Goal: Information Seeking & Learning: Learn about a topic

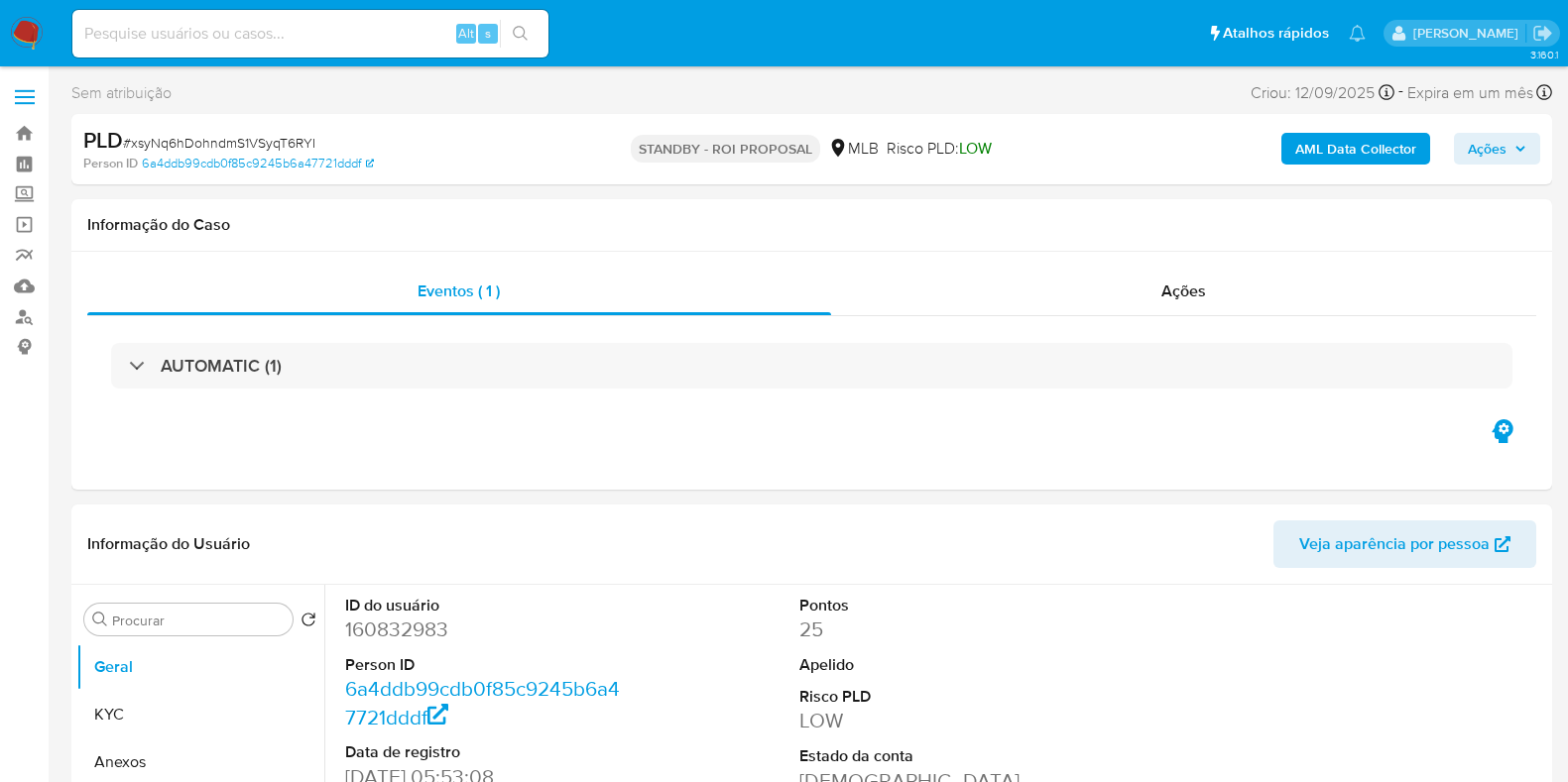
select select "10"
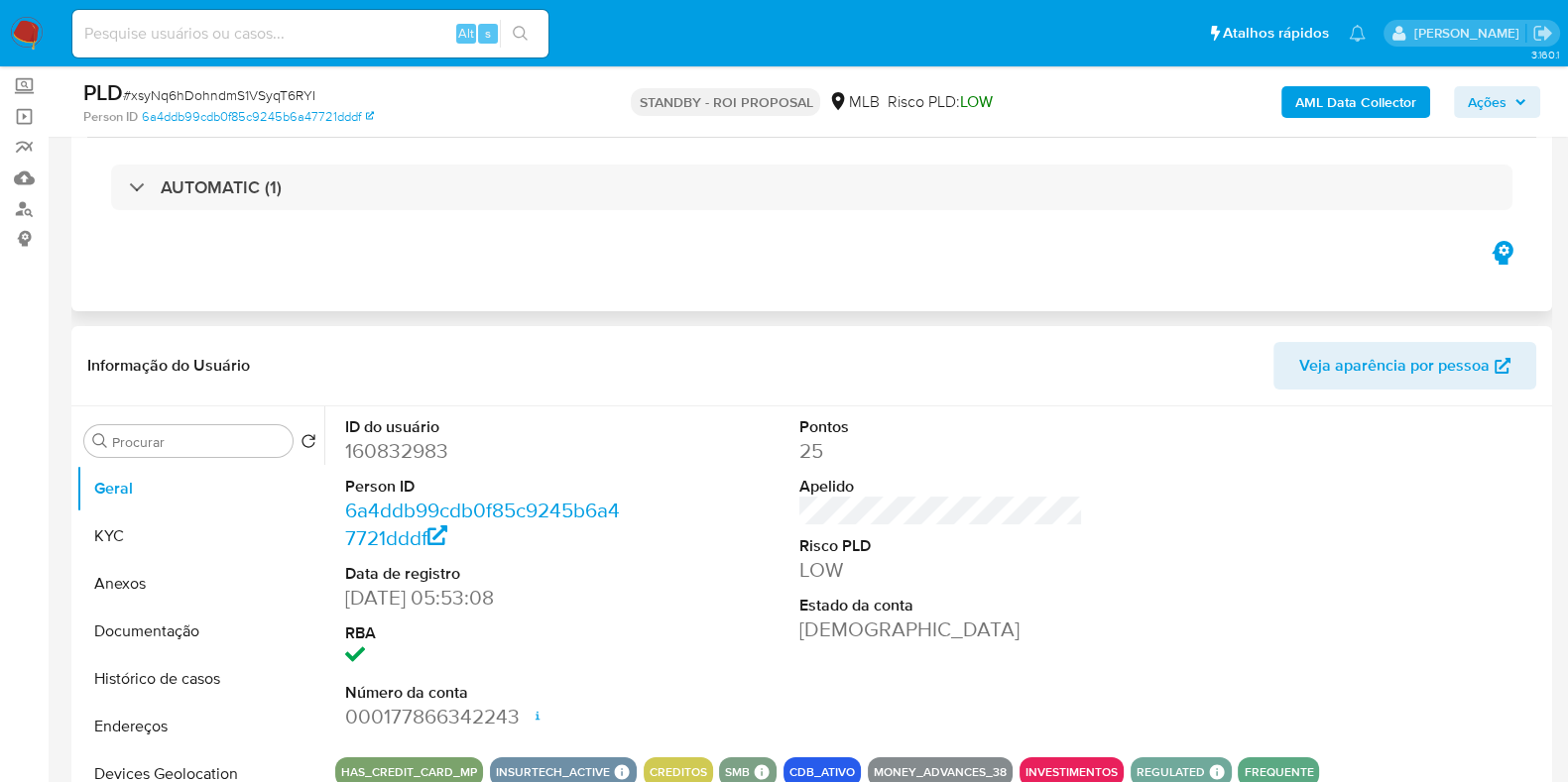
scroll to position [123, 0]
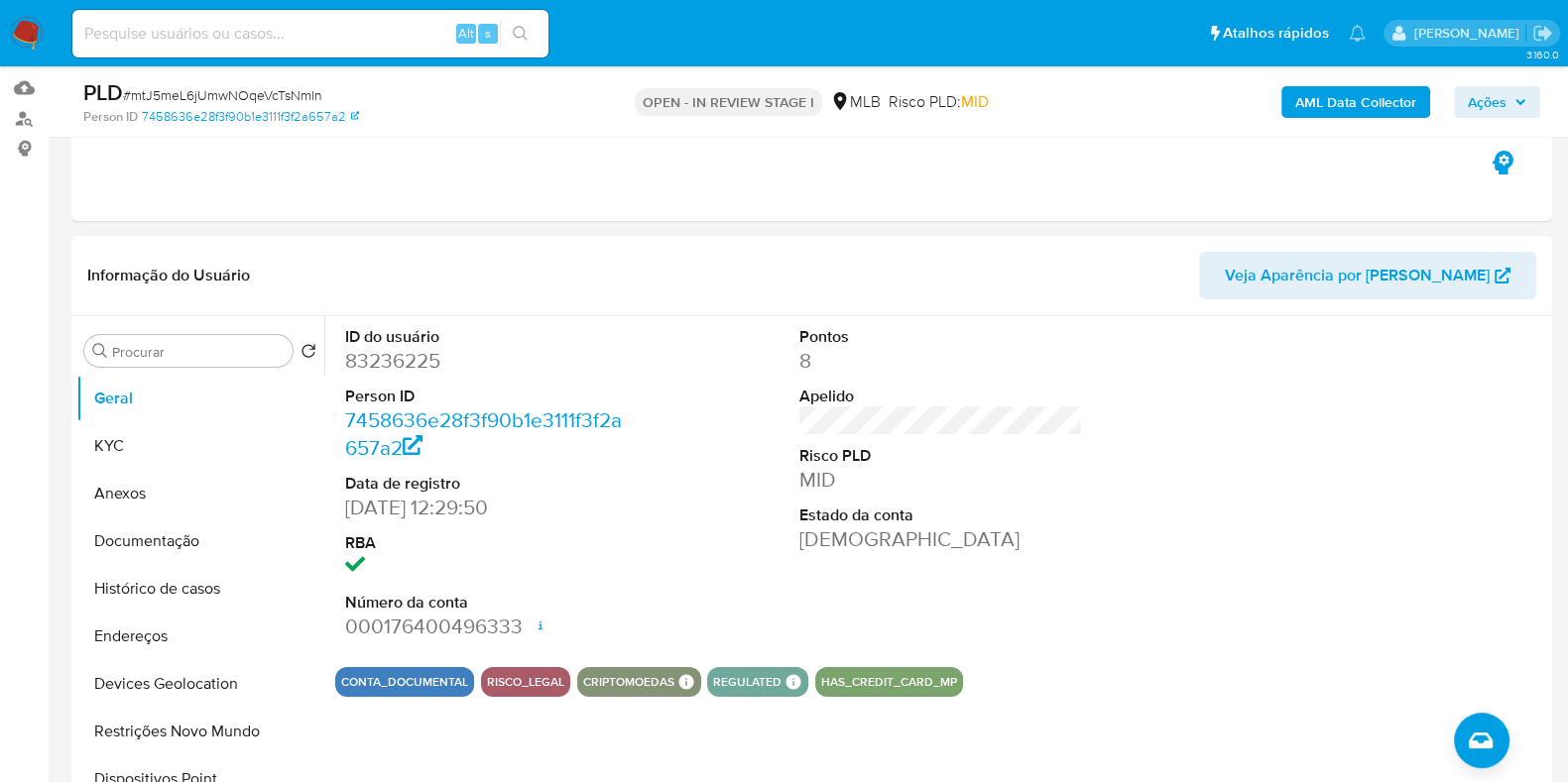
scroll to position [98, 0]
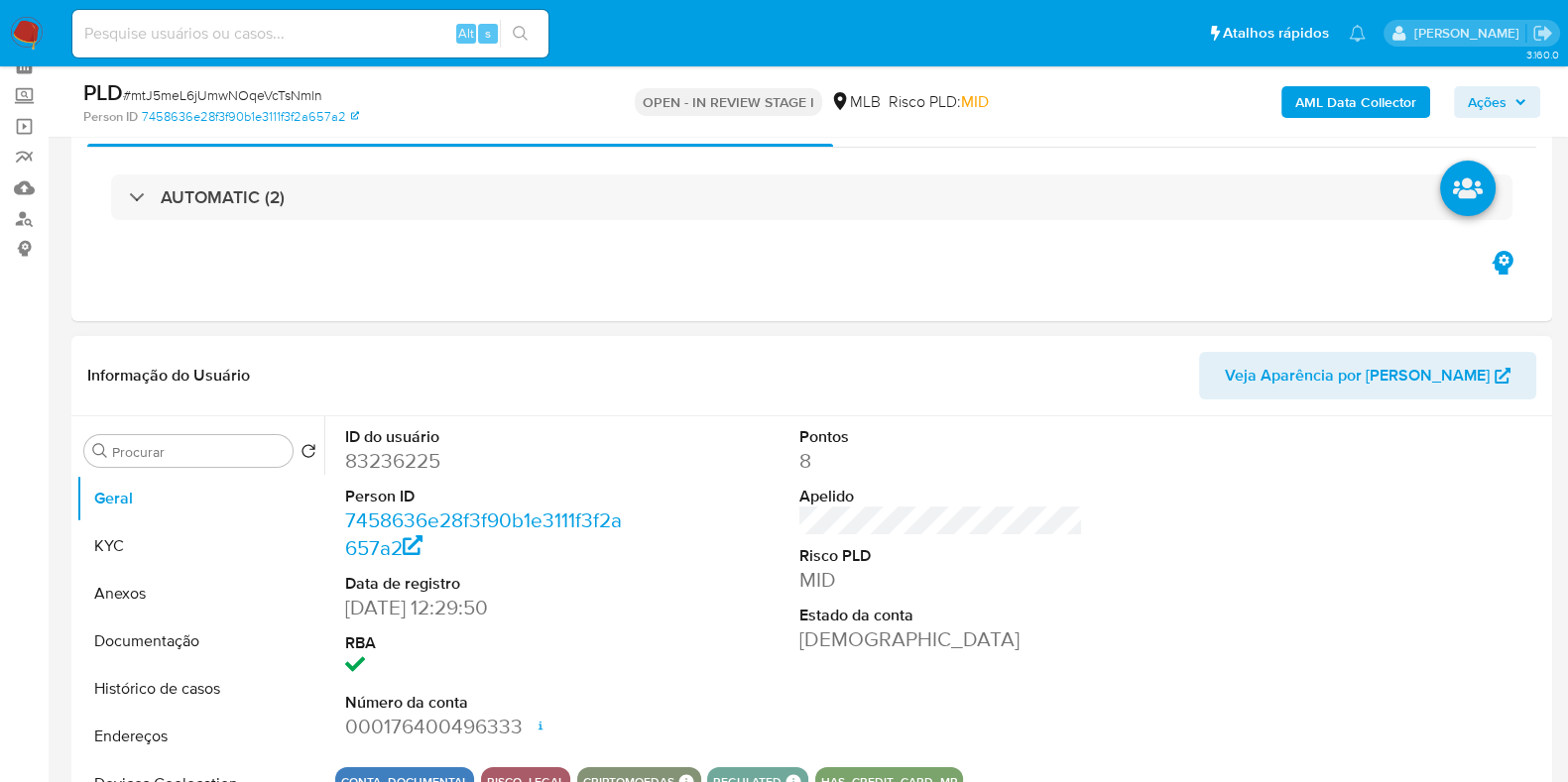
click at [375, 449] on dd "83236225" at bounding box center [486, 461] width 283 height 28
click at [374, 449] on dd "83236225" at bounding box center [486, 461] width 283 height 28
copy dd "83236225"
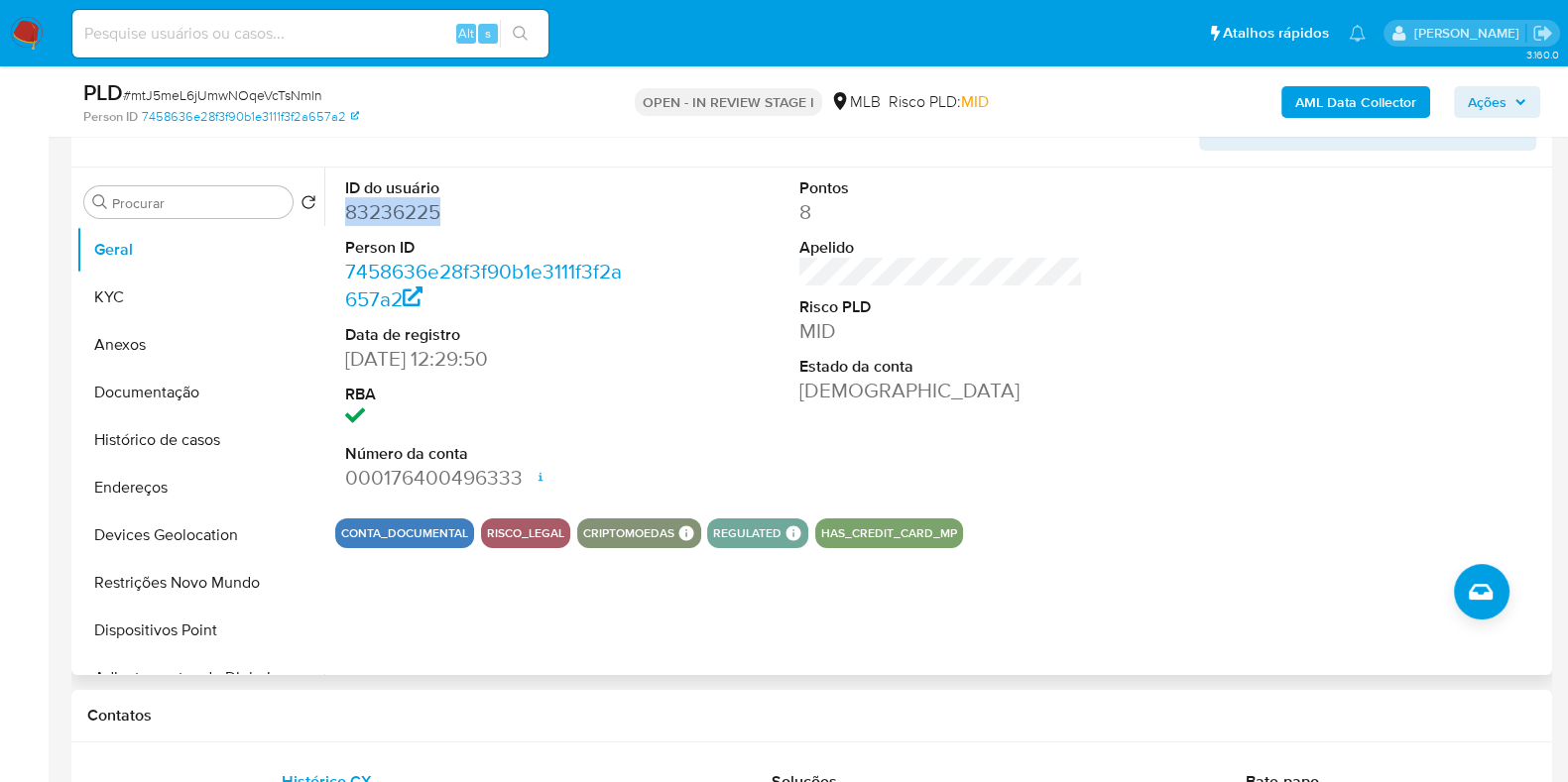
click at [642, 226] on div "ID do usuário 83236225 Person ID 7458636e28f3f90b1e3111f3f2a657a2 Data de regis…" at bounding box center [940, 335] width 1211 height 335
click at [133, 296] on button "KYC" at bounding box center [193, 297] width 233 height 48
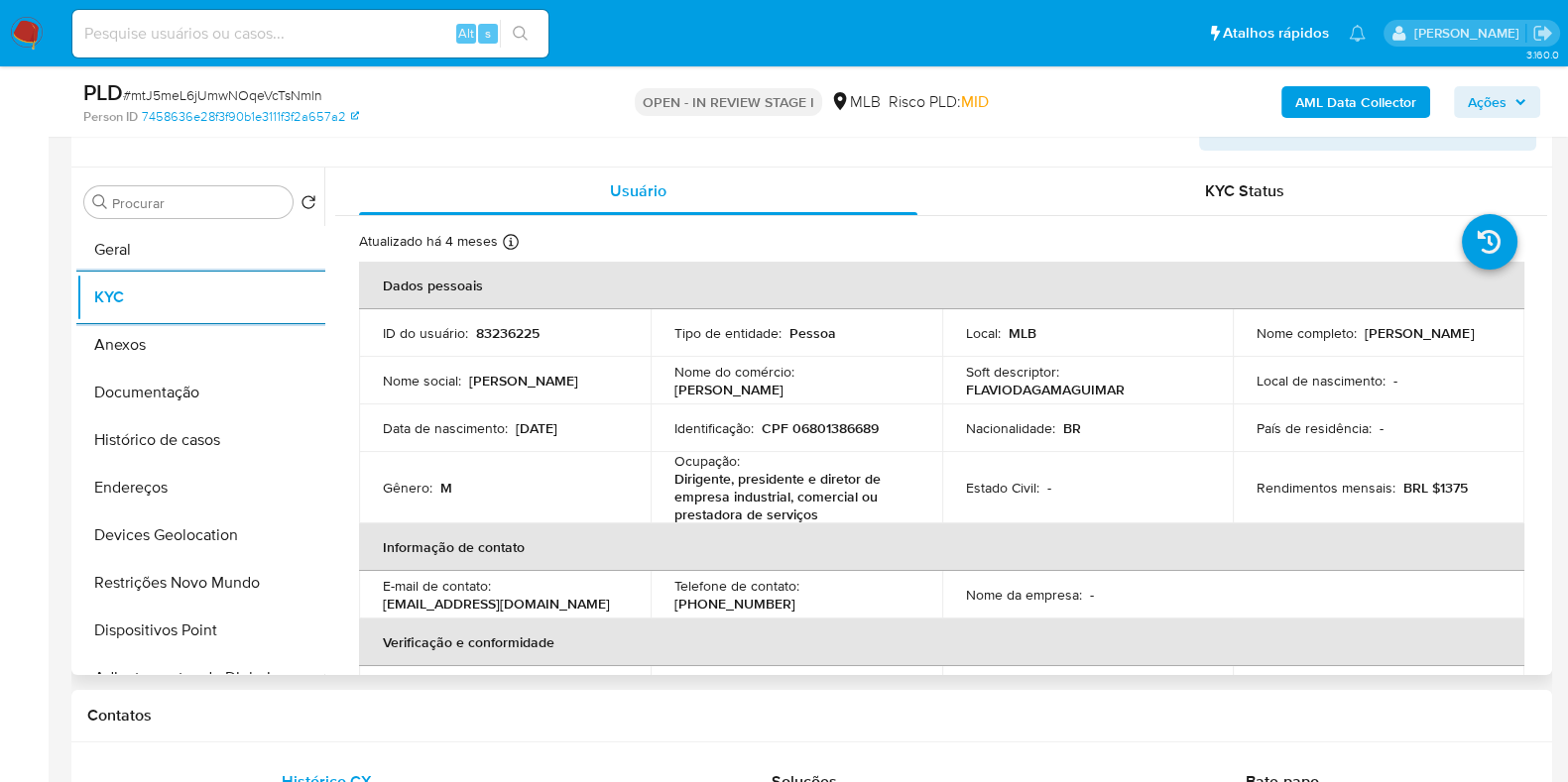
drag, startPoint x: 128, startPoint y: 499, endPoint x: 324, endPoint y: 449, distance: 202.3
click at [129, 499] on button "Endereços" at bounding box center [200, 488] width 247 height 48
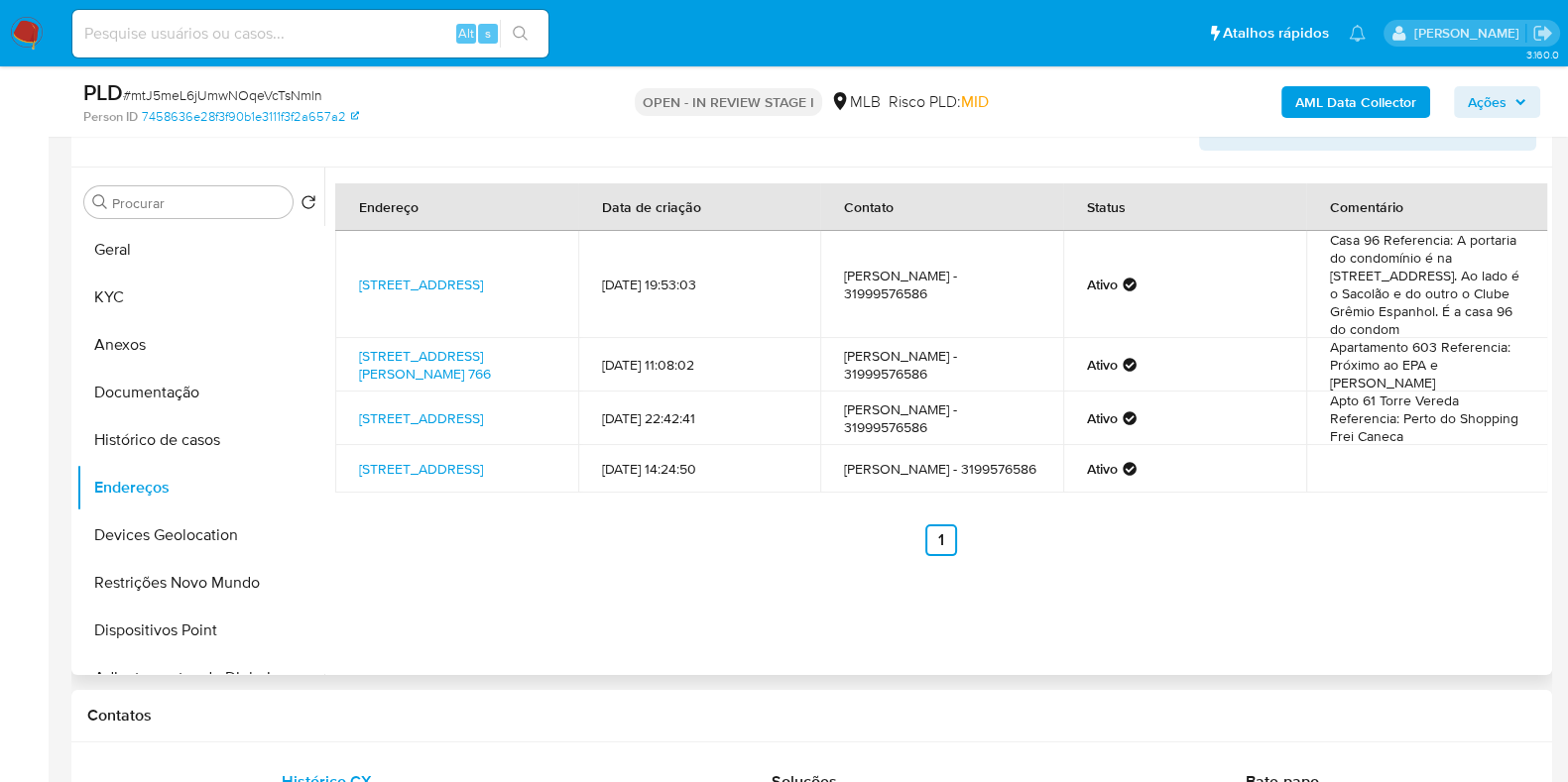
click at [596, 414] on td "13/03/2023 22:42:41" at bounding box center [700, 418] width 242 height 54
click at [189, 529] on button "Devices Geolocation" at bounding box center [193, 536] width 233 height 48
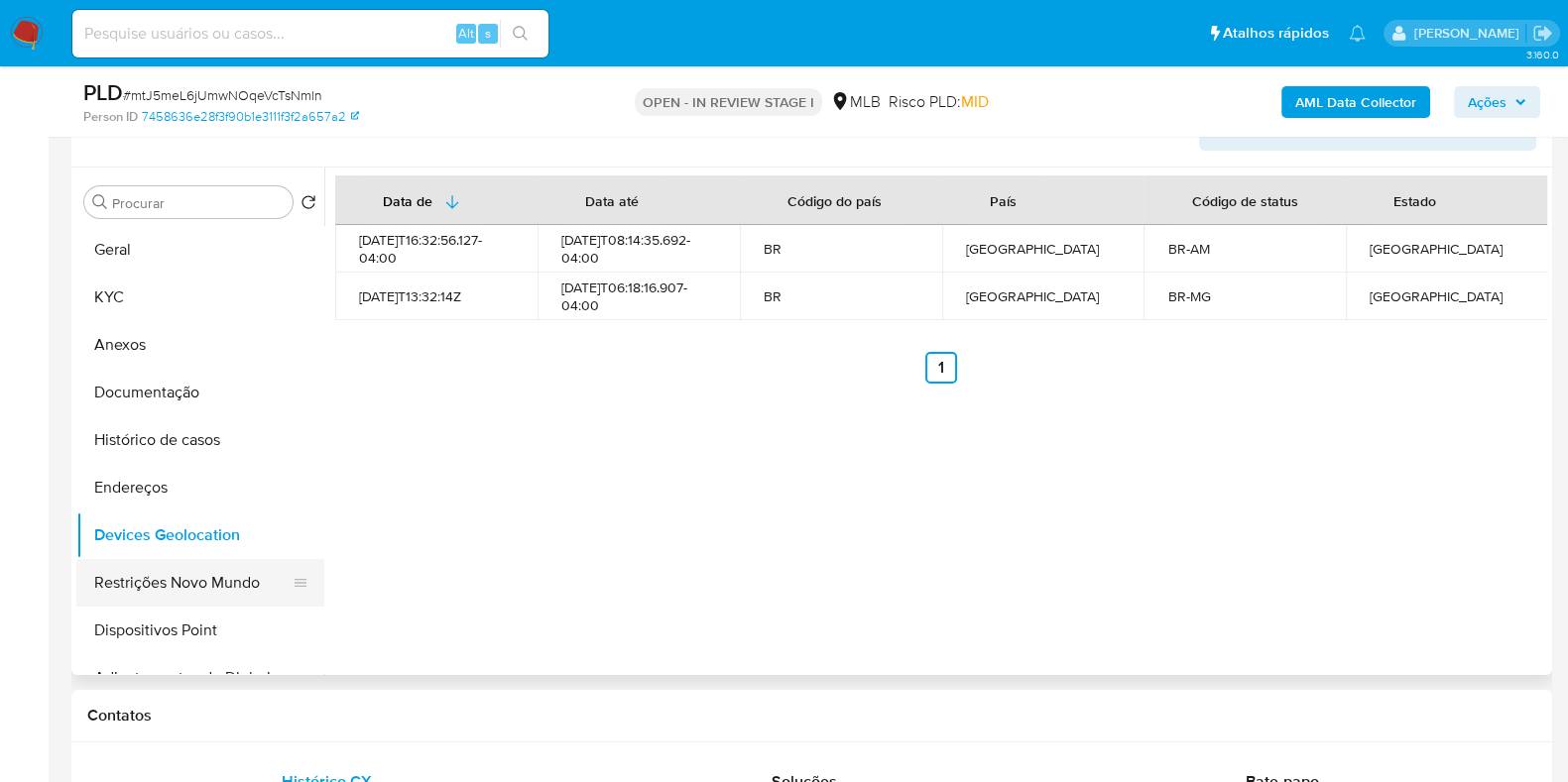
click at [219, 570] on button "Restrições Novo Mundo" at bounding box center [193, 583] width 233 height 48
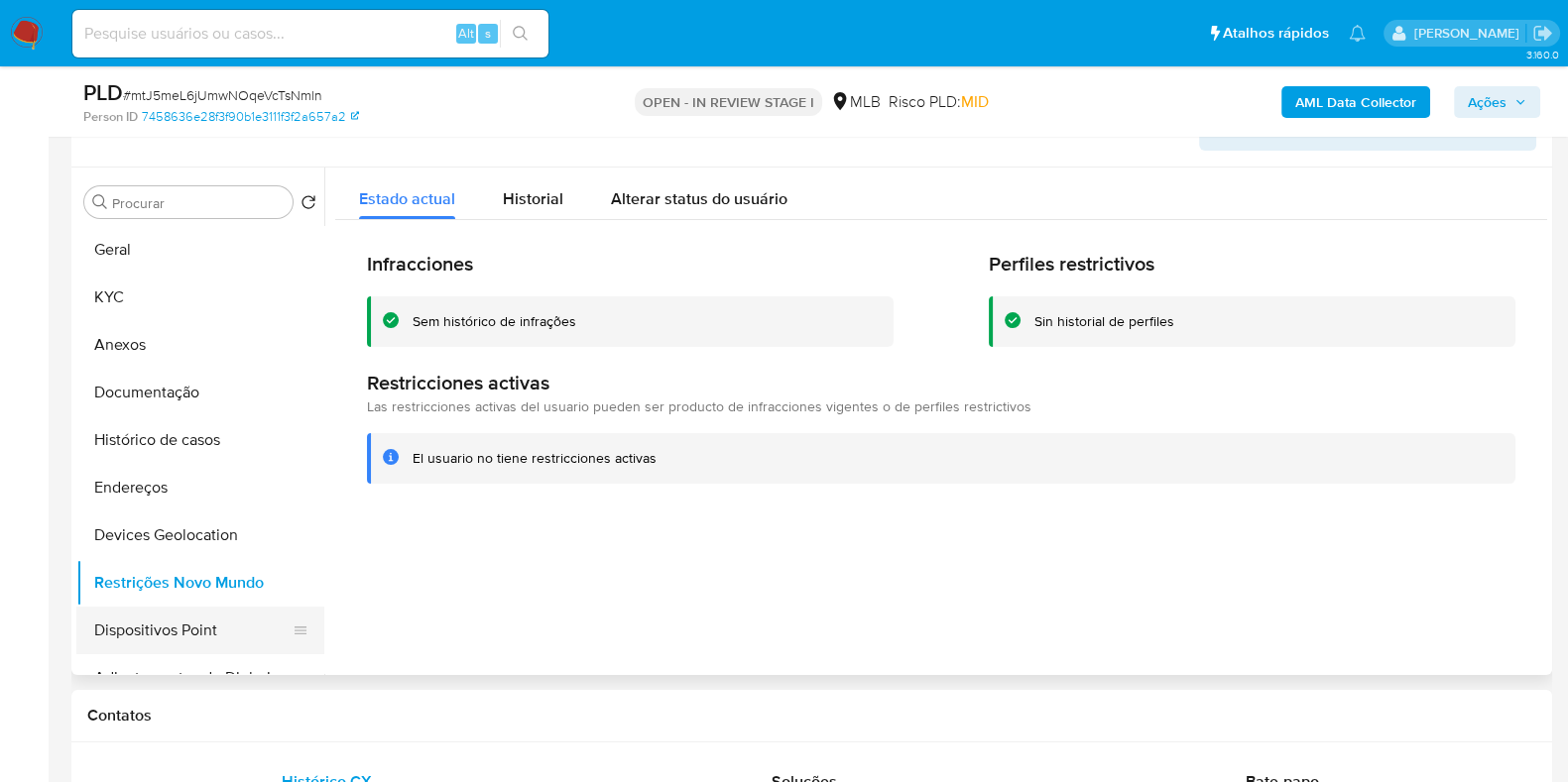
click at [159, 642] on button "Dispositivos Point" at bounding box center [193, 631] width 233 height 48
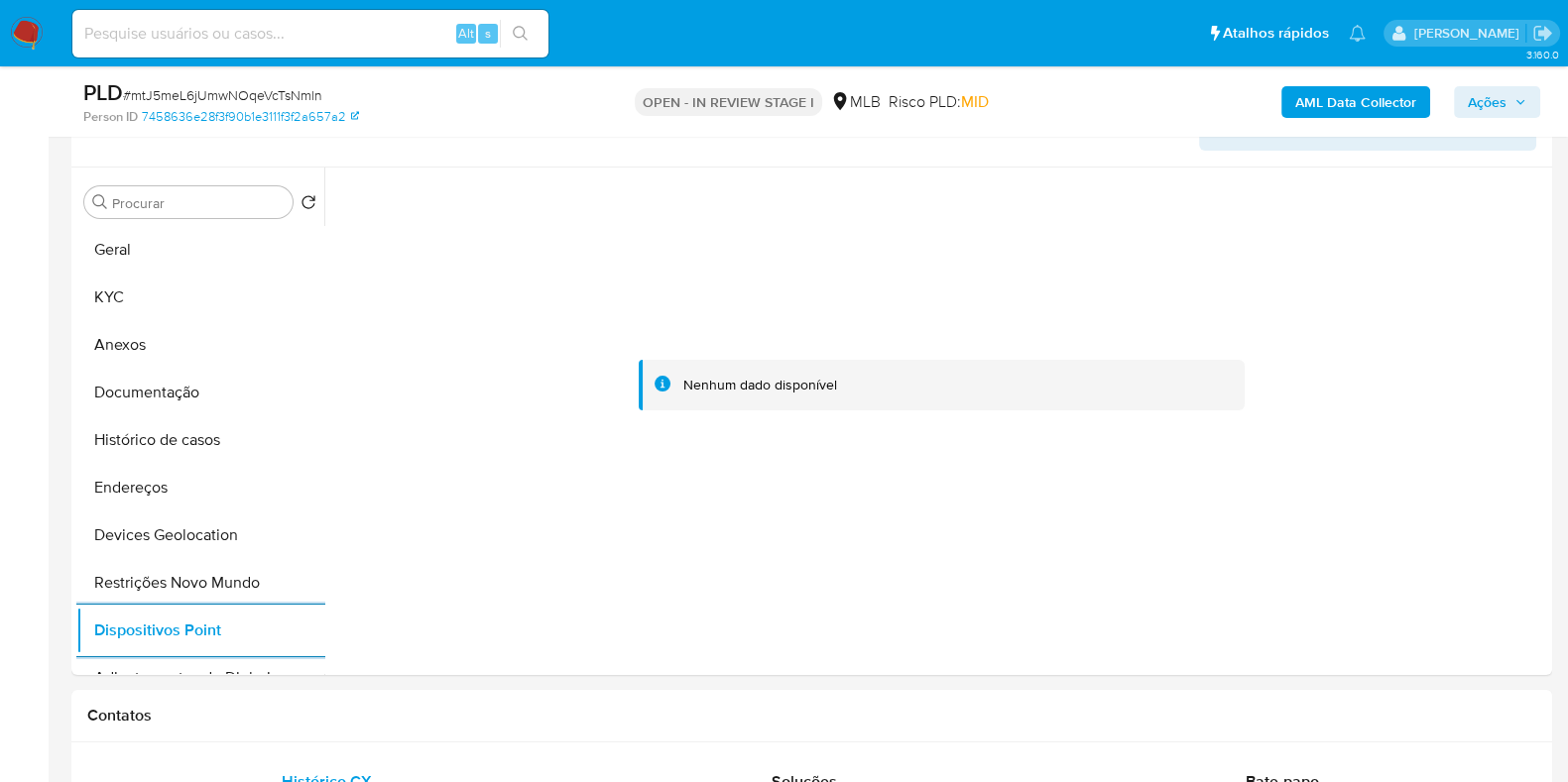
click at [1384, 93] on b "AML Data Collector" at bounding box center [1355, 102] width 121 height 32
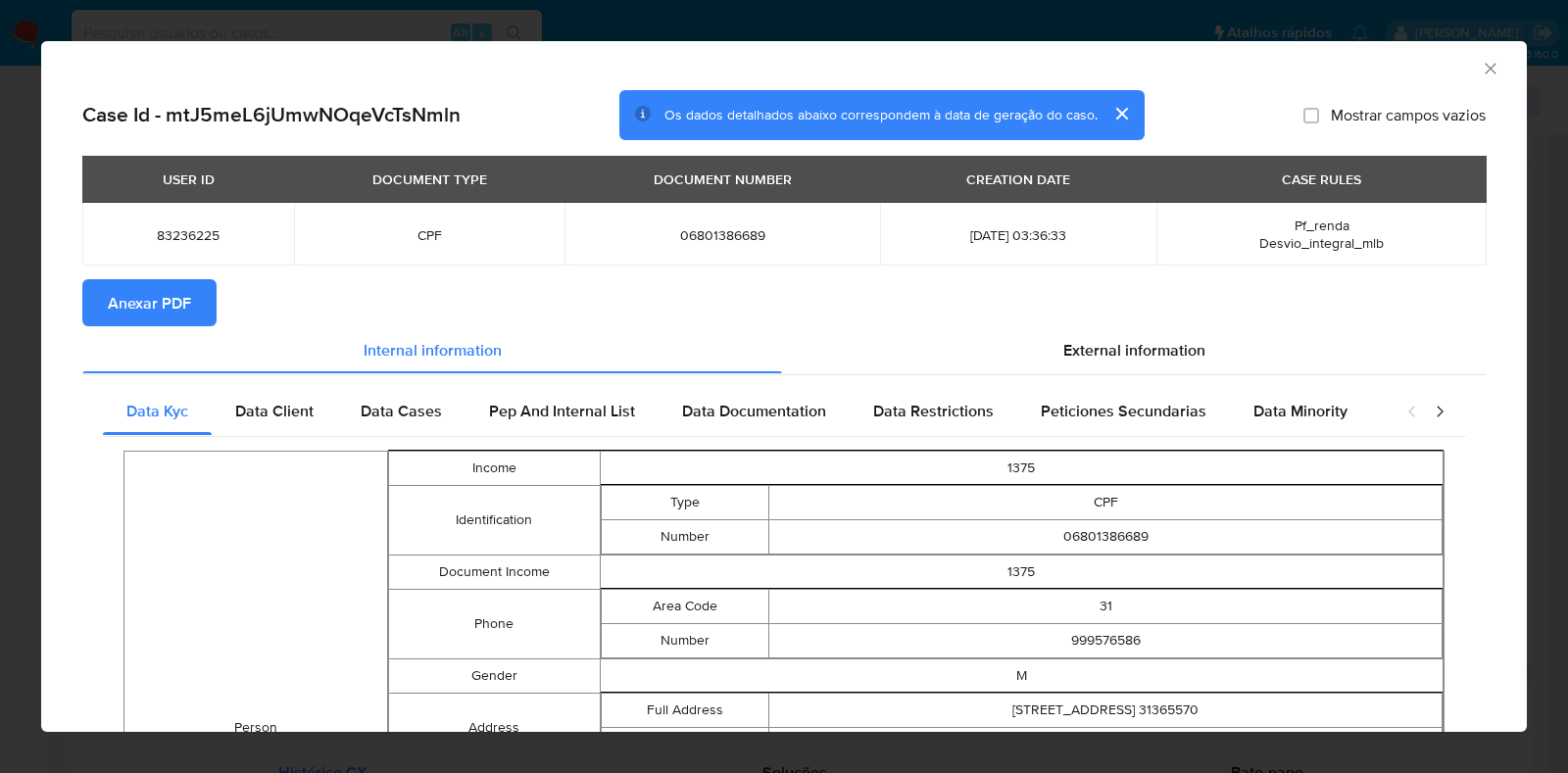
click at [140, 301] on span "Anexar PDF" at bounding box center [149, 303] width 83 height 43
click at [1061, 360] on div "External information" at bounding box center [1133, 350] width 704 height 47
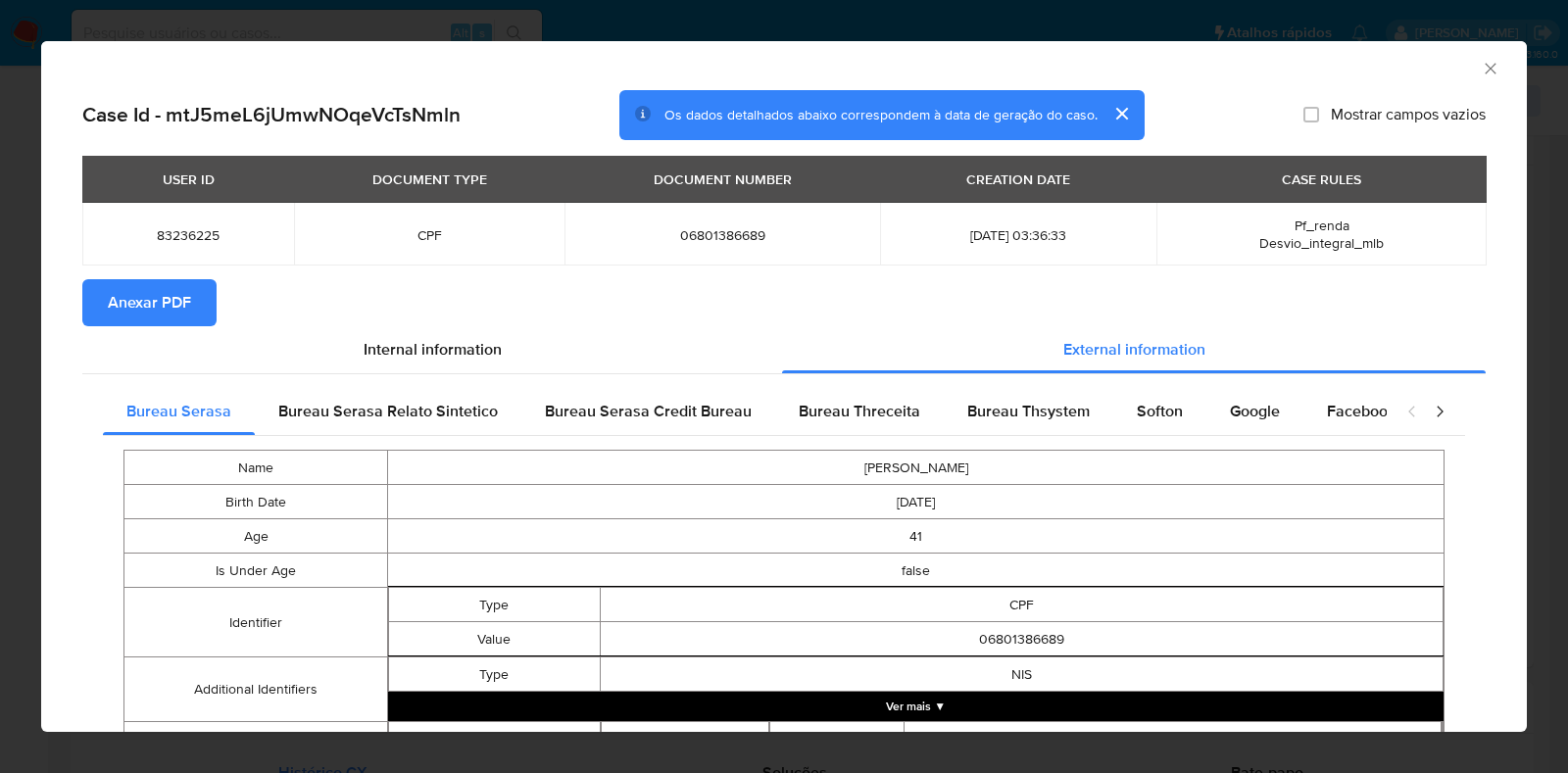
click at [152, 289] on span "Anexar PDF" at bounding box center [149, 303] width 83 height 43
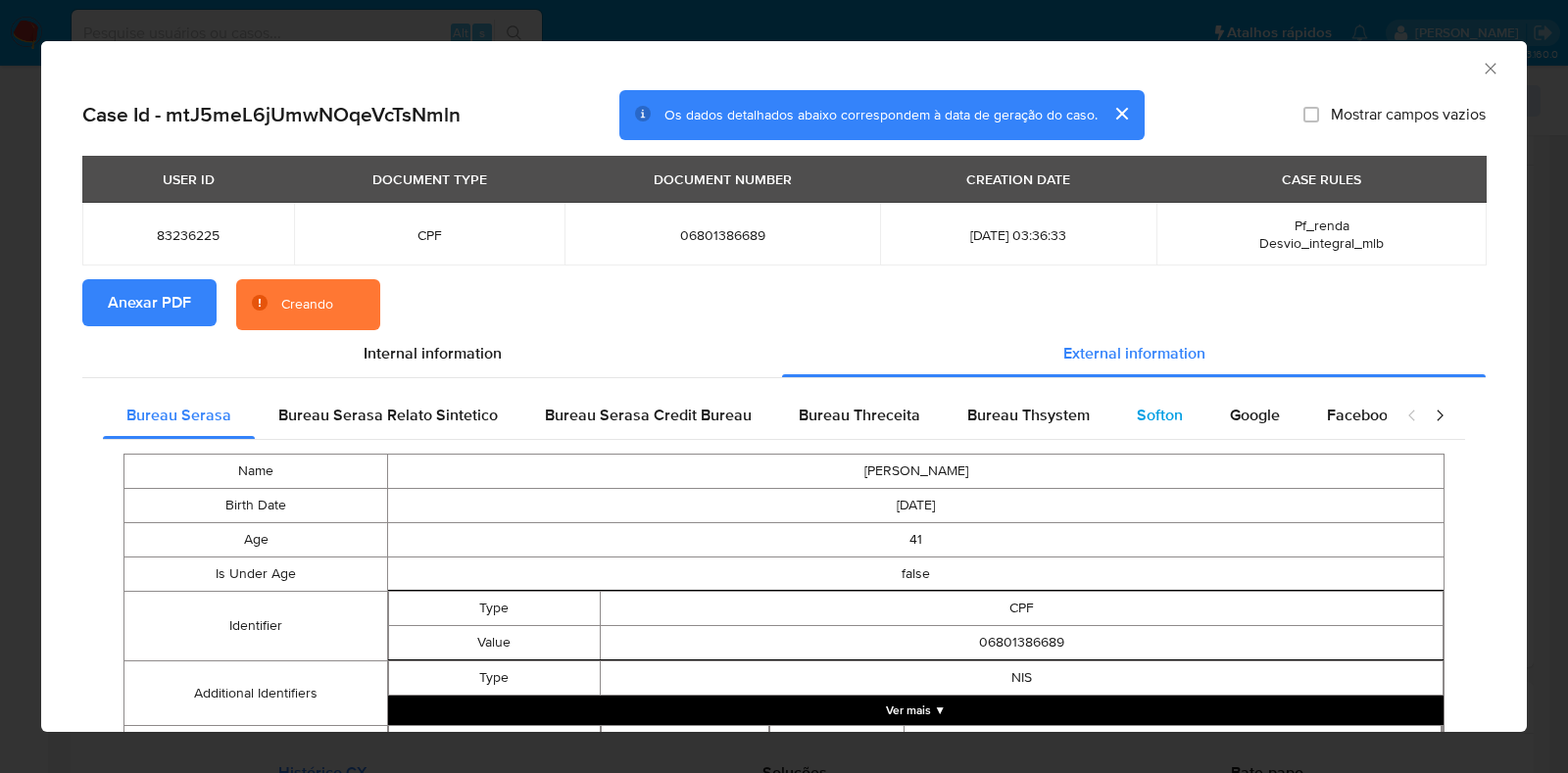
click at [1162, 406] on span "Softon" at bounding box center [1160, 414] width 46 height 23
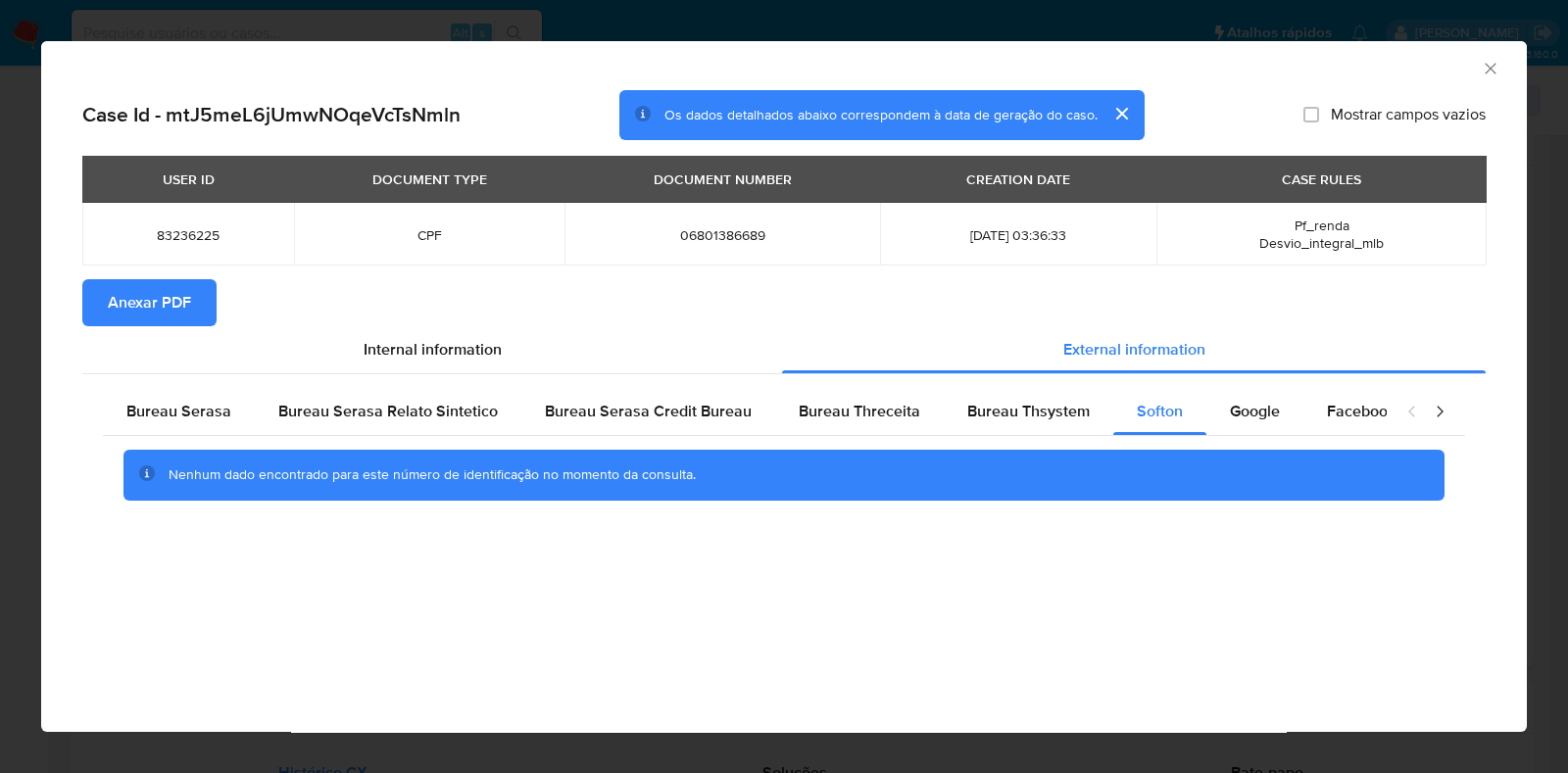
click at [1493, 66] on icon "Fechar a janela" at bounding box center [1490, 69] width 20 height 20
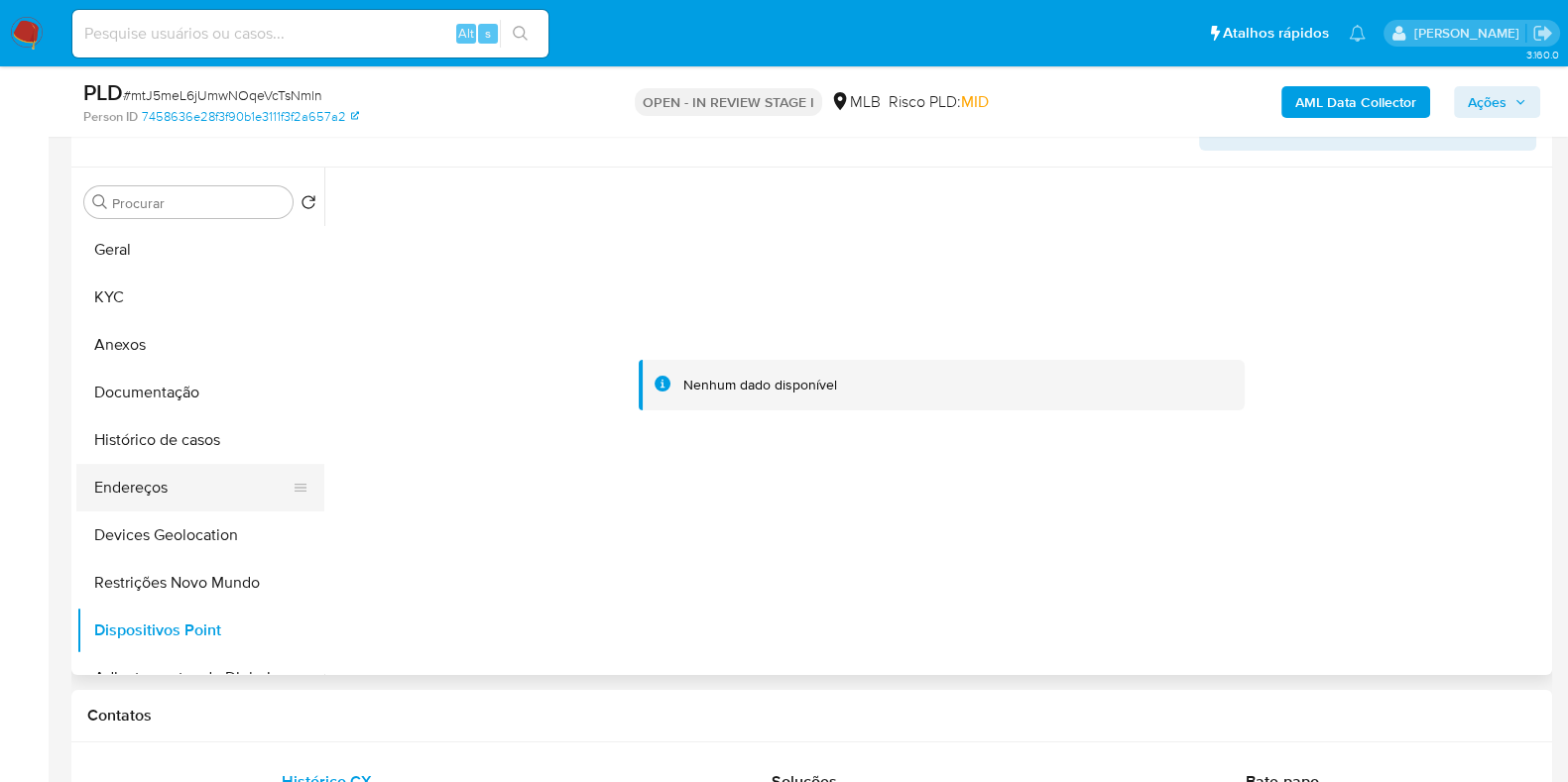
click at [179, 496] on button "Endereços" at bounding box center [193, 488] width 233 height 48
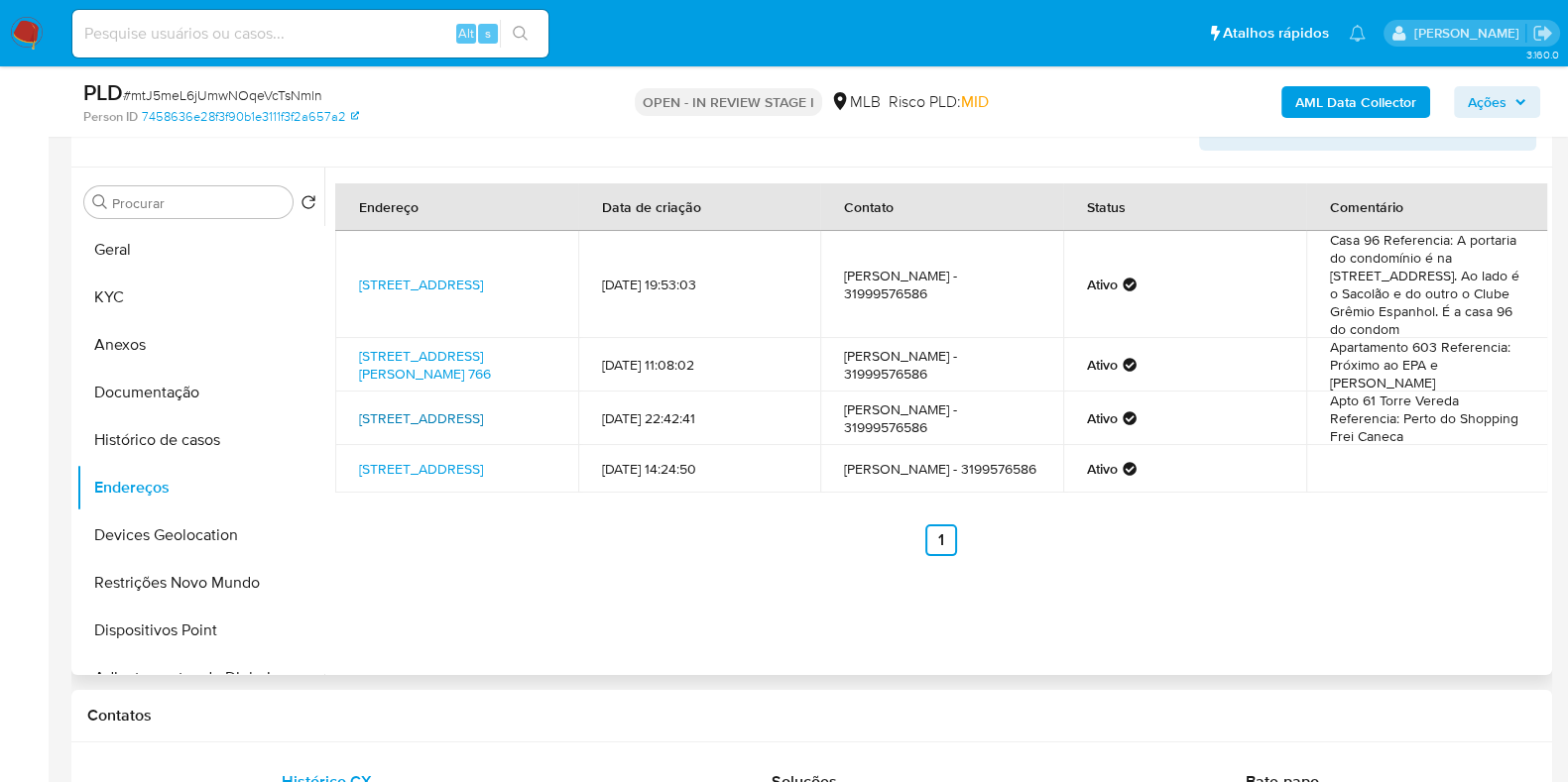
drag, startPoint x: 348, startPoint y: 346, endPoint x: 417, endPoint y: 393, distance: 83.5
click at [417, 389] on tbody "Rua Xangrilá 75, Belo Horizonte, Minas Gerais, 31365570, Brasil 75 14/06/2019 1…" at bounding box center [941, 362] width 1212 height 261
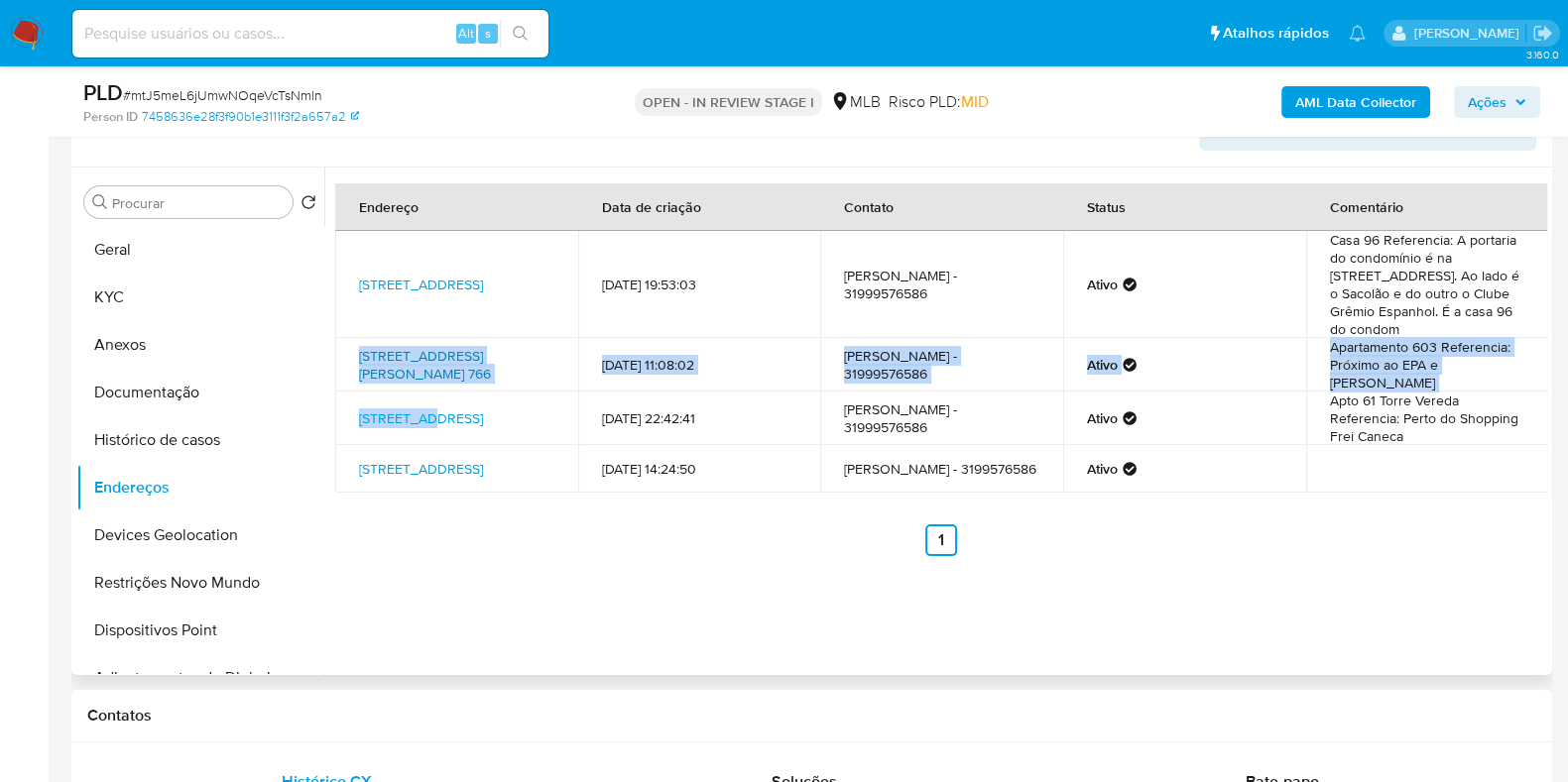
copy tbody "Rua Conselheiro Lafaiete 766, Belo Horizonte, Minas Gerais, 31030010, Brasil 76…"
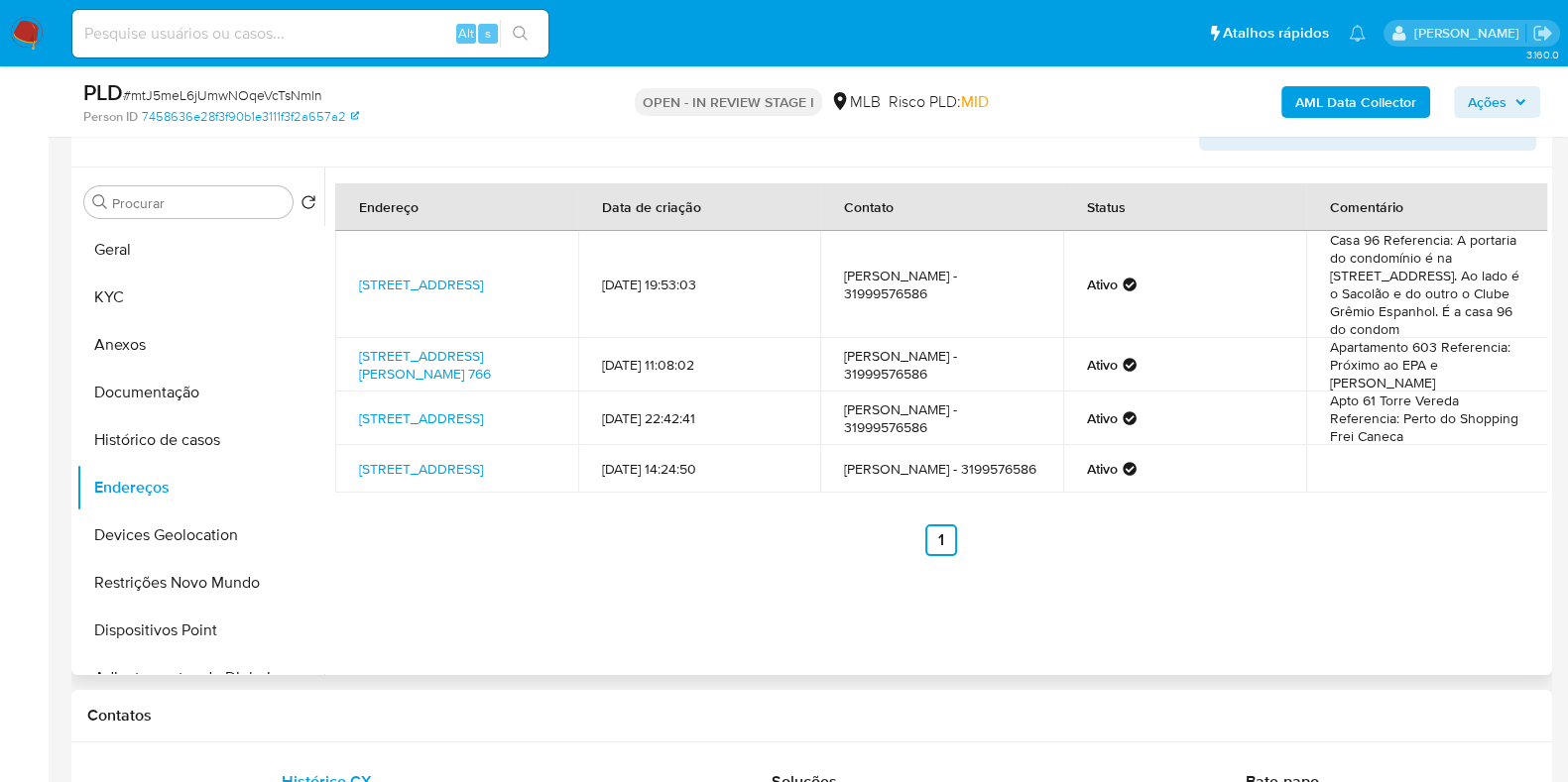
click at [565, 634] on div "Endereço Data de criação Contato Status Comentário Rua Xangrilá 75, Belo Horizo…" at bounding box center [935, 421] width 1222 height 508
drag, startPoint x: 338, startPoint y: 342, endPoint x: 417, endPoint y: 380, distance: 87.7
click at [417, 380] on td "Rua Conselheiro Lafaiete 766, Belo Horizonte, Minas Gerais, 31030010, Brasil 766" at bounding box center [456, 365] width 242 height 54
copy link "Rua Conselheiro Lafaiete 766, Belo Horizonte, Minas Gerais, 31030010"
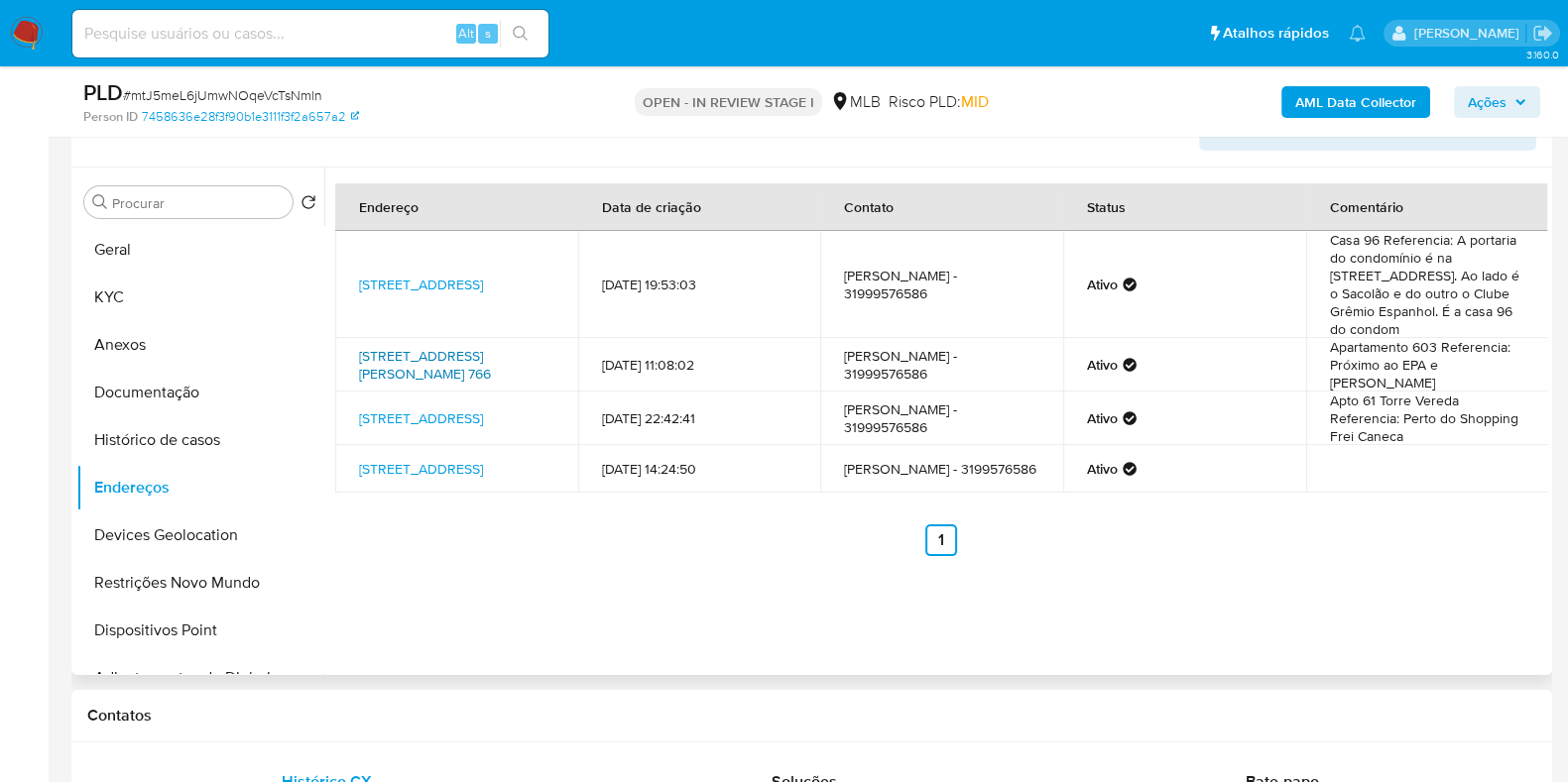
click at [405, 357] on link "Rua Conselheiro Lafaiete 766, Belo Horizonte, Minas Gerais, 31030010, Brasil 766" at bounding box center [424, 365] width 132 height 38
click at [174, 308] on button "KYC" at bounding box center [193, 297] width 233 height 48
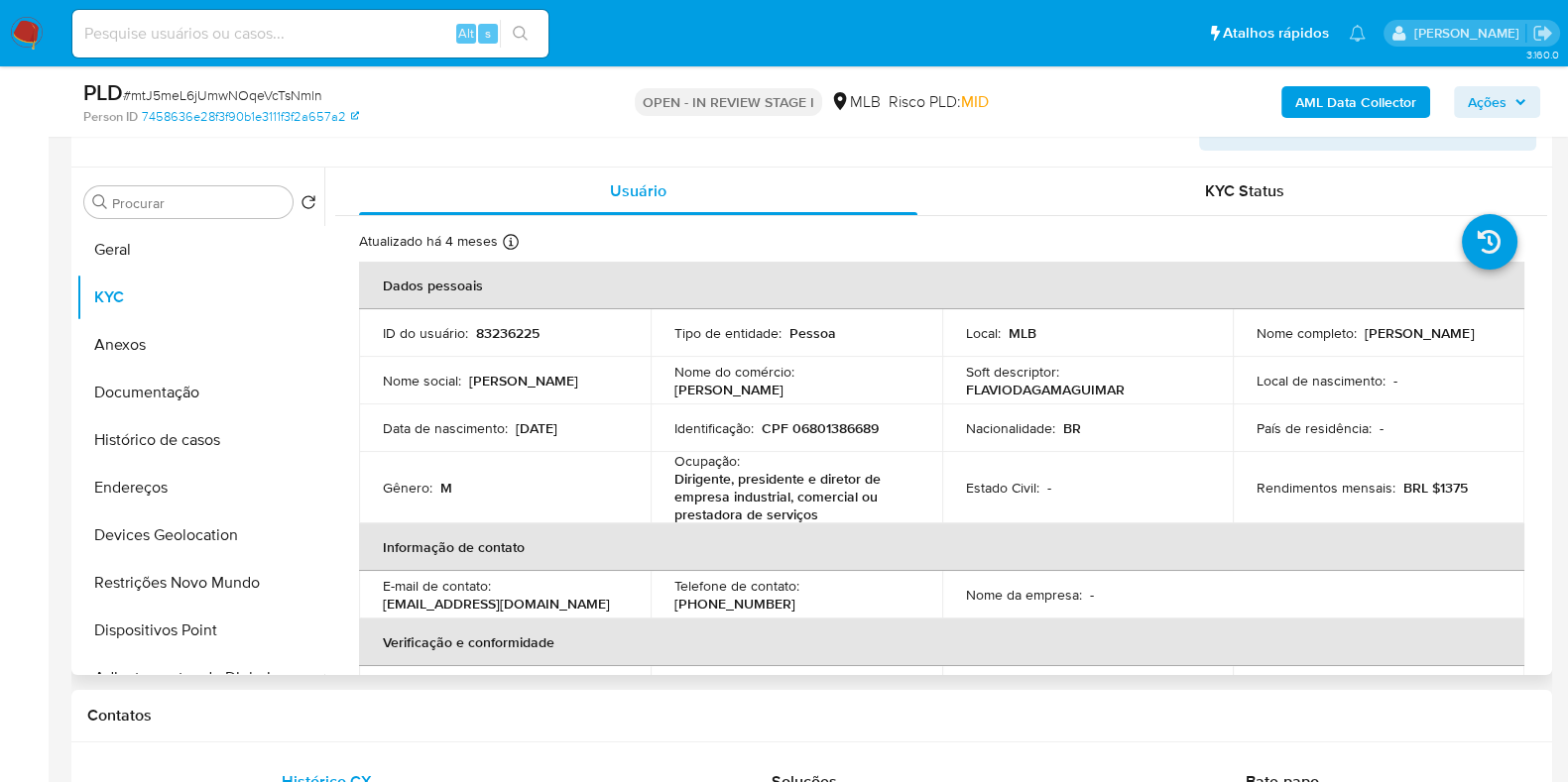
click at [837, 433] on p "CPF 06801386689" at bounding box center [820, 428] width 117 height 18
copy p "06801386689"
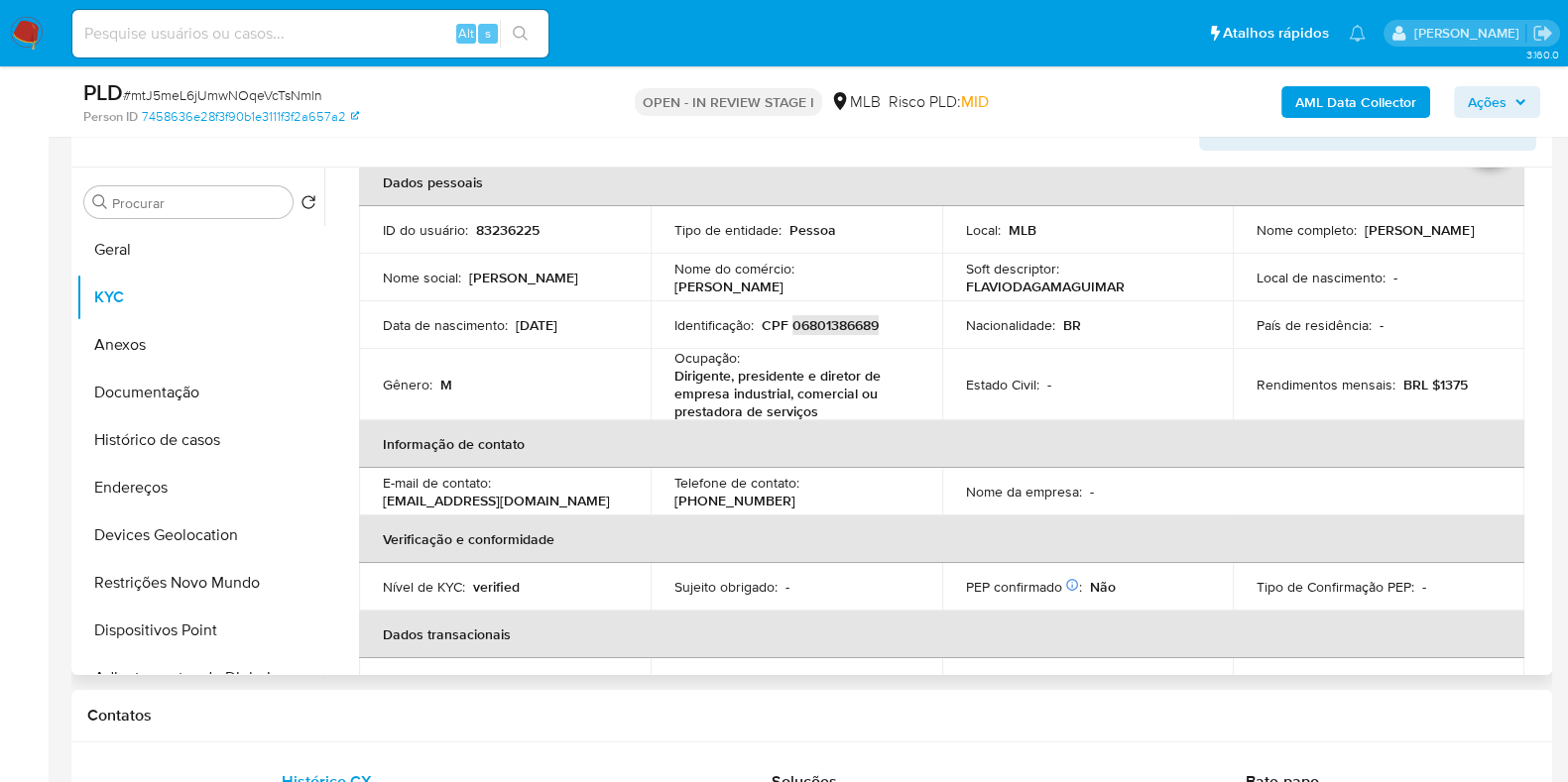
scroll to position [0, 0]
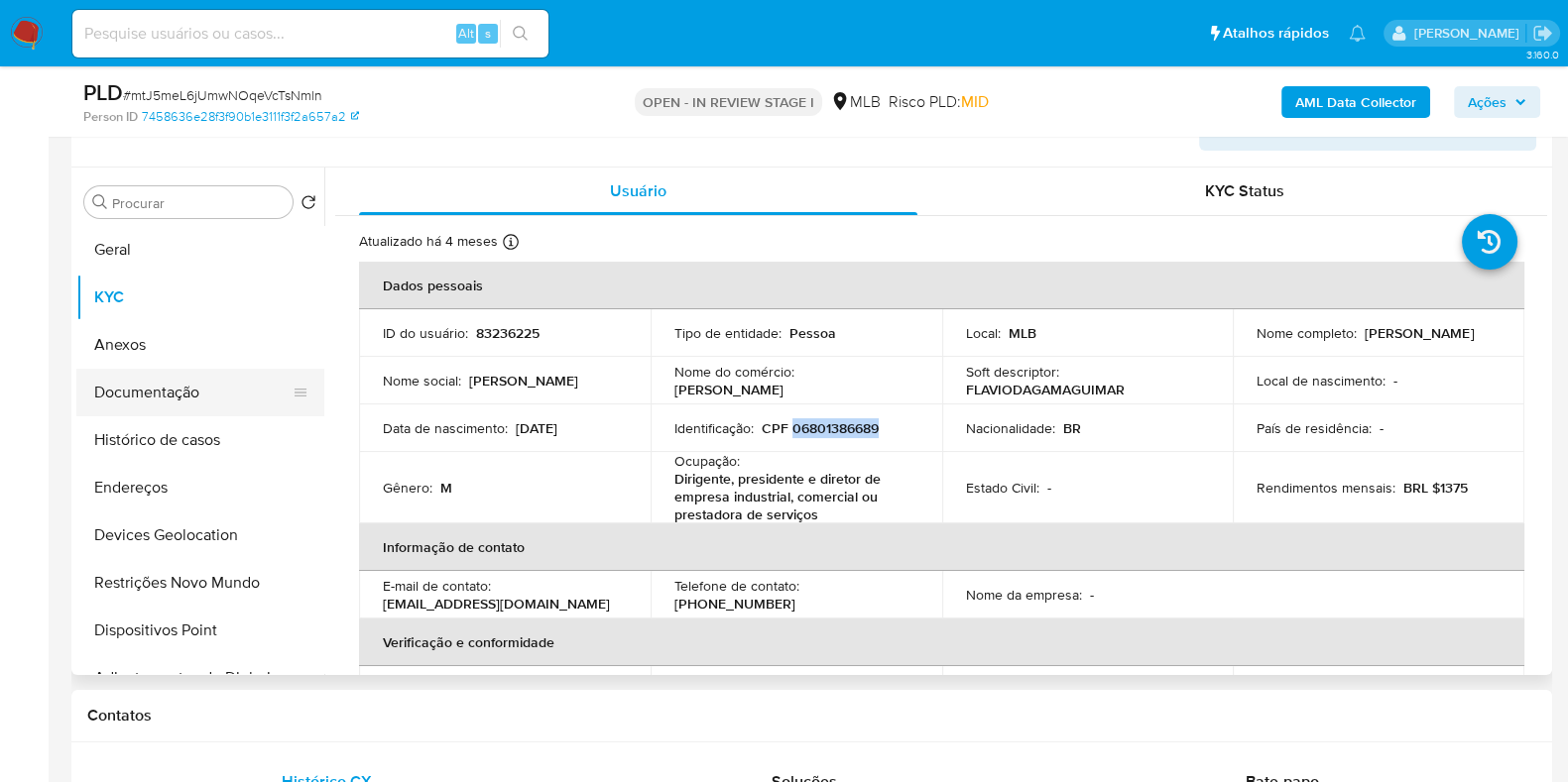
click at [164, 377] on button "Documentação" at bounding box center [193, 392] width 233 height 48
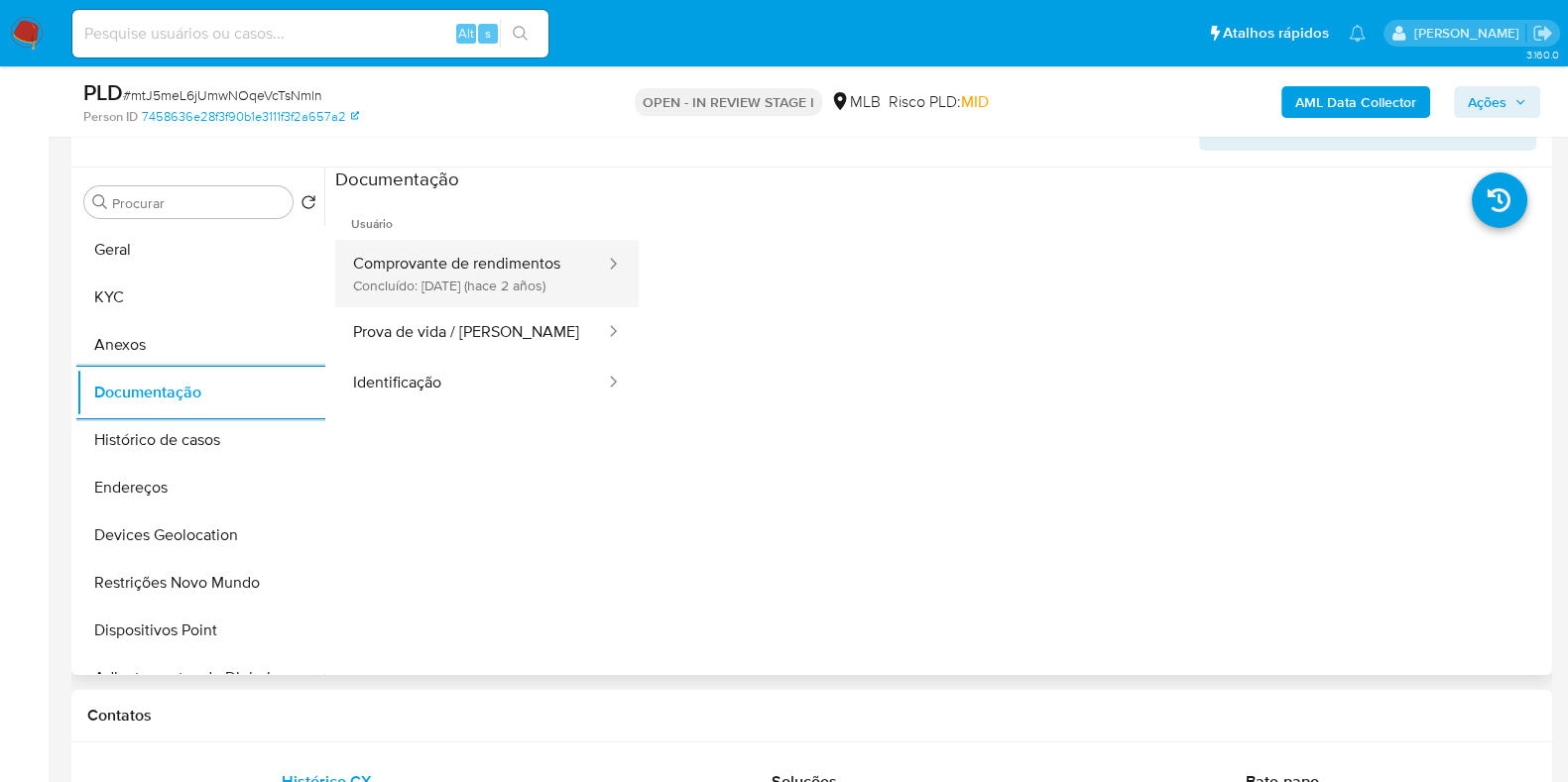
click at [486, 270] on button "Comprovante de rendimentos Concluído: [DATE] (hace 2 años)" at bounding box center [470, 273] width 271 height 68
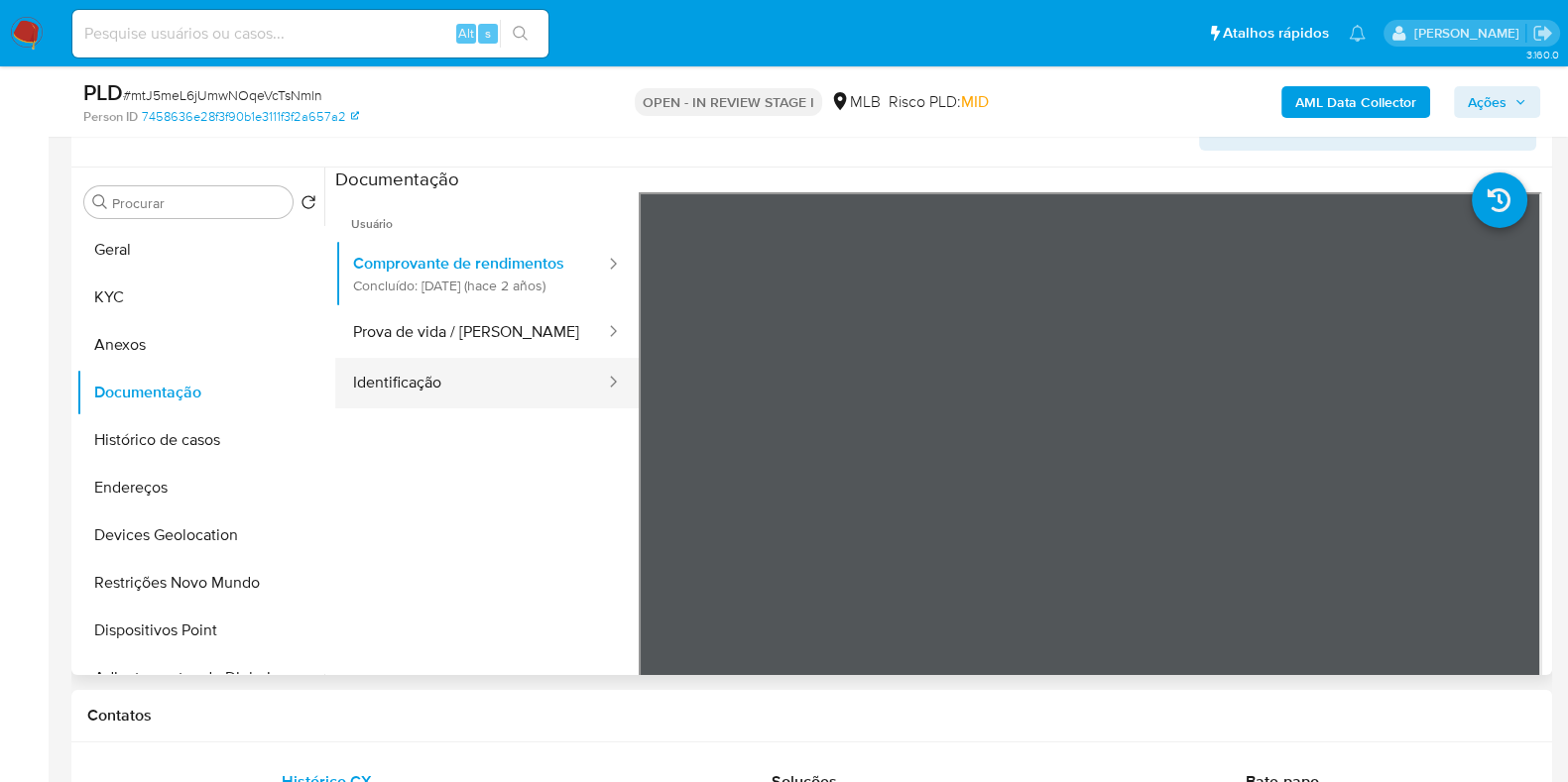
click at [441, 399] on button "Identificação" at bounding box center [470, 383] width 271 height 51
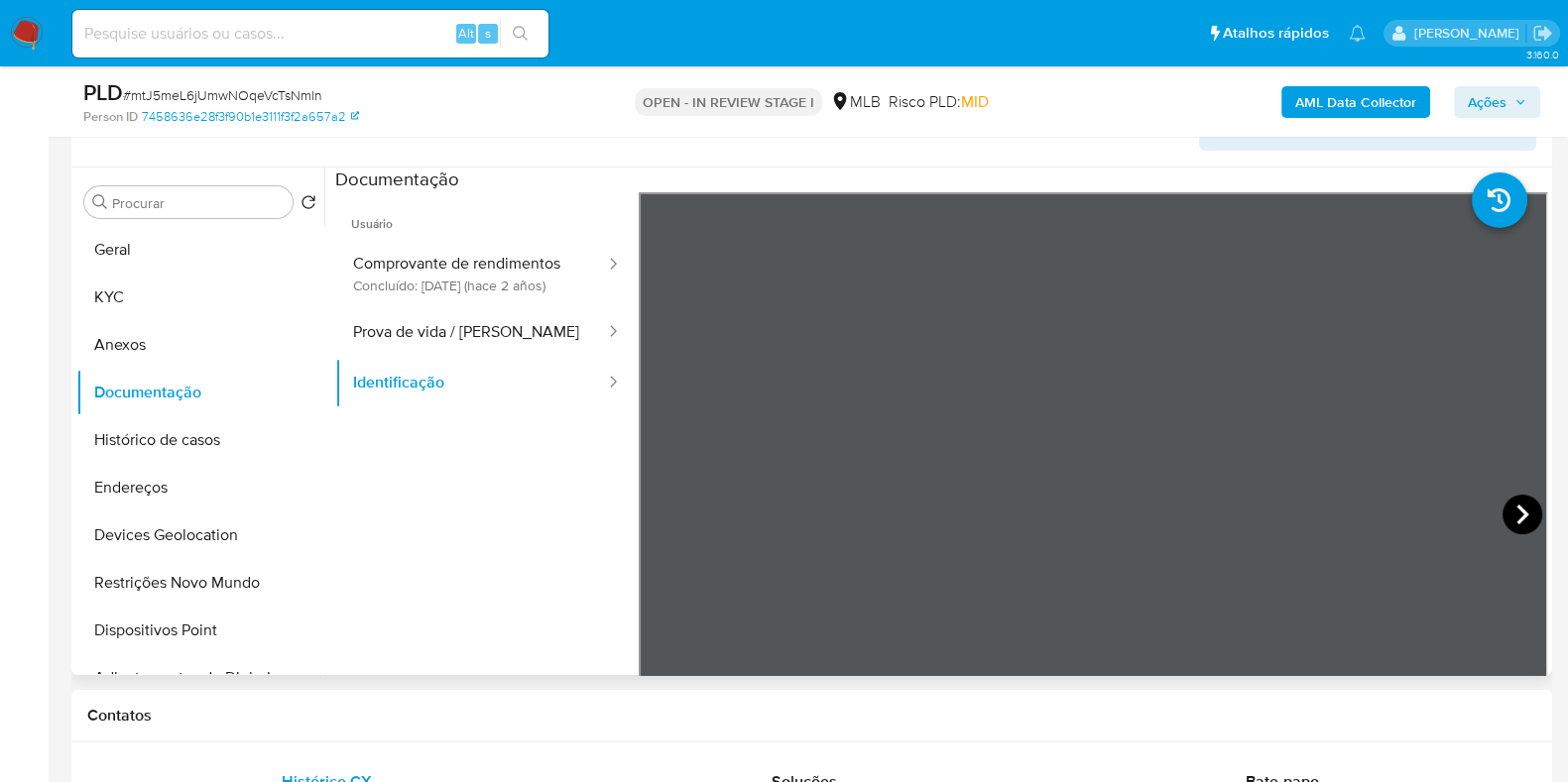
click at [1517, 505] on icon at bounding box center [1522, 515] width 40 height 40
click at [157, 310] on button "KYC" at bounding box center [193, 297] width 233 height 48
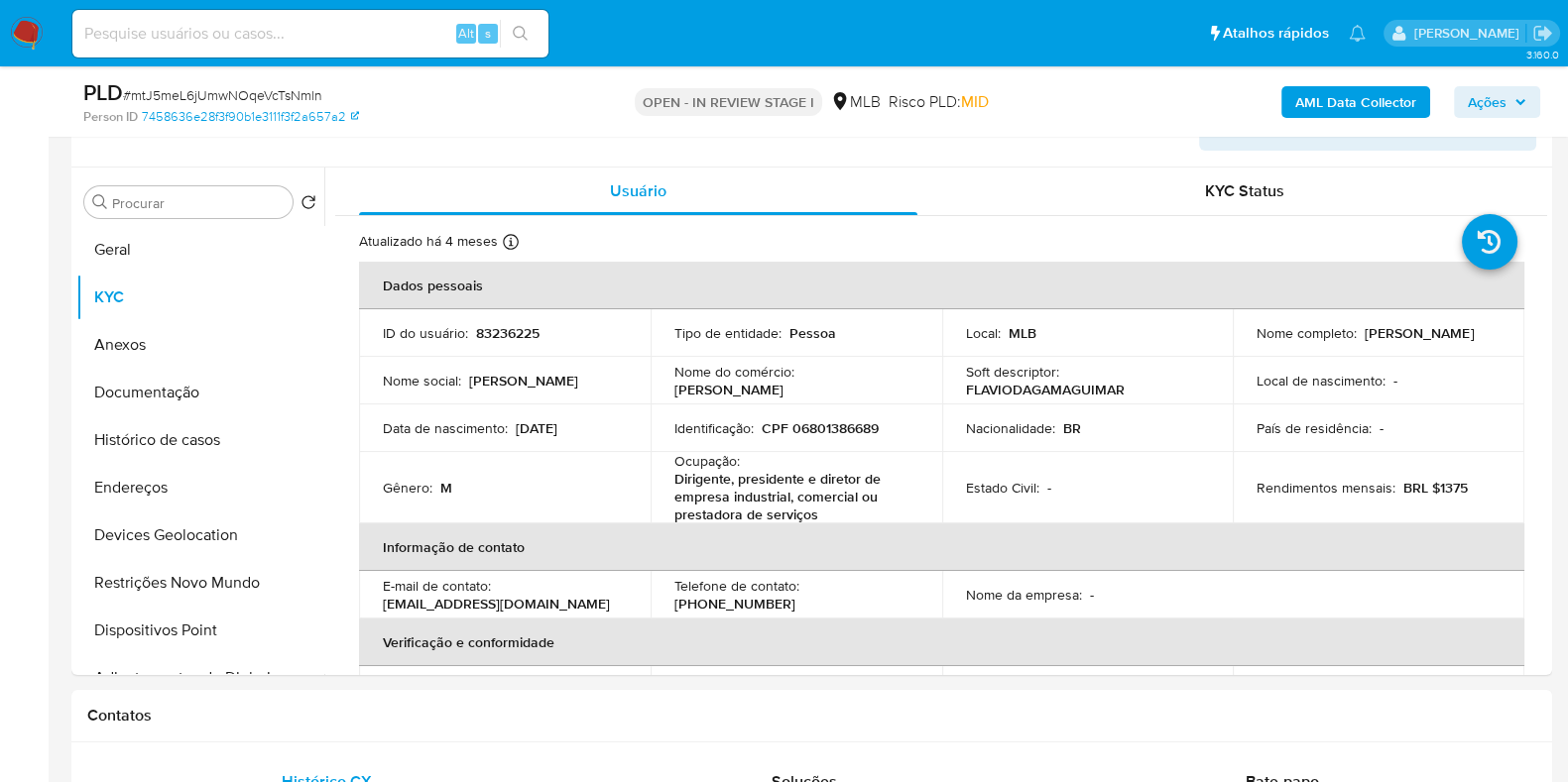
click at [818, 427] on p "CPF 06801386689" at bounding box center [820, 428] width 117 height 18
click at [815, 427] on p "CPF 06801386689" at bounding box center [820, 428] width 117 height 18
copy p "06801386689"
drag, startPoint x: 1249, startPoint y: 347, endPoint x: 1503, endPoint y: 339, distance: 254.1
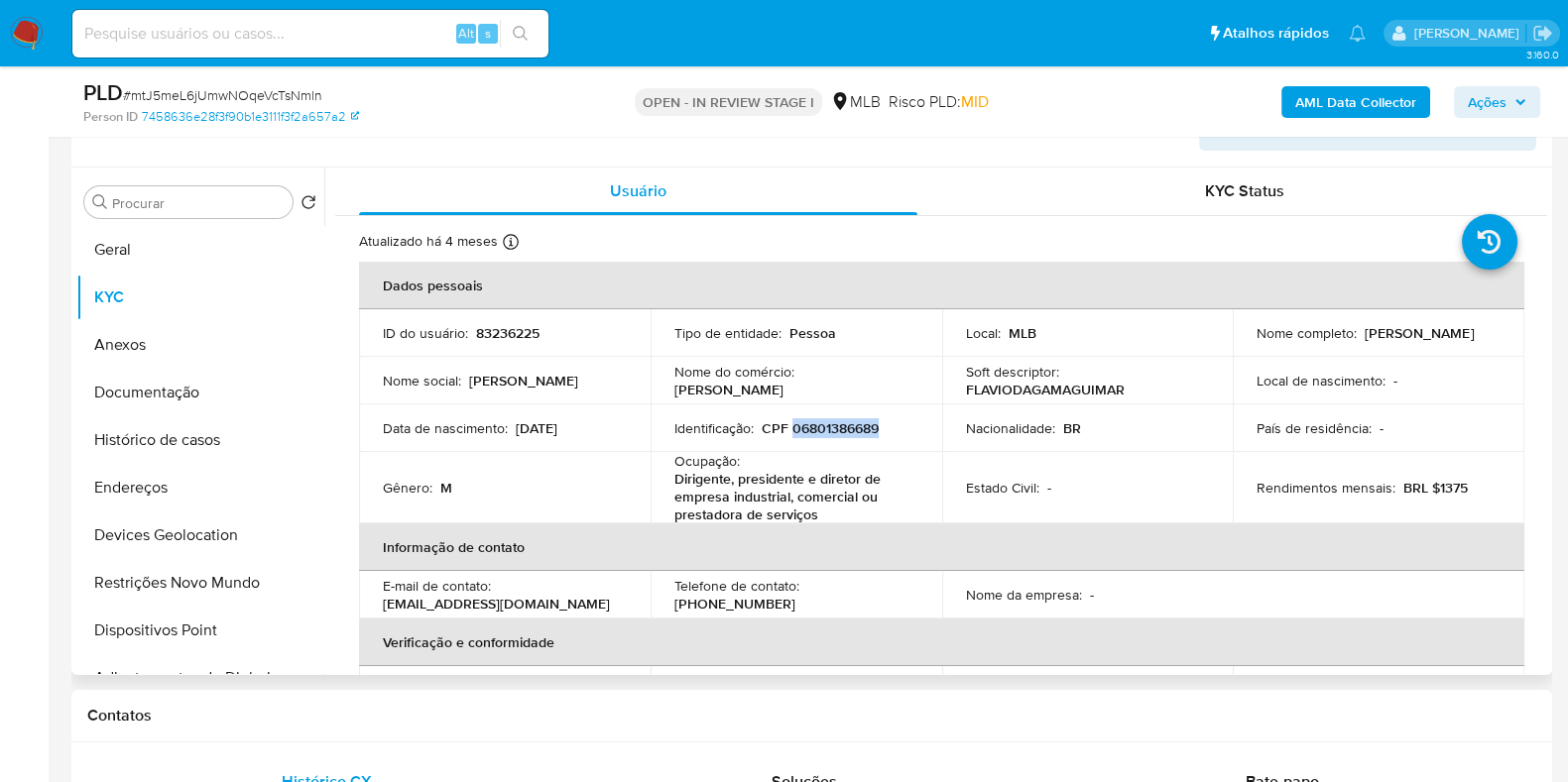
click at [1503, 339] on td "Nome completo : Flavio da Gama Guimaraes Ramalho" at bounding box center [1377, 333] width 291 height 48
copy p "[PERSON_NAME]"
click at [838, 426] on p "CPF 06801386689" at bounding box center [820, 428] width 117 height 18
copy p "06801386689"
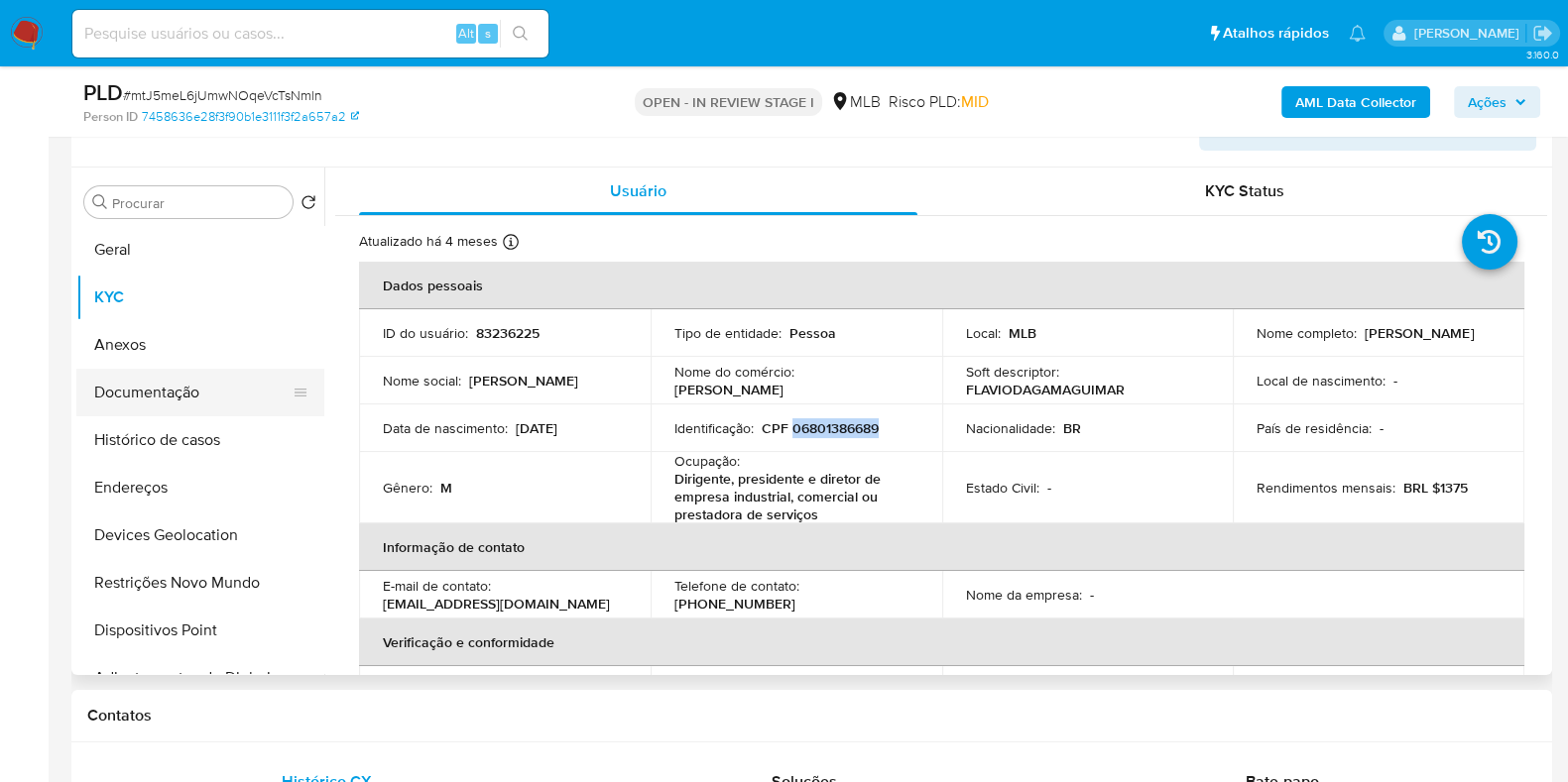
click at [189, 387] on button "Documentação" at bounding box center [193, 392] width 233 height 48
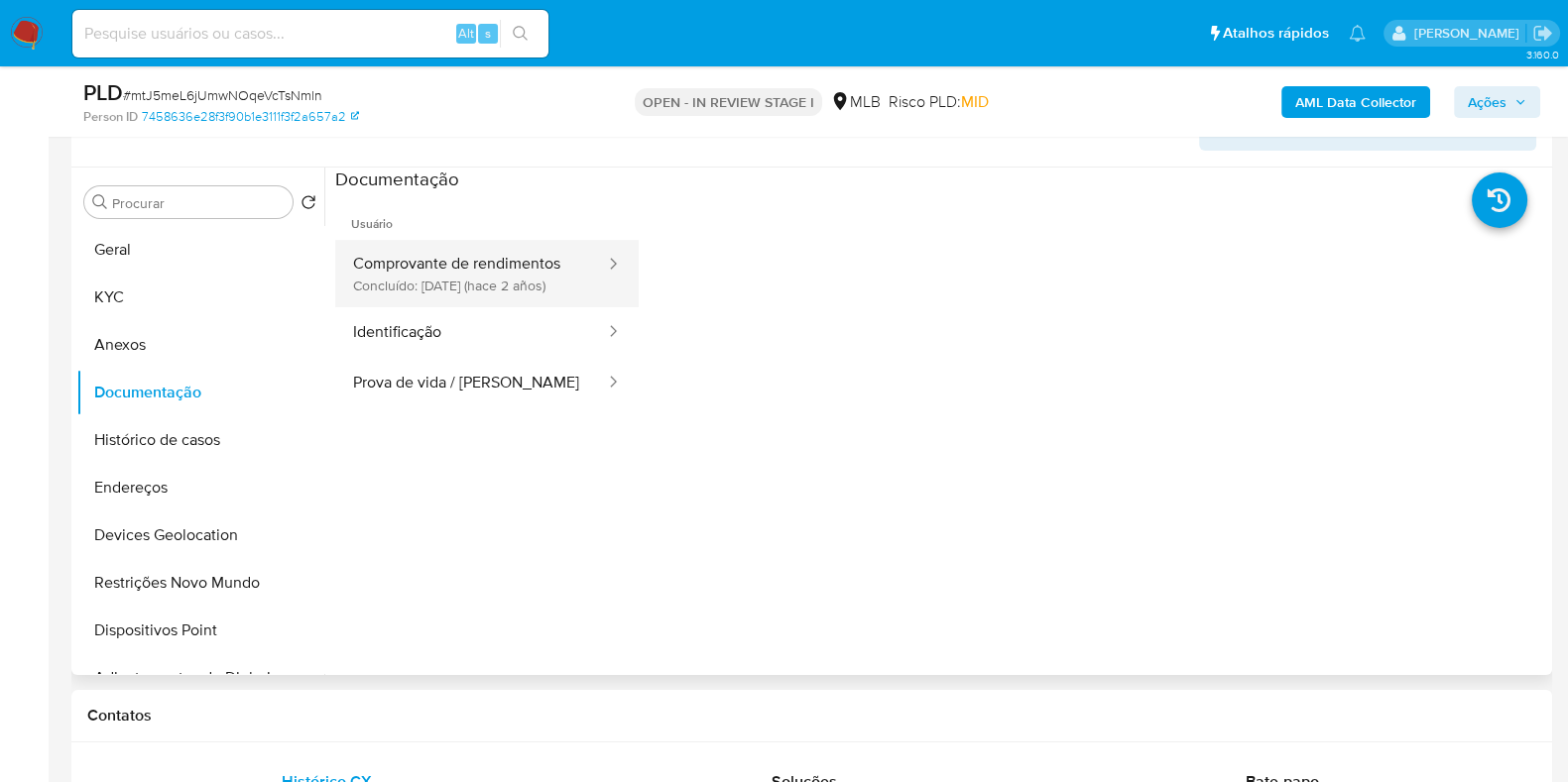
click at [478, 274] on button "Comprovante de rendimentos Concluído: [DATE] (hace 2 años)" at bounding box center [470, 273] width 271 height 68
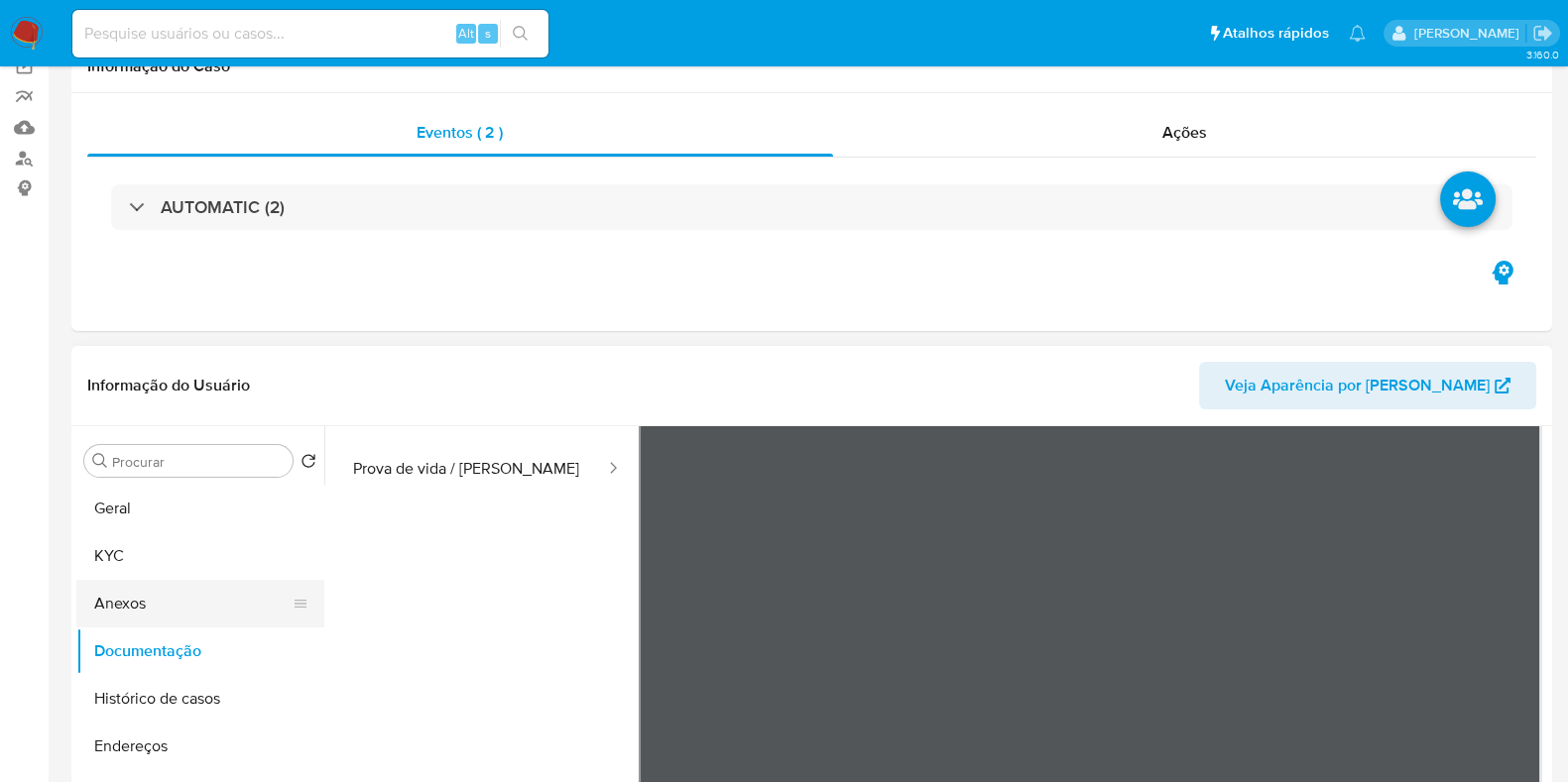
scroll to position [246, 0]
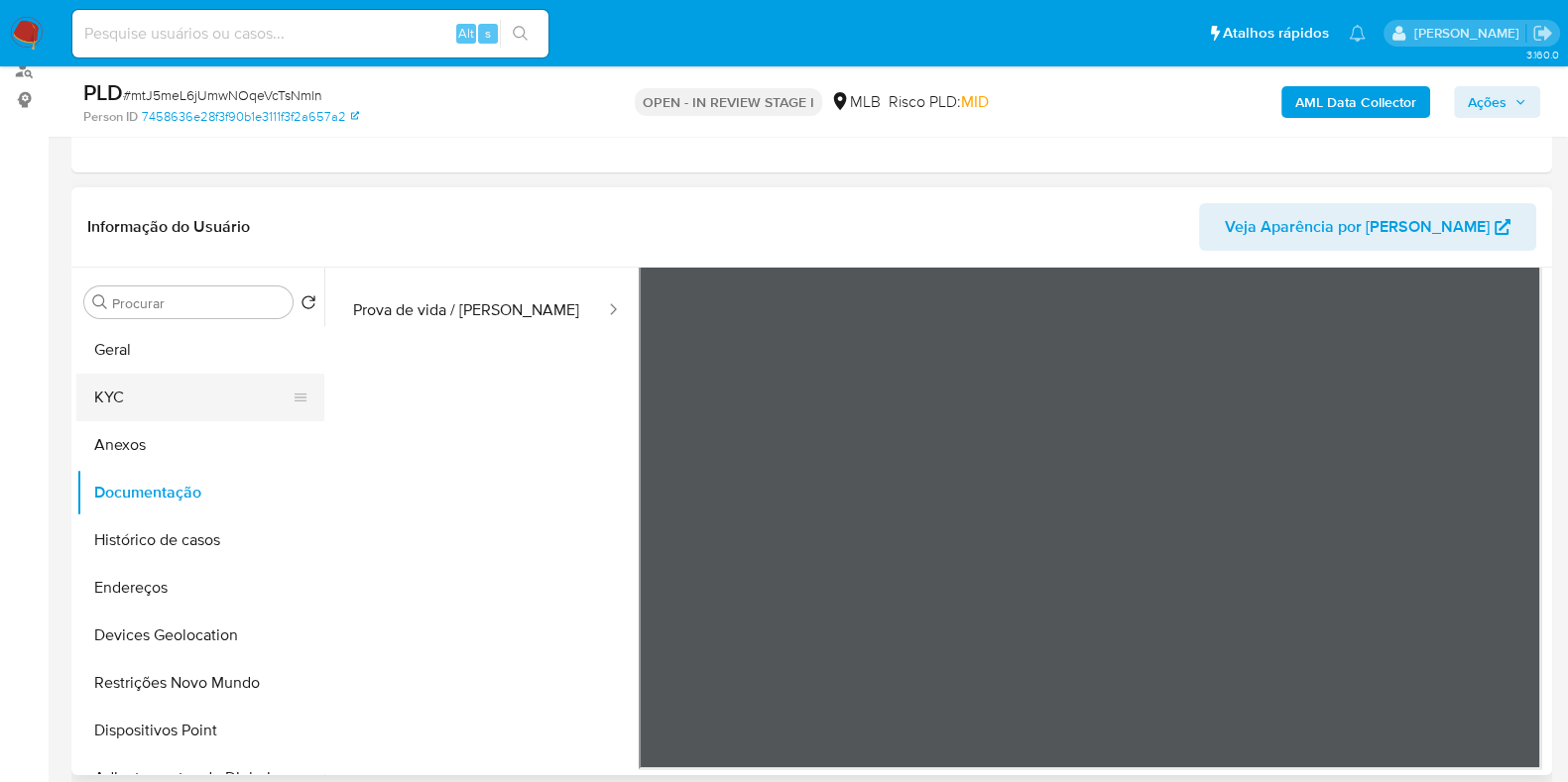
click at [134, 393] on button "KYC" at bounding box center [193, 397] width 233 height 48
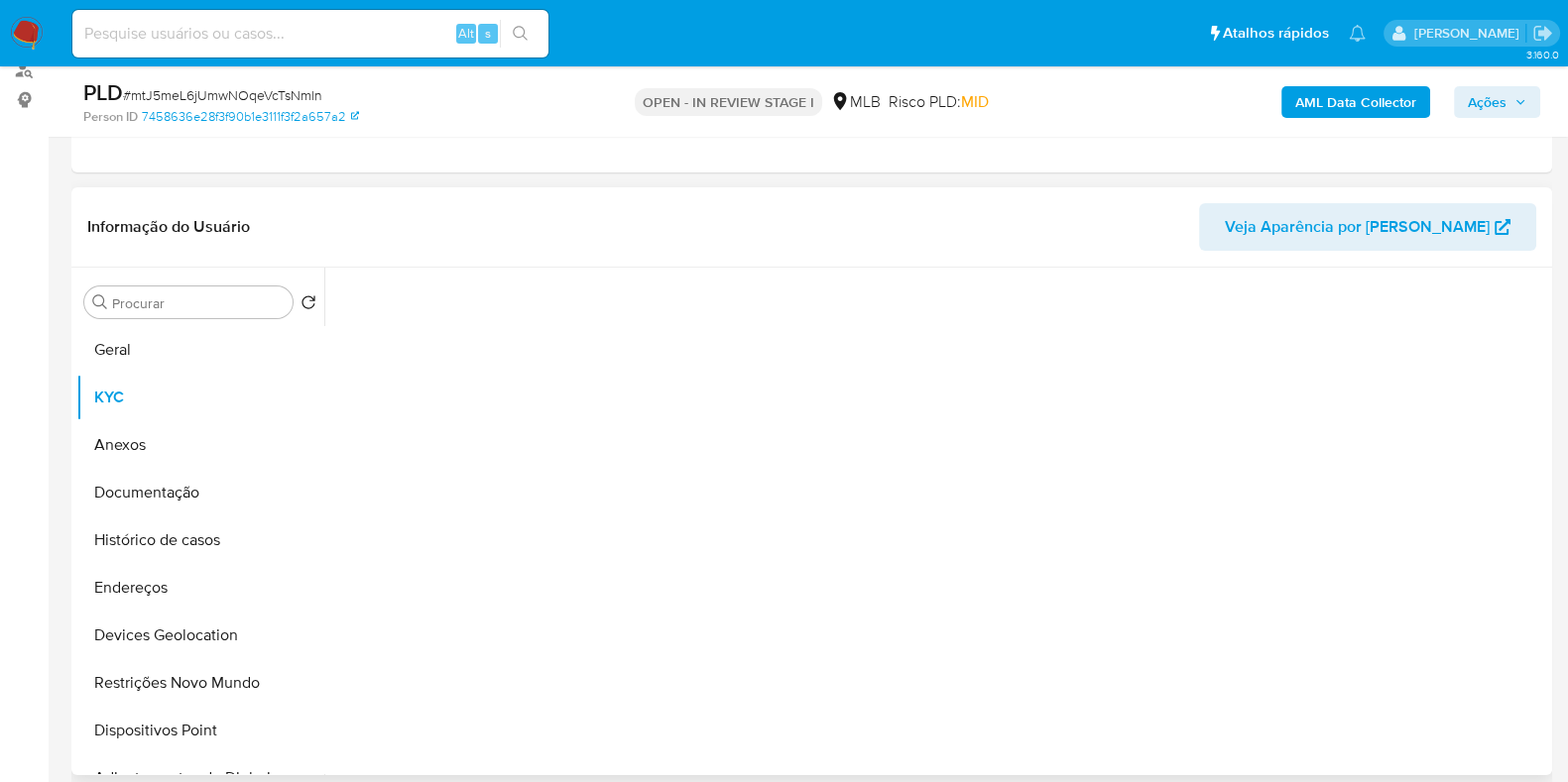
scroll to position [0, 0]
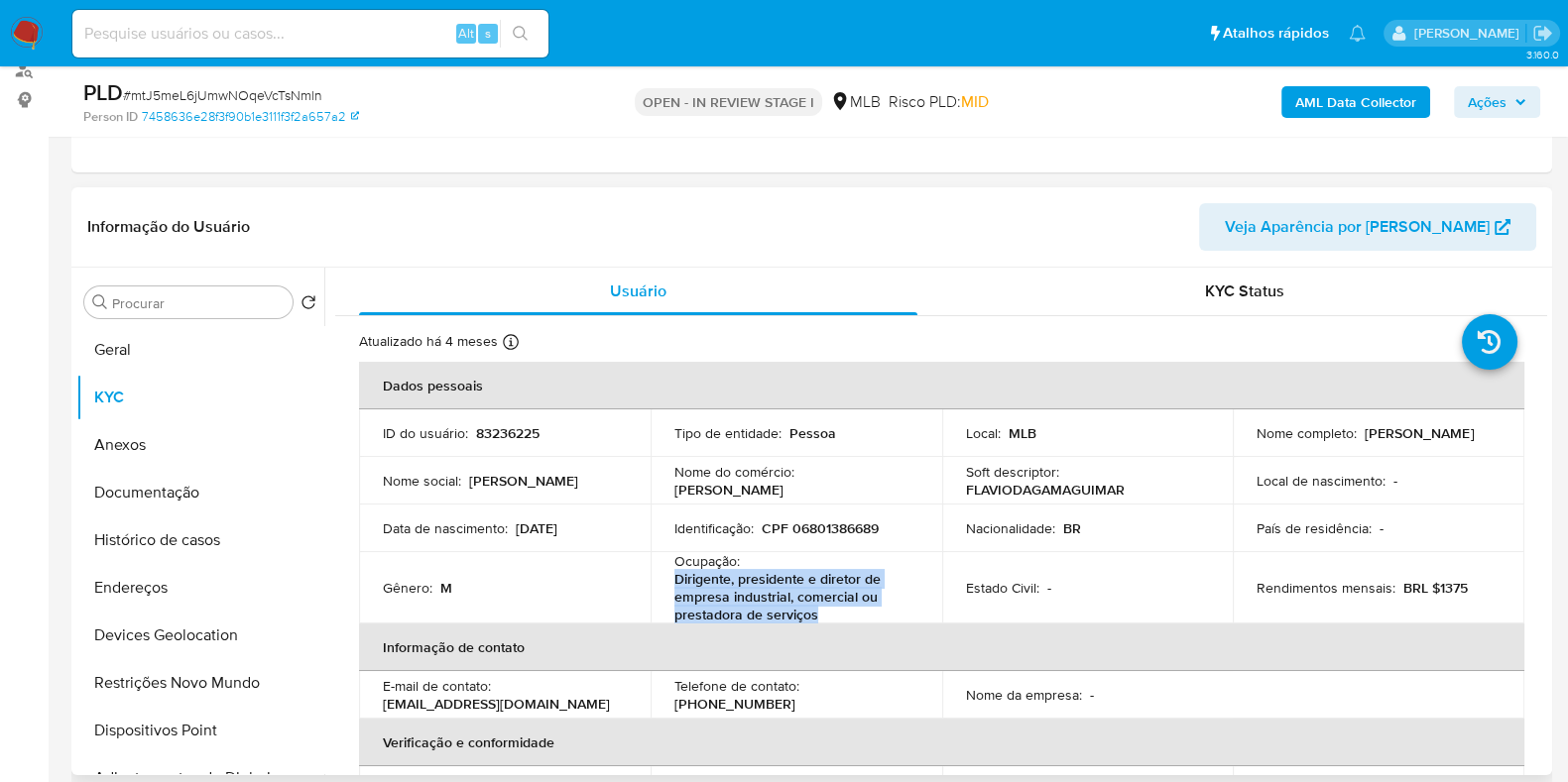
drag, startPoint x: 671, startPoint y: 574, endPoint x: 819, endPoint y: 610, distance: 152.3
click at [819, 610] on td "Ocupação : Dirigente, presidente e diretor de empresa industrial, comercial ou …" at bounding box center [796, 588] width 291 height 72
copy p "Dirigente, presidente e diretor de empresa industrial, comercial ou prestadora …"
click at [179, 342] on button "Geral" at bounding box center [193, 350] width 233 height 48
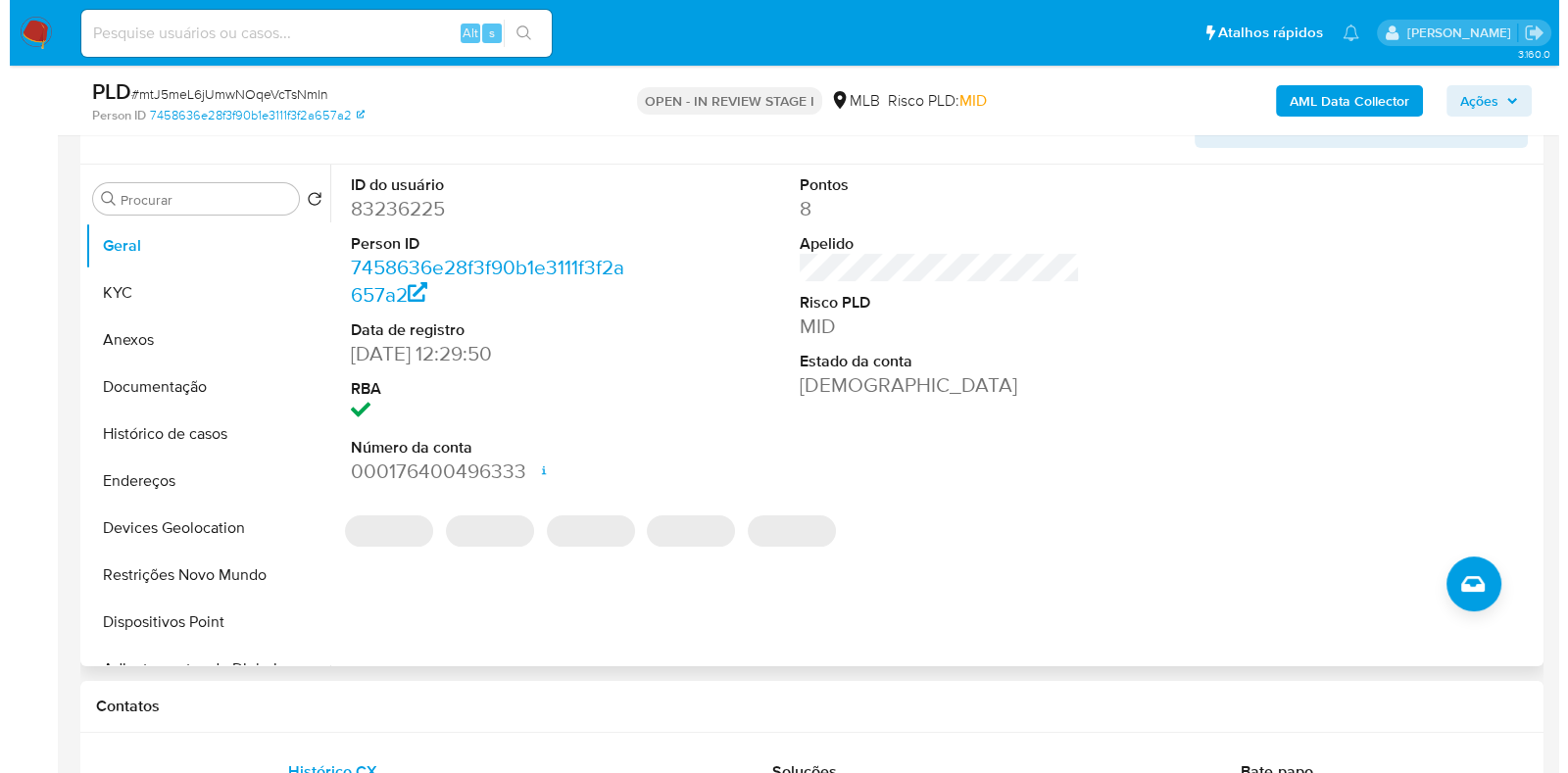
scroll to position [367, 0]
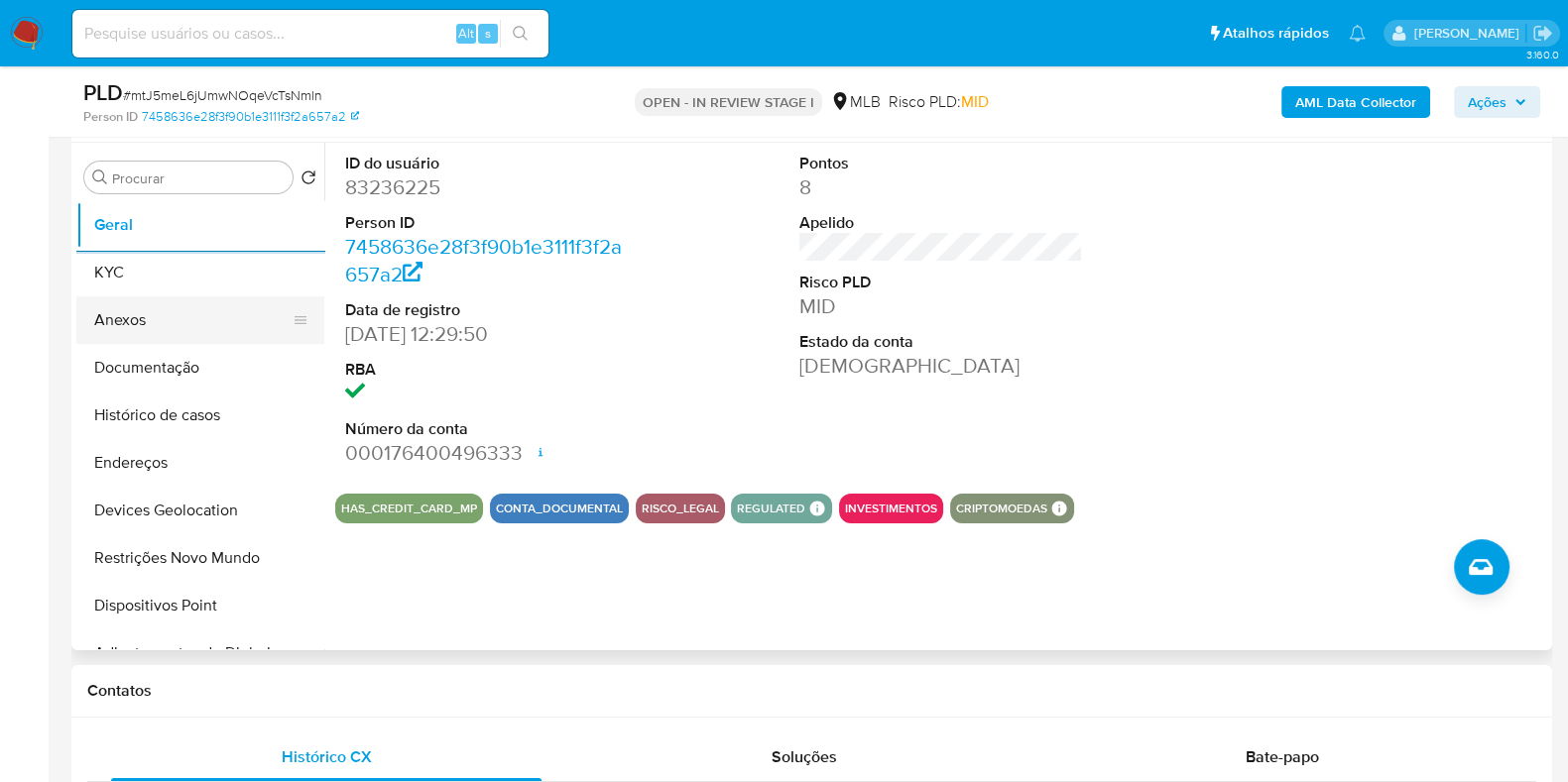
drag, startPoint x: 129, startPoint y: 324, endPoint x: 140, endPoint y: 322, distance: 11.2
click at [129, 322] on button "Anexos" at bounding box center [193, 320] width 233 height 48
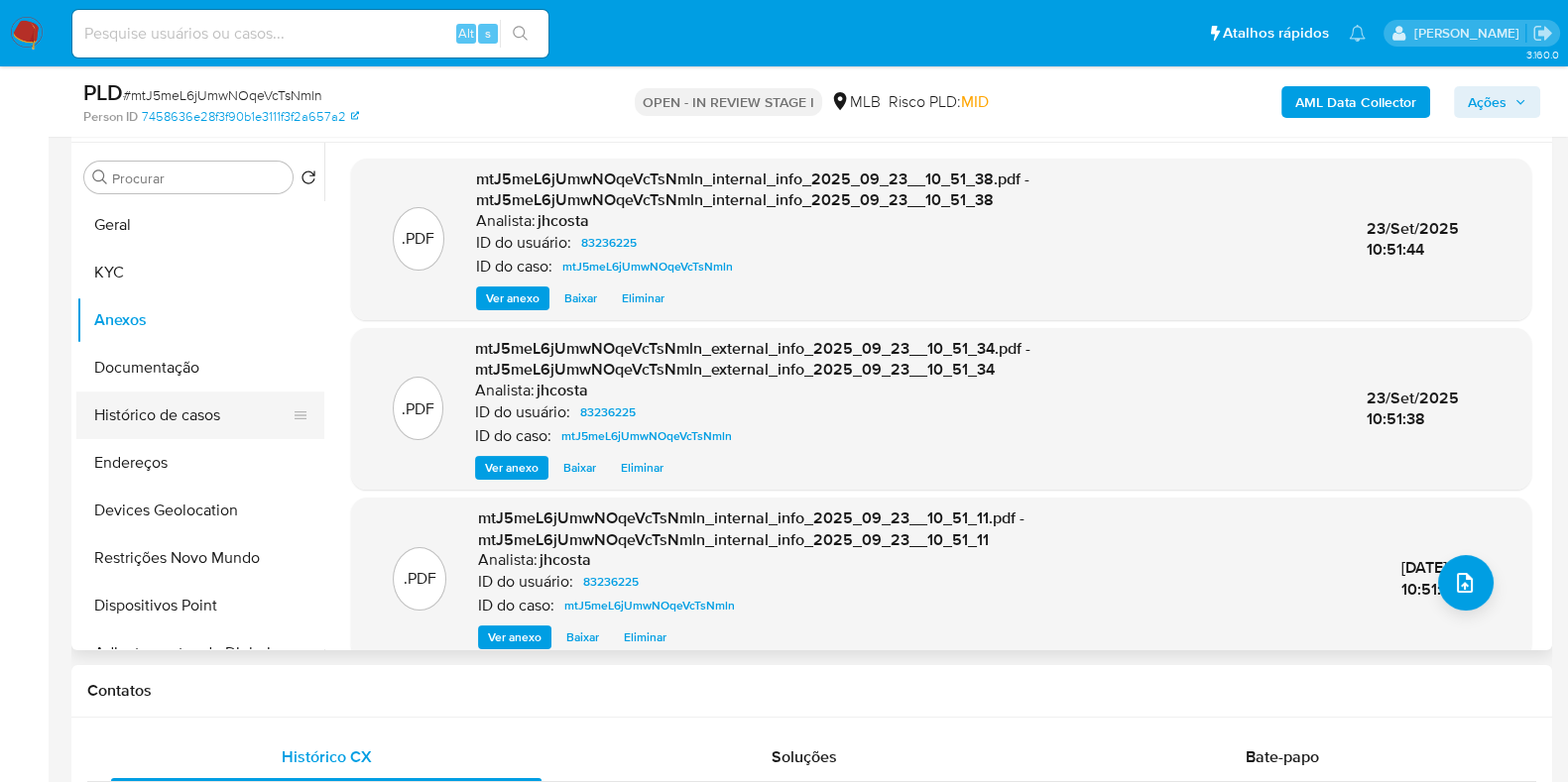
click at [243, 410] on button "Histórico de casos" at bounding box center [193, 415] width 233 height 48
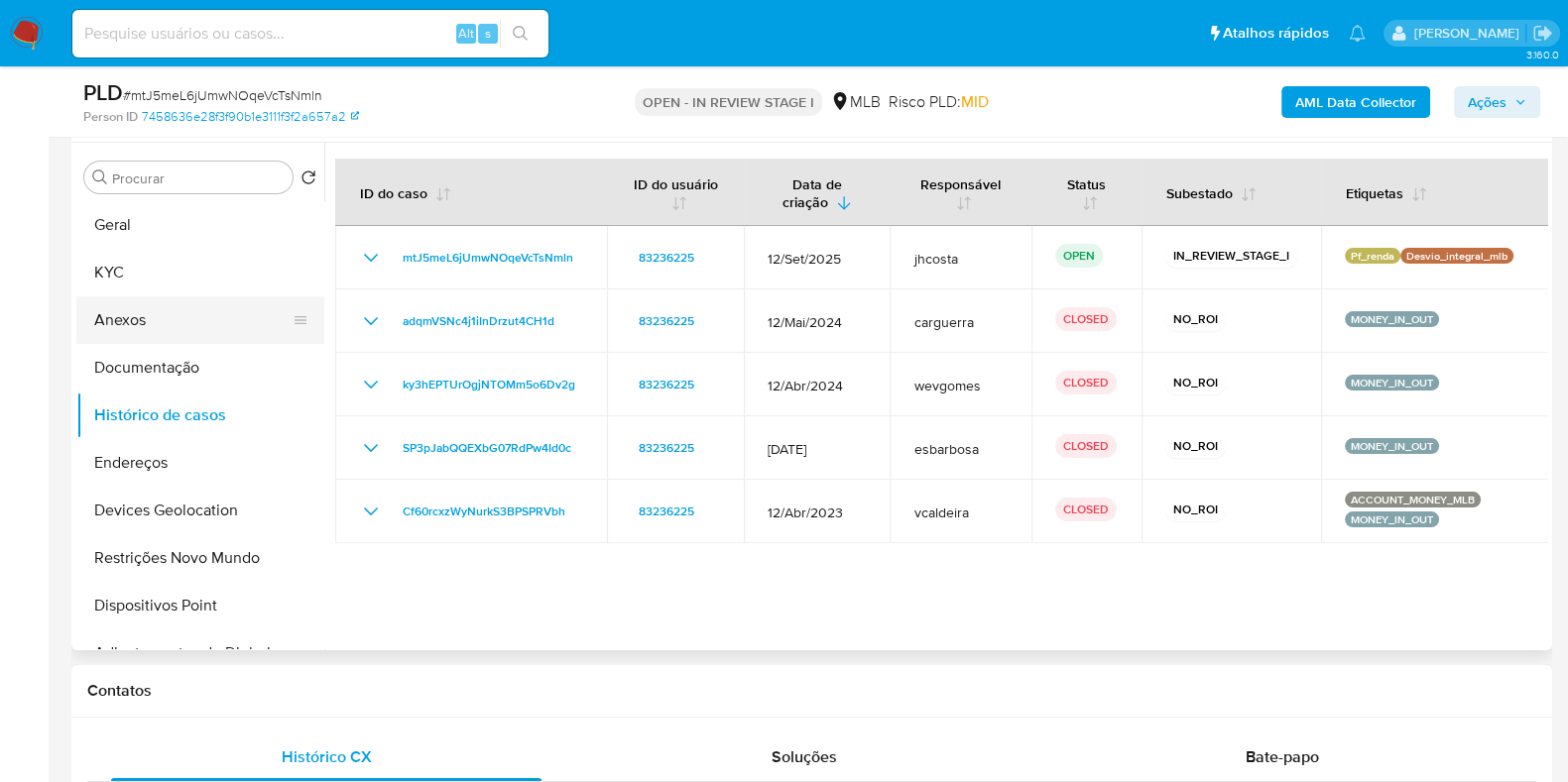
click at [175, 319] on button "Anexos" at bounding box center [193, 320] width 233 height 48
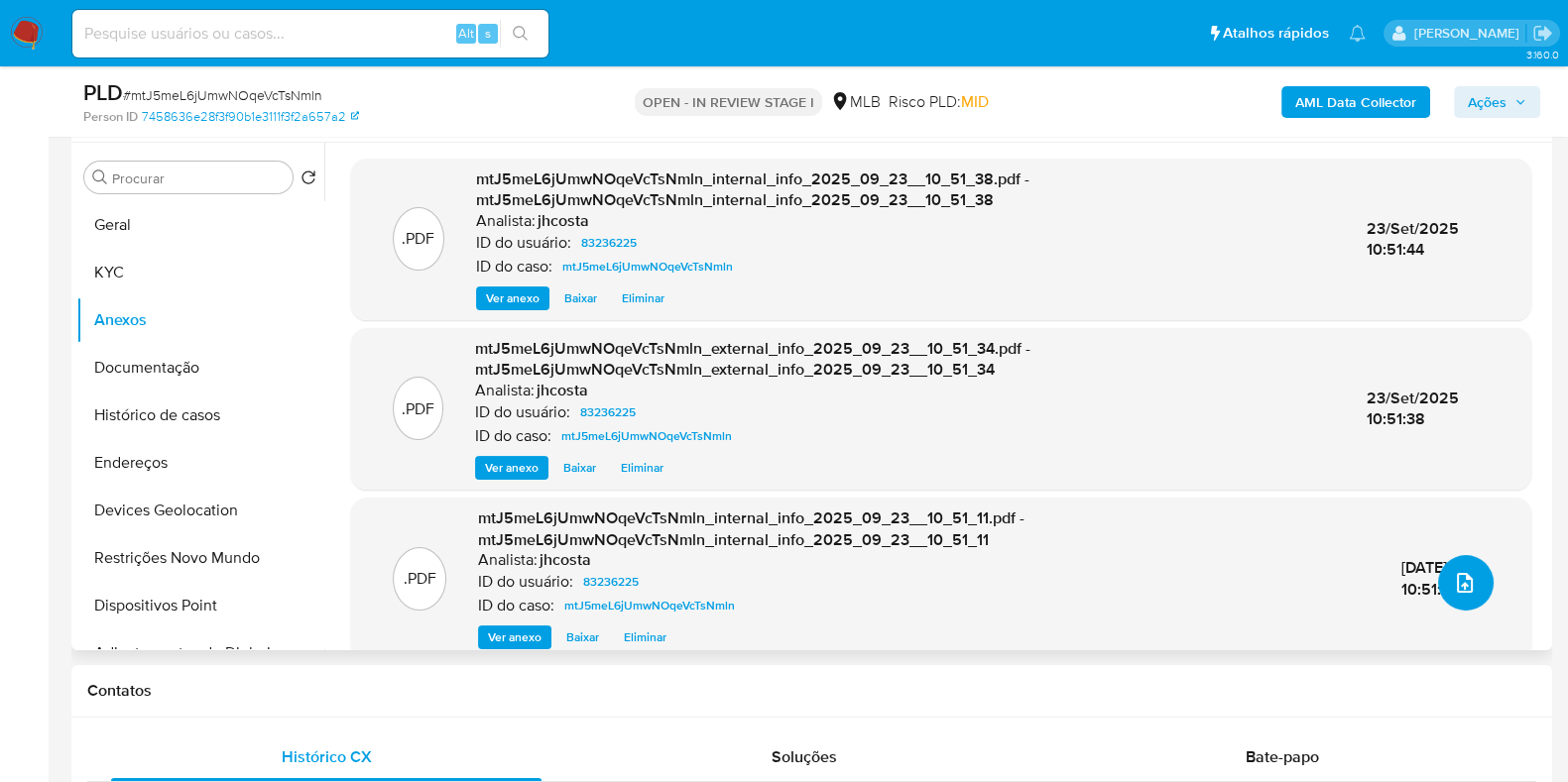
click at [1471, 581] on button "upload-file" at bounding box center [1466, 583] width 56 height 56
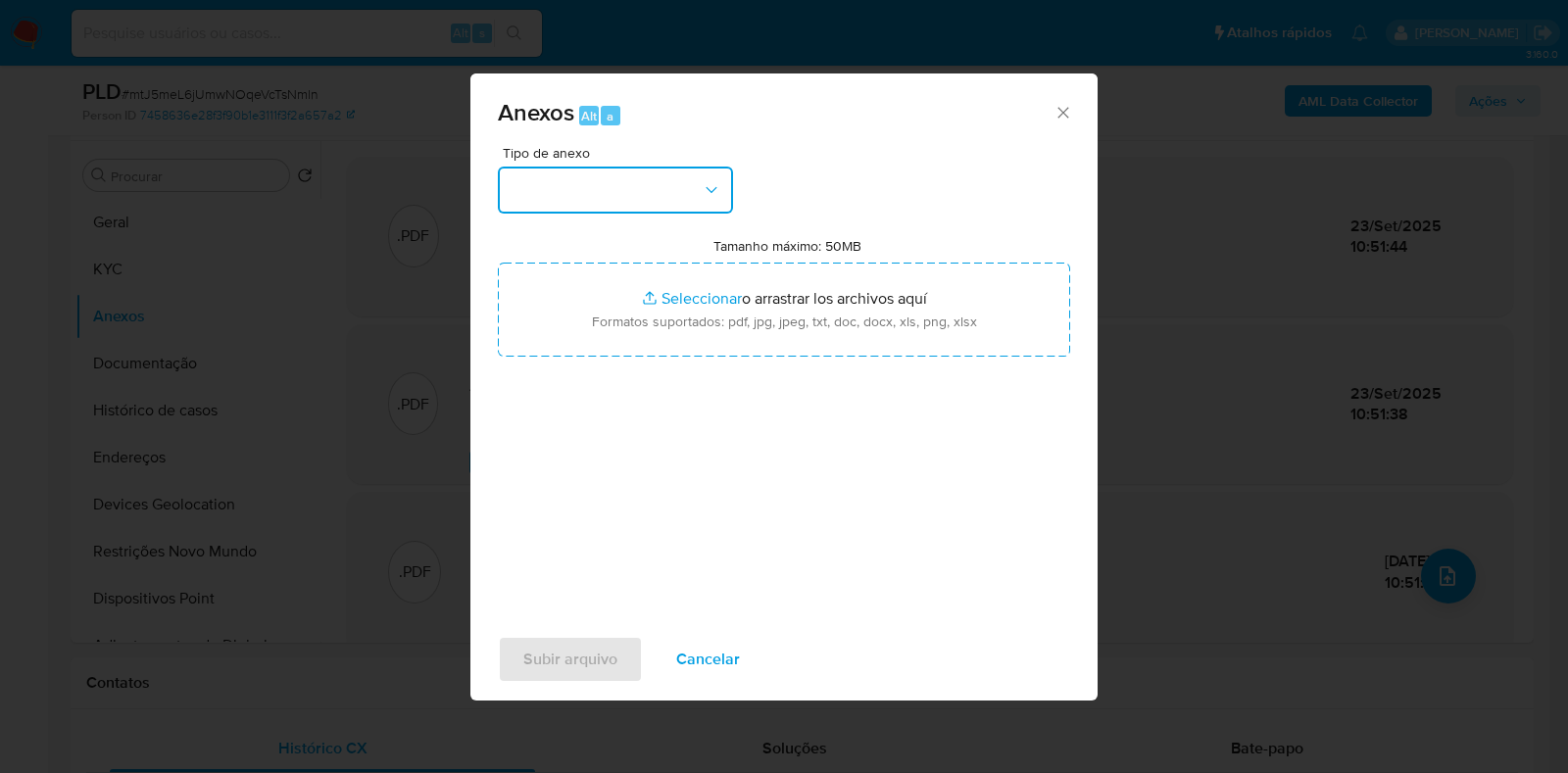
click at [652, 185] on button "button" at bounding box center [616, 191] width 236 height 47
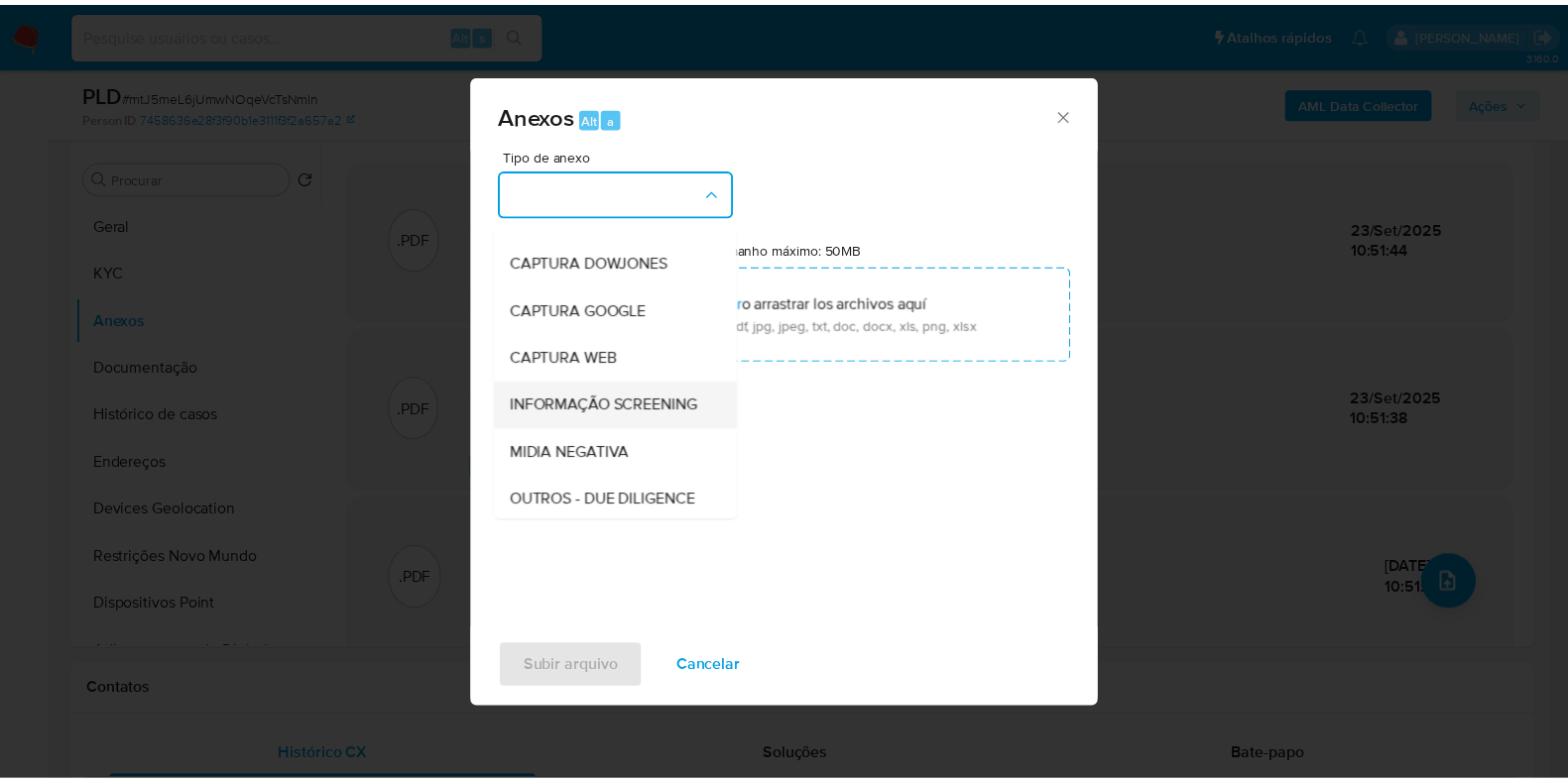
scroll to position [123, 0]
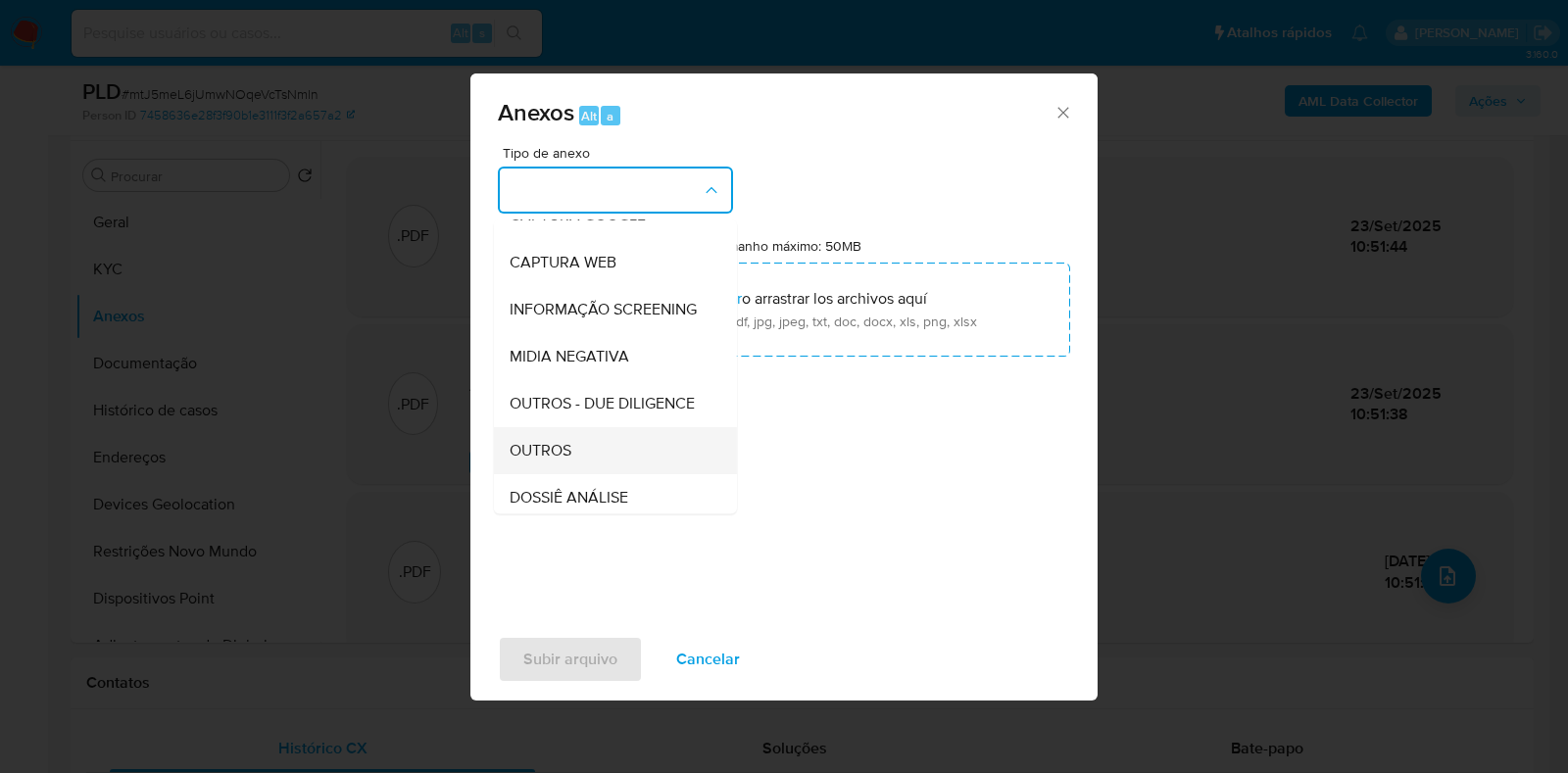
click at [577, 474] on div "OUTROS" at bounding box center [610, 451] width 200 height 47
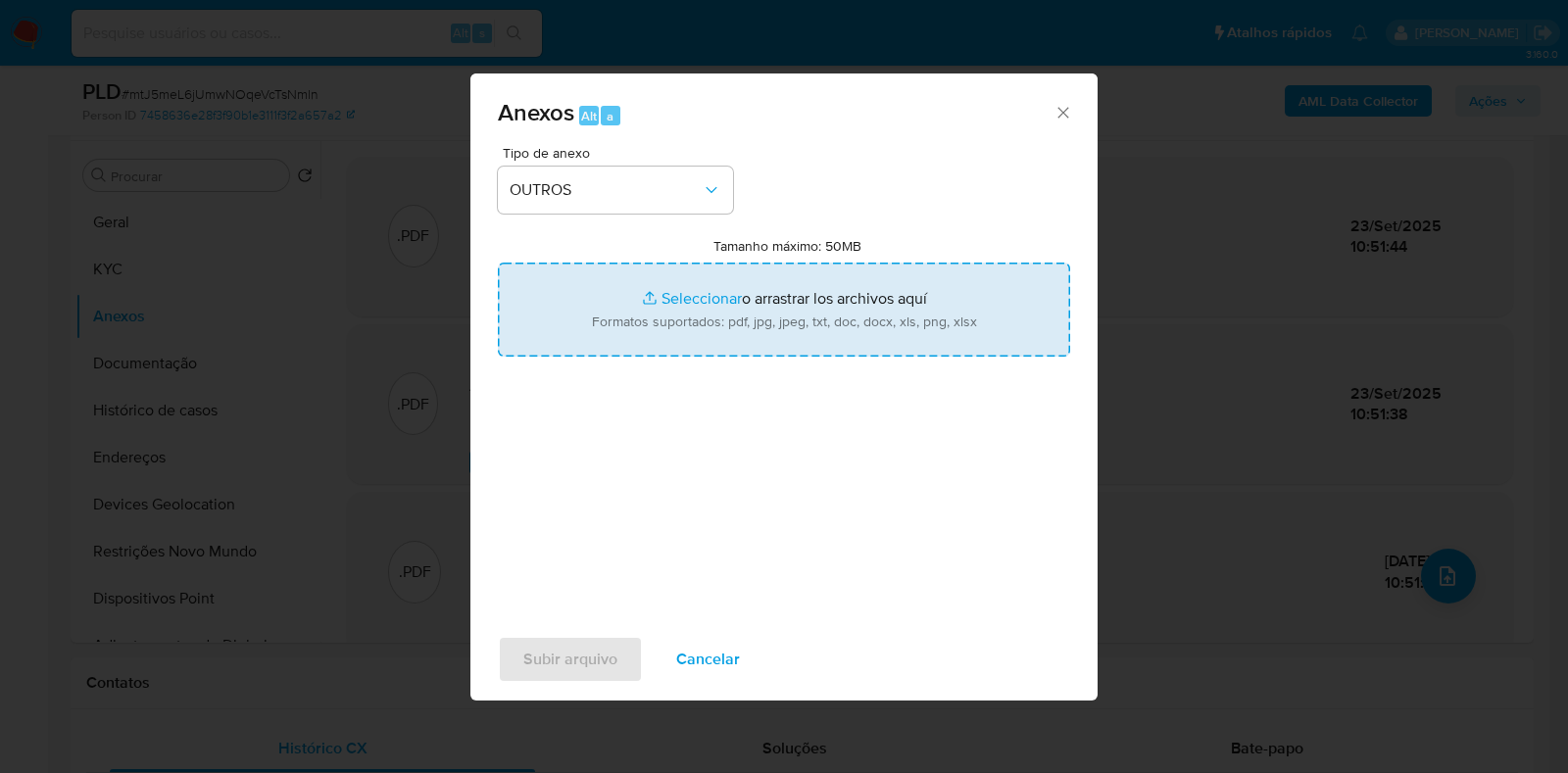
click at [739, 330] on input "Tamanho máximo: 50MB Seleccionar archivos" at bounding box center [784, 309] width 572 height 94
type input "C:\fakepath\Mulan 83236225_2025_09_22_08_22_29.xlsx"
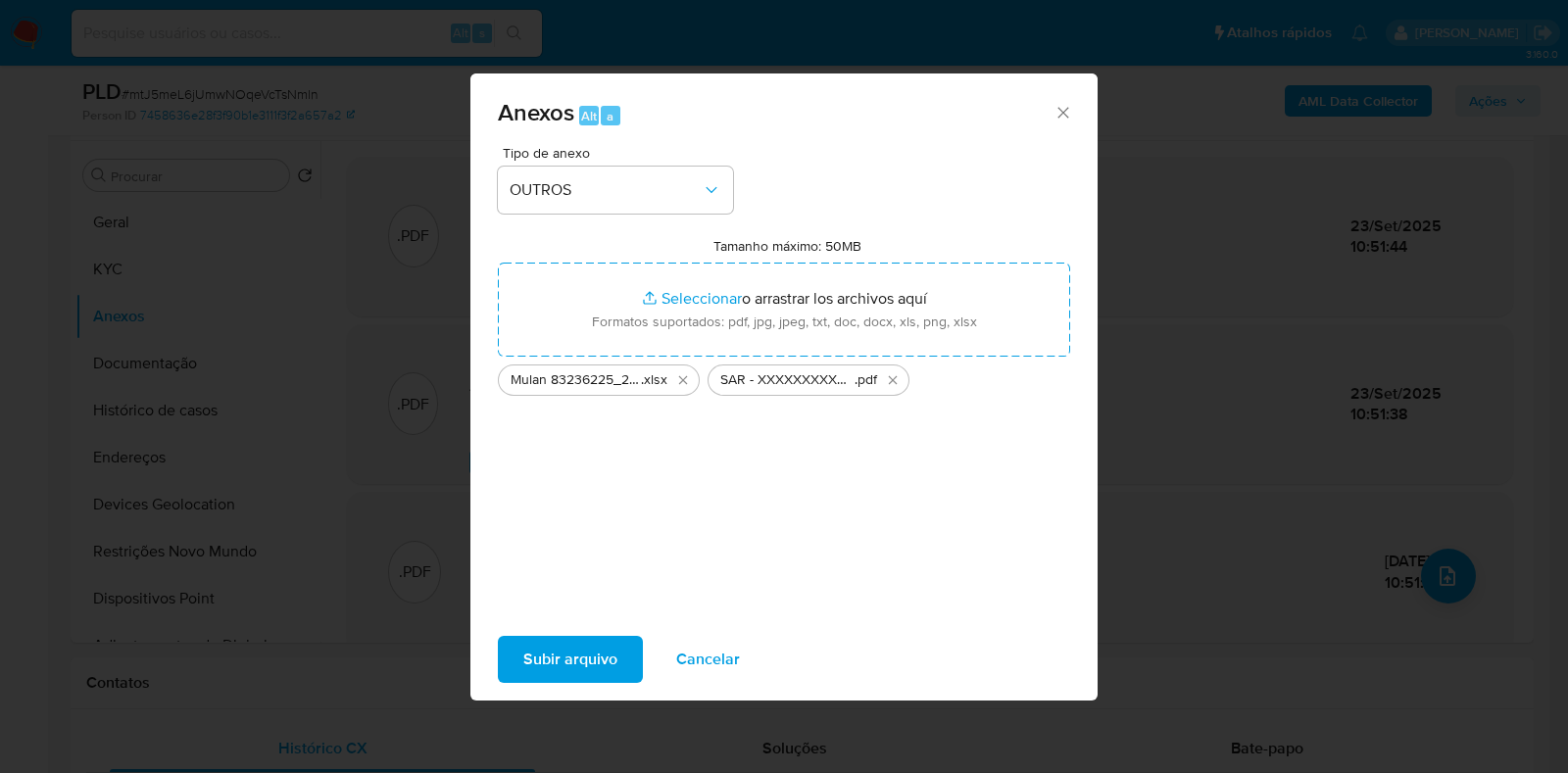
click at [536, 673] on span "Subir arquivo" at bounding box center [570, 660] width 94 height 43
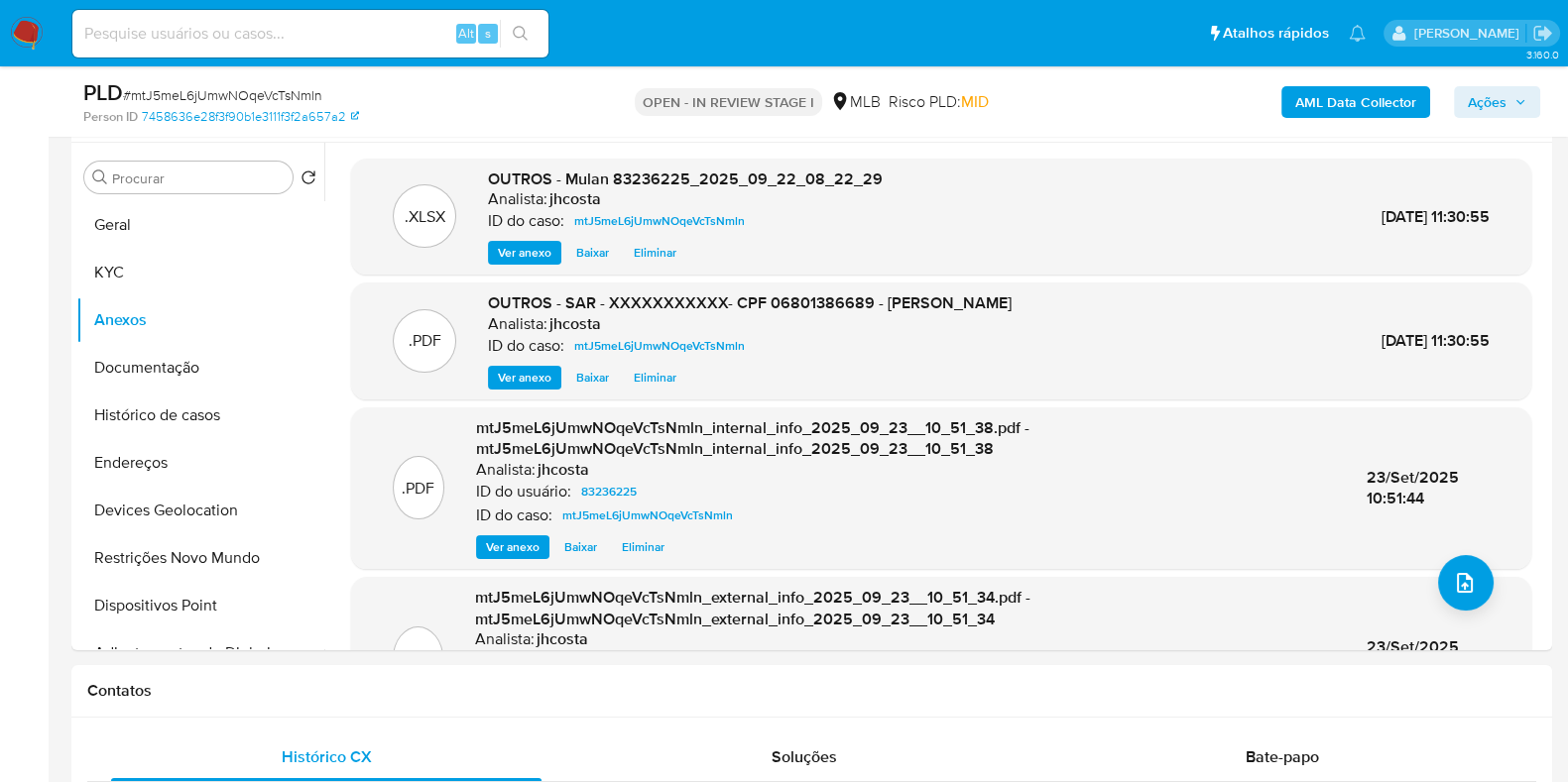
click at [1512, 94] on span "Ações" at bounding box center [1496, 102] width 59 height 28
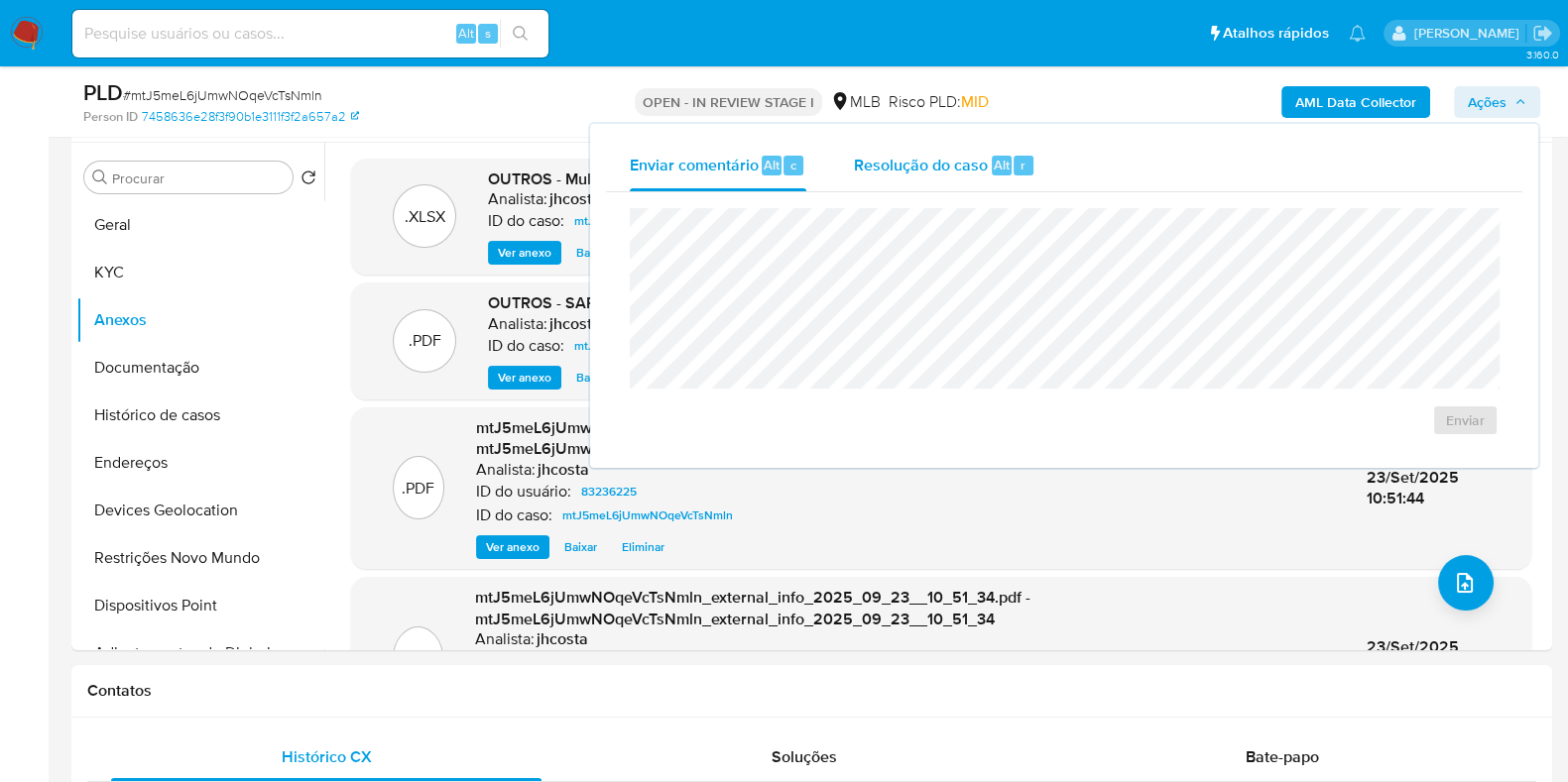
click at [942, 172] on span "Resolução do caso" at bounding box center [920, 164] width 134 height 23
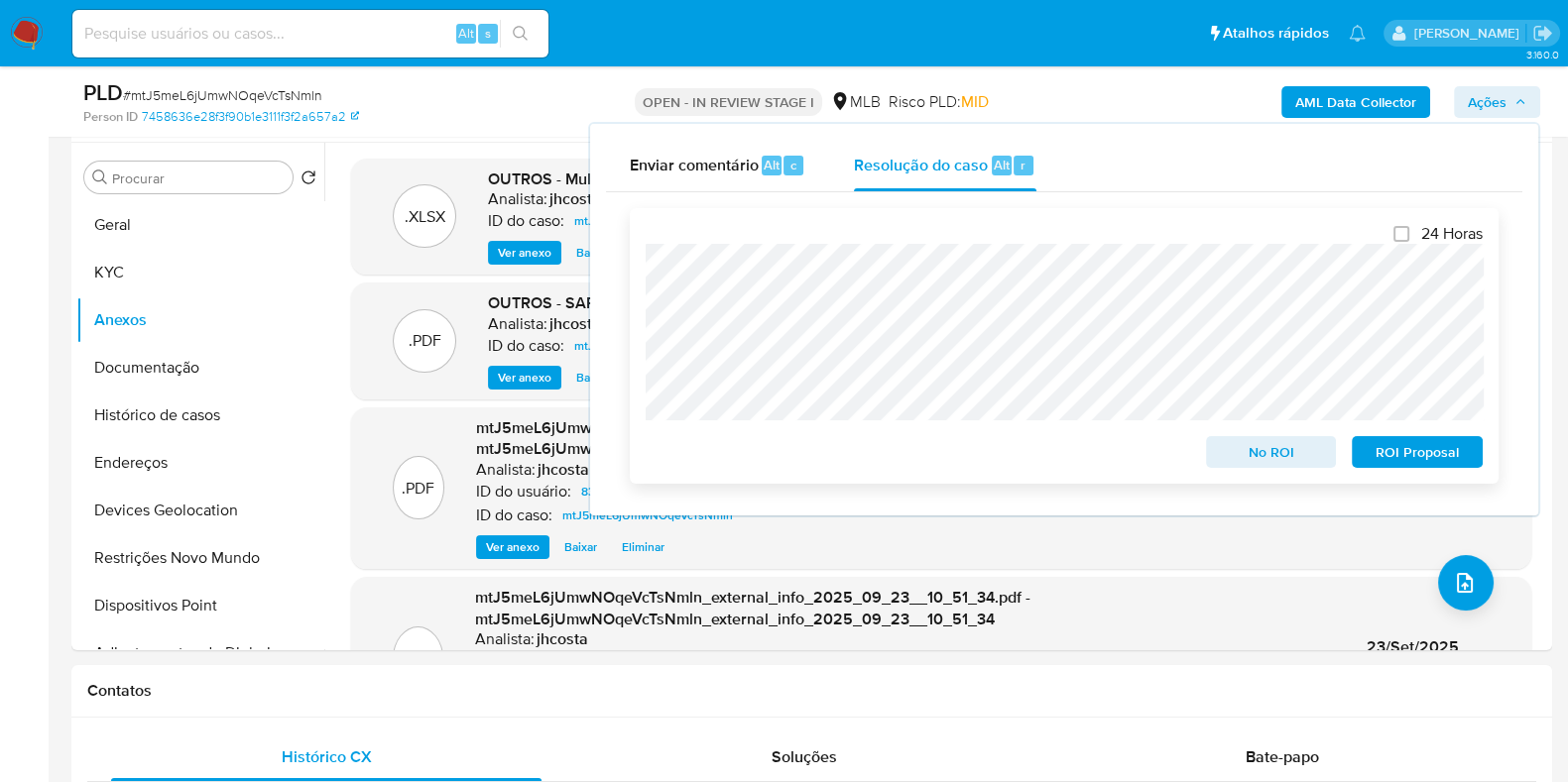
click at [1400, 445] on span "ROI Proposal" at bounding box center [1417, 452] width 103 height 28
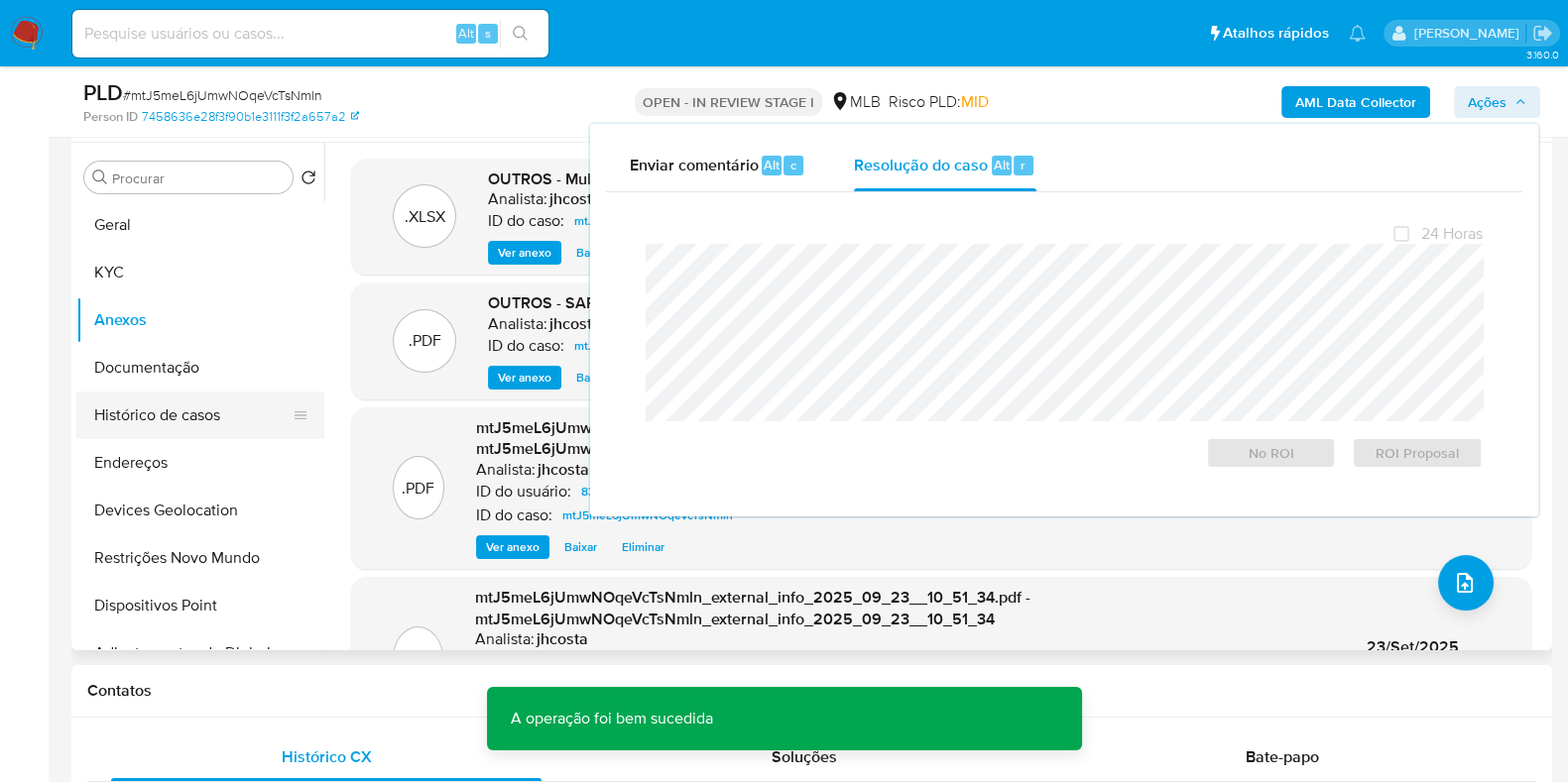
click at [165, 413] on button "Histórico de casos" at bounding box center [193, 415] width 233 height 48
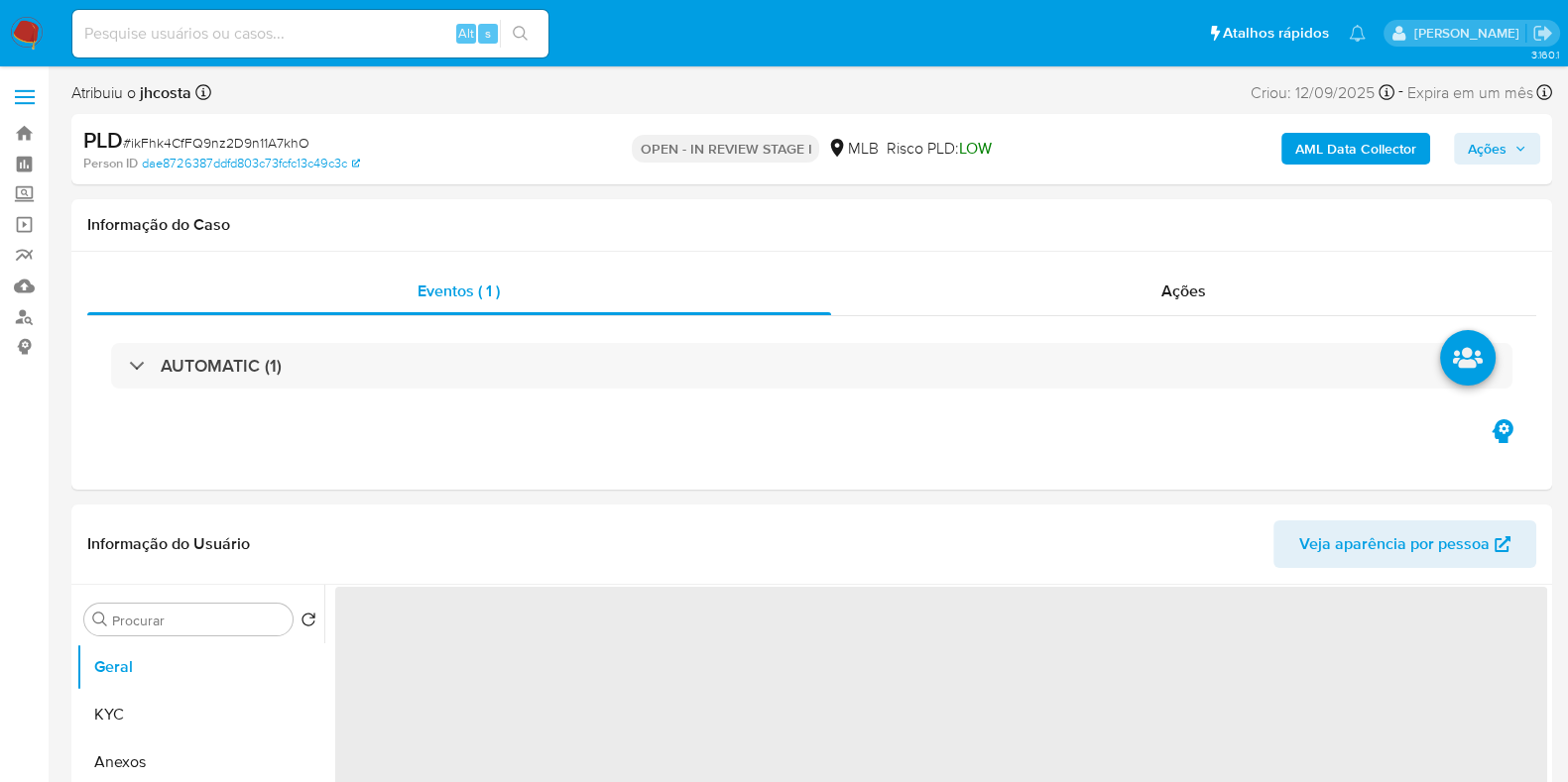
select select "10"
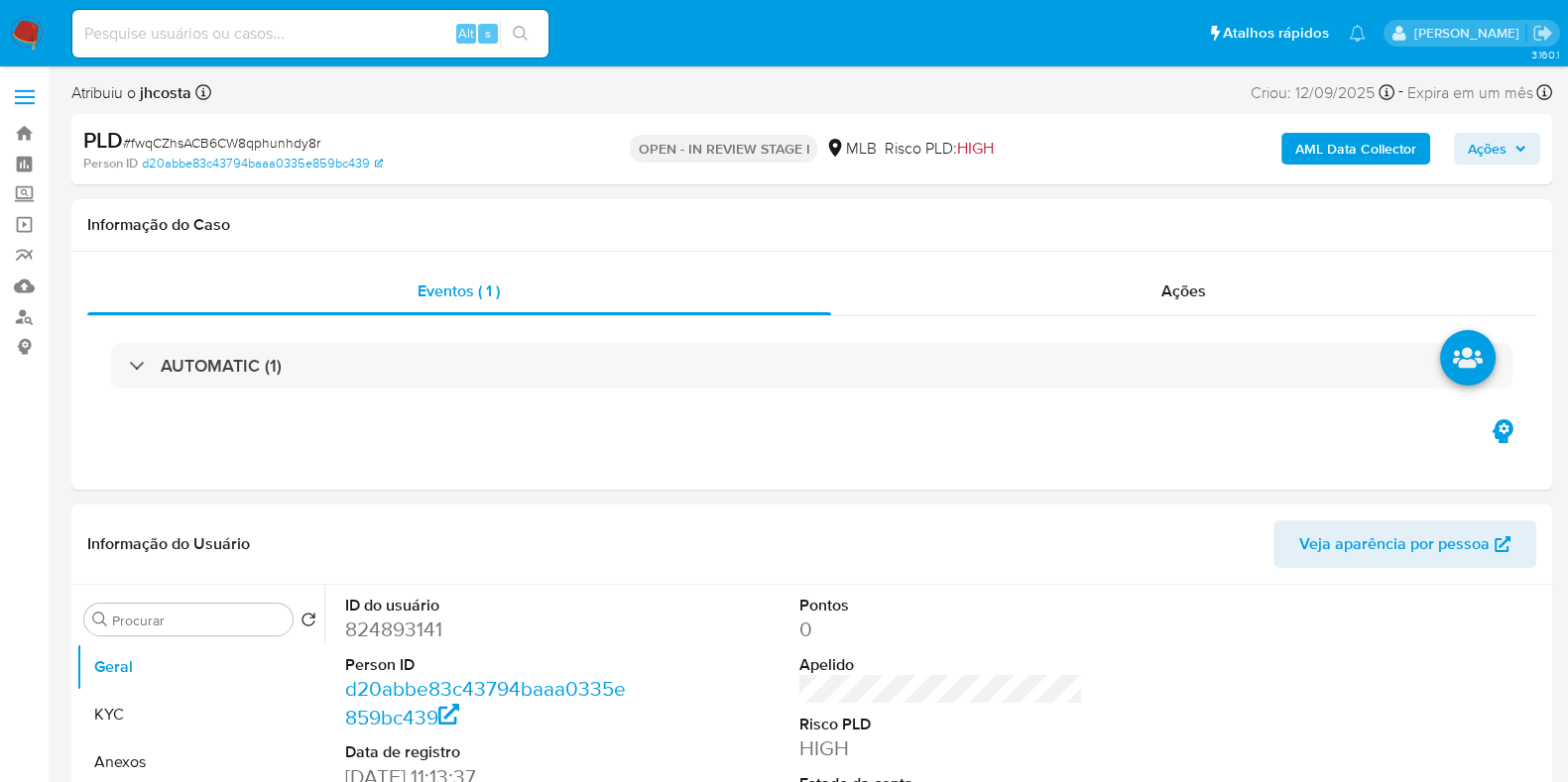
click at [11, 44] on img at bounding box center [27, 34] width 34 height 34
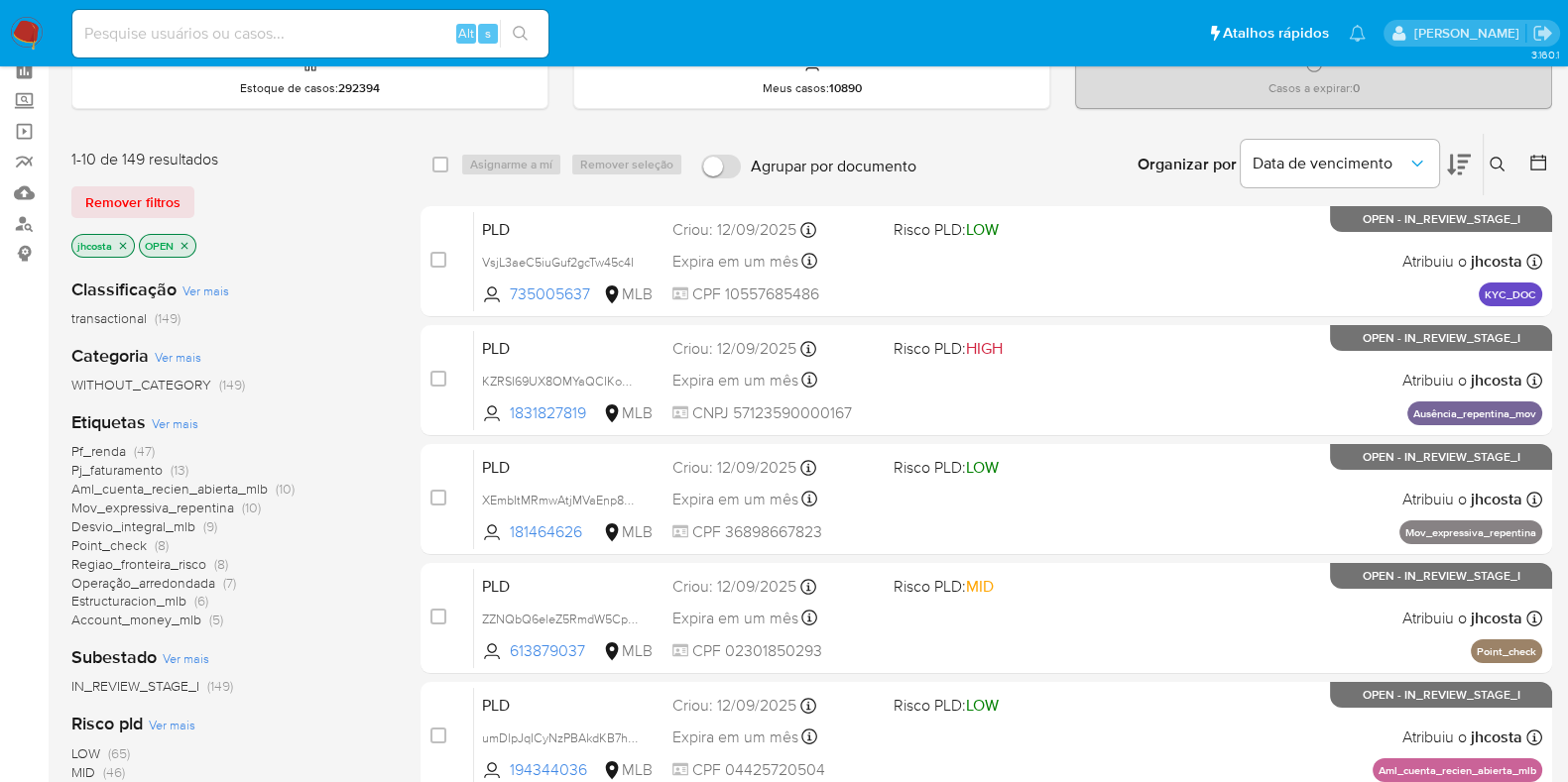
scroll to position [123, 0]
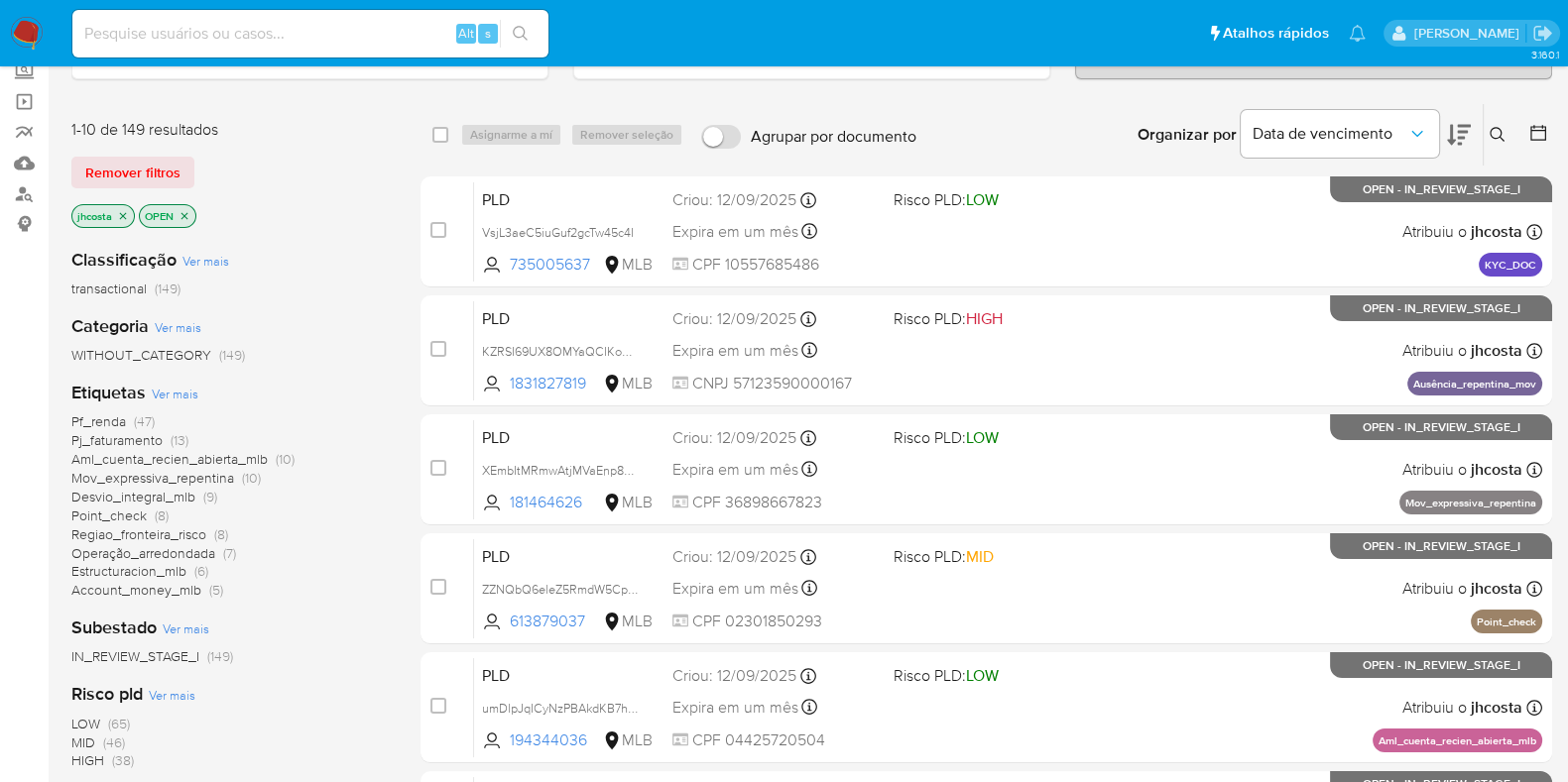
click at [110, 418] on span "Pf_renda" at bounding box center [98, 421] width 55 height 20
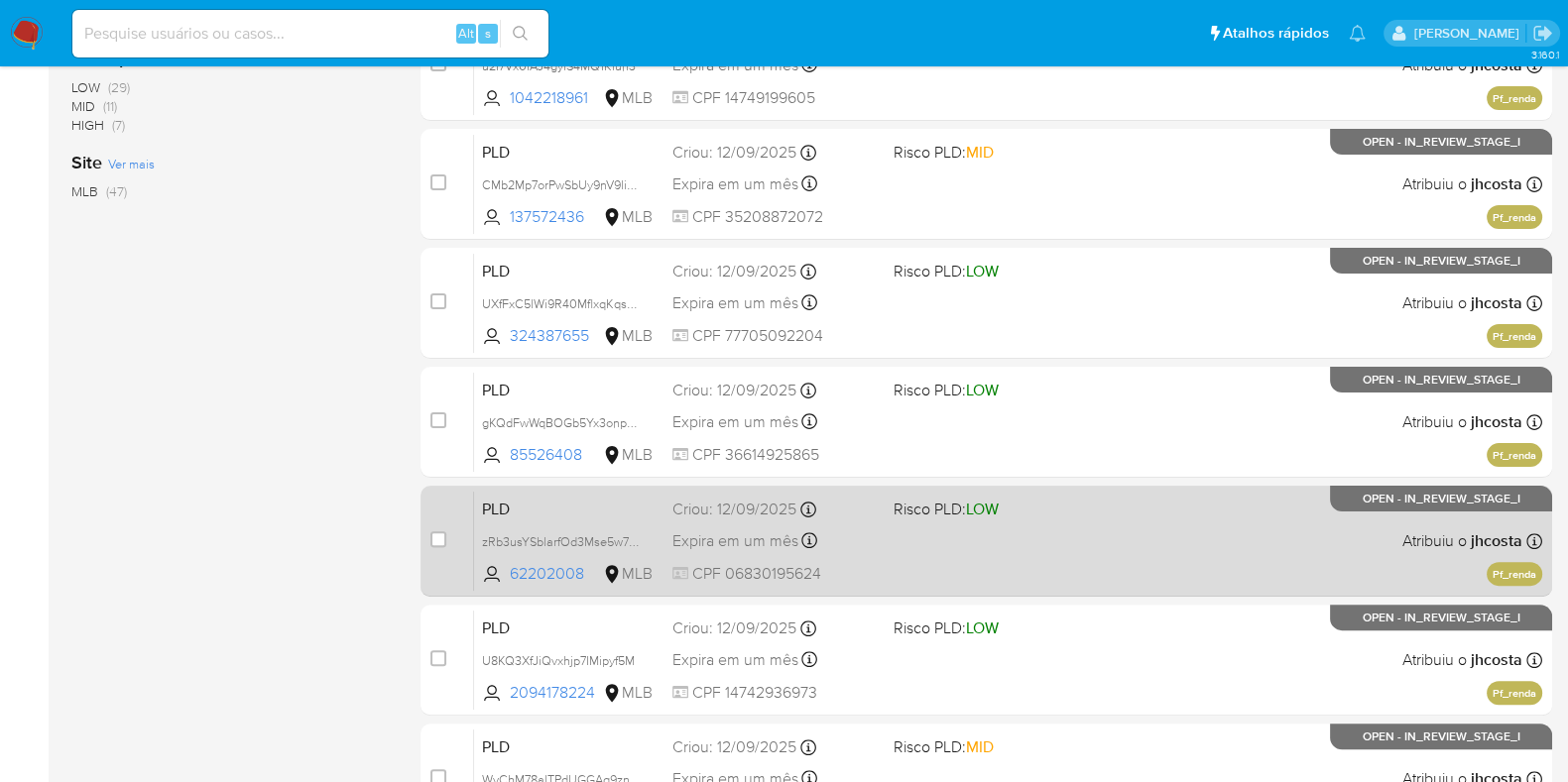
scroll to position [852, 0]
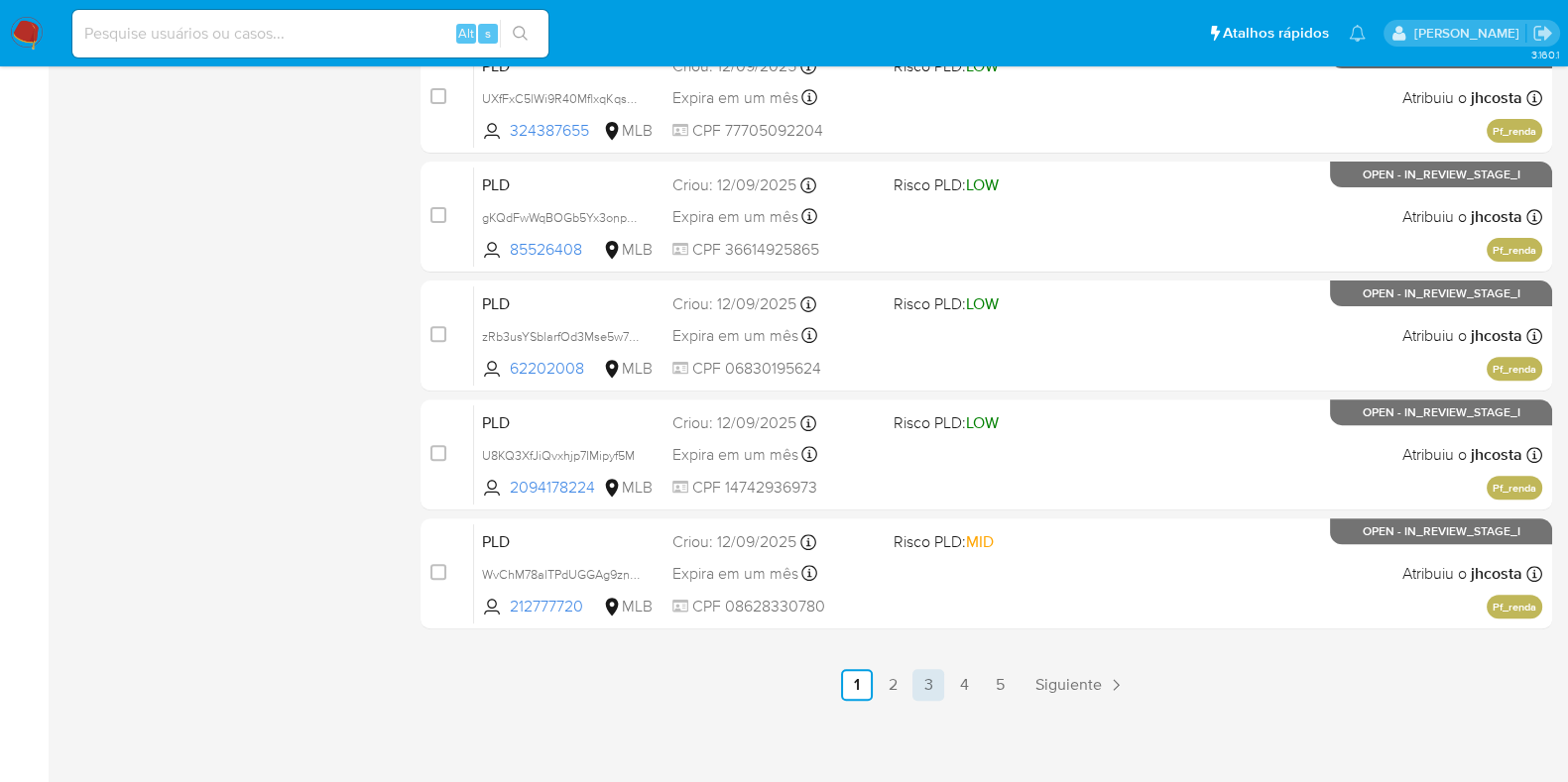
click at [942, 680] on link "3" at bounding box center [928, 686] width 32 height 32
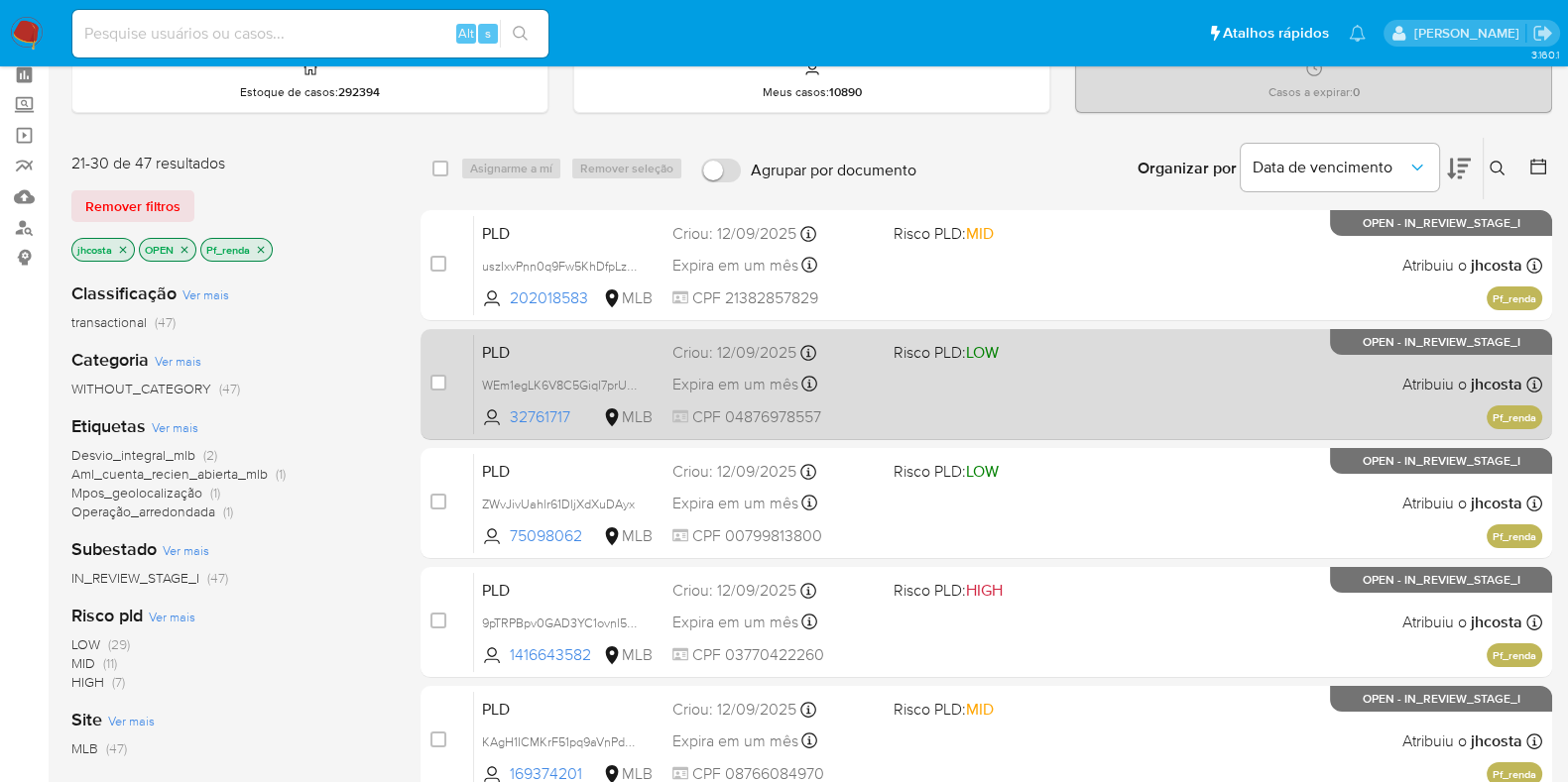
scroll to position [123, 0]
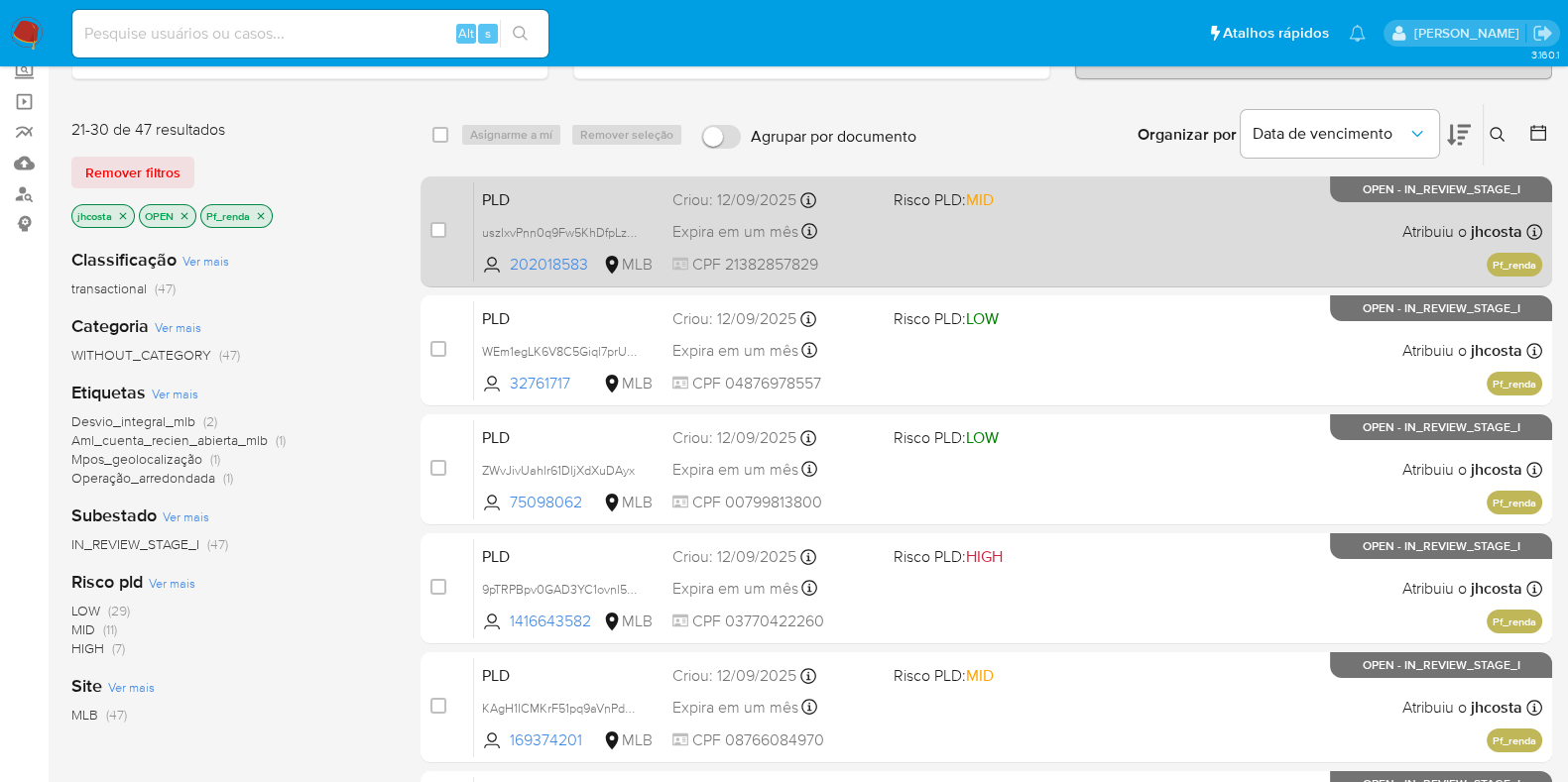
click at [900, 231] on span at bounding box center [996, 232] width 206 height 4
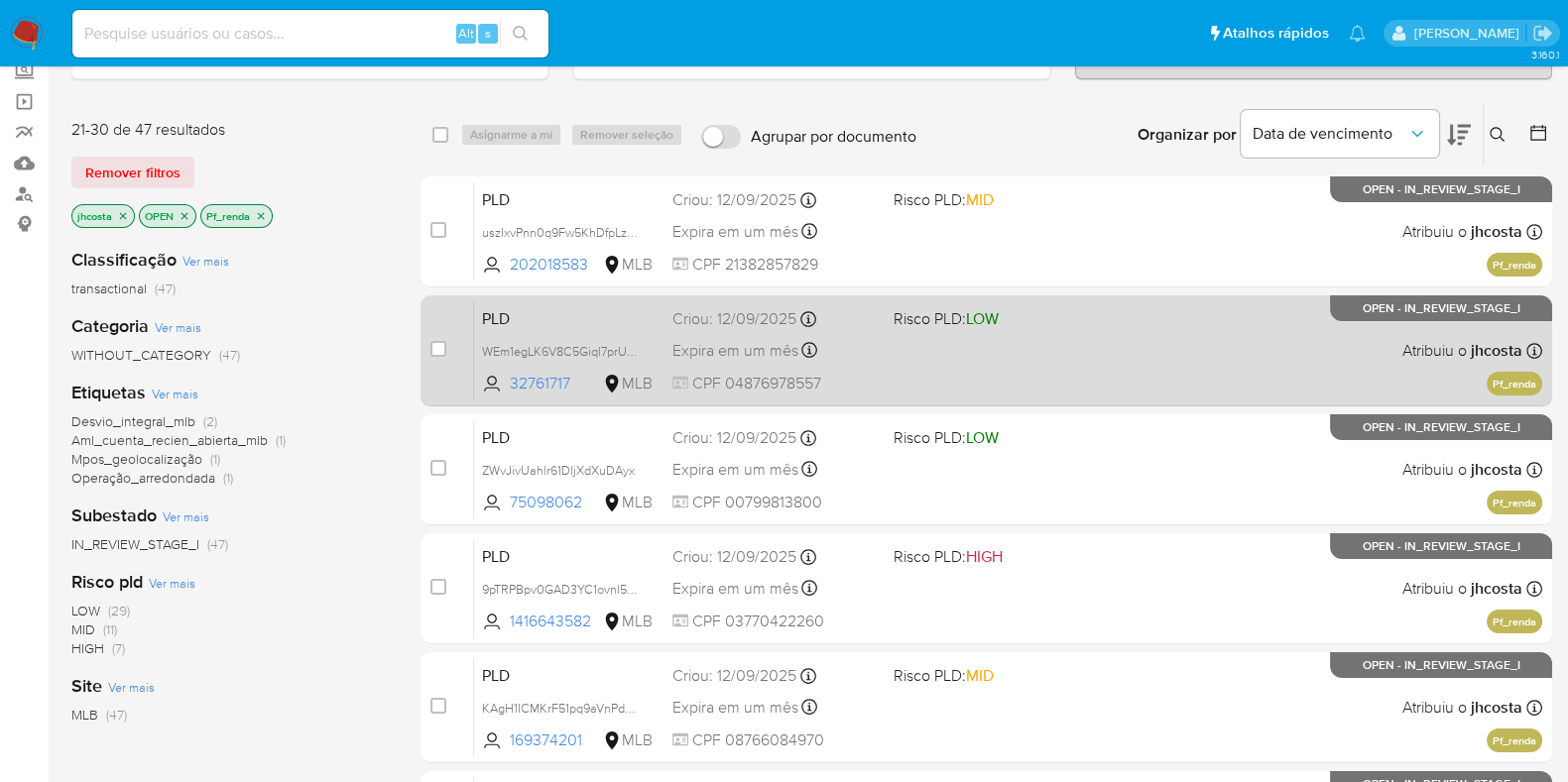
click at [827, 341] on div "Expira em um mês Expira em 27/10/2025 00:30:26" at bounding box center [775, 350] width 206 height 27
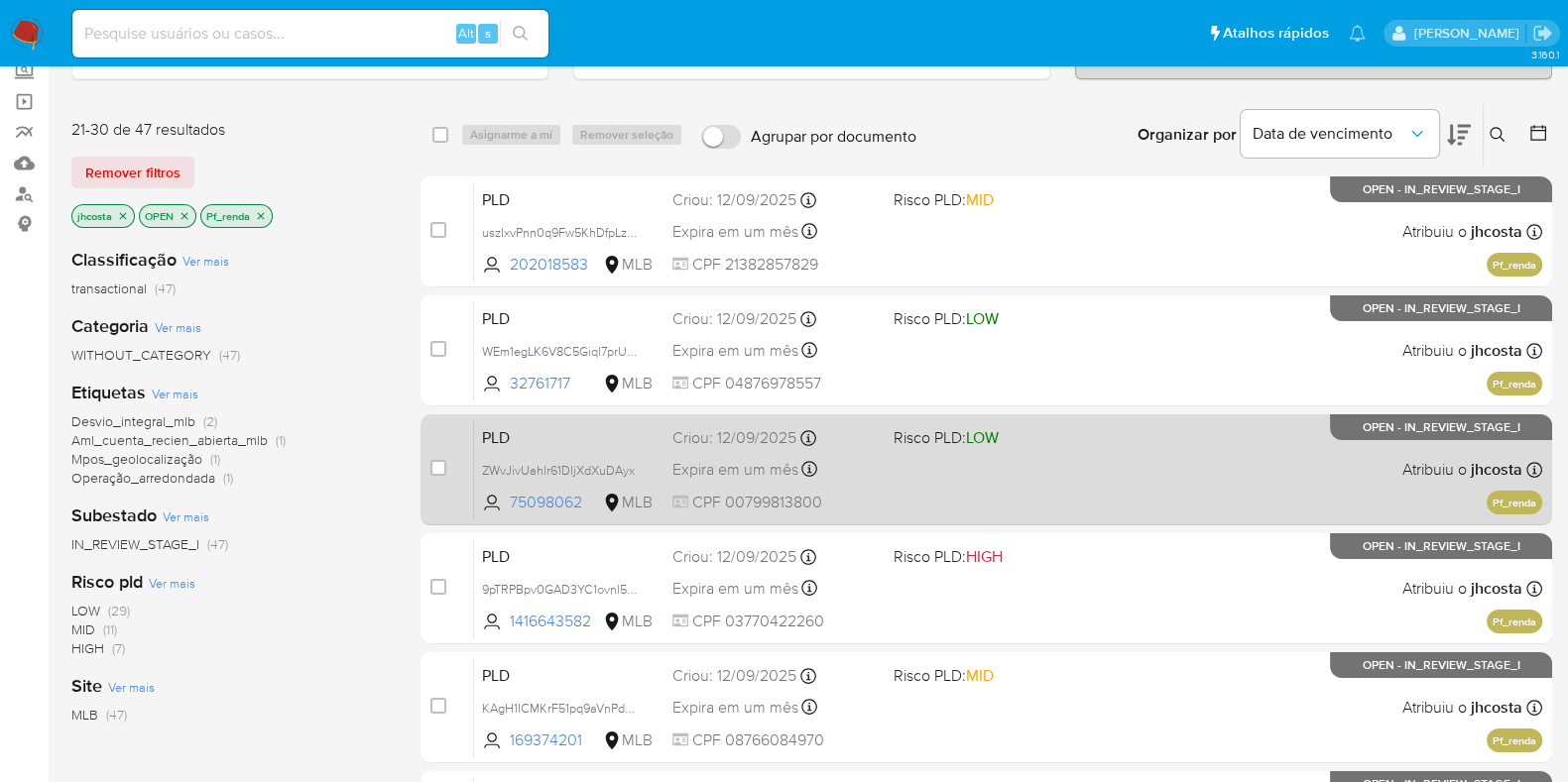
click at [854, 493] on span "CPF 00799813800" at bounding box center [775, 503] width 206 height 22
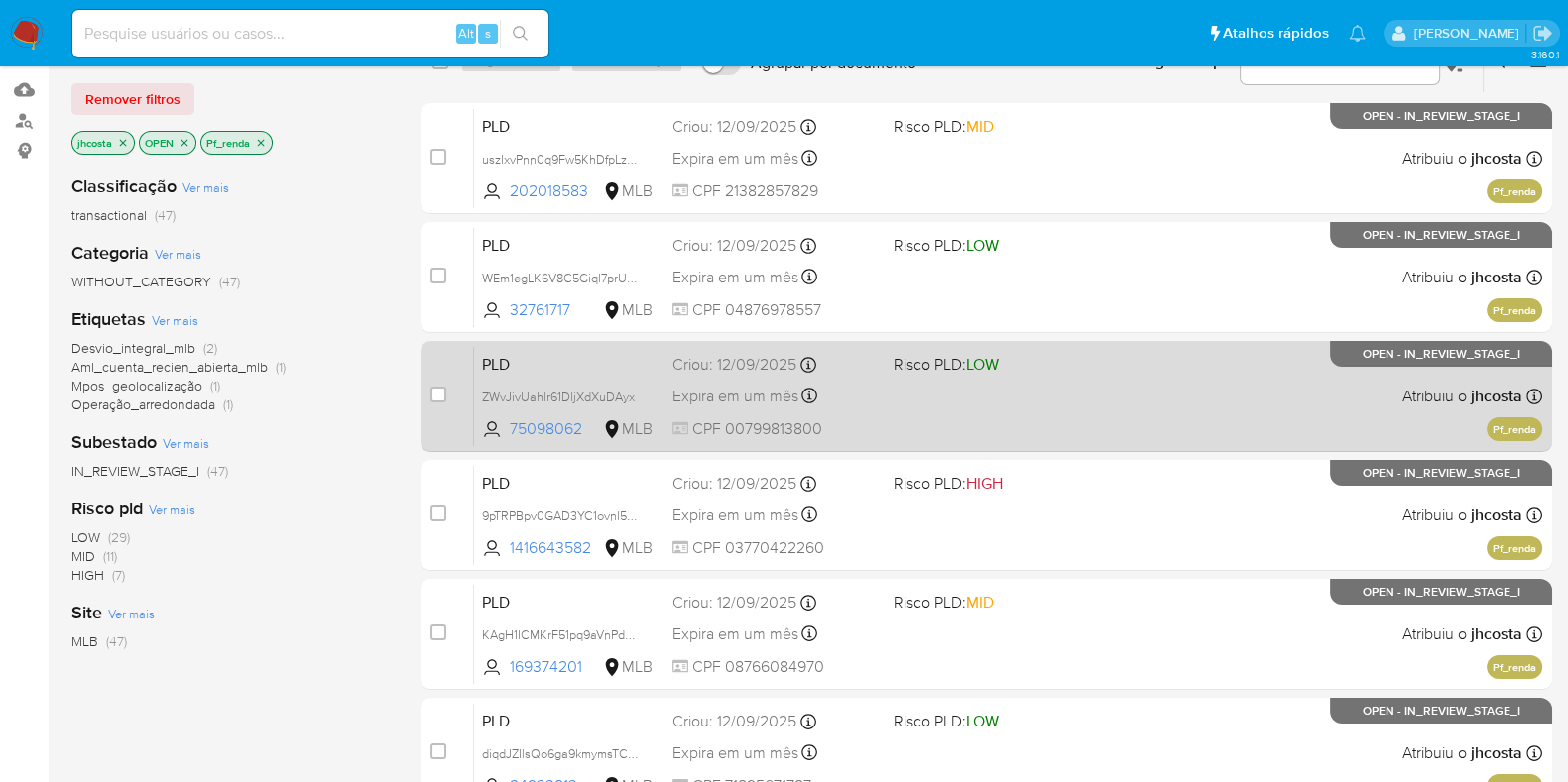
scroll to position [246, 0]
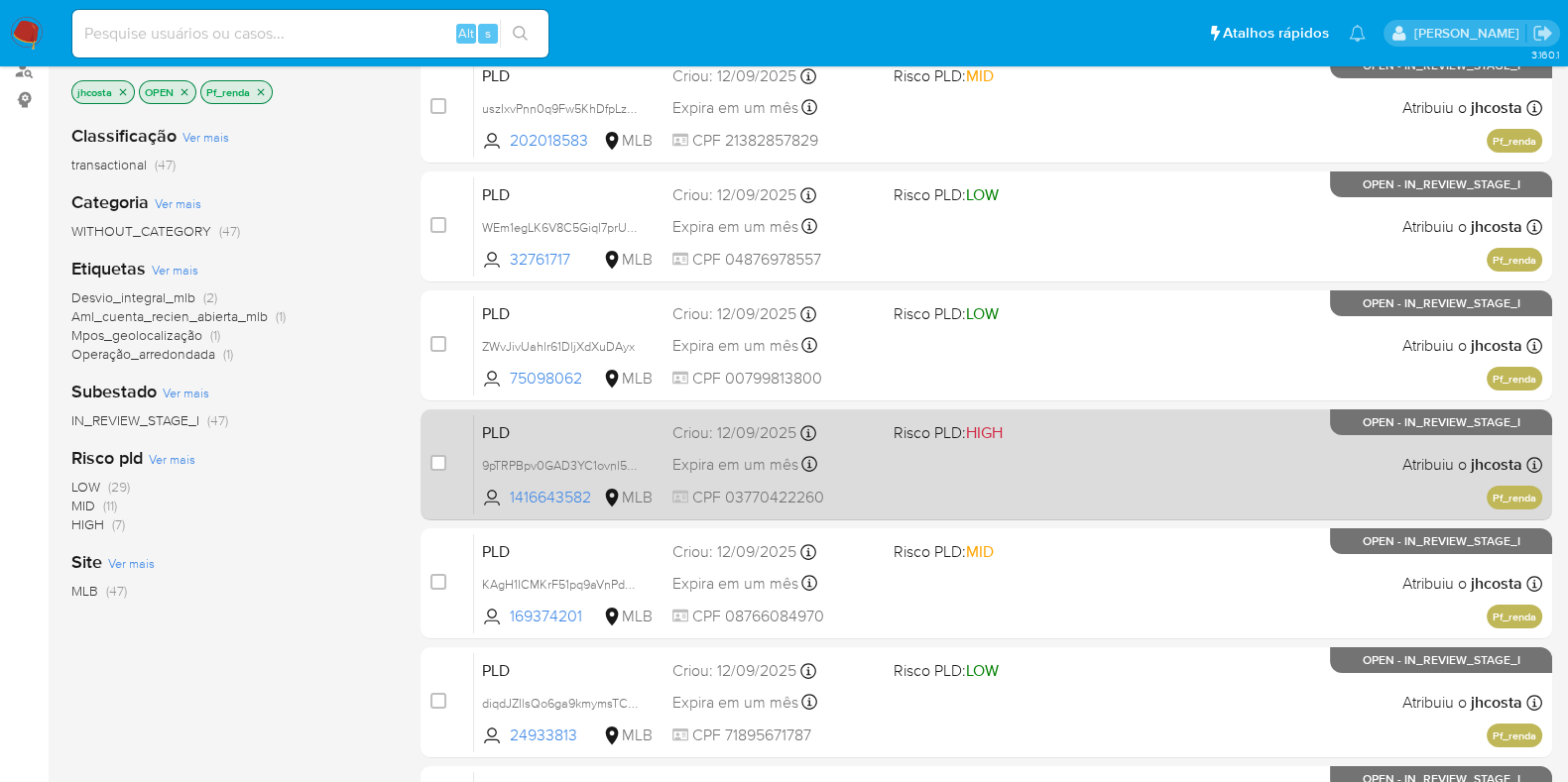
click at [848, 466] on div "Expira em um mês Expira em 27/10/2025 00:30:14" at bounding box center [775, 464] width 206 height 27
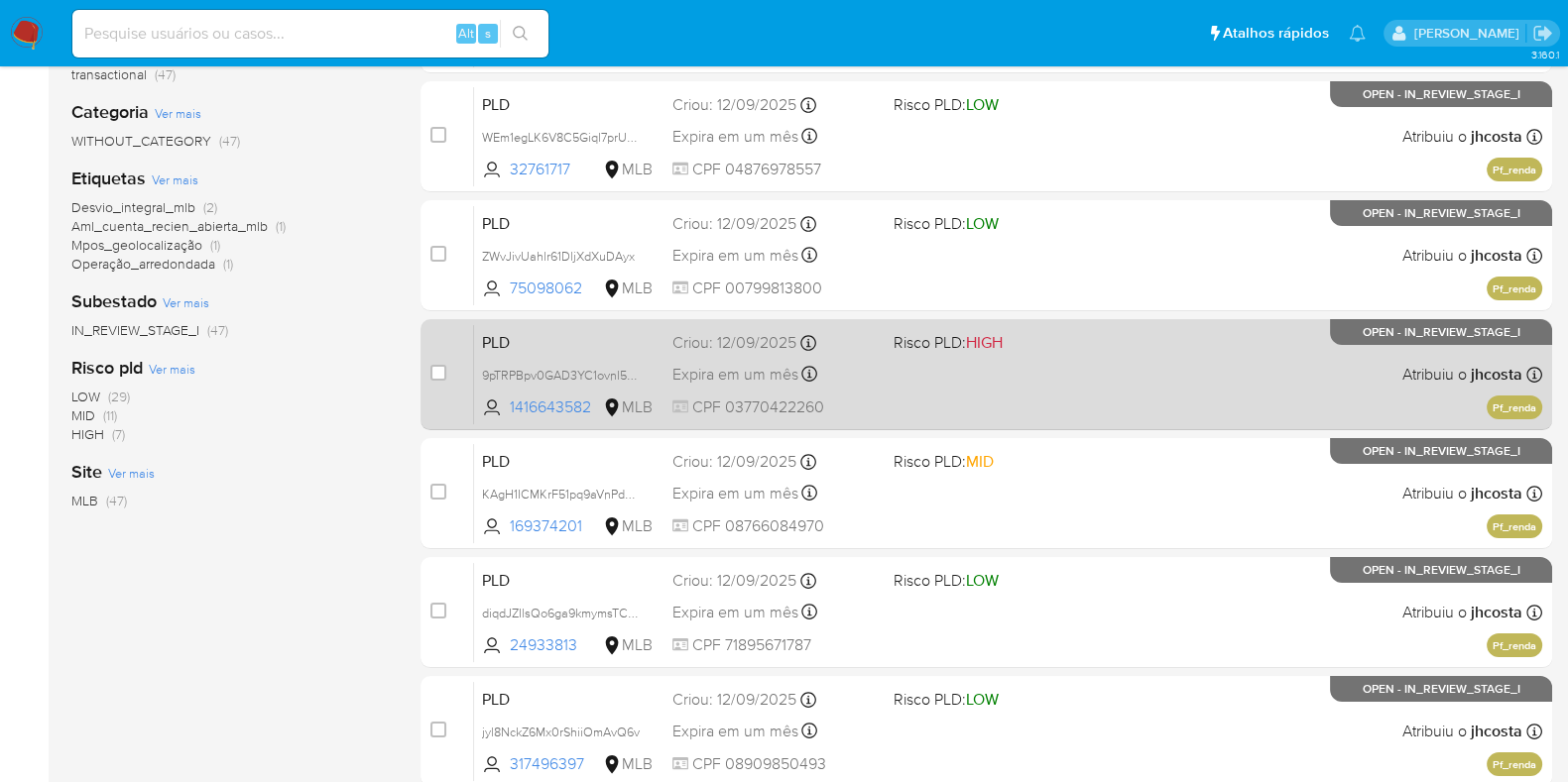
scroll to position [372, 0]
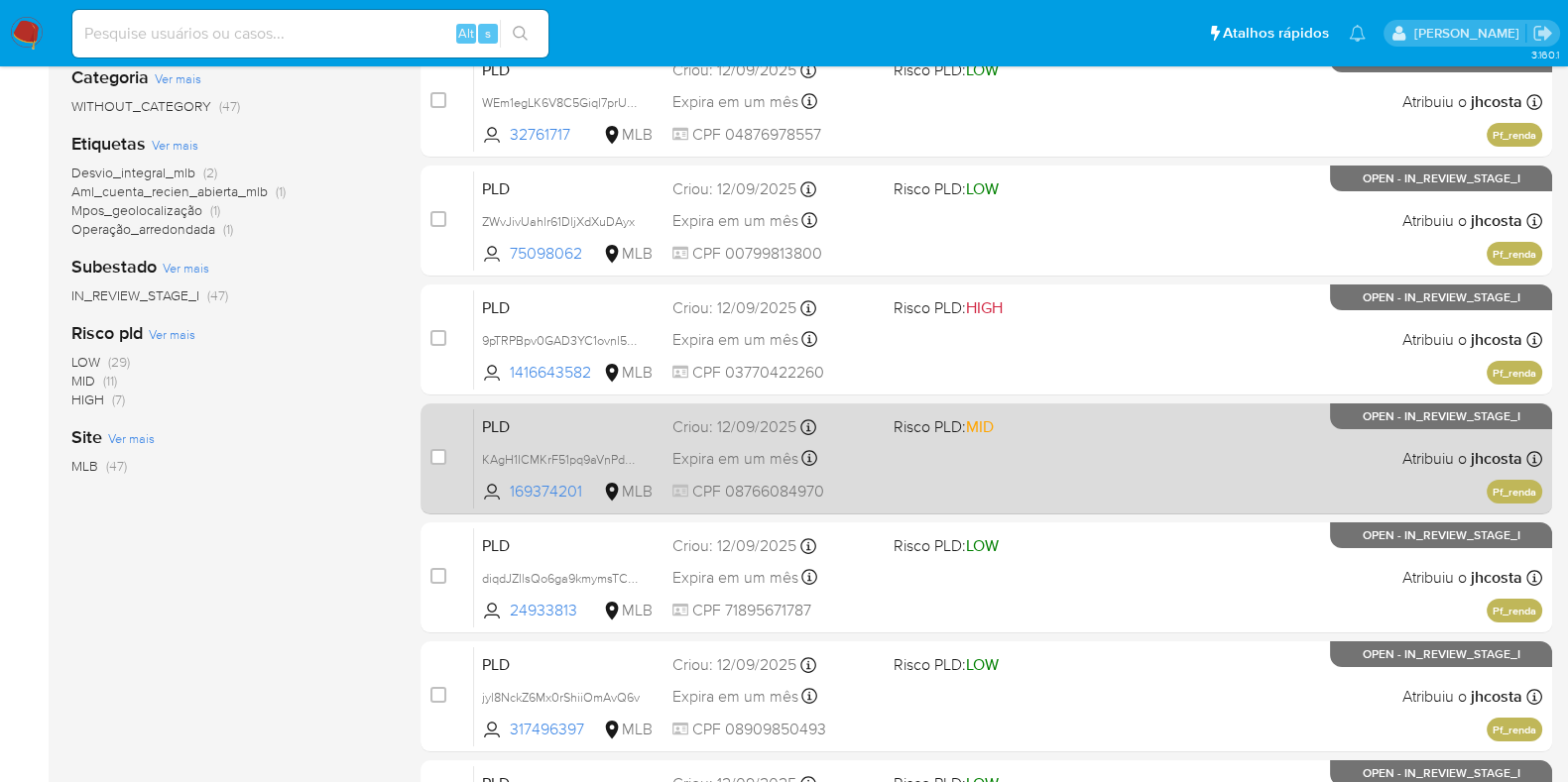
click at [833, 481] on span "CPF 08766084970" at bounding box center [775, 492] width 206 height 22
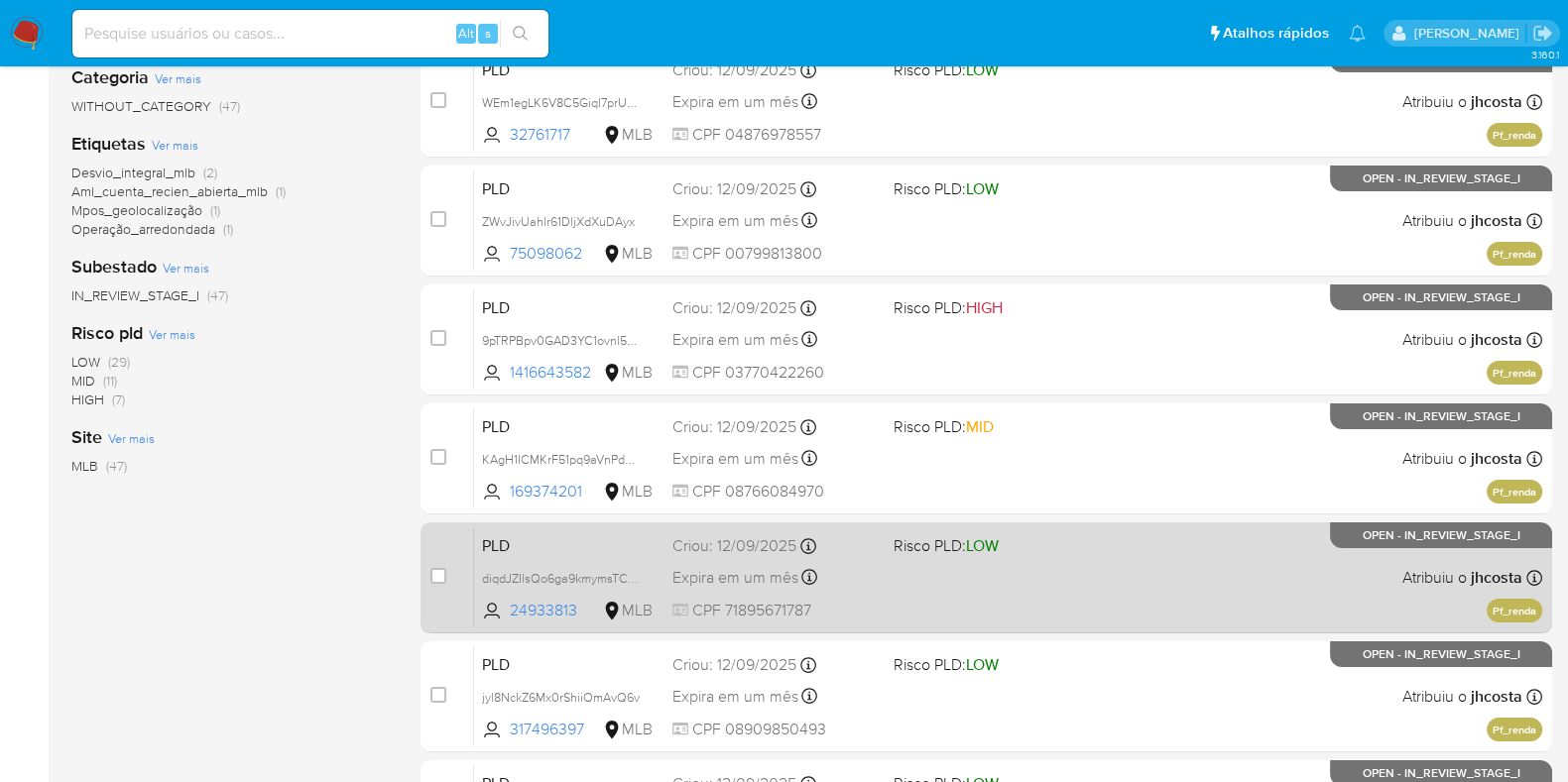
click at [862, 594] on div "PLD diqdJZIlsQo6ga9kmymsTCKQ 24933813 MLB Risco PLD: LOW Criou: 12/09/2025 Crio…" at bounding box center [1008, 577] width 1068 height 100
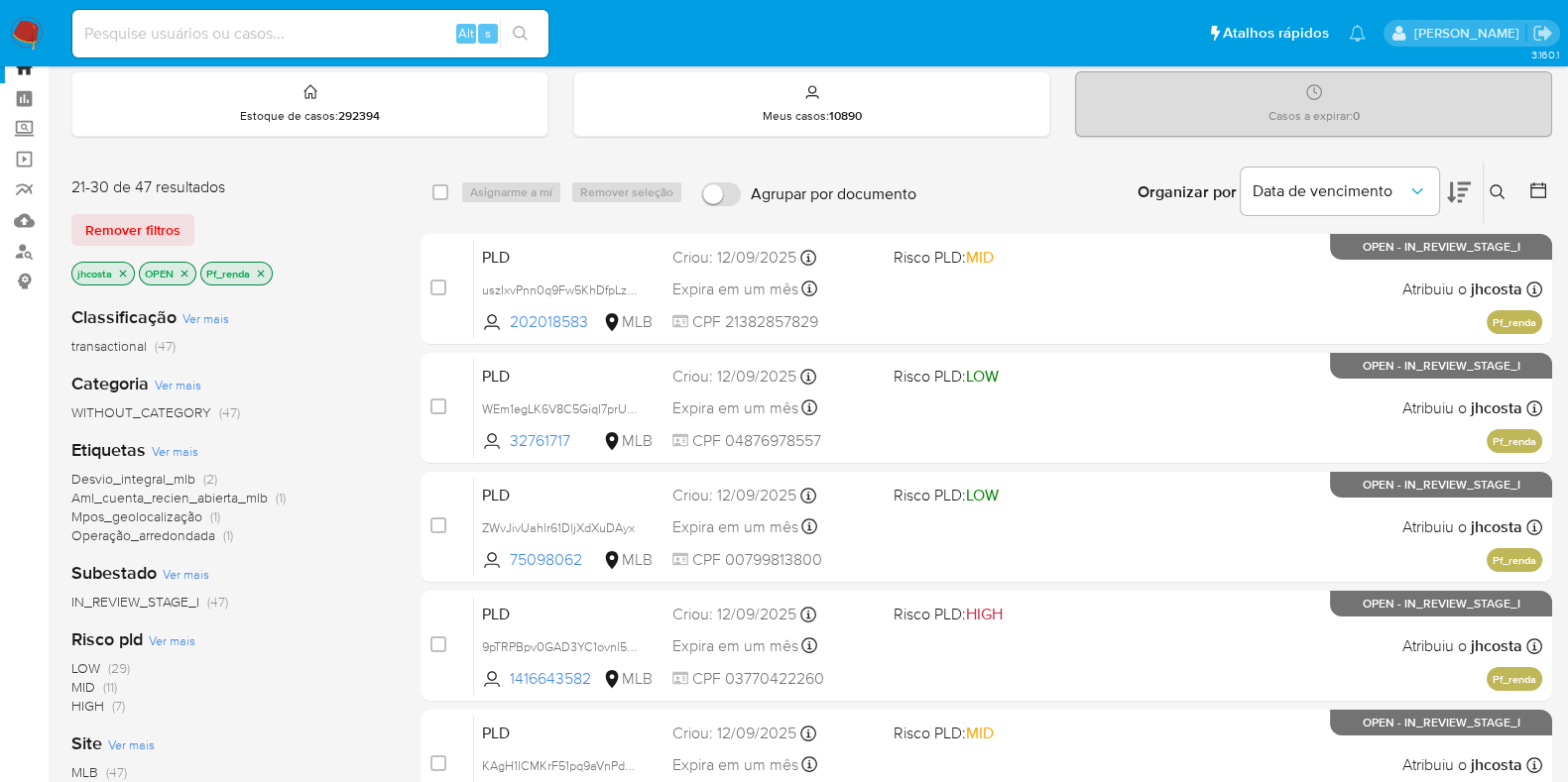
scroll to position [0, 0]
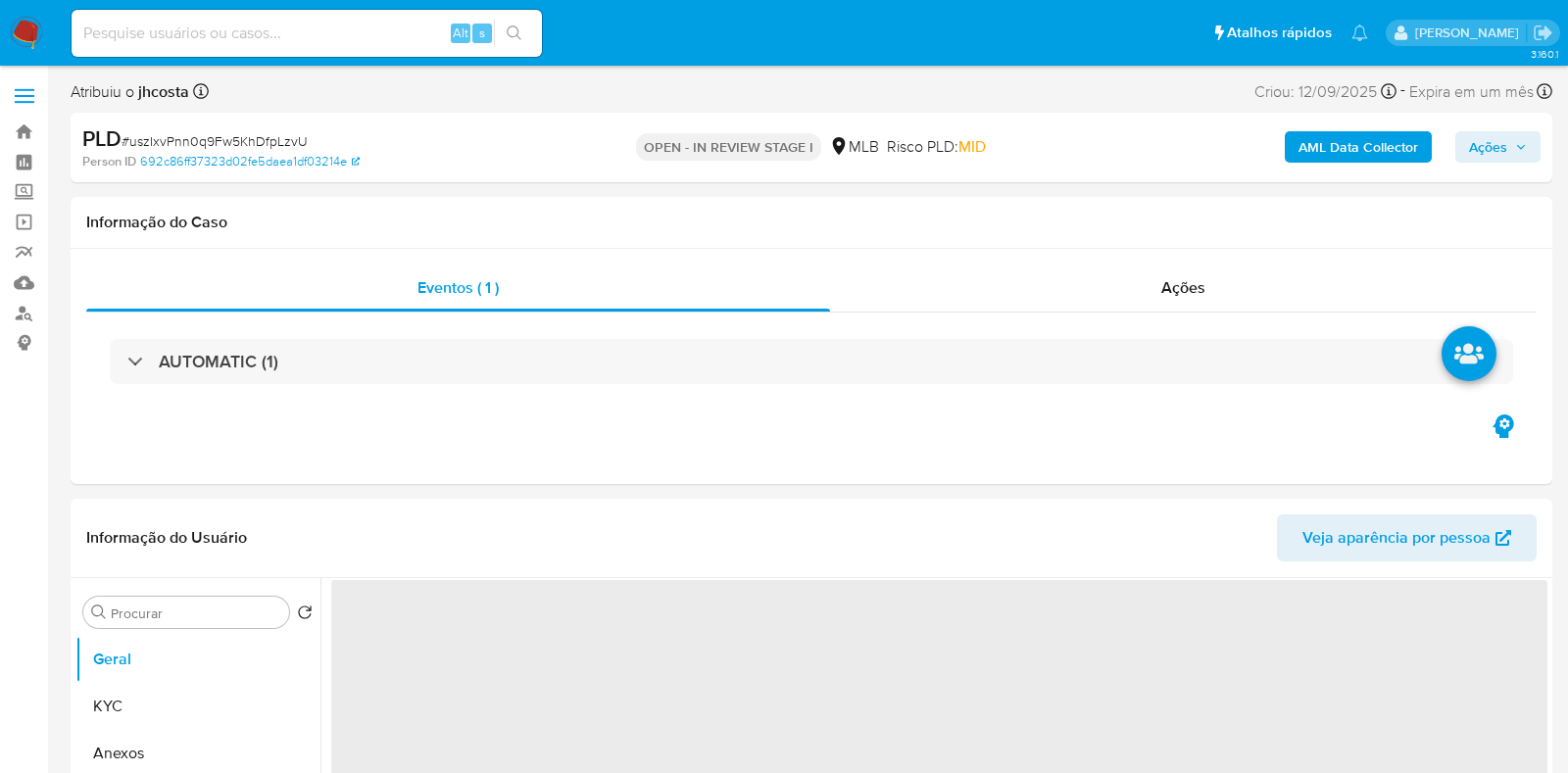
select select "10"
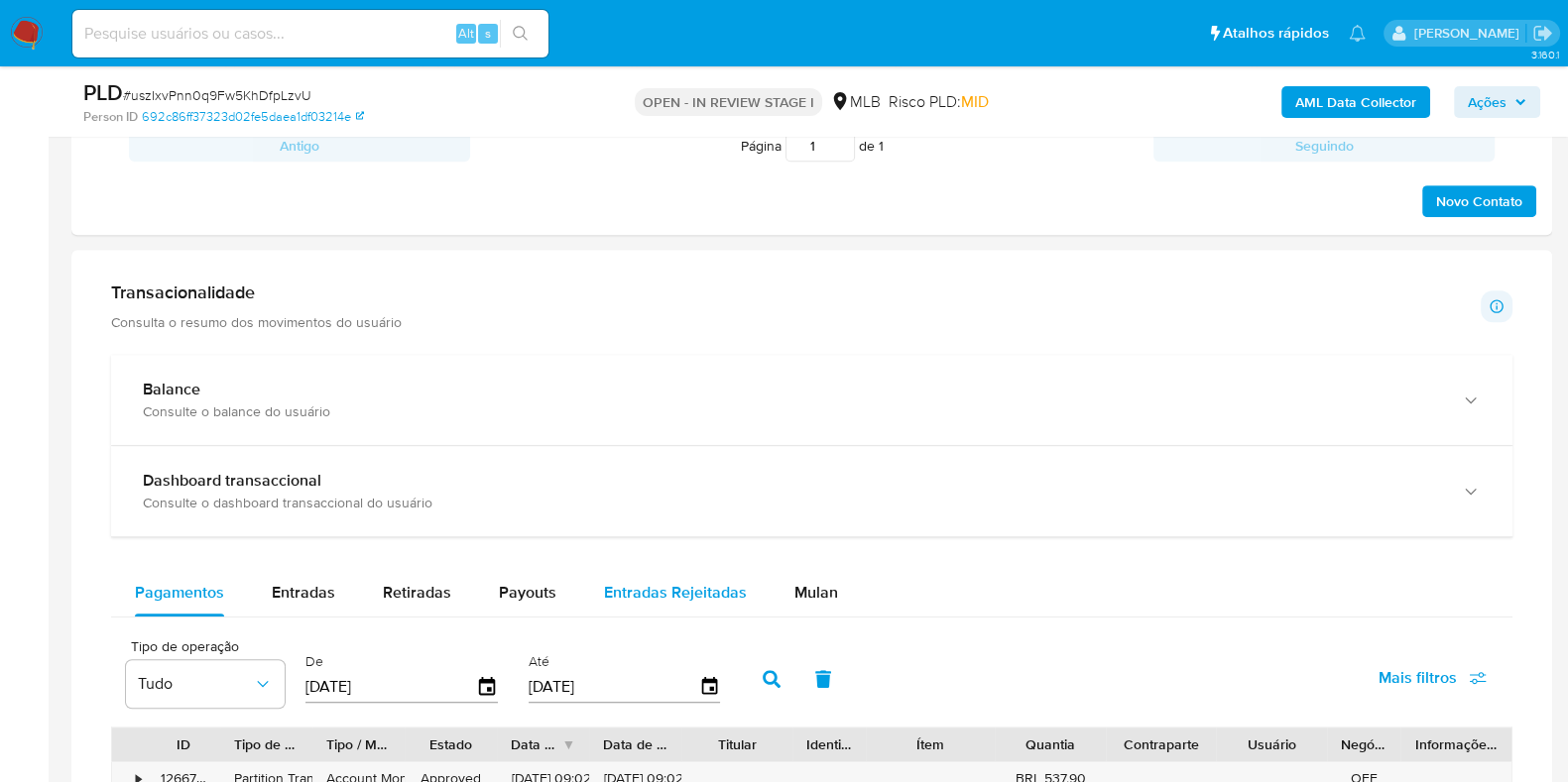
scroll to position [1487, 0]
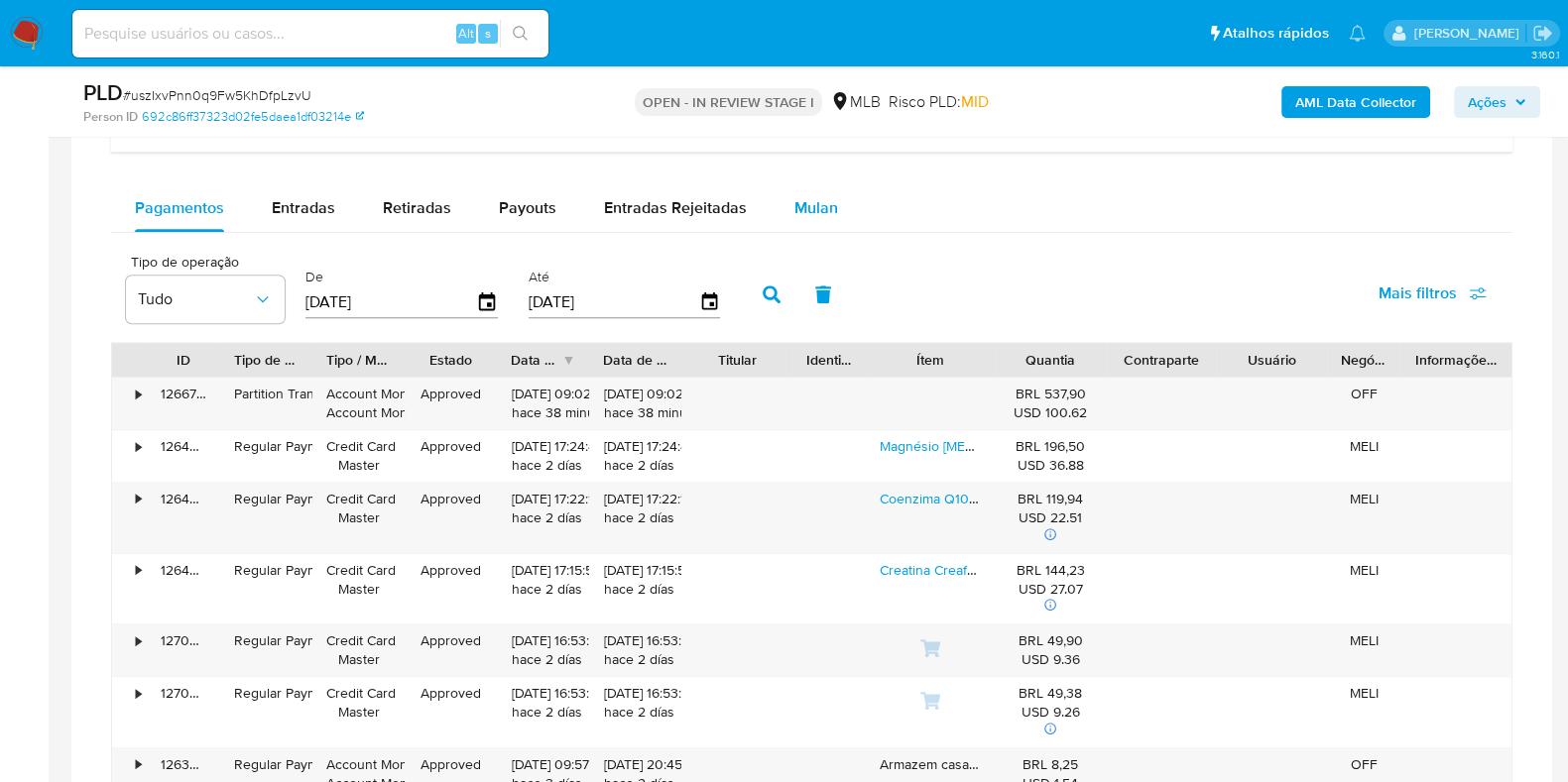
click at [794, 209] on span "Mulan" at bounding box center [816, 208] width 44 height 23
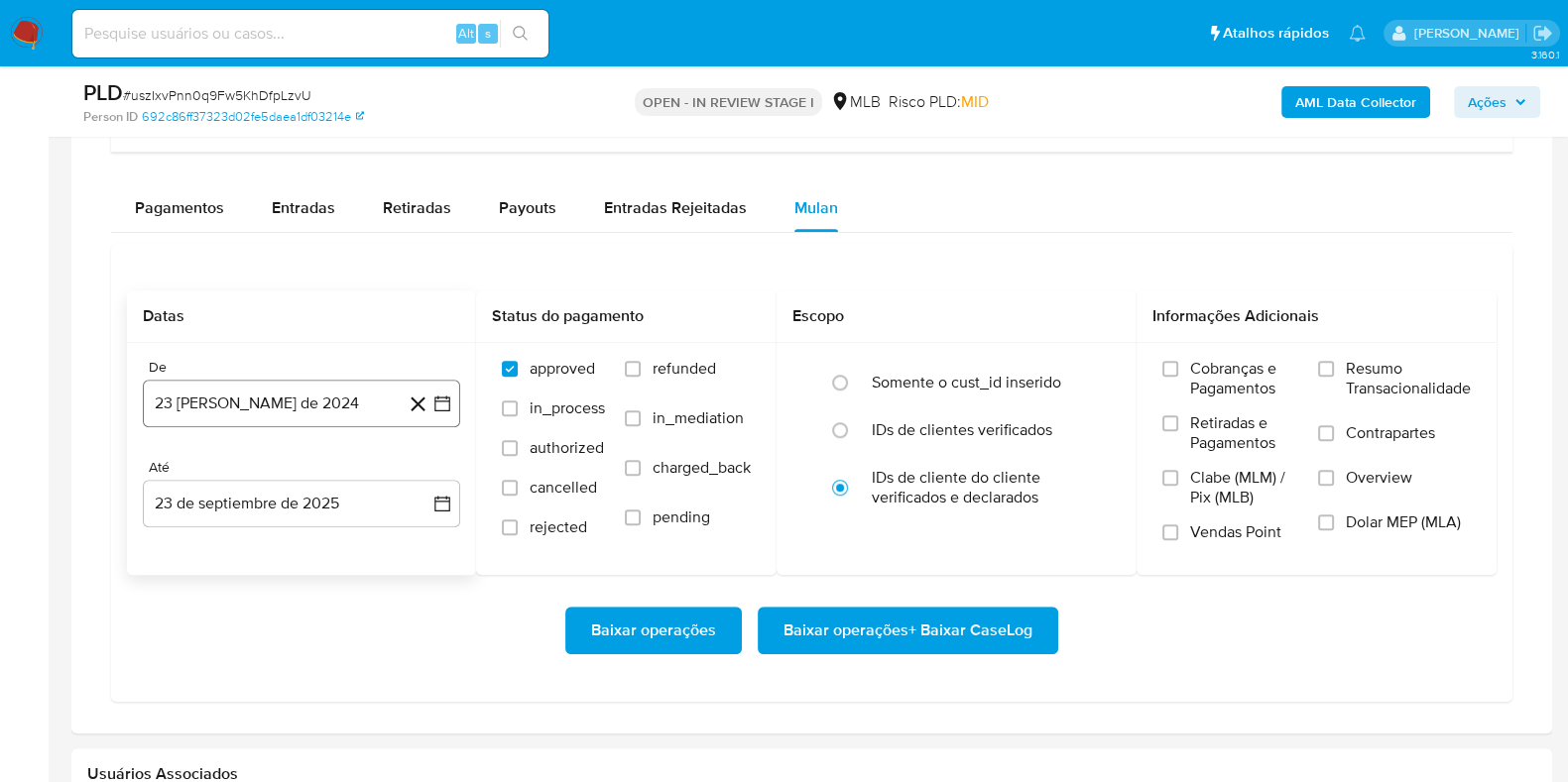
drag, startPoint x: 311, startPoint y: 396, endPoint x: 322, endPoint y: 387, distance: 14.2
click at [321, 388] on button "23 [PERSON_NAME] de 2024" at bounding box center [301, 403] width 317 height 48
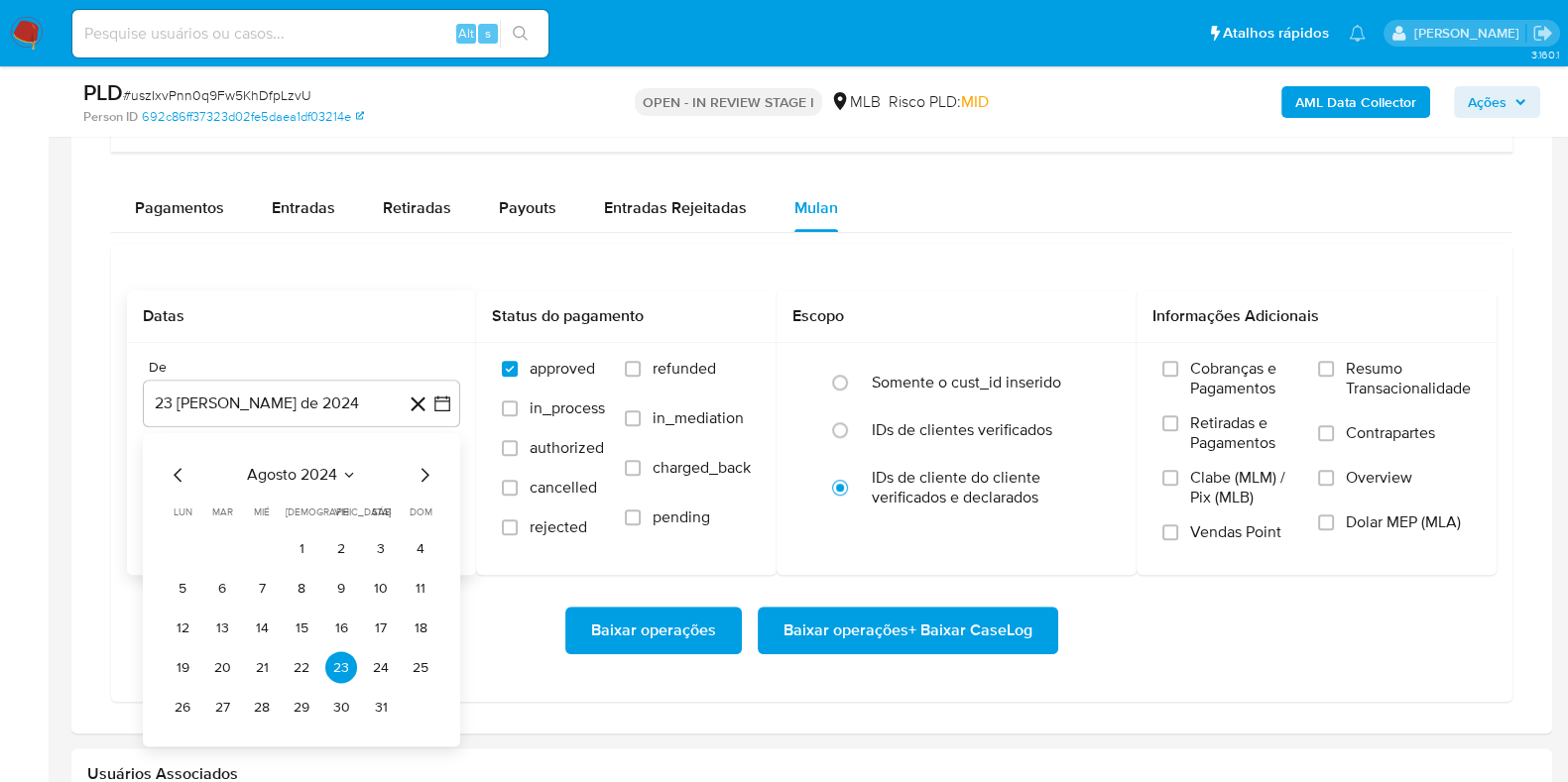
click at [345, 468] on icon "Seleccionar mes y año" at bounding box center [349, 476] width 16 height 16
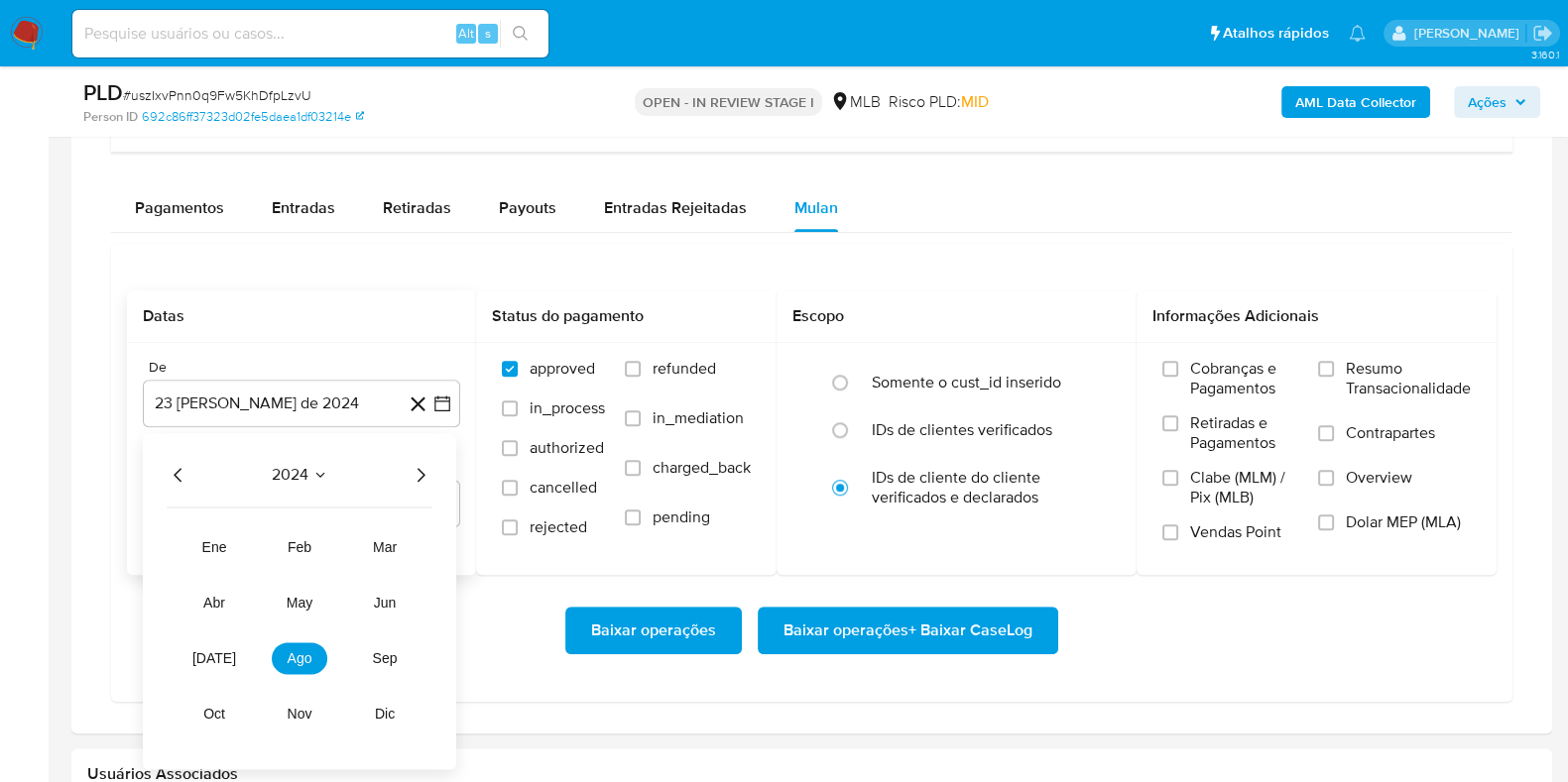
click at [420, 476] on icon "Año siguiente" at bounding box center [420, 476] width 24 height 24
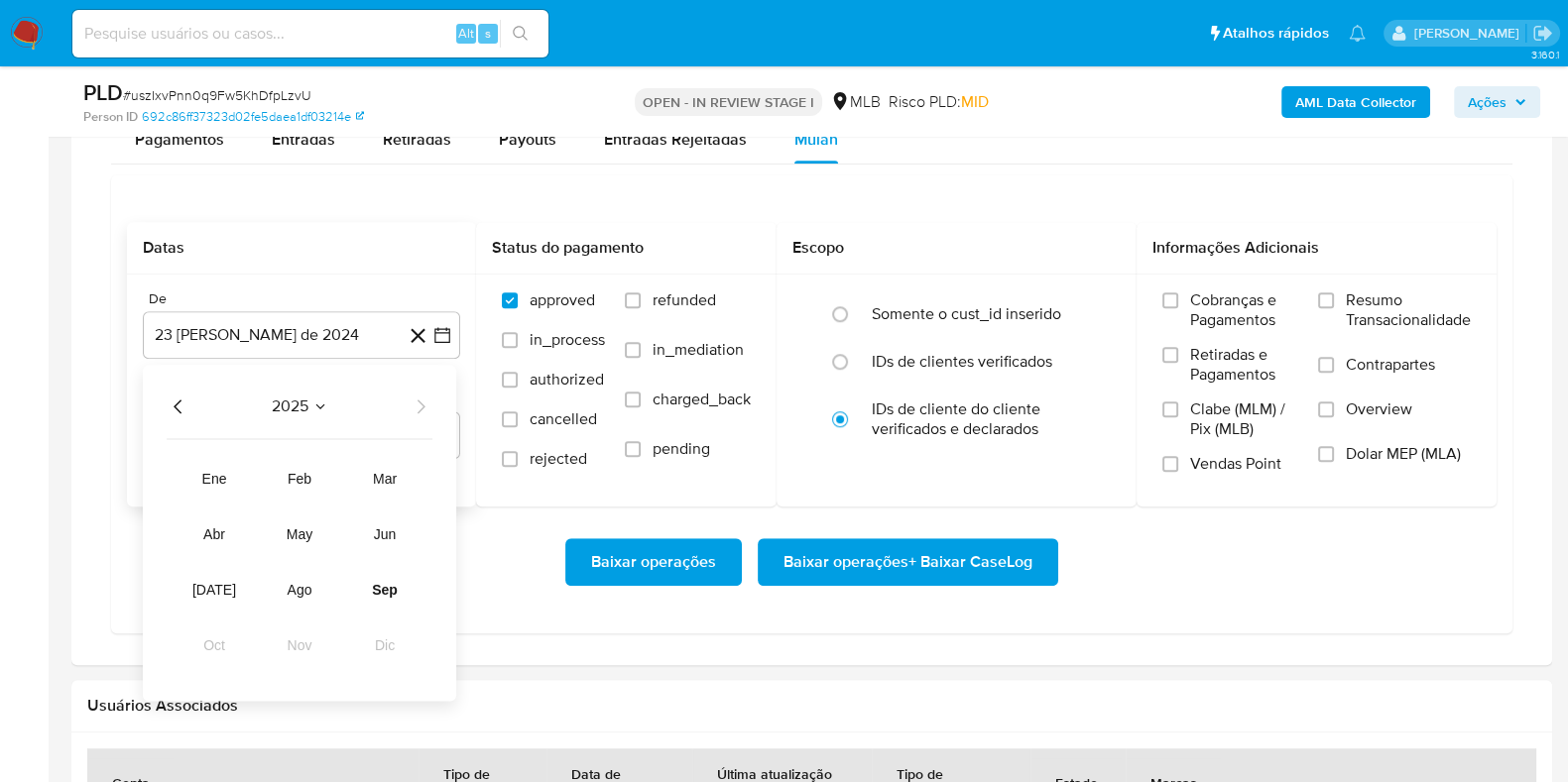
scroll to position [1611, 0]
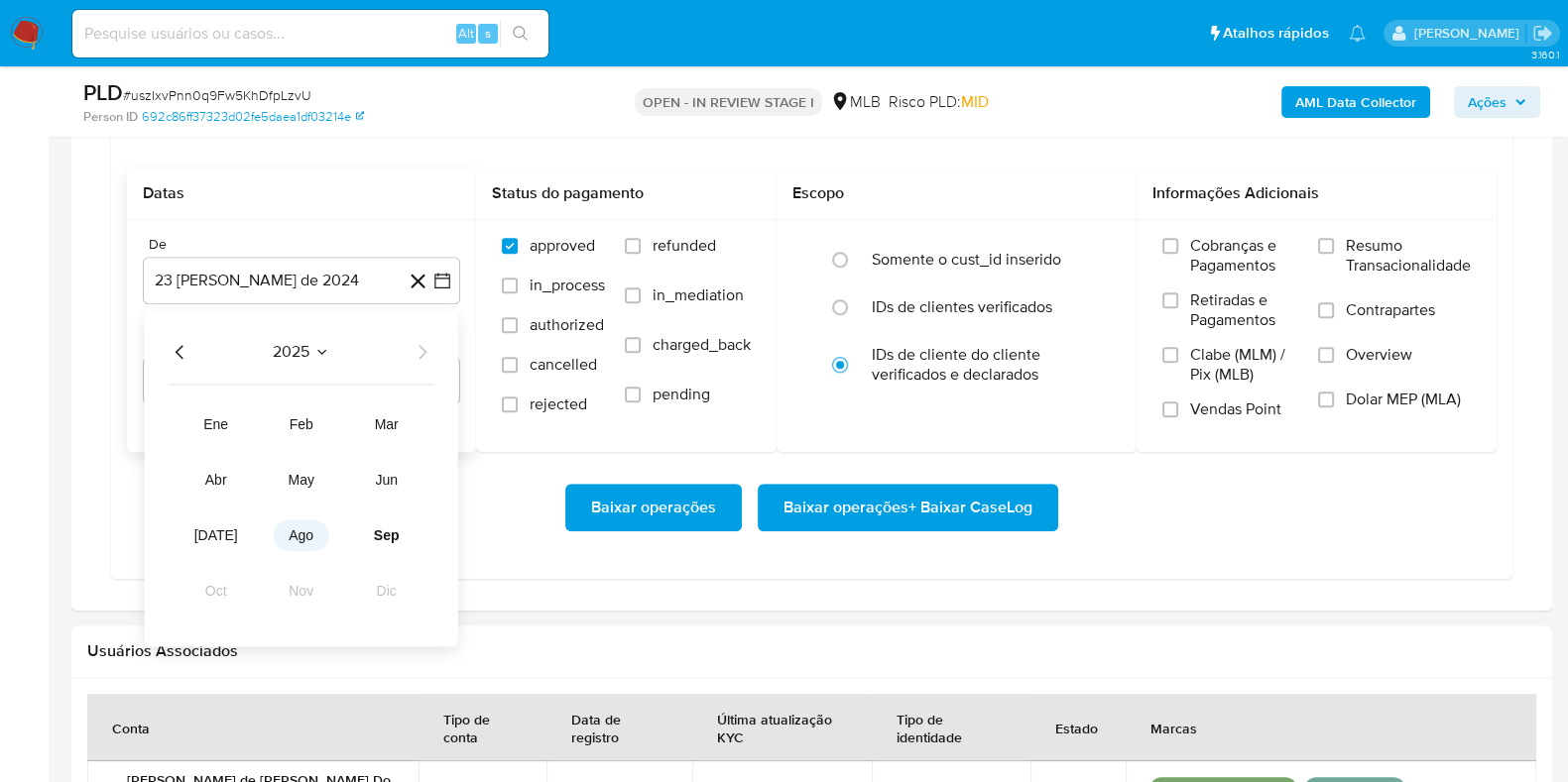
click at [317, 526] on button "ago" at bounding box center [301, 537] width 56 height 32
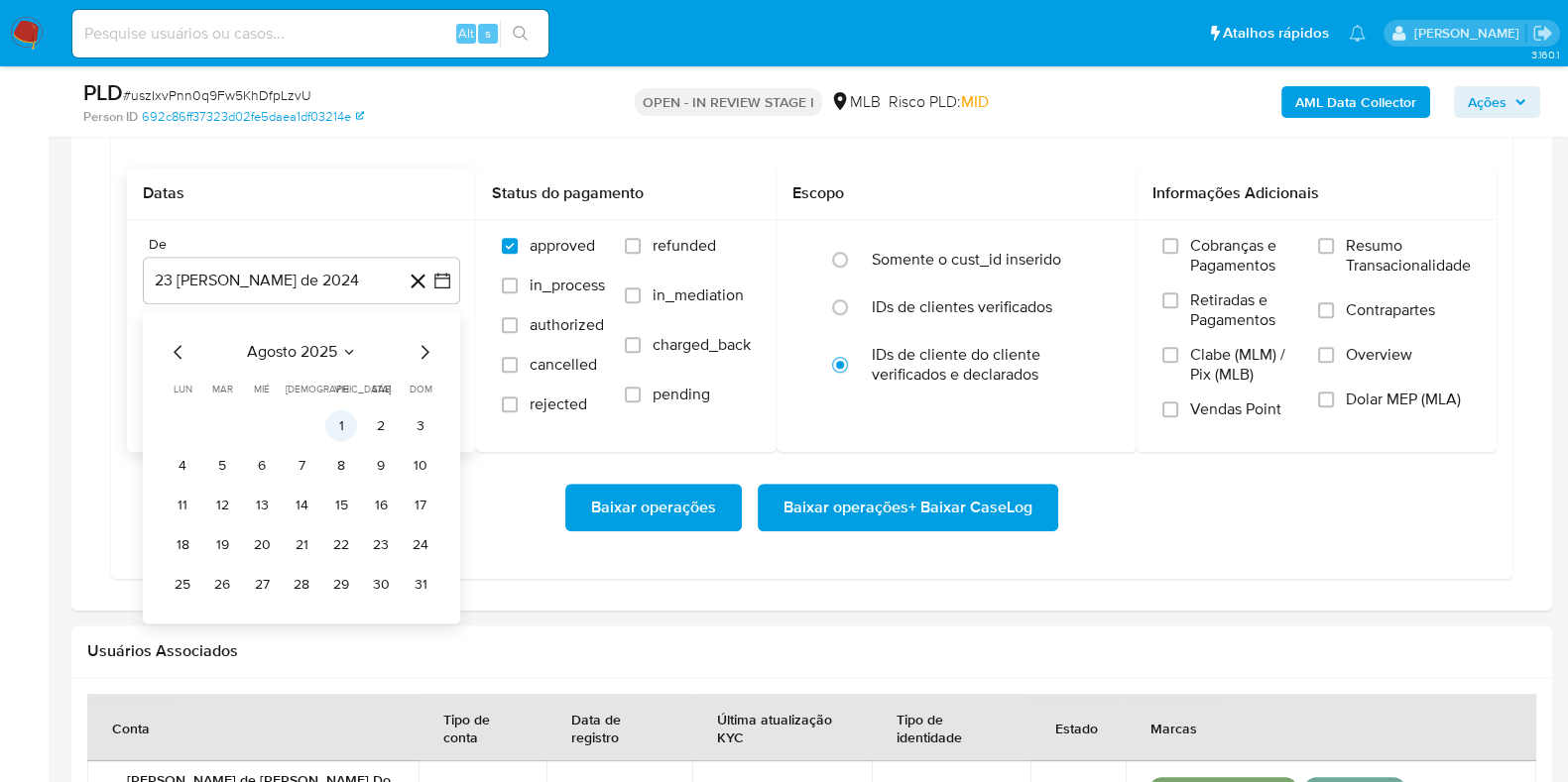
click at [352, 418] on button "1" at bounding box center [341, 426] width 32 height 32
click at [1359, 236] on span "Resumo Transacionalidade" at bounding box center [1408, 256] width 125 height 40
click at [1333, 238] on input "Resumo Transacionalidade" at bounding box center [1326, 246] width 16 height 16
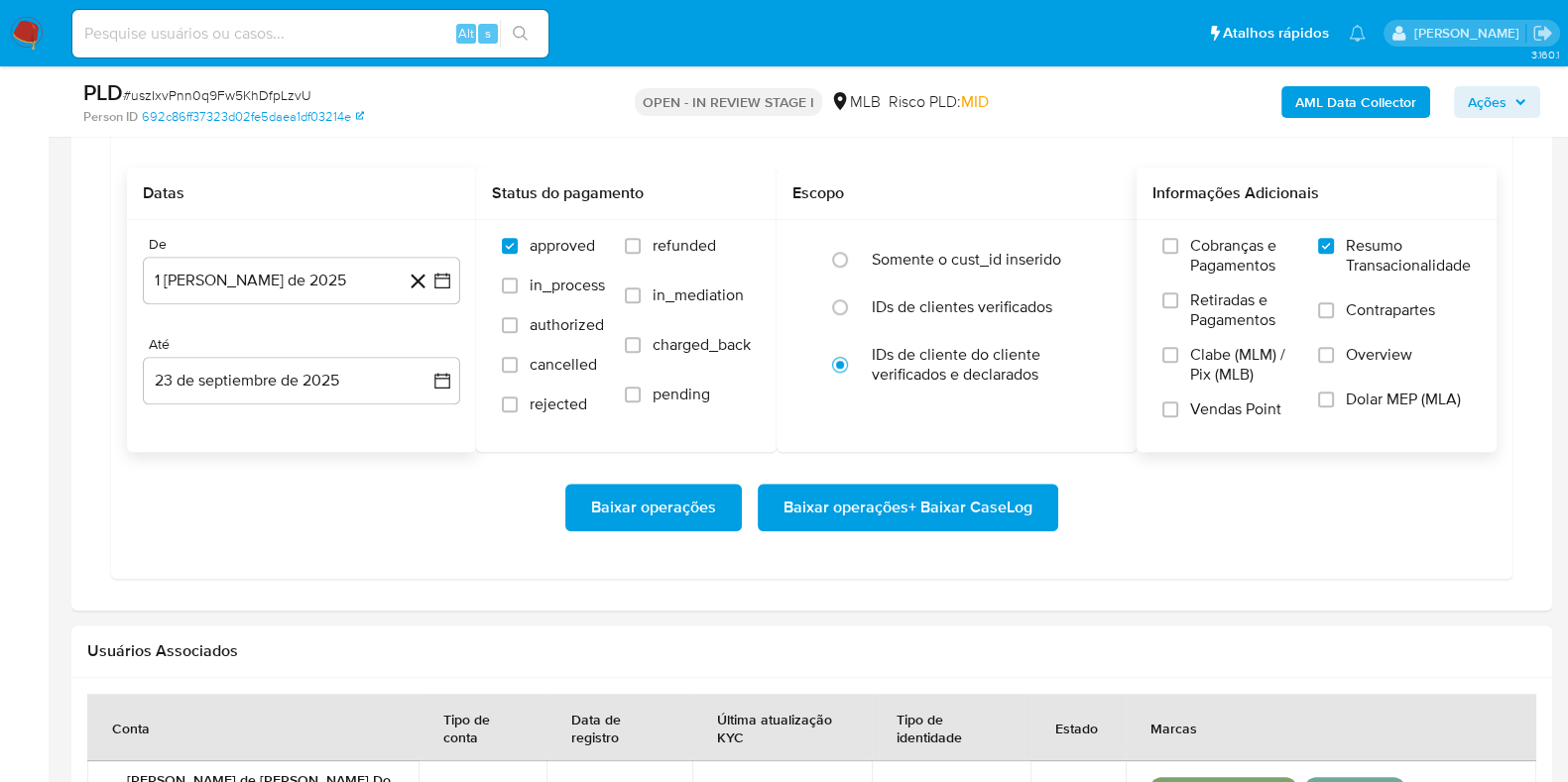
click at [982, 497] on span "Baixar operações + Baixar CaseLog" at bounding box center [907, 508] width 248 height 44
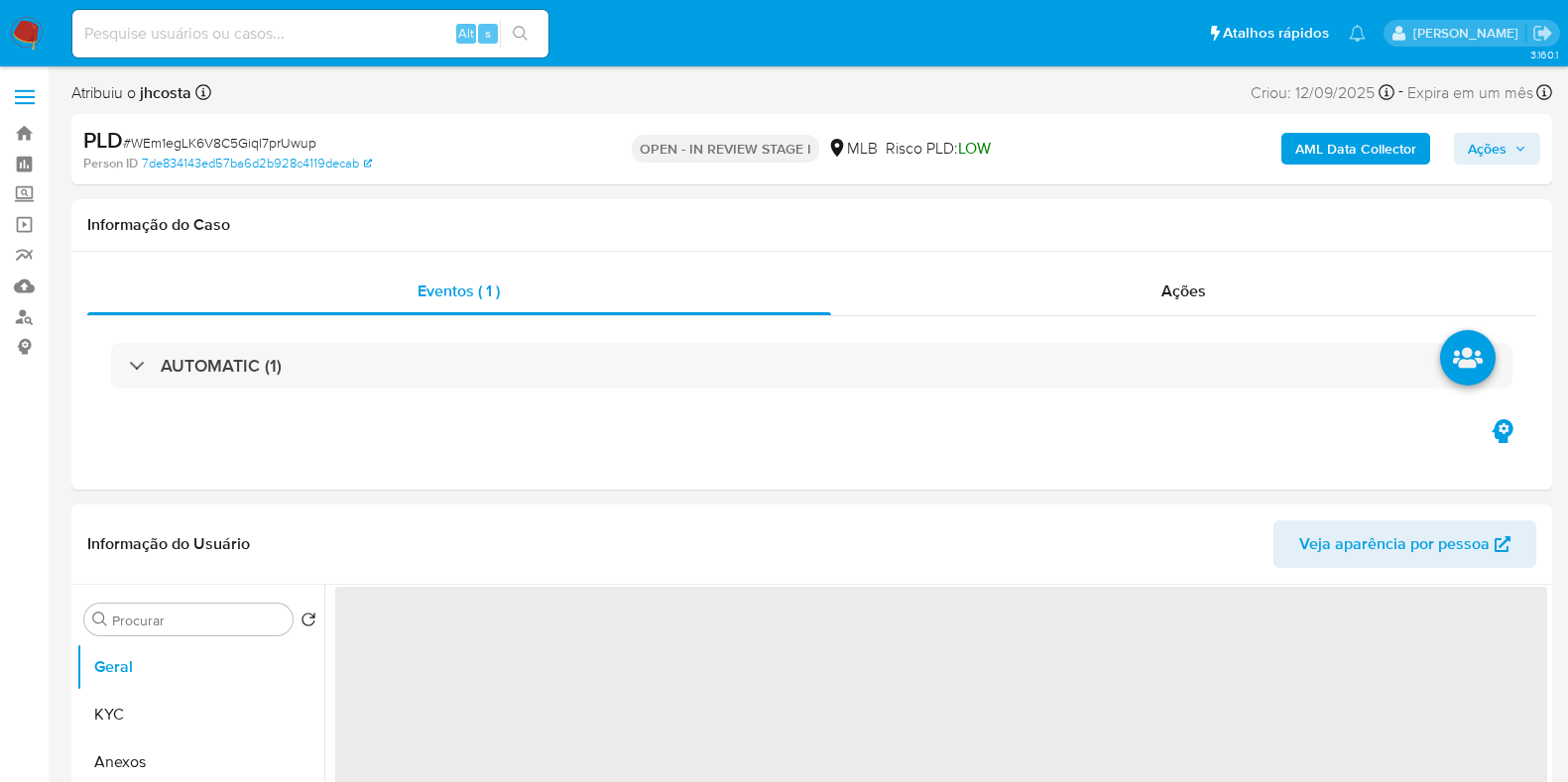
select select "10"
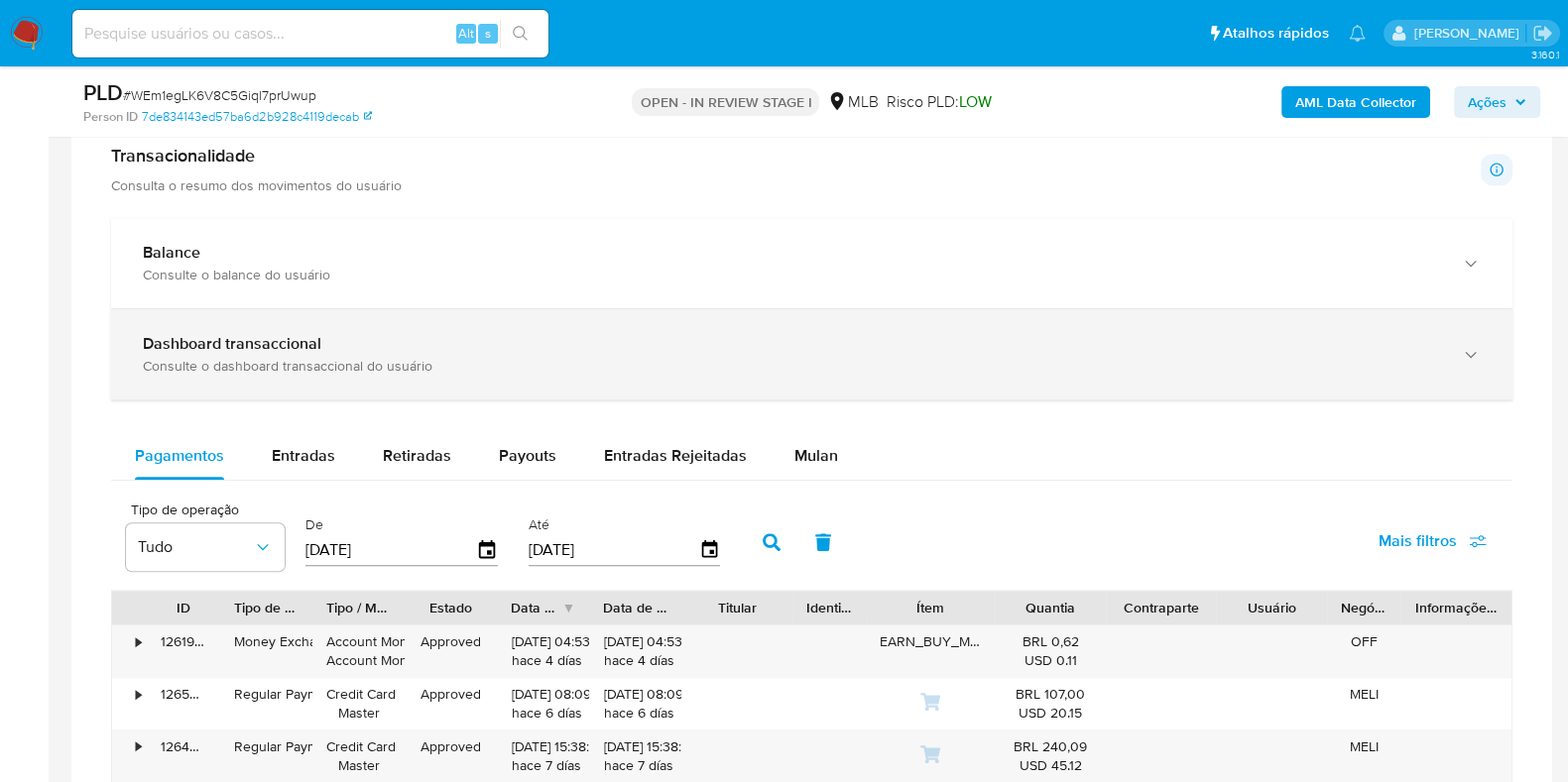
scroll to position [1363, 0]
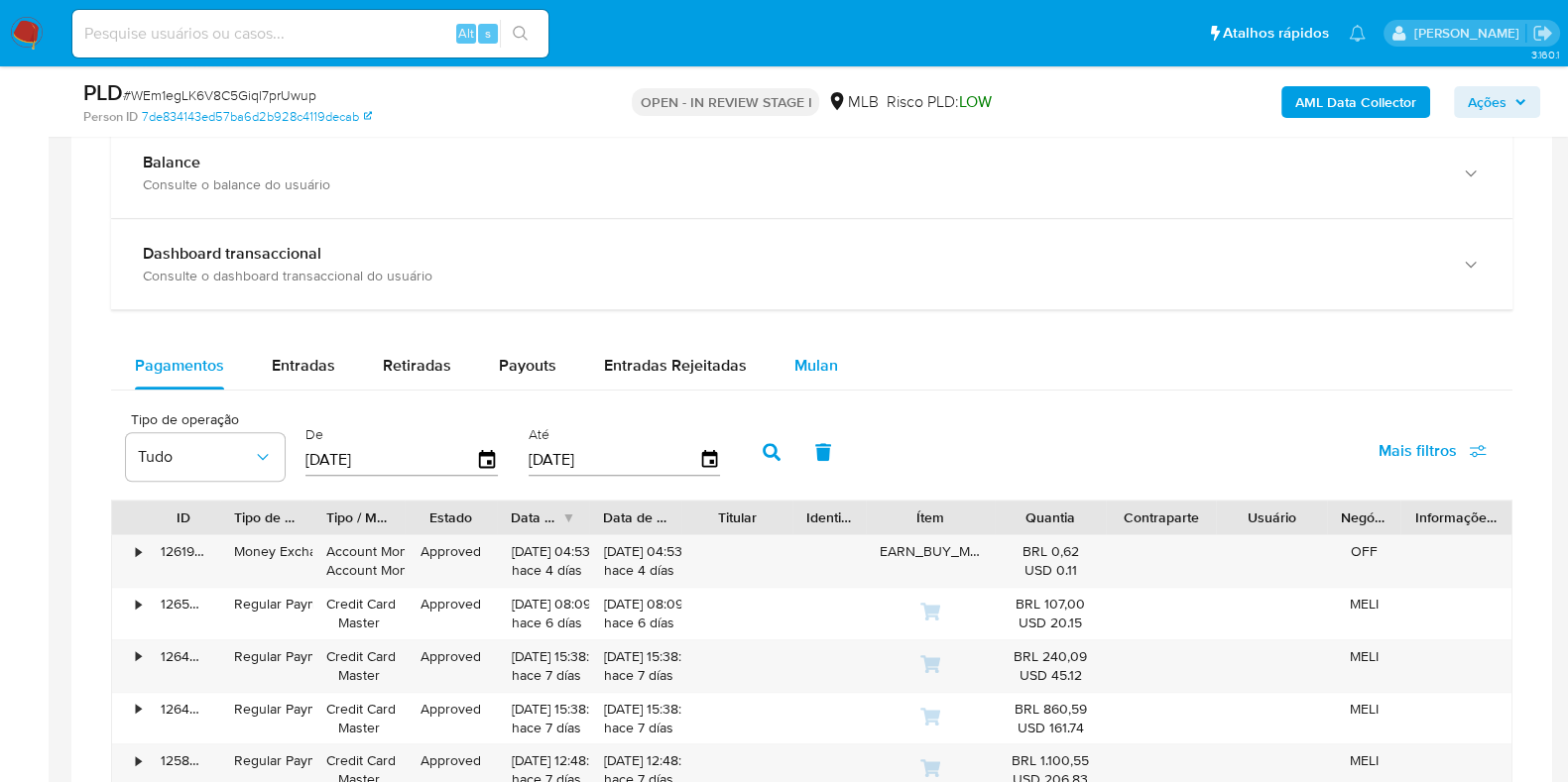
click at [794, 354] on span "Mulan" at bounding box center [816, 365] width 44 height 23
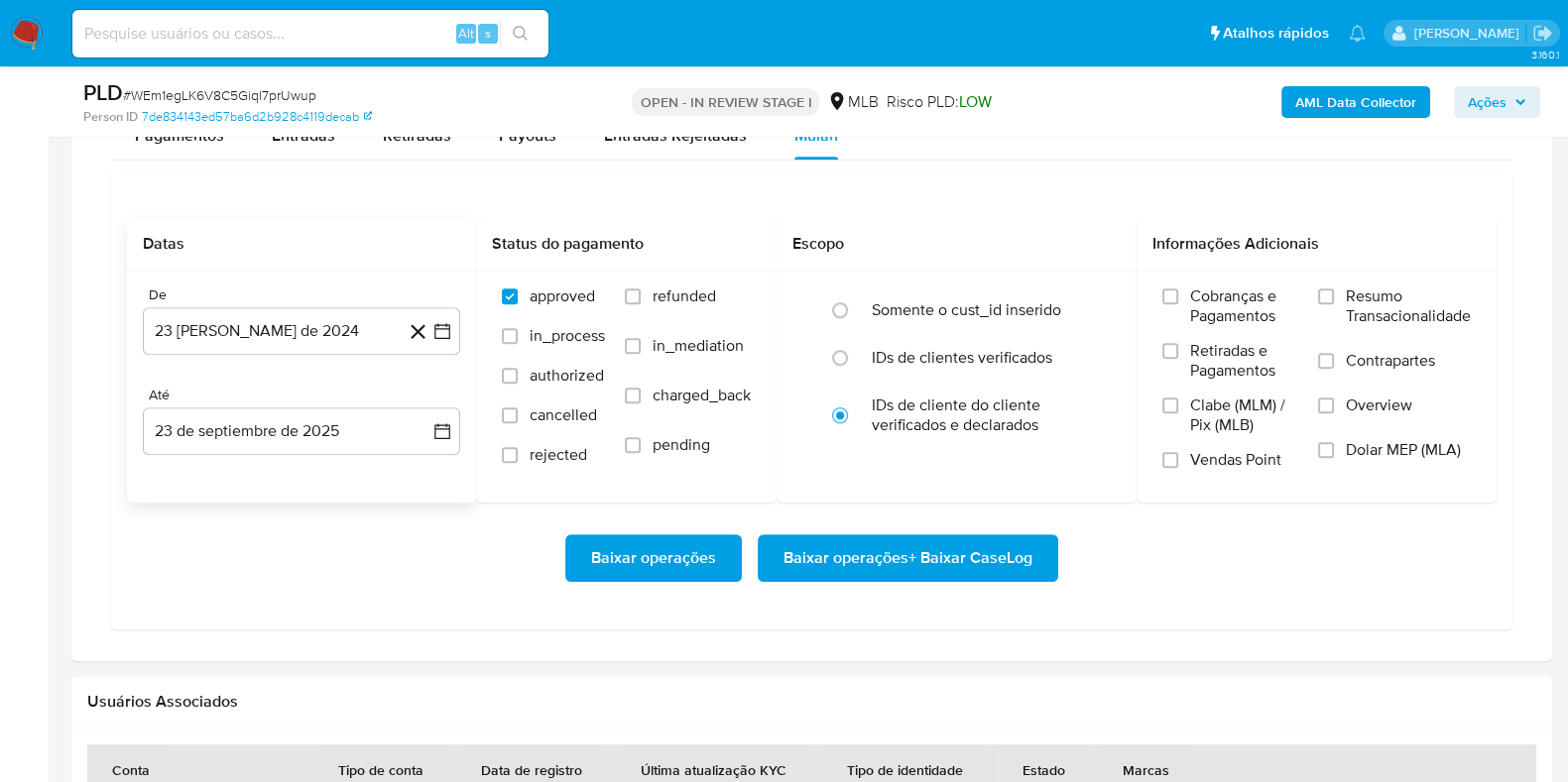
scroll to position [1487, 0]
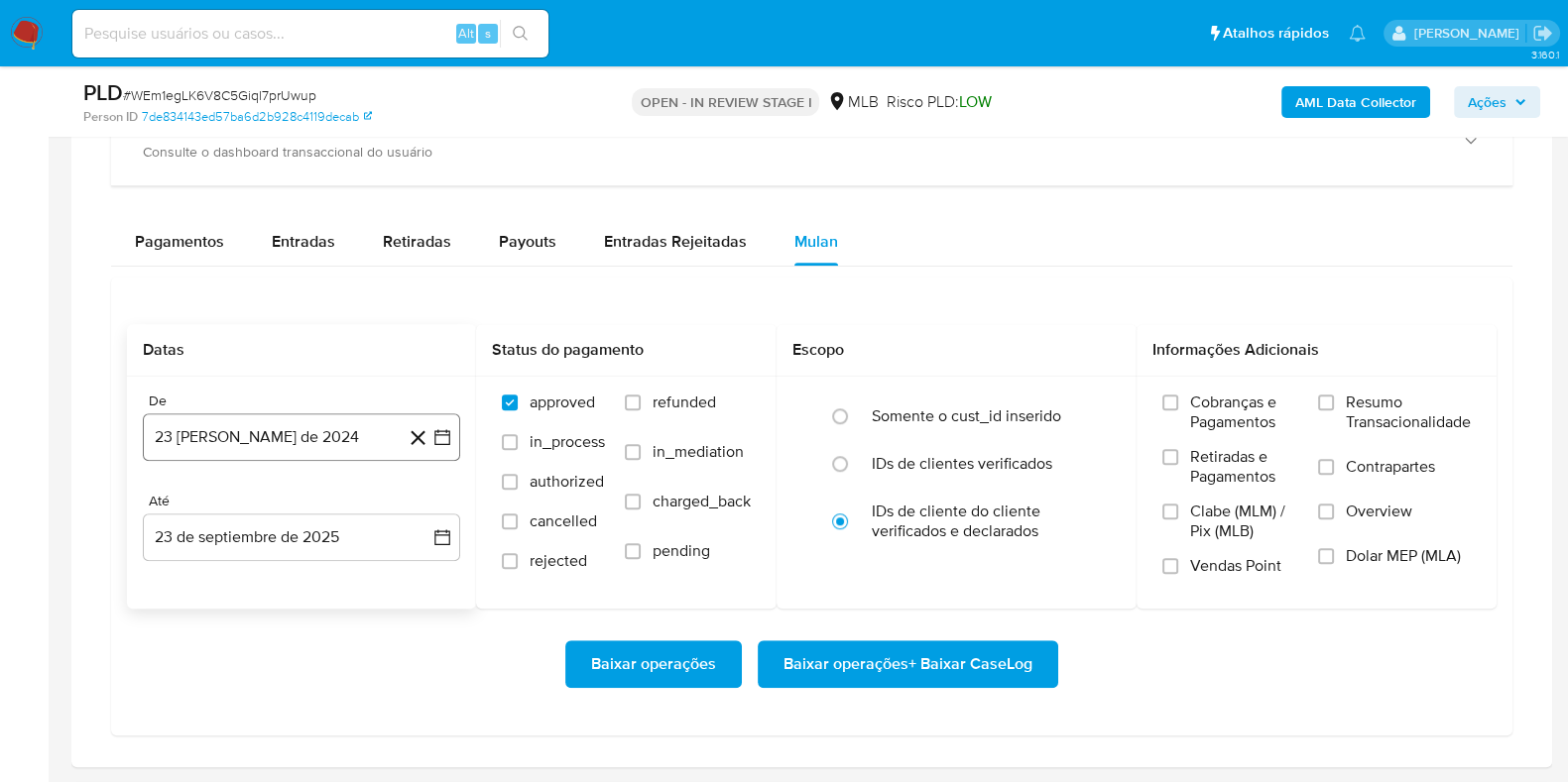
click at [330, 428] on button "23 [PERSON_NAME] de 2024" at bounding box center [301, 437] width 317 height 48
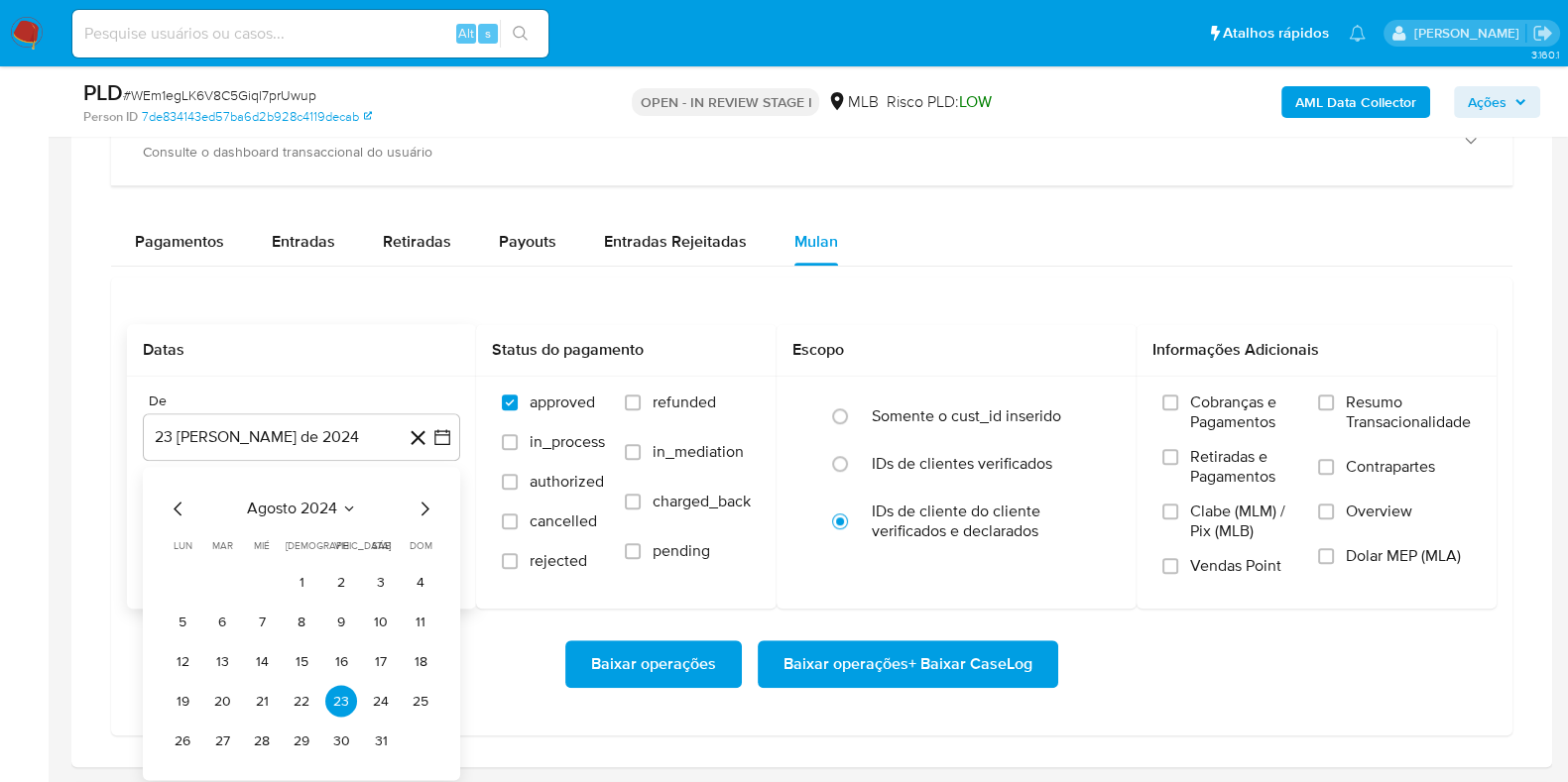
scroll to position [1611, 0]
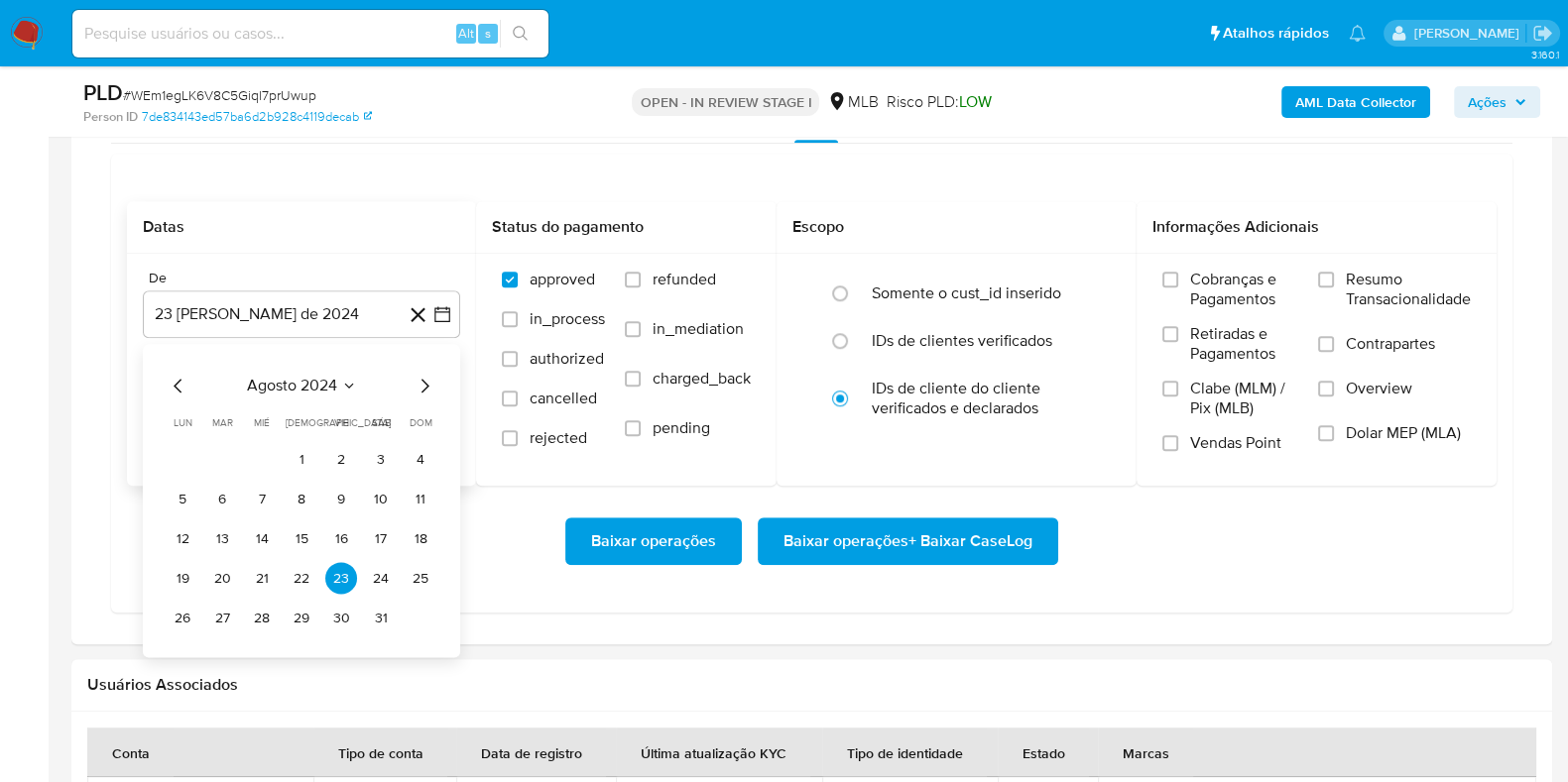
click at [342, 378] on icon "Seleccionar mes y año" at bounding box center [349, 386] width 16 height 16
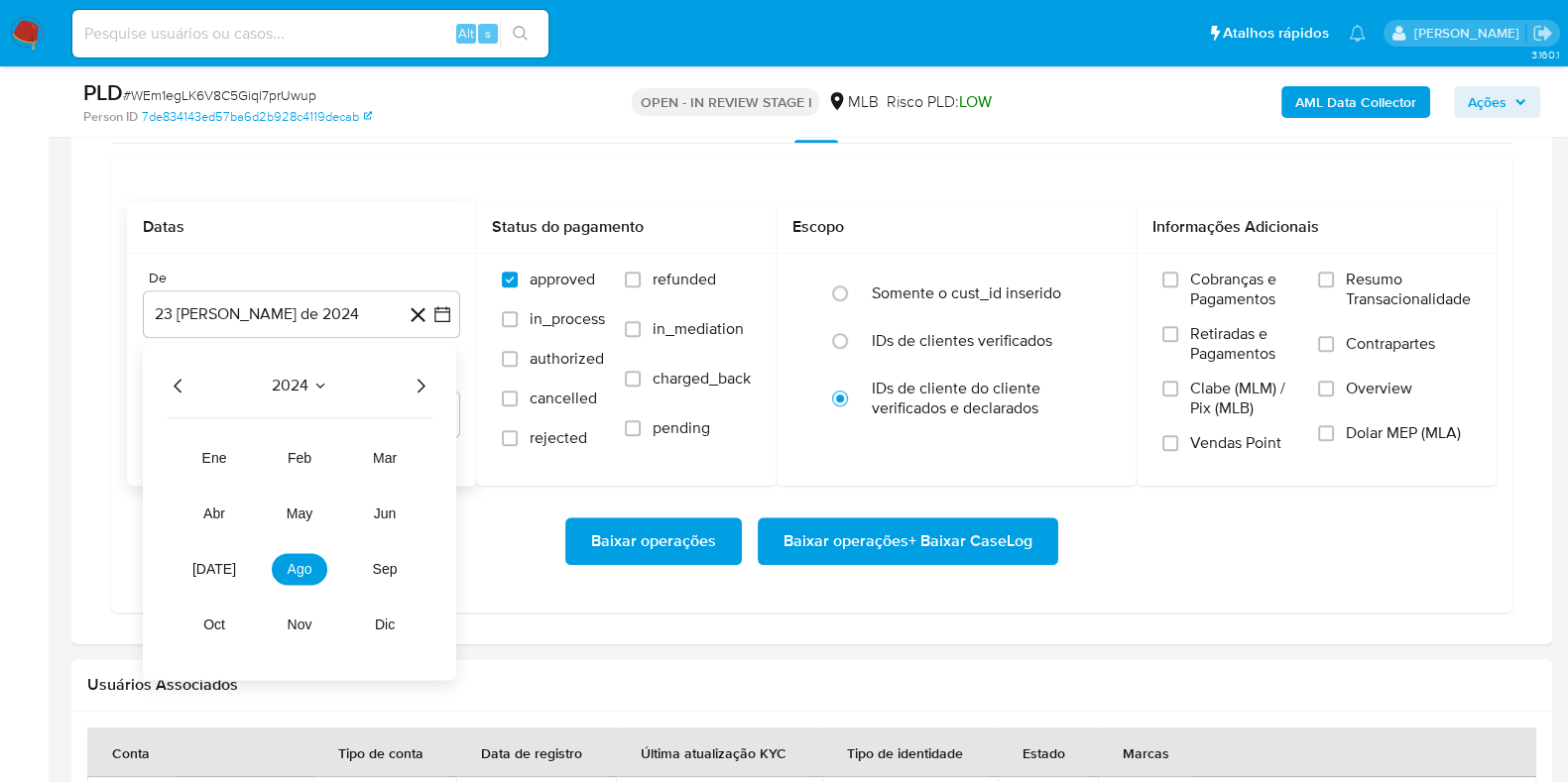
click at [322, 380] on icon "Seleccionar mes y año" at bounding box center [320, 386] width 16 height 16
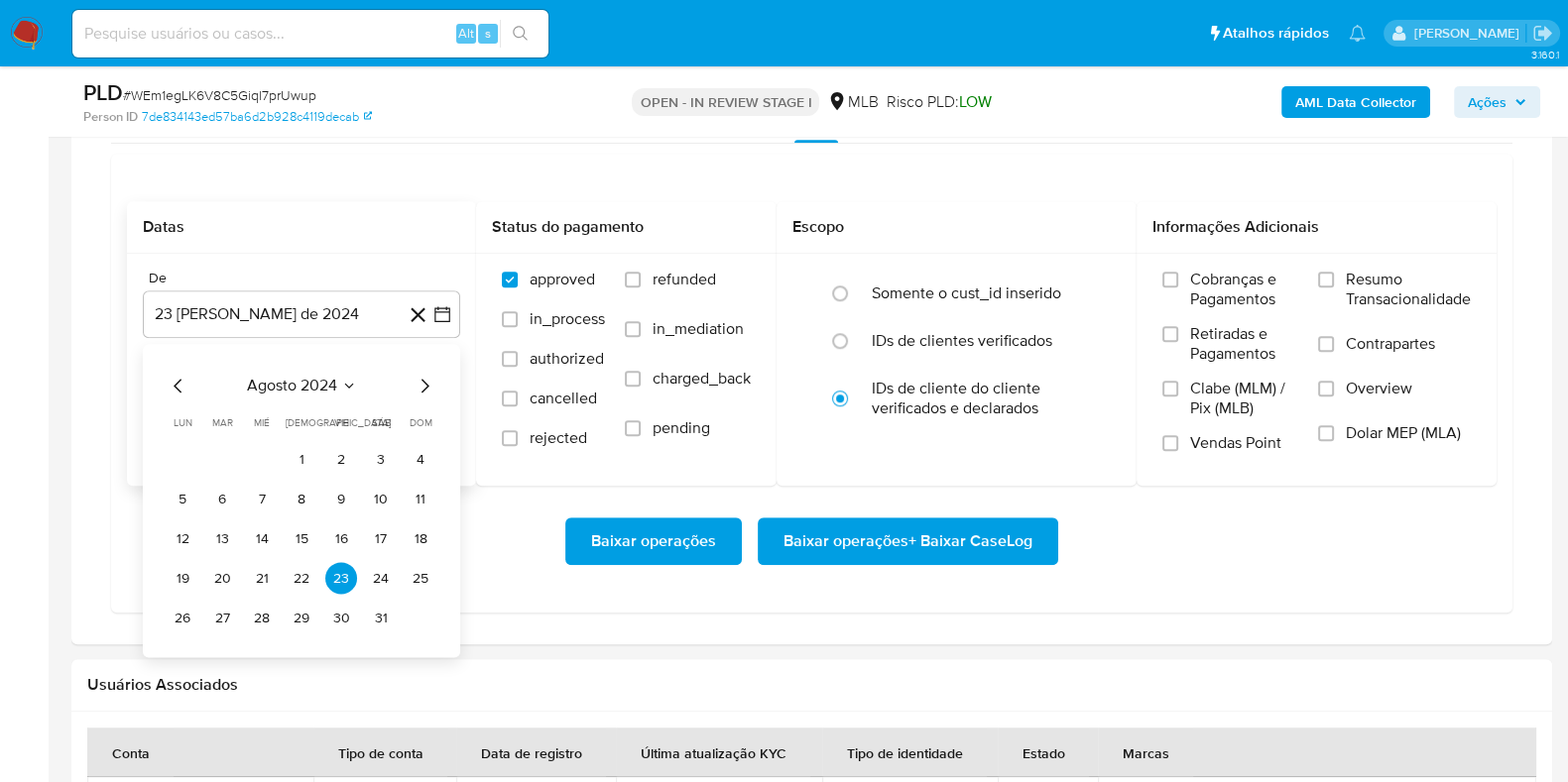
click at [432, 378] on icon "Mes siguiente" at bounding box center [424, 386] width 24 height 24
click at [337, 376] on span "septiembre 2024" at bounding box center [292, 386] width 121 height 20
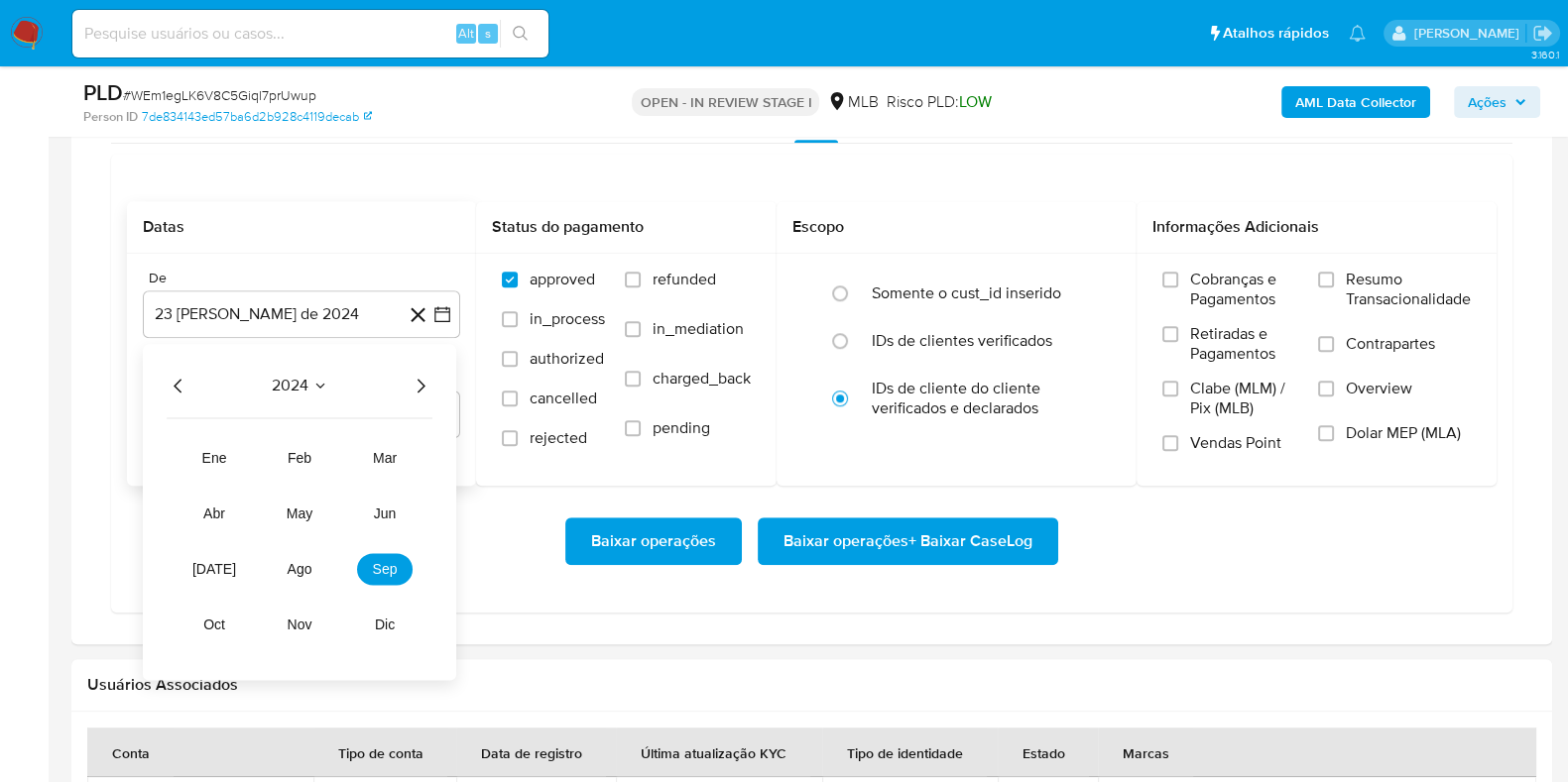
click at [406, 379] on div "2024" at bounding box center [299, 386] width 265 height 24
click at [437, 384] on div "2024 2024 ene feb mar abr may jun jul ago sep oct nov dic" at bounding box center [299, 512] width 313 height 336
click at [410, 379] on icon "Año siguiente" at bounding box center [420, 386] width 24 height 24
click at [278, 571] on button "ago" at bounding box center [299, 569] width 56 height 32
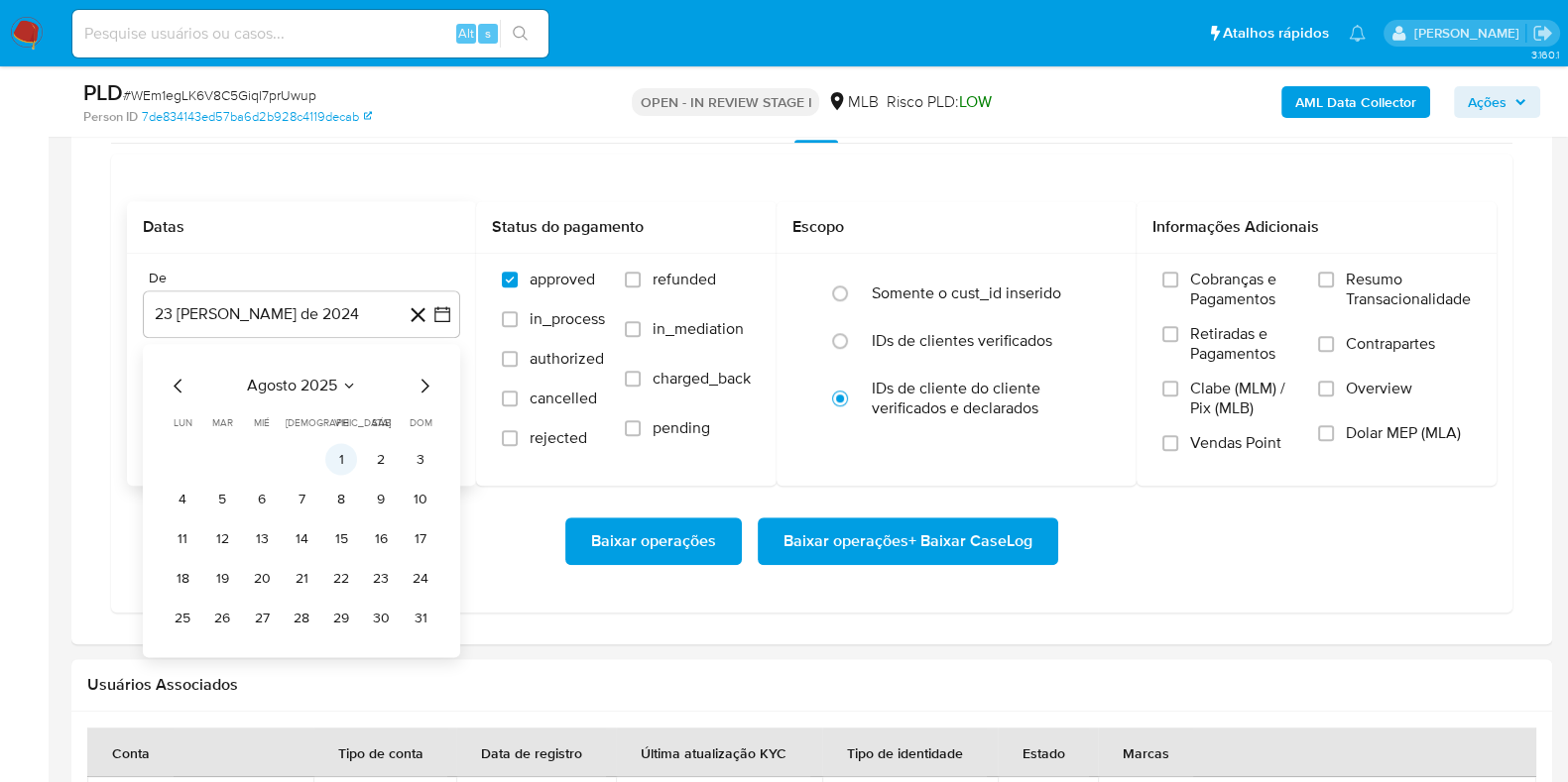
click at [342, 457] on button "1" at bounding box center [341, 459] width 32 height 32
click at [1355, 283] on span "Resumo Transacionalidade" at bounding box center [1408, 289] width 125 height 40
click at [1333, 283] on input "Resumo Transacionalidade" at bounding box center [1326, 279] width 16 height 16
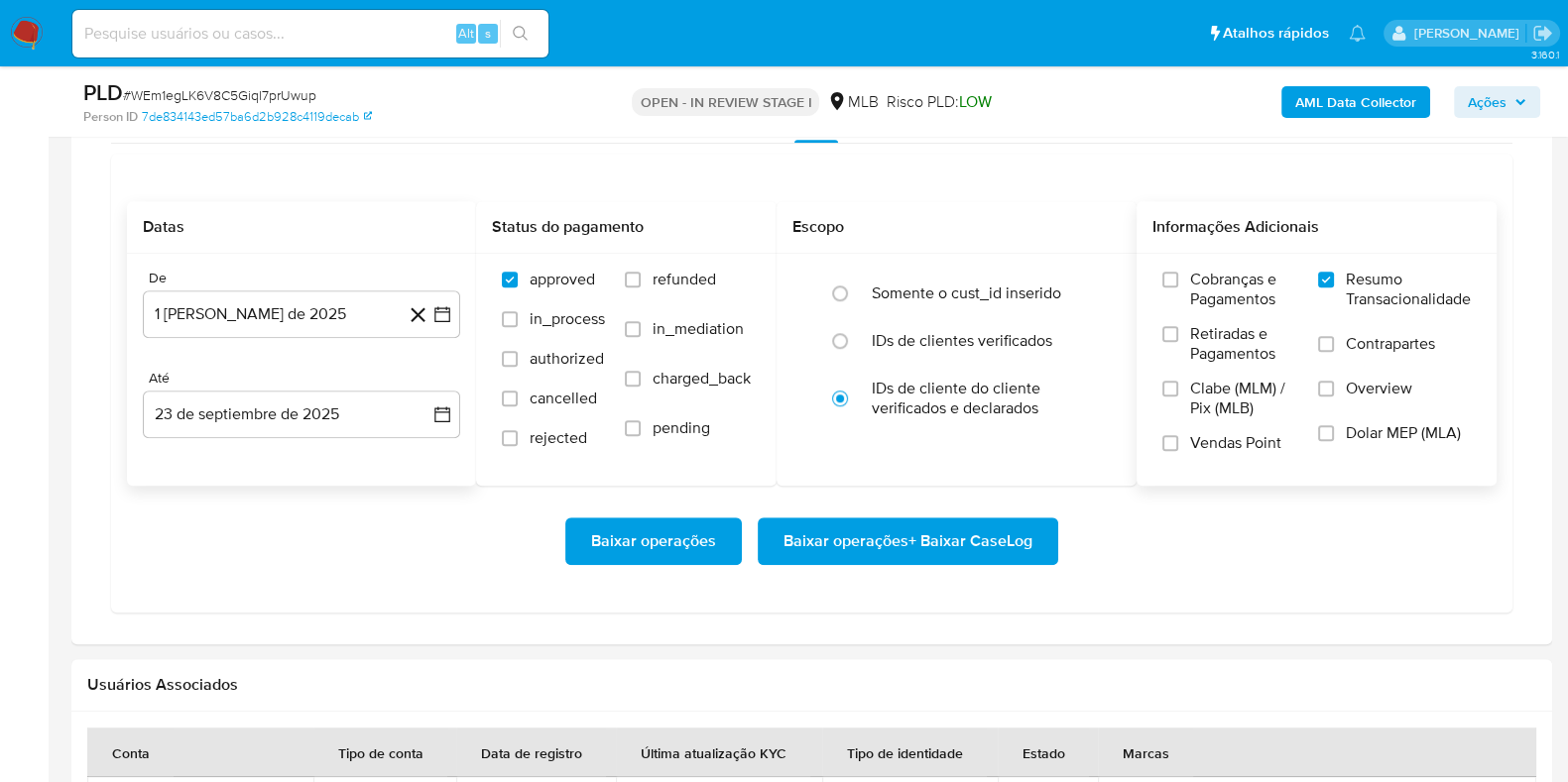
click at [1022, 531] on span "Baixar operações + Baixar CaseLog" at bounding box center [907, 542] width 248 height 44
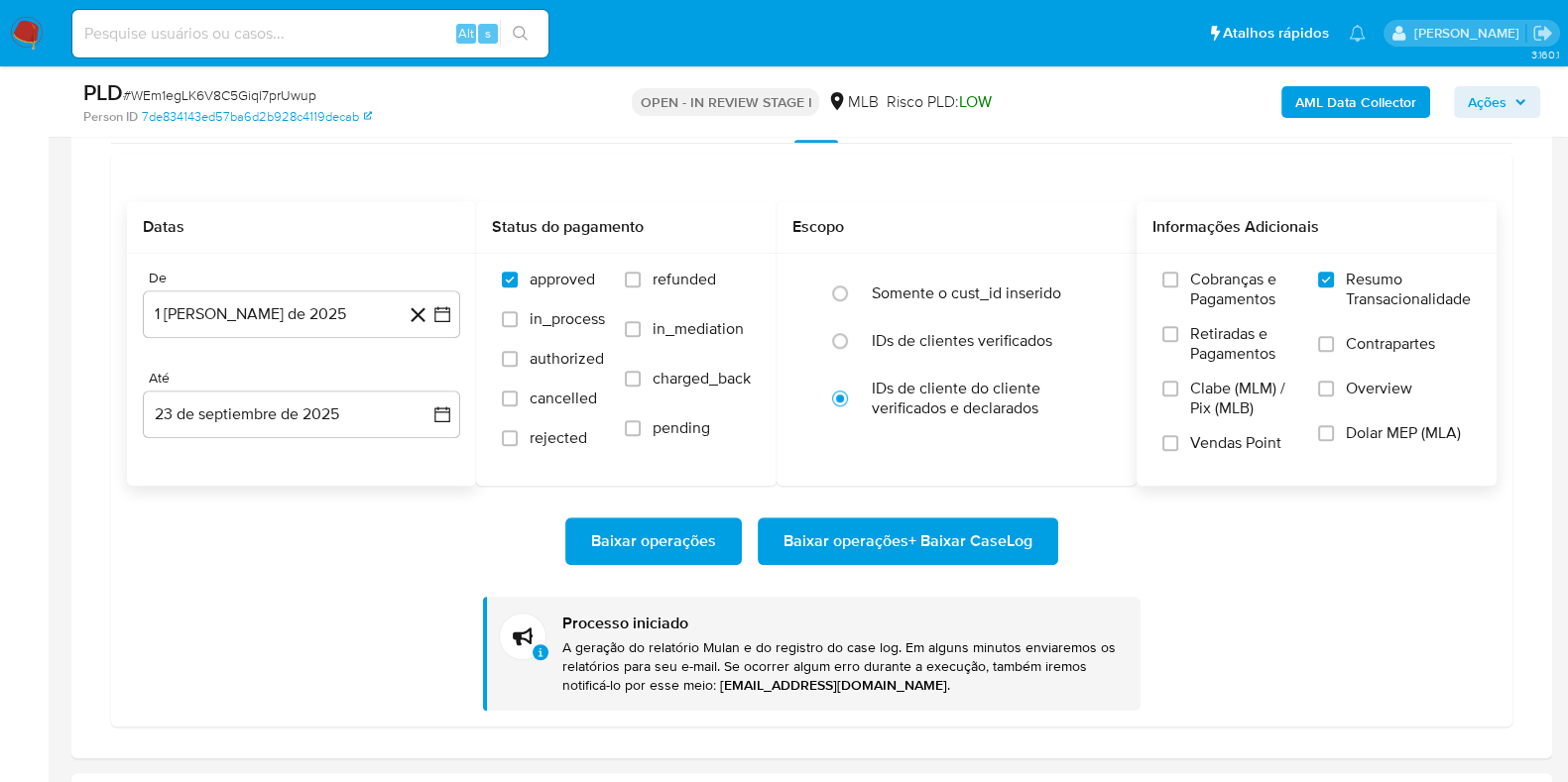
click at [1024, 538] on span "Baixar operações + Baixar CaseLog" at bounding box center [907, 542] width 248 height 44
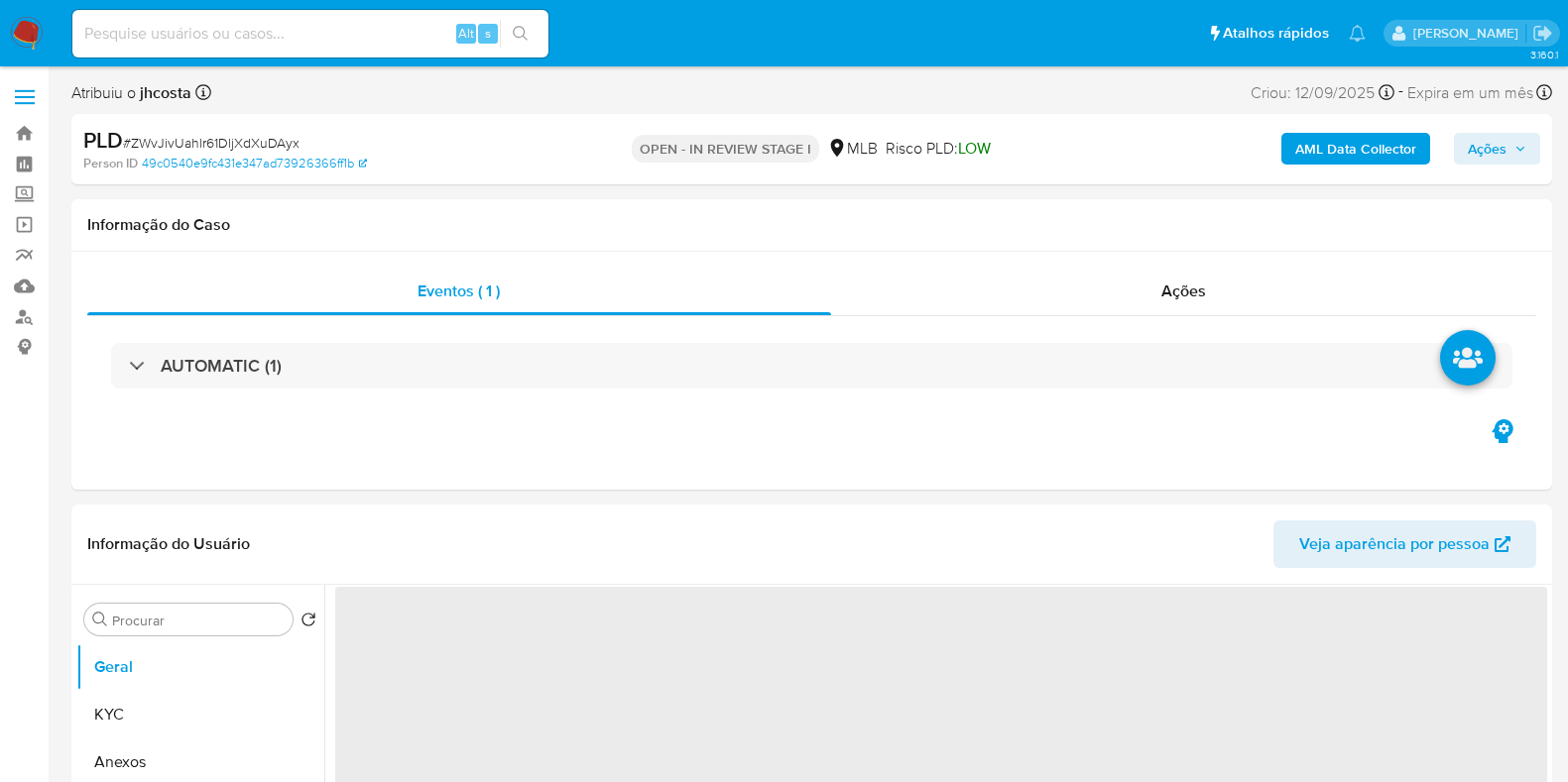
select select "10"
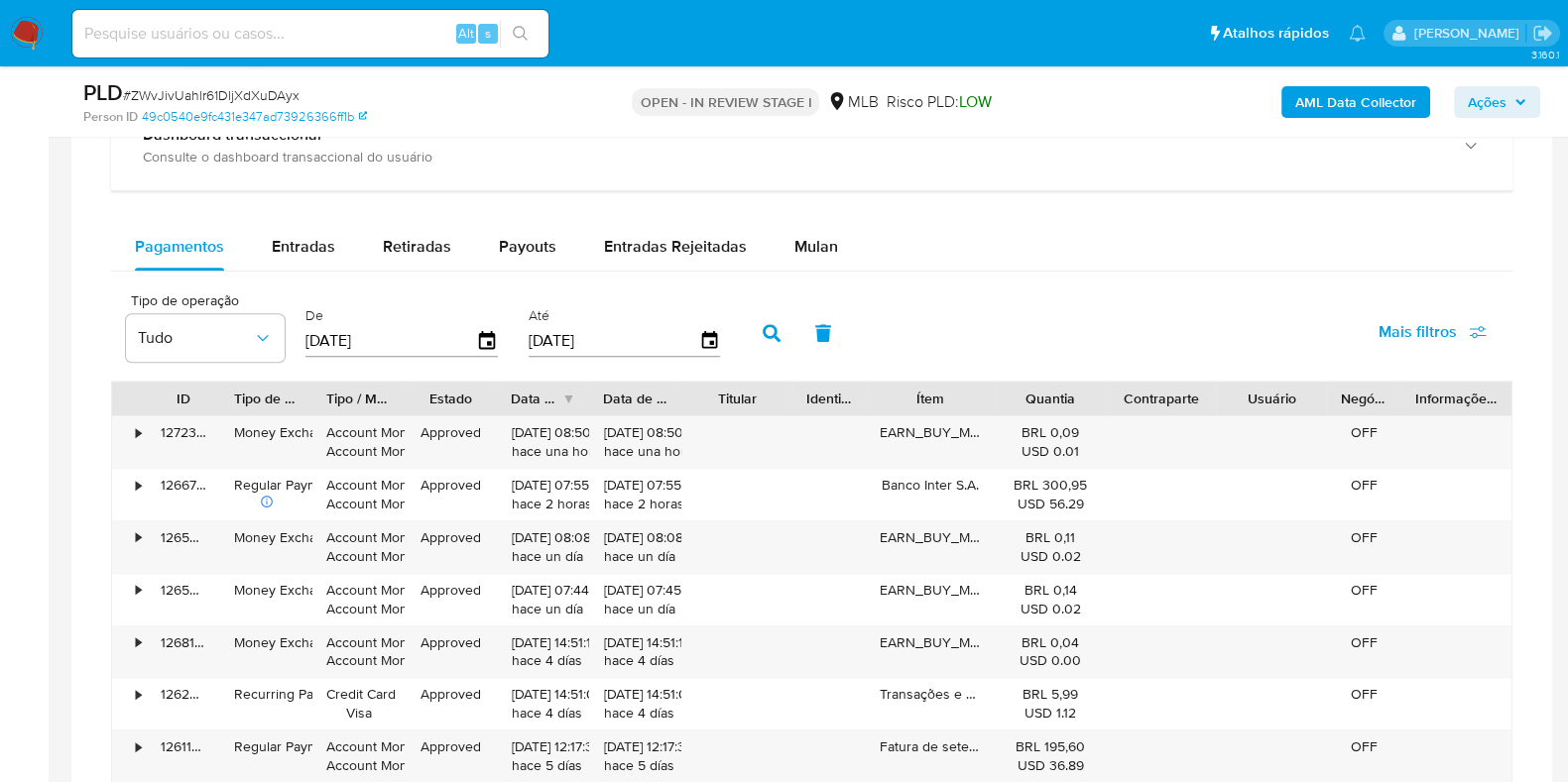
scroll to position [1487, 0]
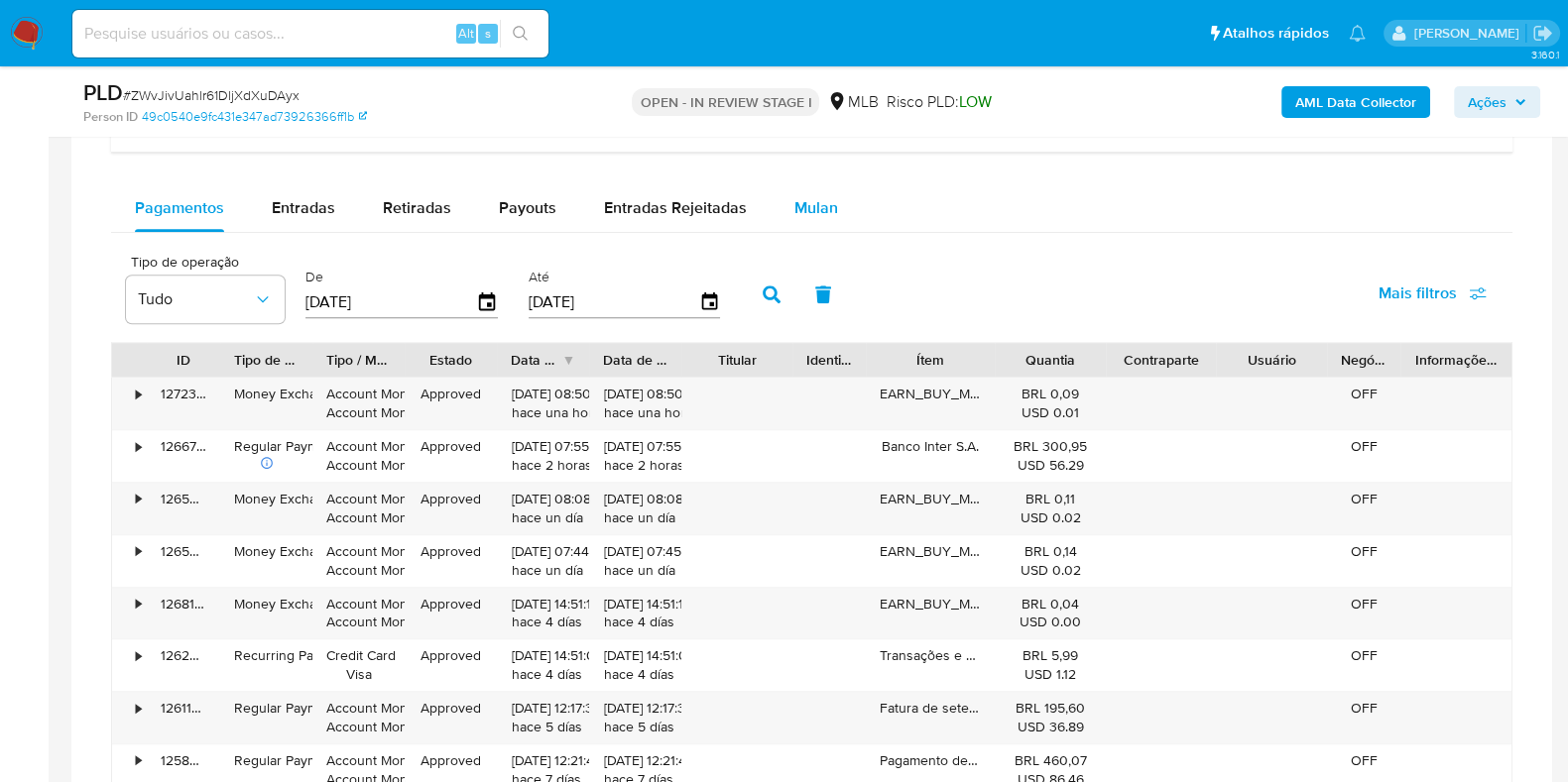
click at [801, 214] on span "Mulan" at bounding box center [816, 208] width 44 height 23
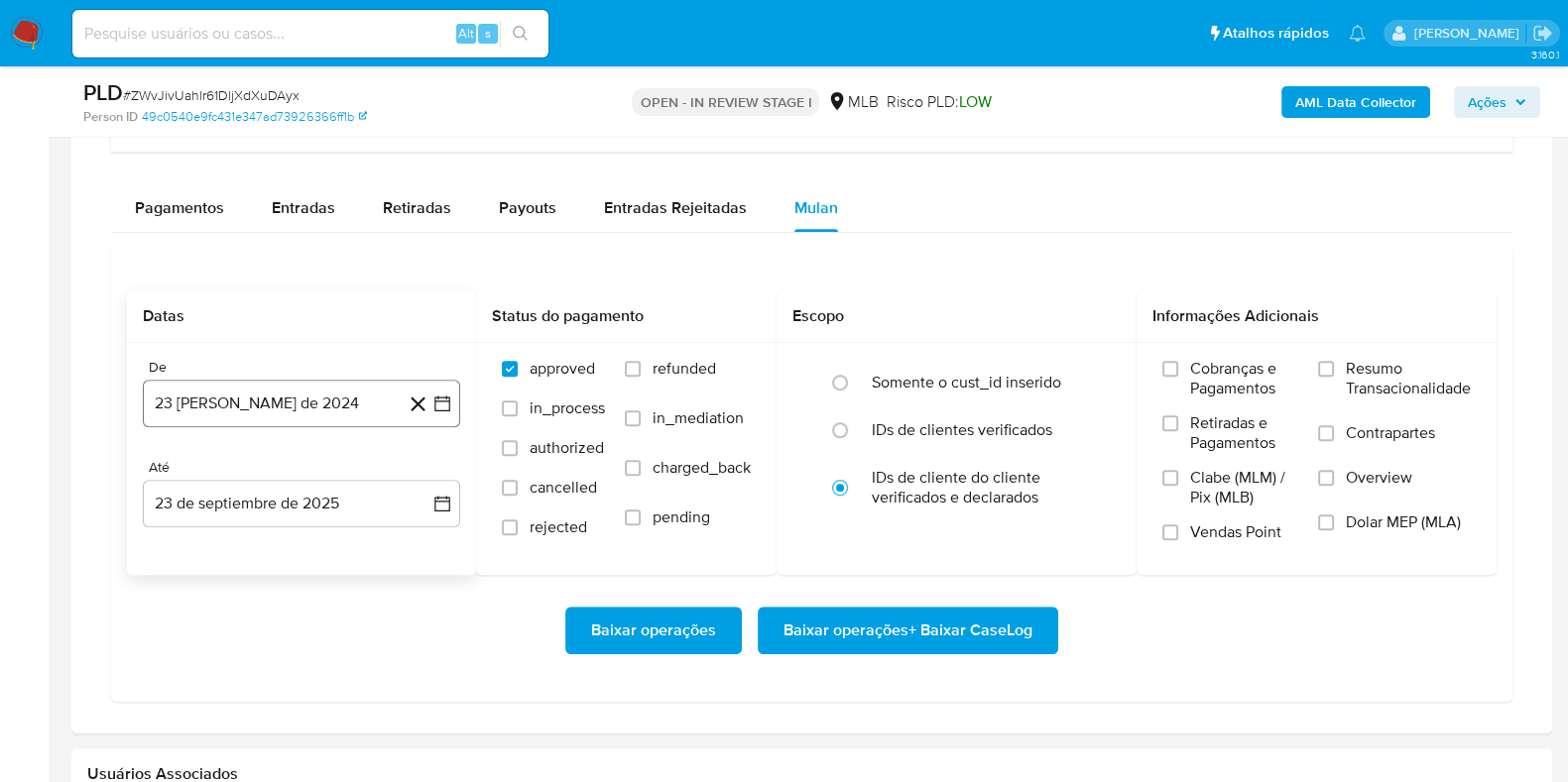
drag, startPoint x: 288, startPoint y: 397, endPoint x: 297, endPoint y: 390, distance: 11.4
click at [296, 390] on button "23 [PERSON_NAME] de 2024" at bounding box center [301, 403] width 317 height 48
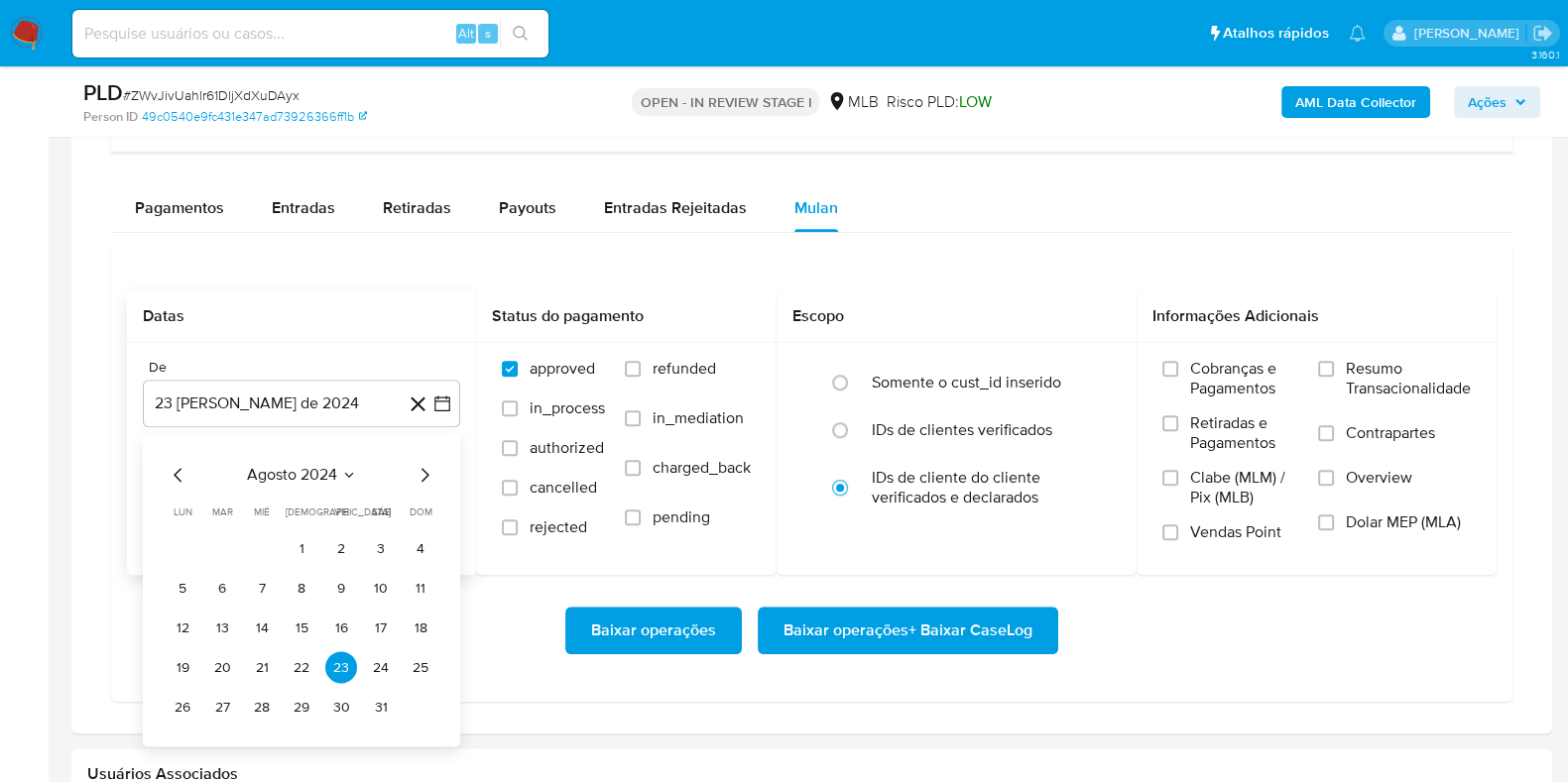
click at [344, 471] on icon "Seleccionar mes y año" at bounding box center [349, 476] width 16 height 16
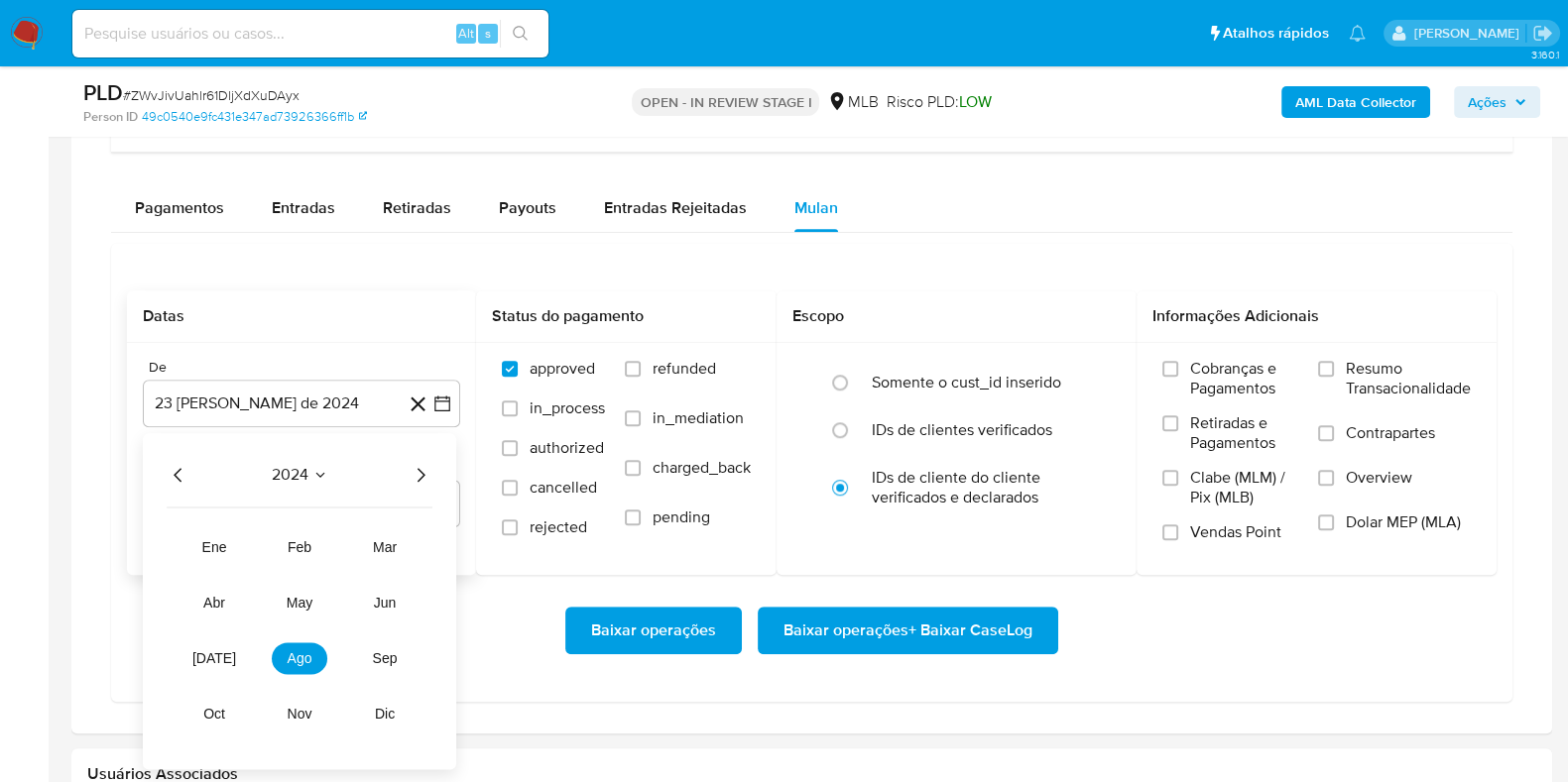
click at [420, 468] on icon "Año siguiente" at bounding box center [420, 476] width 24 height 24
click at [302, 656] on span "ago" at bounding box center [299, 660] width 25 height 16
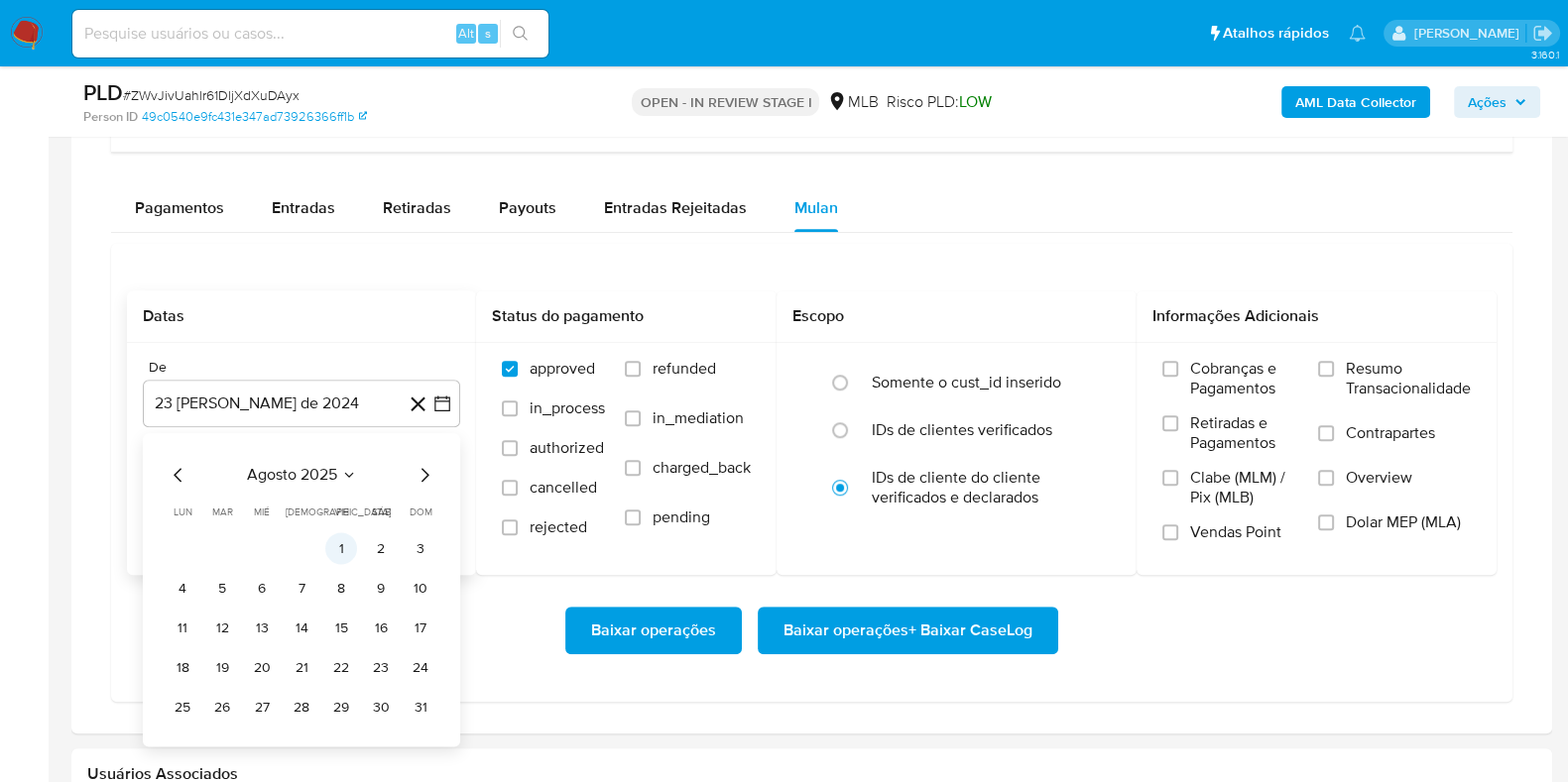
click at [339, 550] on button "1" at bounding box center [341, 549] width 32 height 32
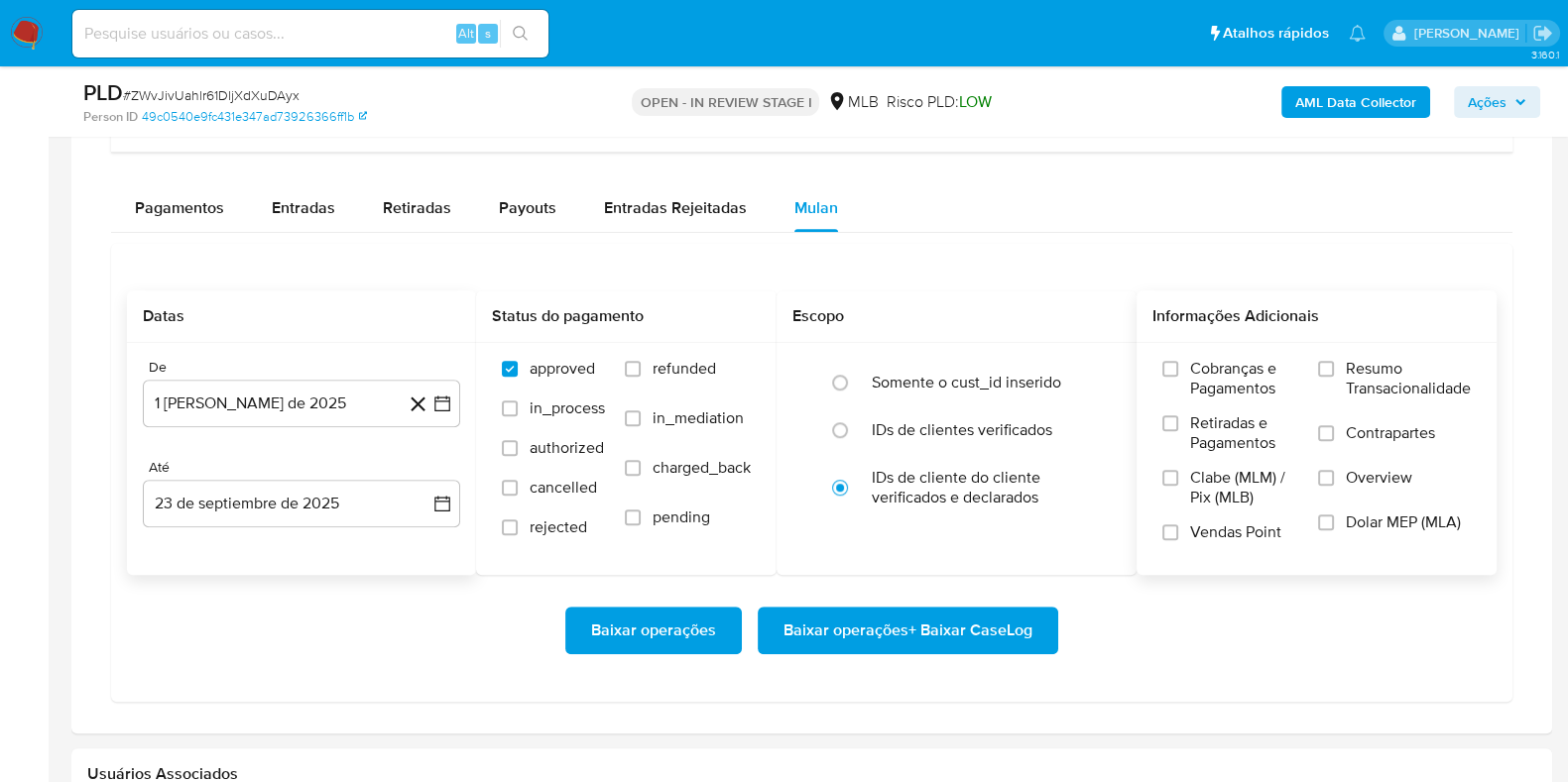
click at [1362, 374] on span "Resumo Transacionalidade" at bounding box center [1408, 379] width 125 height 40
click at [1333, 374] on input "Resumo Transacionalidade" at bounding box center [1326, 369] width 16 height 16
click at [942, 614] on span "Baixar operações + Baixar CaseLog" at bounding box center [907, 631] width 248 height 44
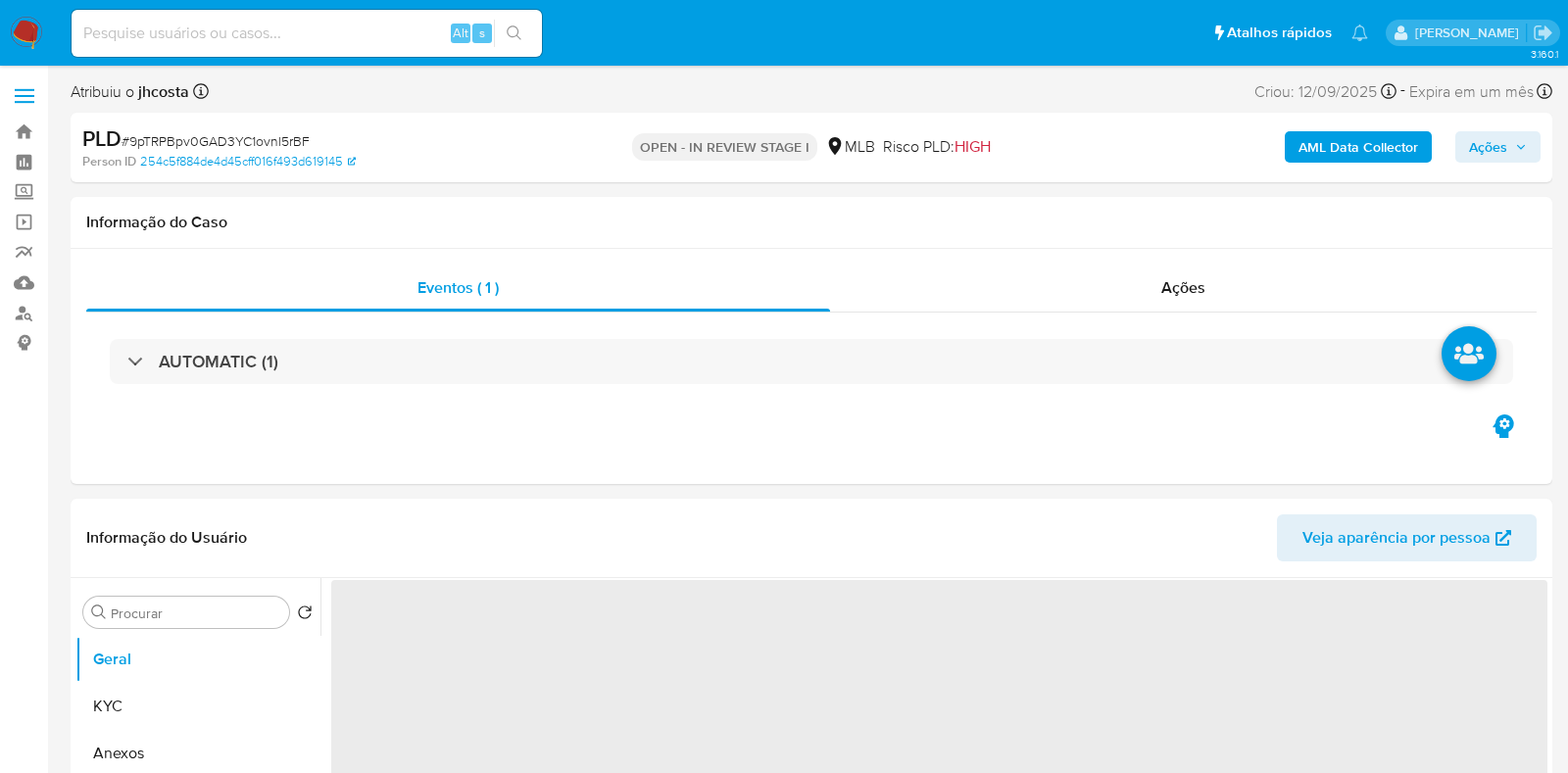
select select "10"
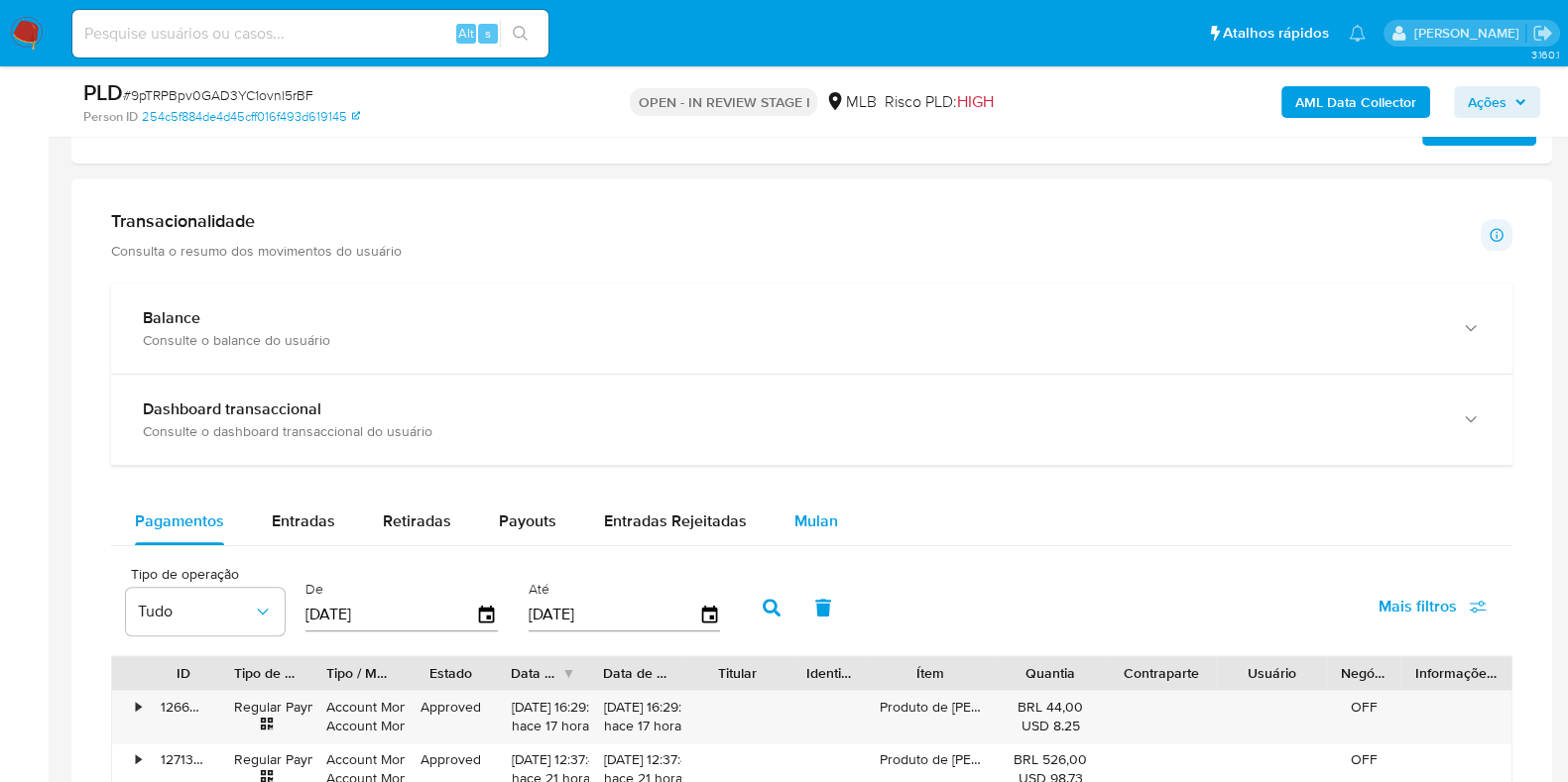
scroll to position [1363, 0]
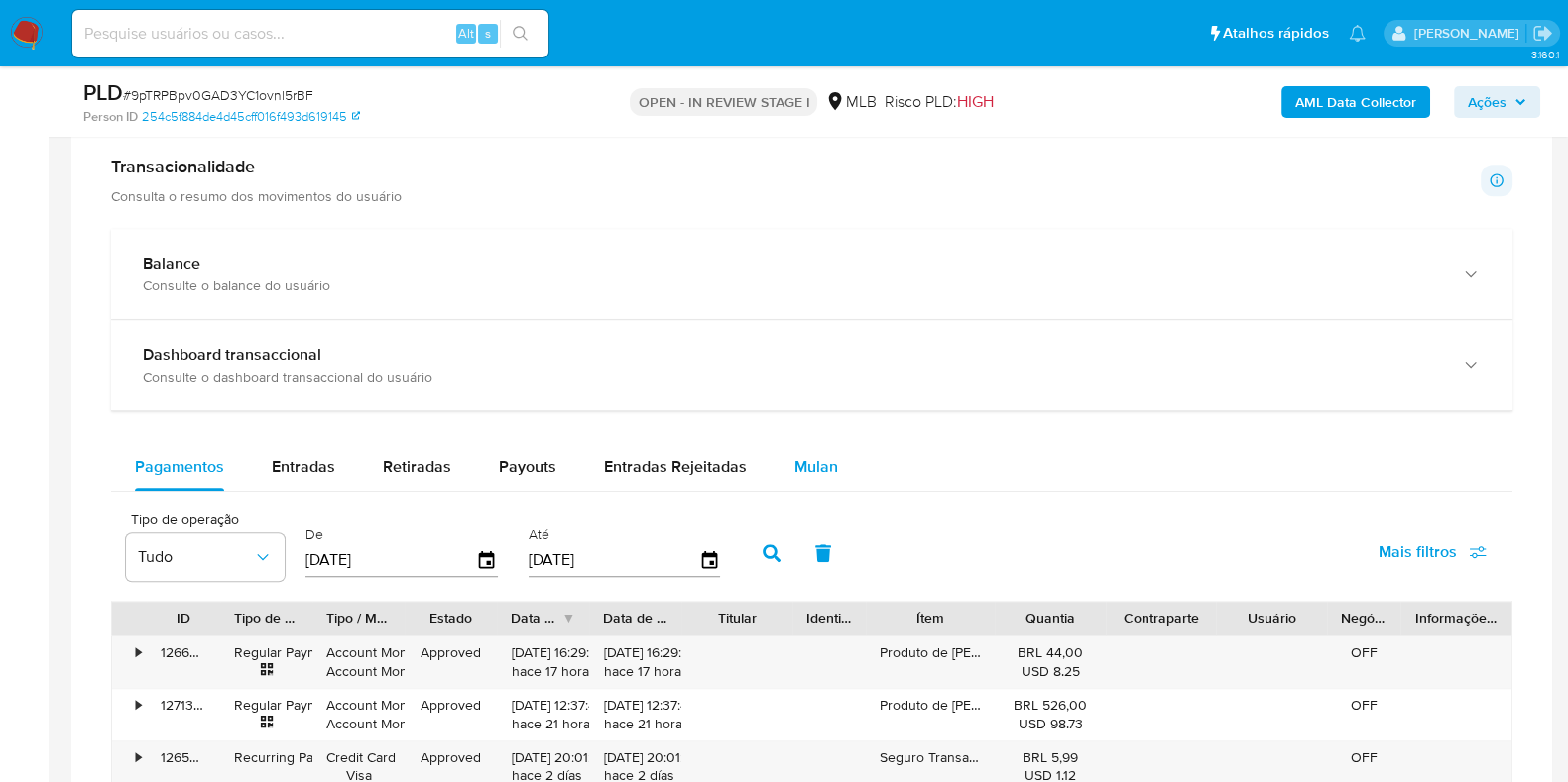
click at [804, 466] on span "Mulan" at bounding box center [816, 466] width 44 height 23
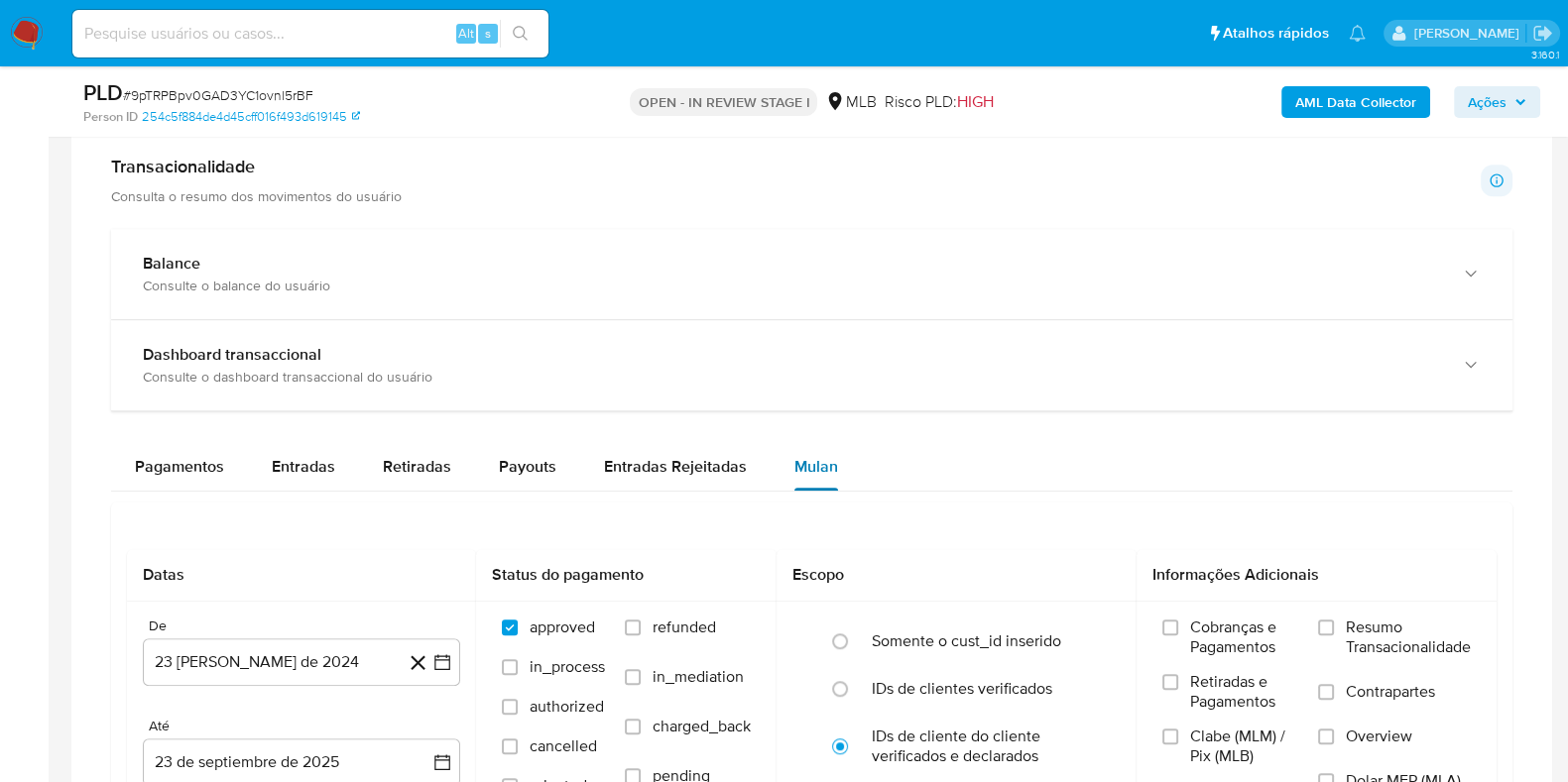
scroll to position [1611, 0]
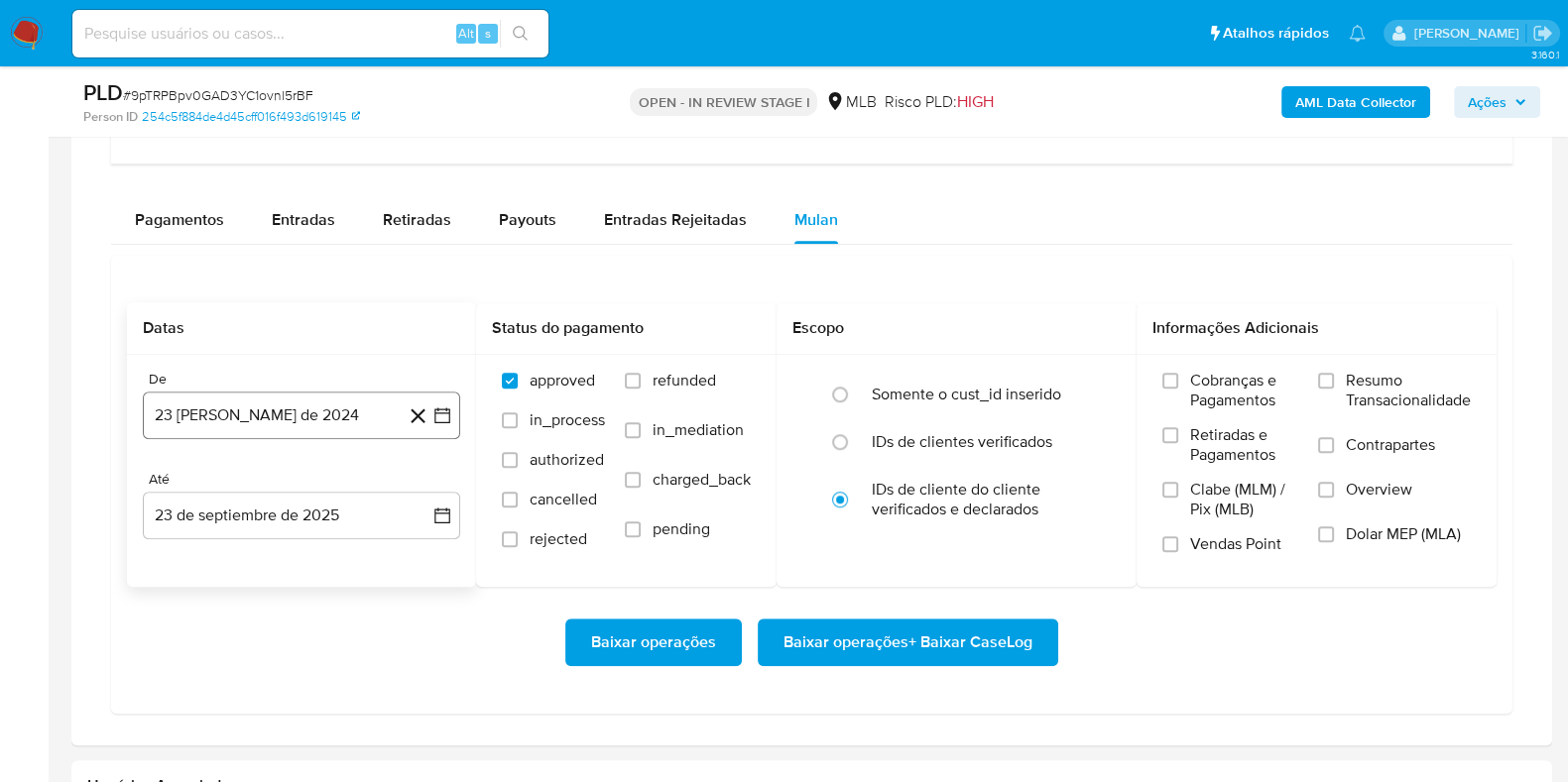
click at [347, 425] on button "23 [PERSON_NAME] de 2024" at bounding box center [301, 415] width 317 height 48
click at [346, 479] on icon "Seleccionar mes y año" at bounding box center [349, 487] width 16 height 16
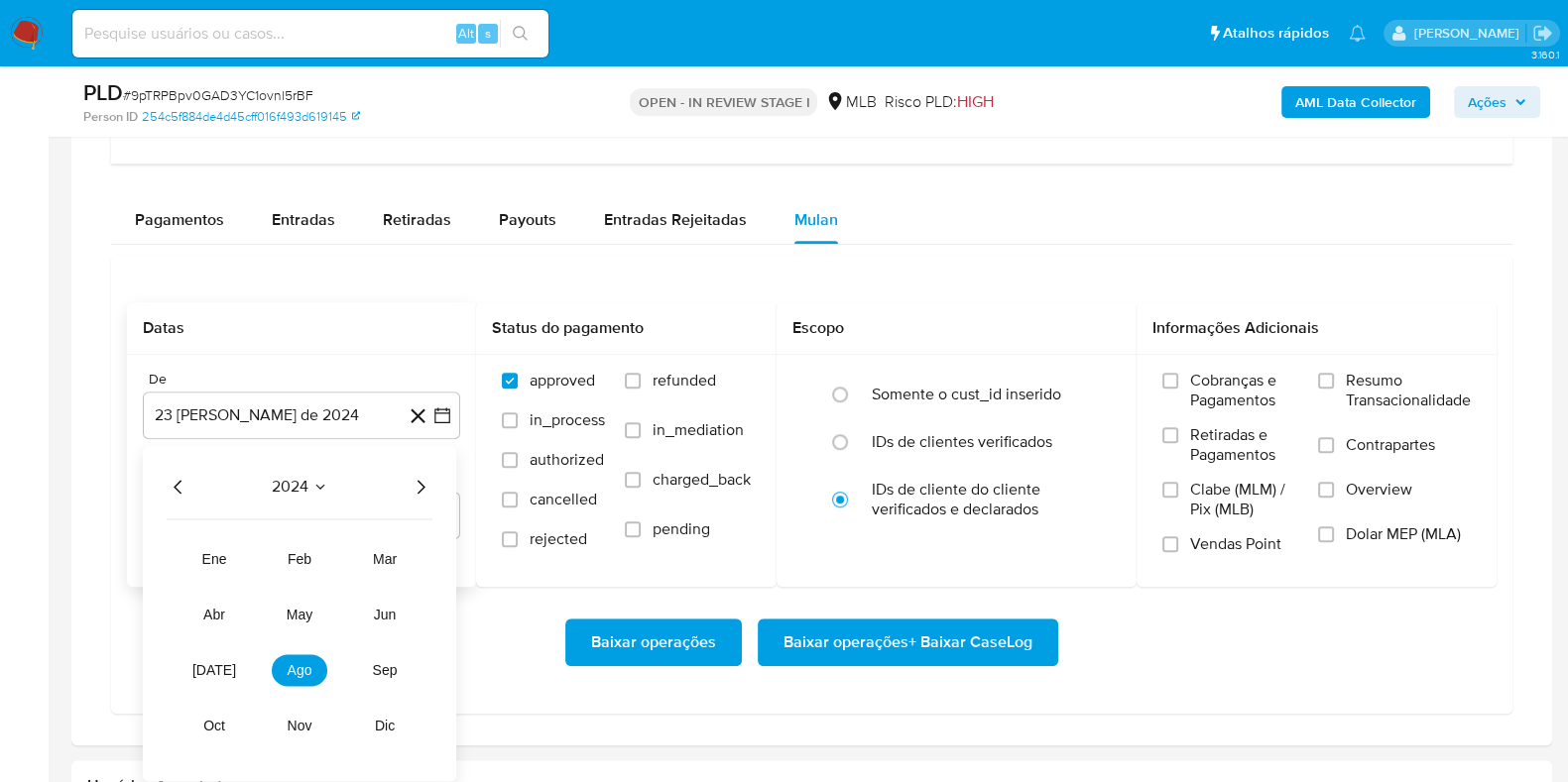
click at [427, 475] on icon "Año siguiente" at bounding box center [420, 487] width 24 height 24
click at [313, 669] on button "ago" at bounding box center [299, 671] width 56 height 32
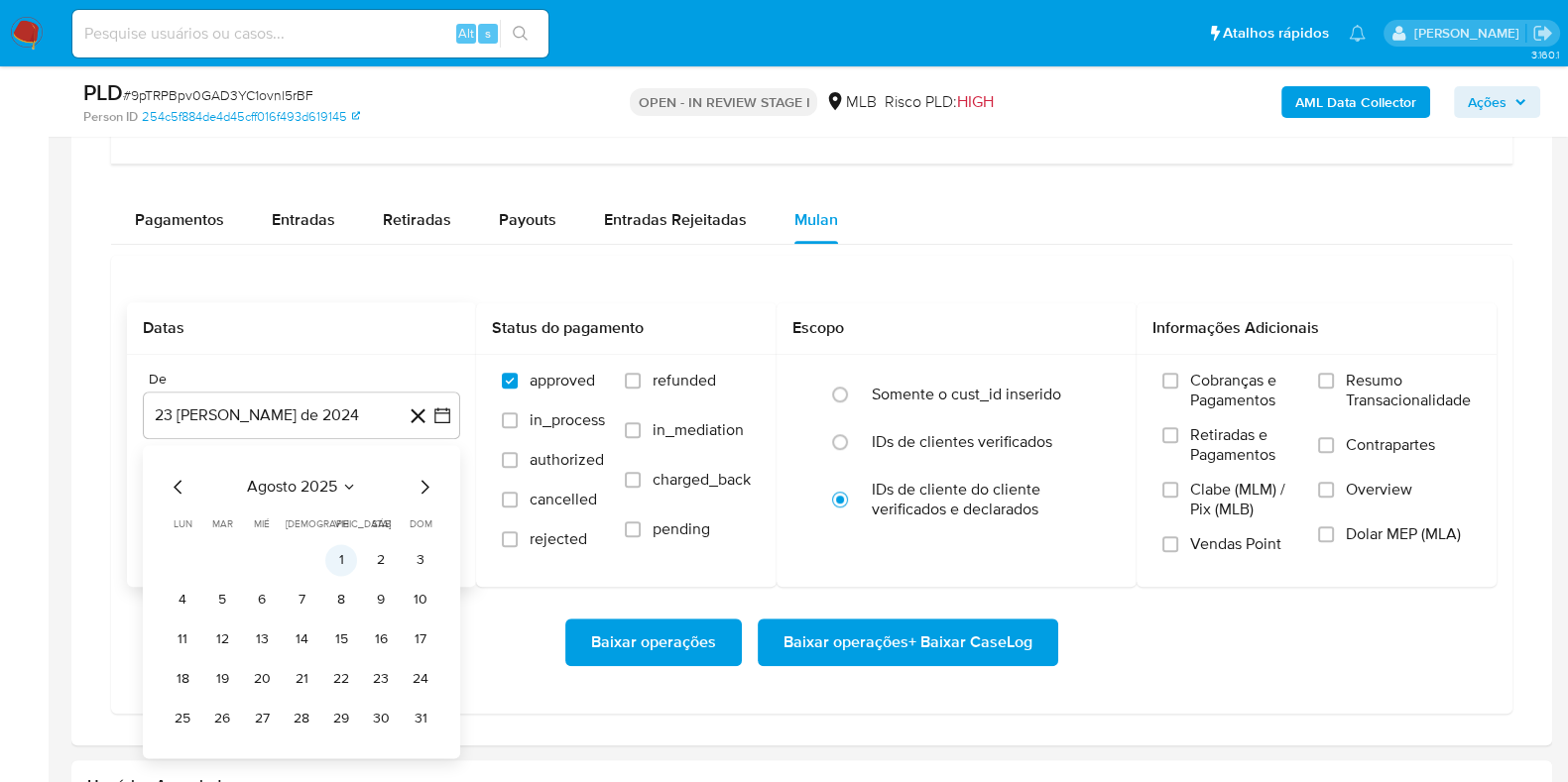
click at [342, 560] on button "1" at bounding box center [341, 560] width 32 height 32
click at [1386, 378] on span "Resumo Transacionalidade" at bounding box center [1408, 391] width 125 height 40
click at [1333, 378] on input "Resumo Transacionalidade" at bounding box center [1326, 381] width 16 height 16
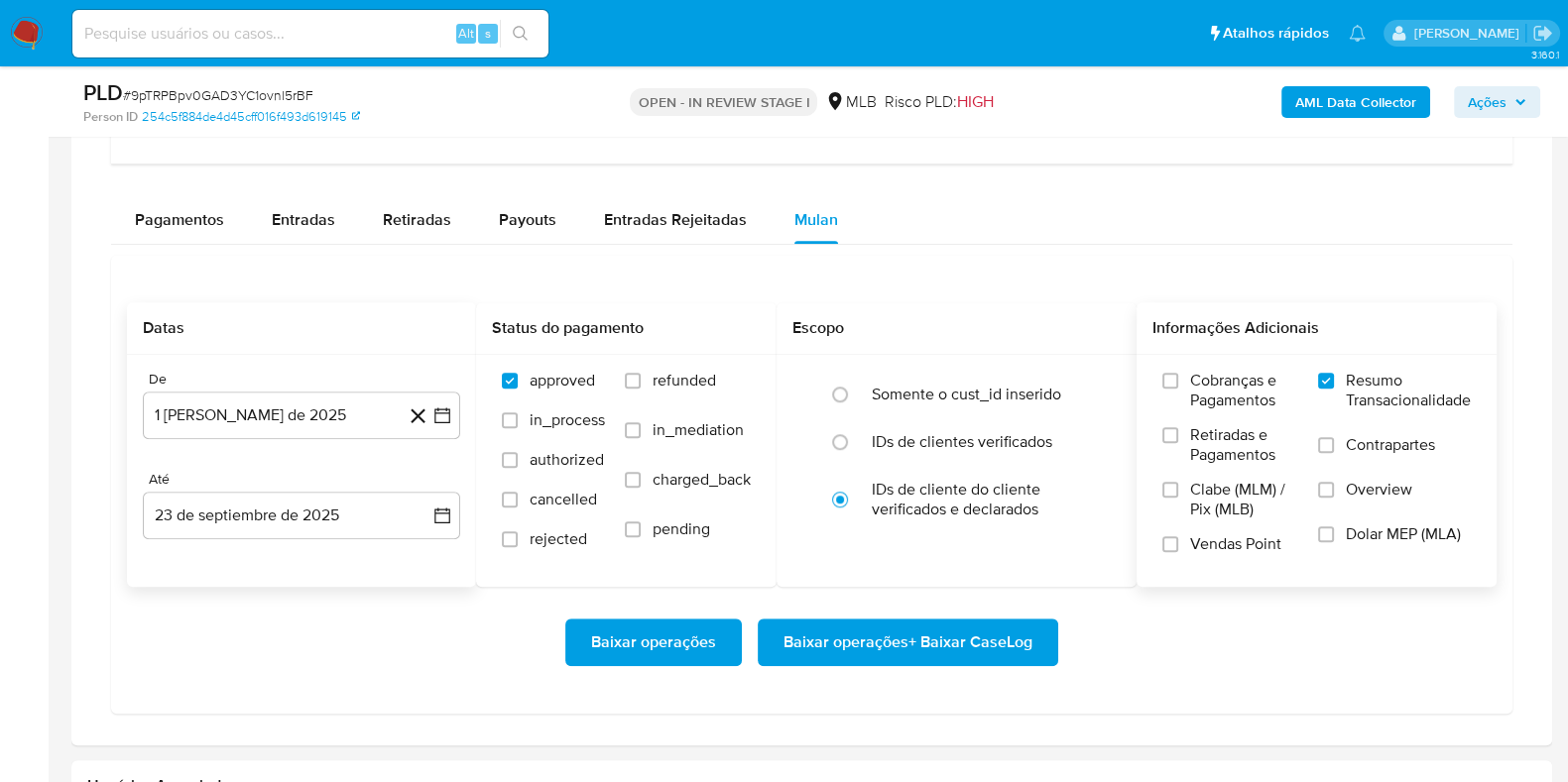
click at [907, 629] on span "Baixar operações + Baixar CaseLog" at bounding box center [907, 643] width 248 height 44
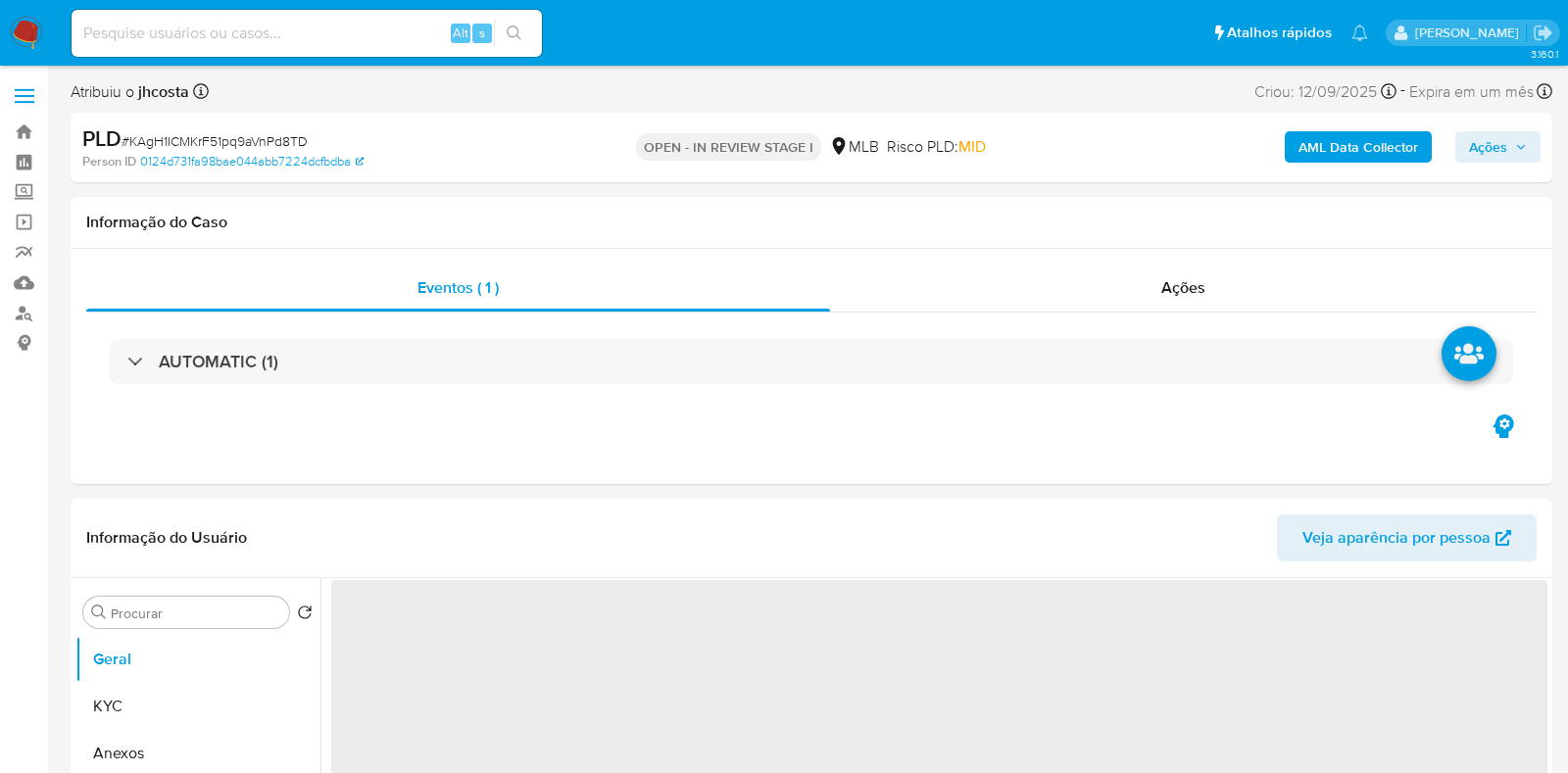
select select "10"
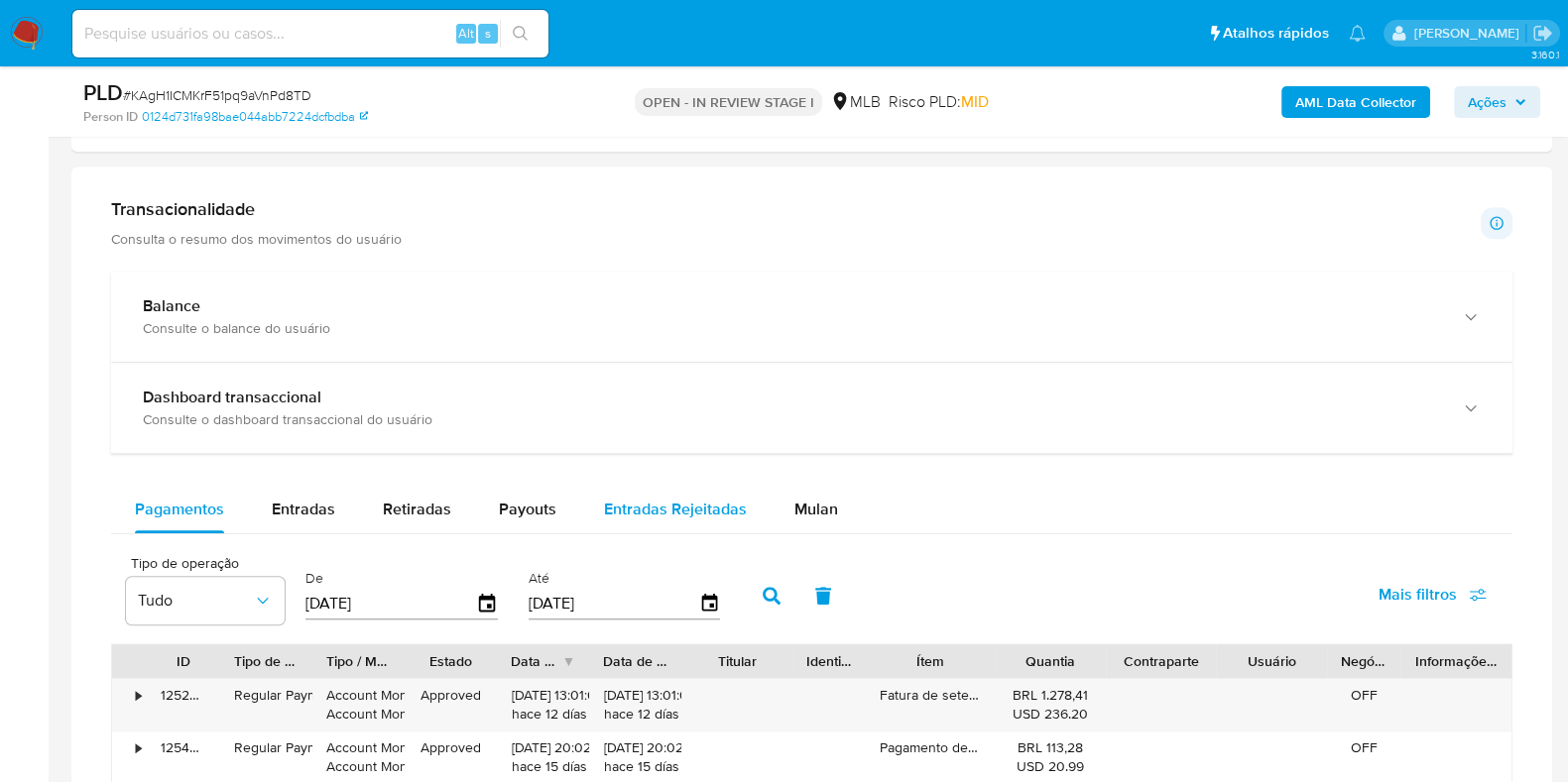
scroll to position [1487, 0]
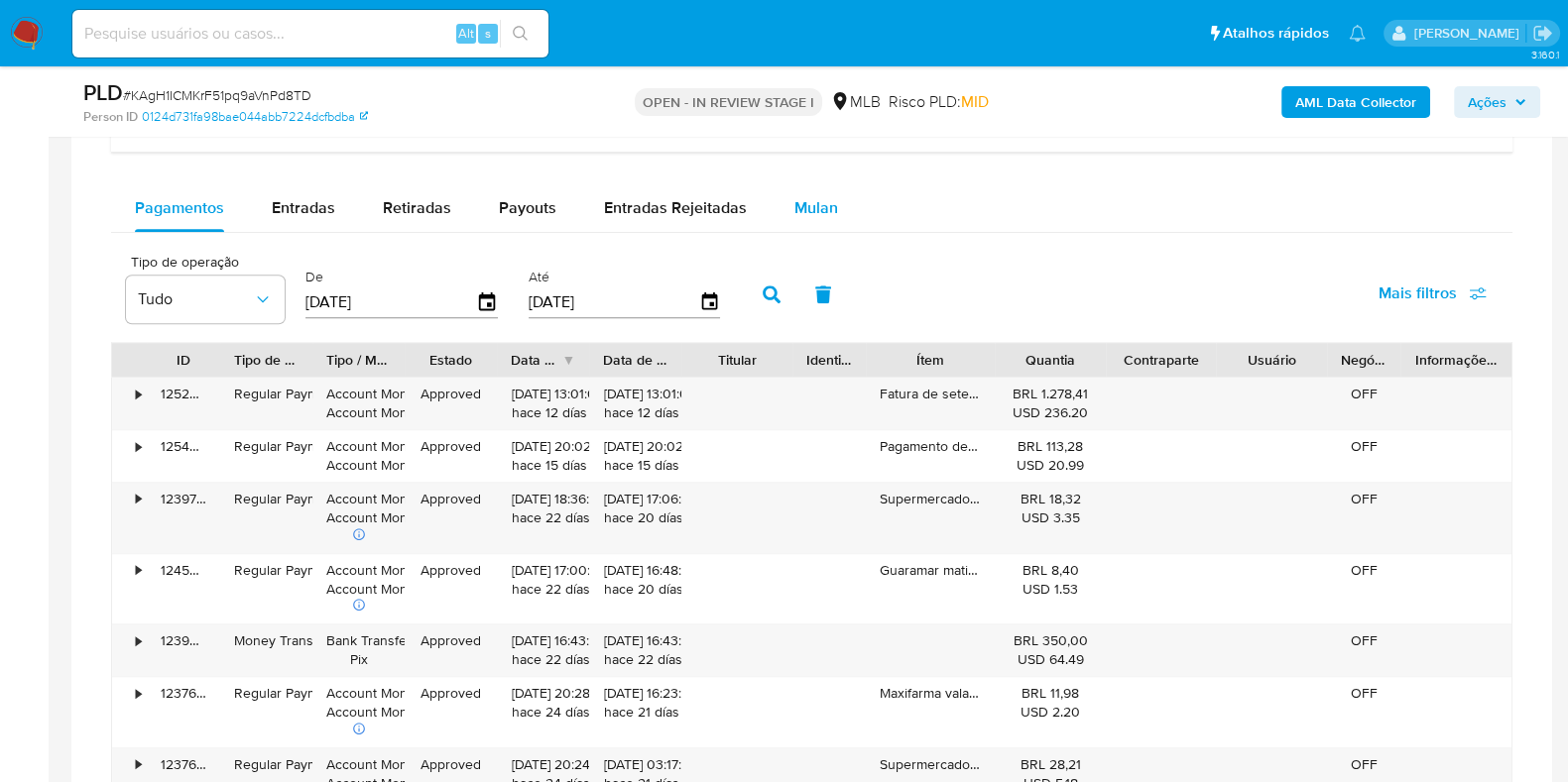
click at [794, 206] on span "Mulan" at bounding box center [816, 208] width 44 height 23
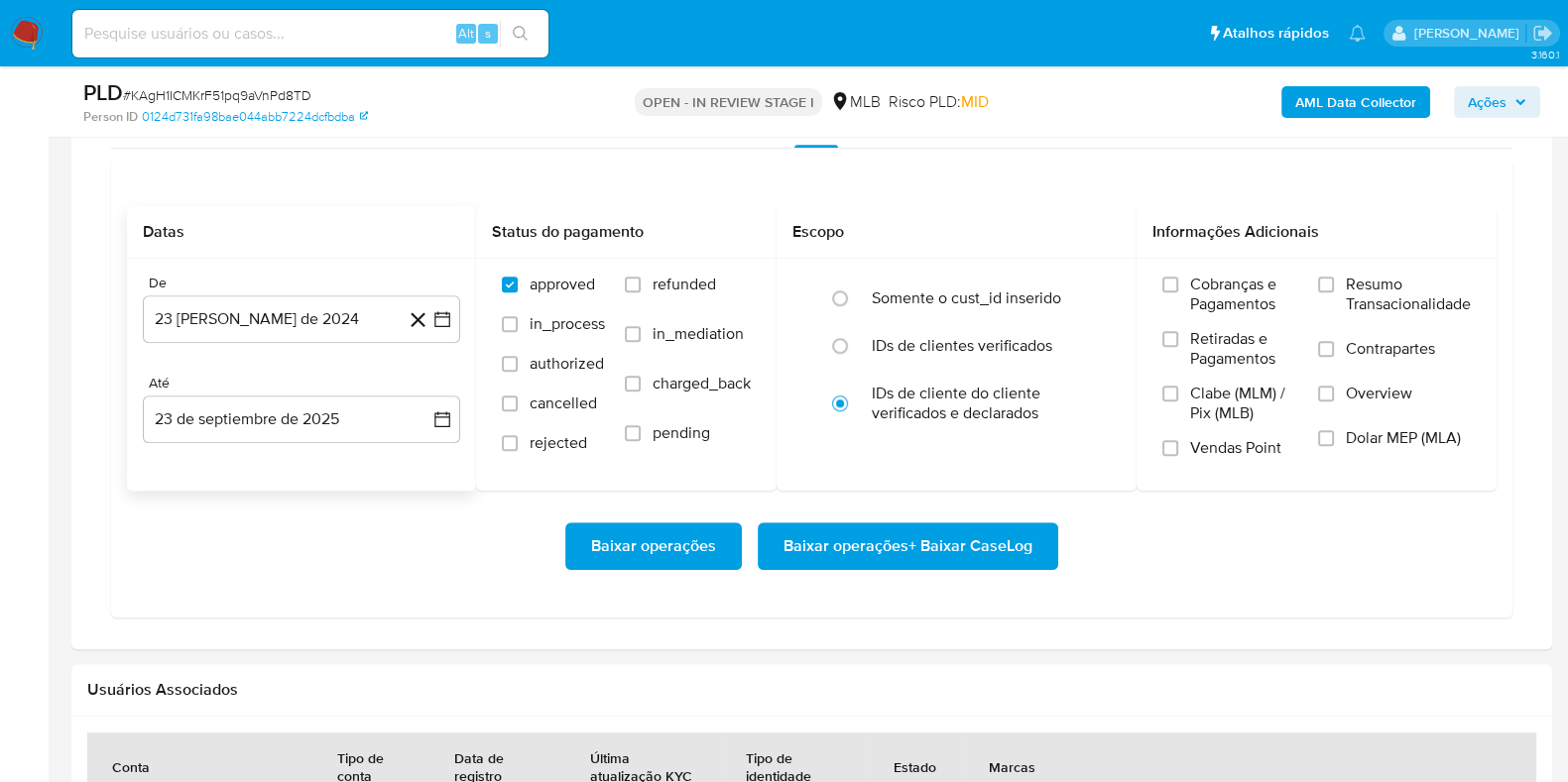
scroll to position [1611, 0]
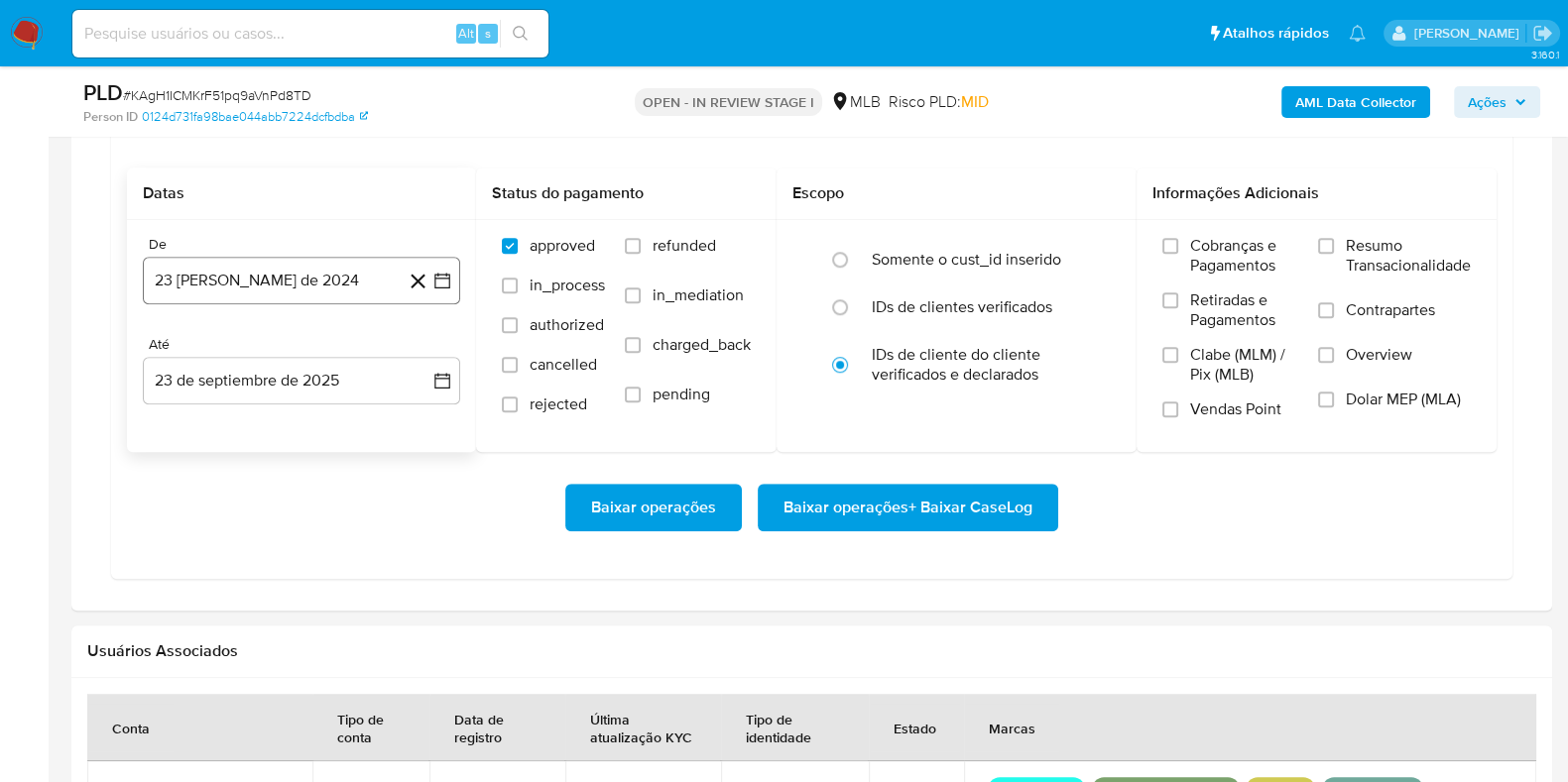
click at [281, 292] on button "23 [PERSON_NAME] de 2024" at bounding box center [301, 280] width 317 height 48
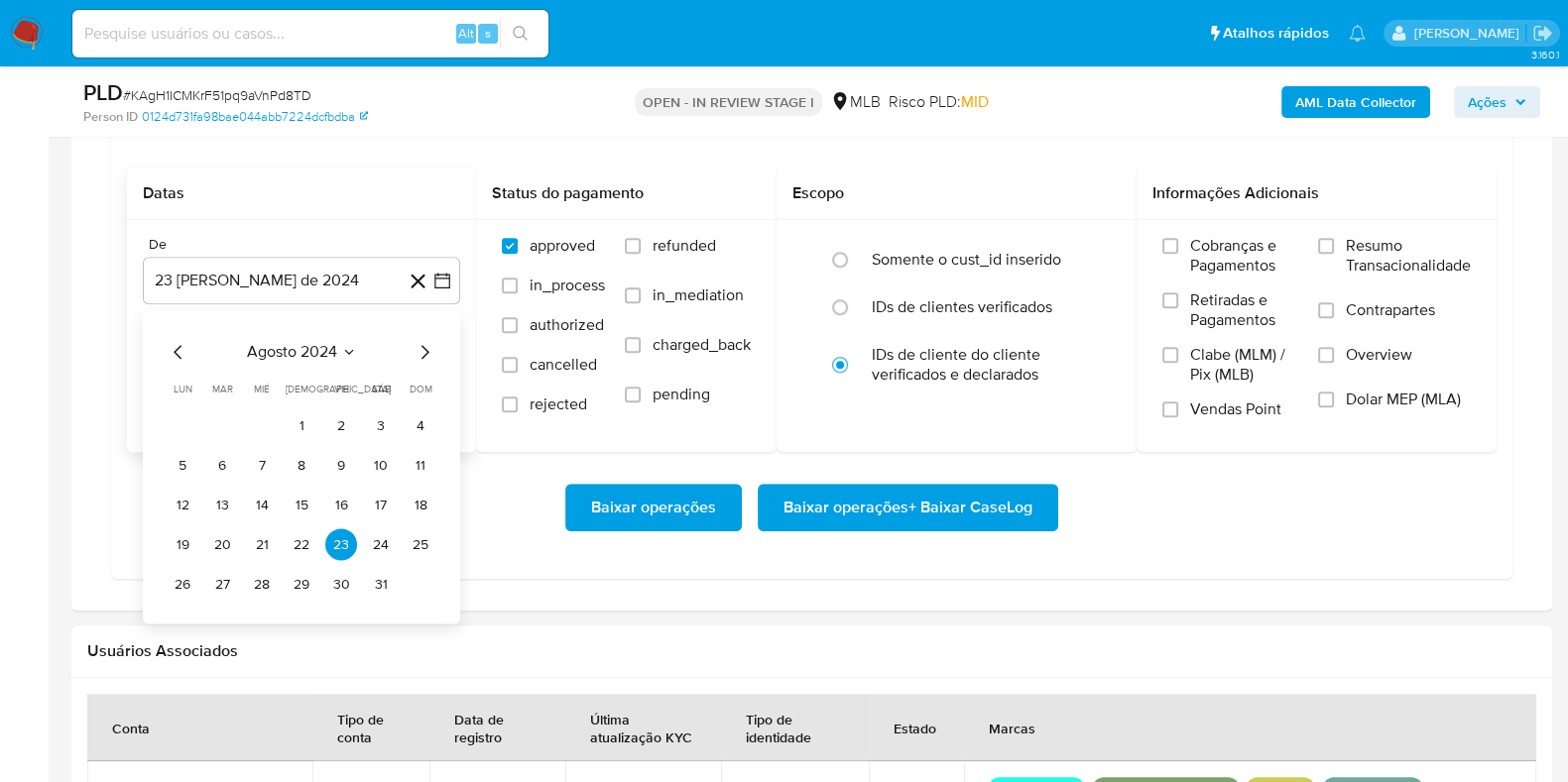
click at [312, 356] on span "agosto 2024" at bounding box center [291, 353] width 90 height 20
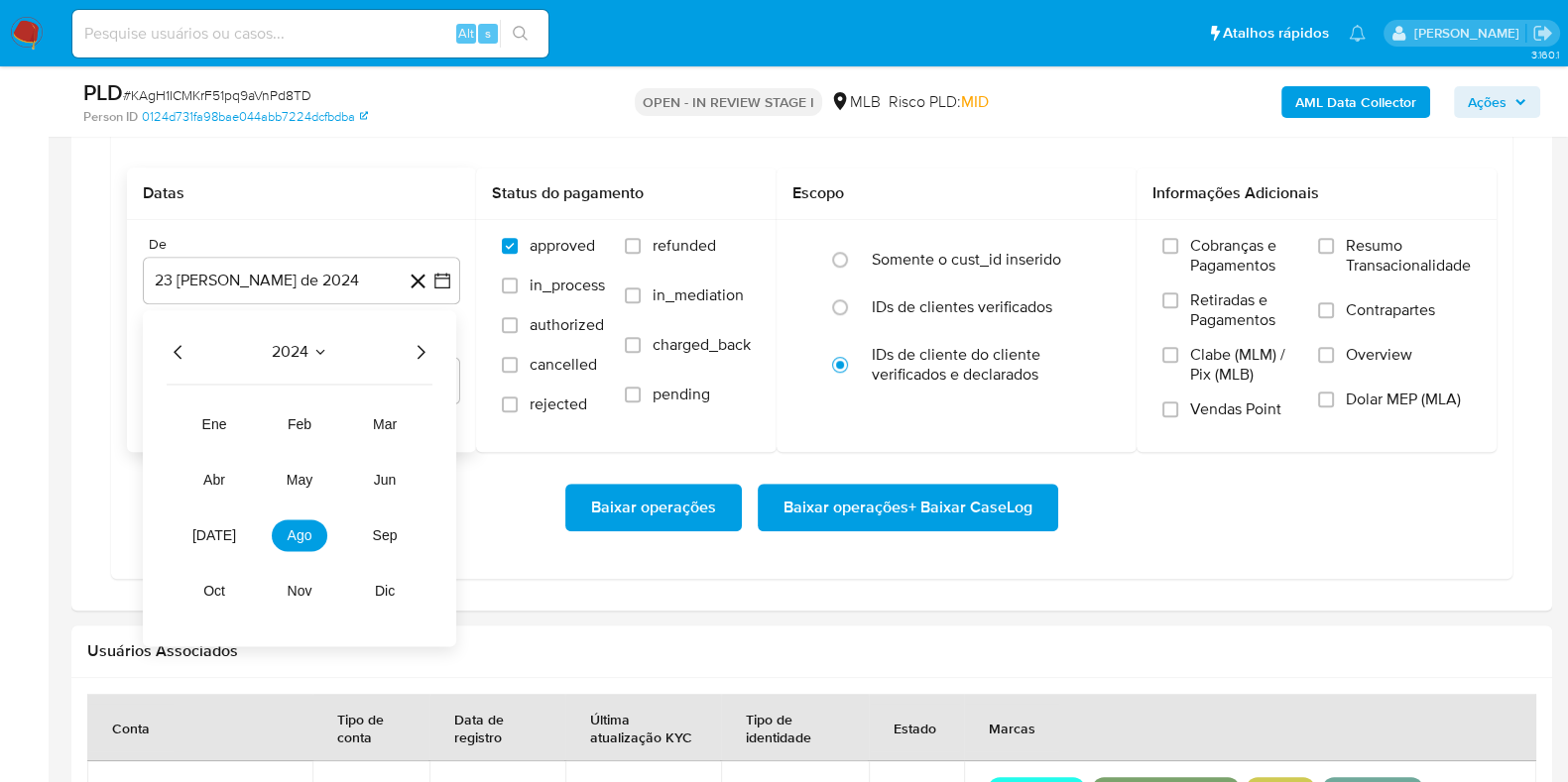
click at [416, 346] on icon "Año siguiente" at bounding box center [420, 353] width 24 height 24
click at [309, 541] on span "ago" at bounding box center [299, 537] width 25 height 16
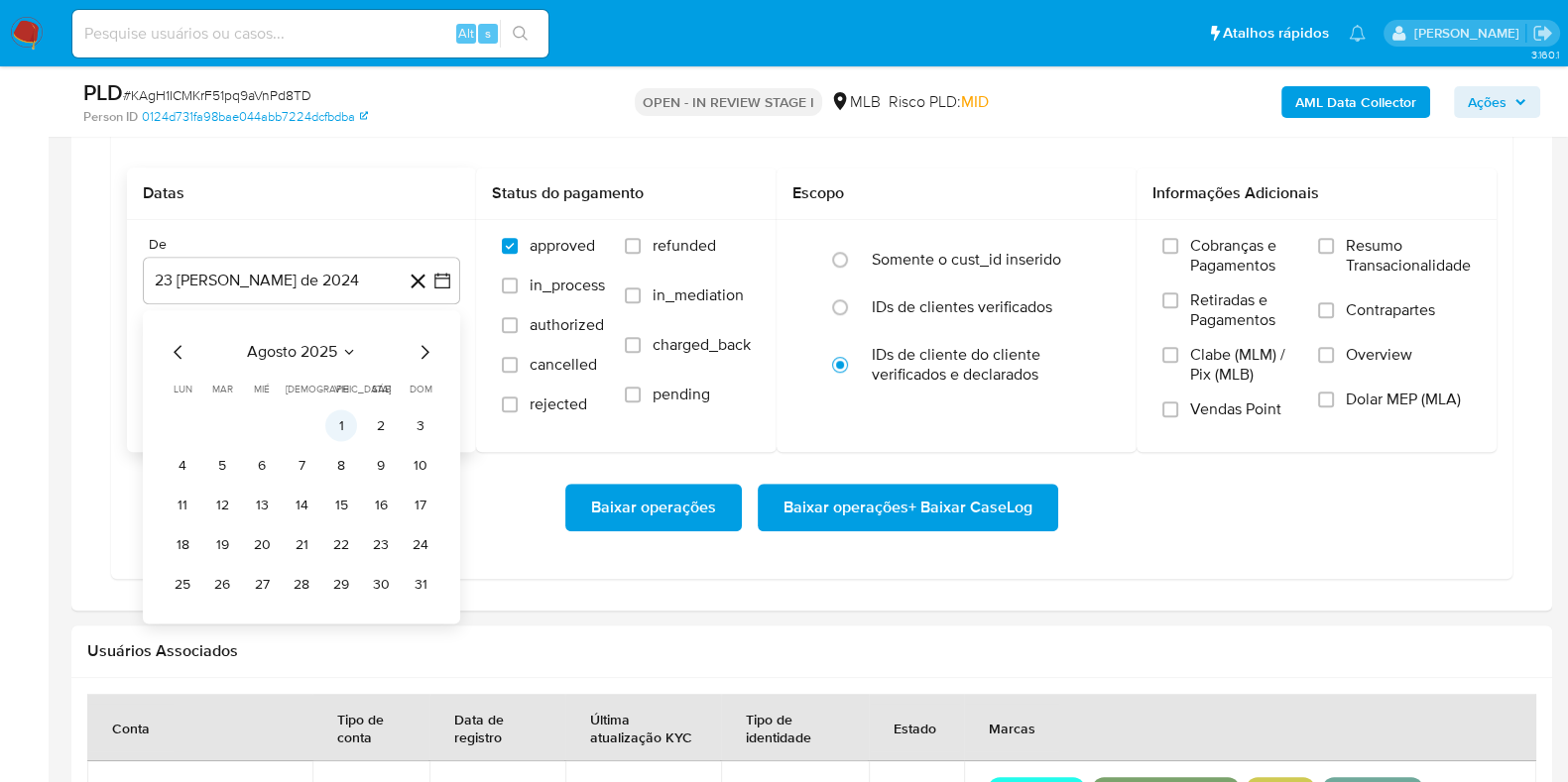
click at [337, 424] on button "1" at bounding box center [341, 426] width 32 height 32
click at [1333, 253] on label "Resumo Transacionalidade" at bounding box center [1394, 268] width 153 height 65
click at [1333, 253] on input "Resumo Transacionalidade" at bounding box center [1326, 246] width 16 height 16
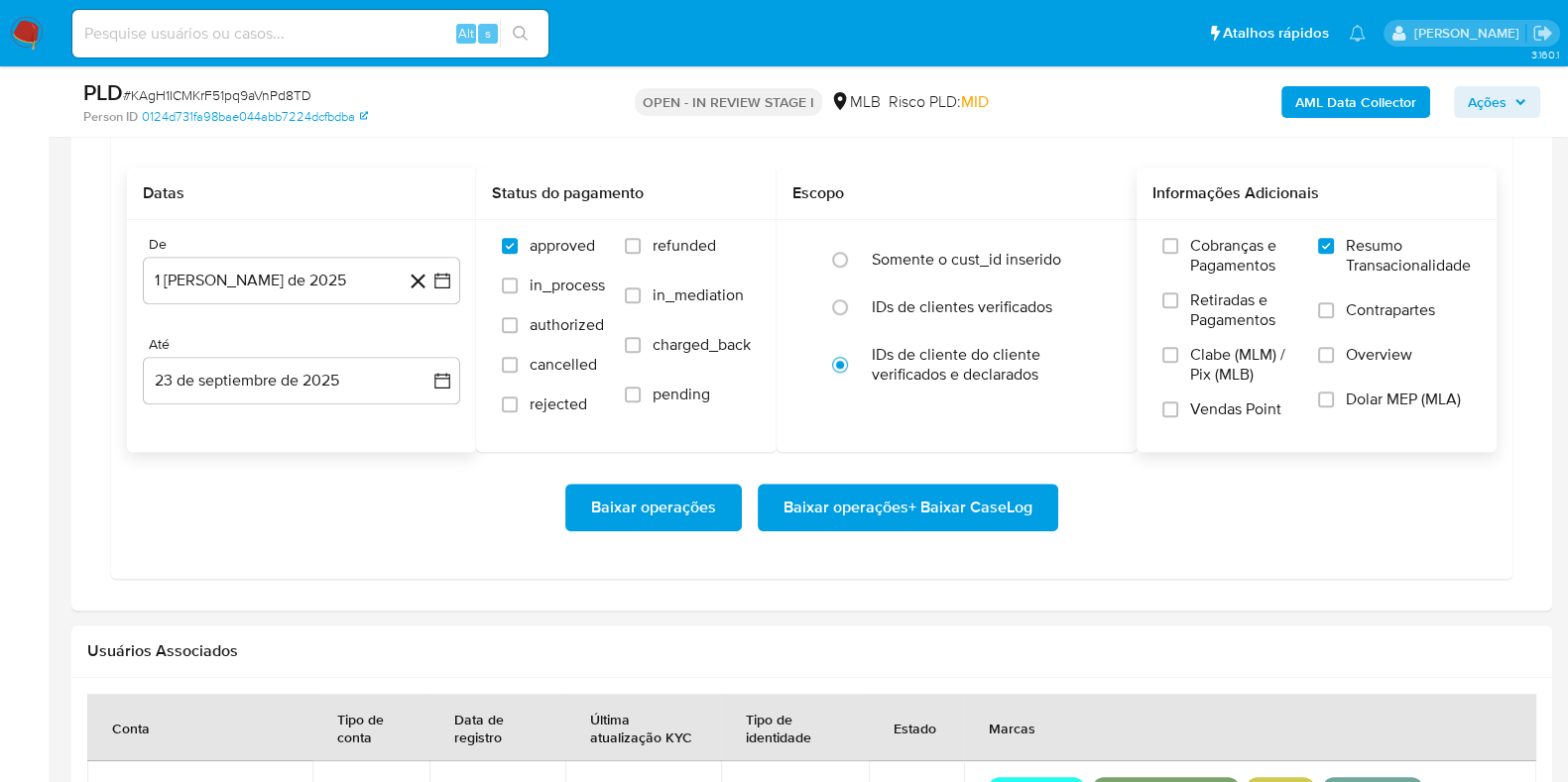
click at [905, 521] on span "Baixar operações + Baixar CaseLog" at bounding box center [907, 508] width 248 height 44
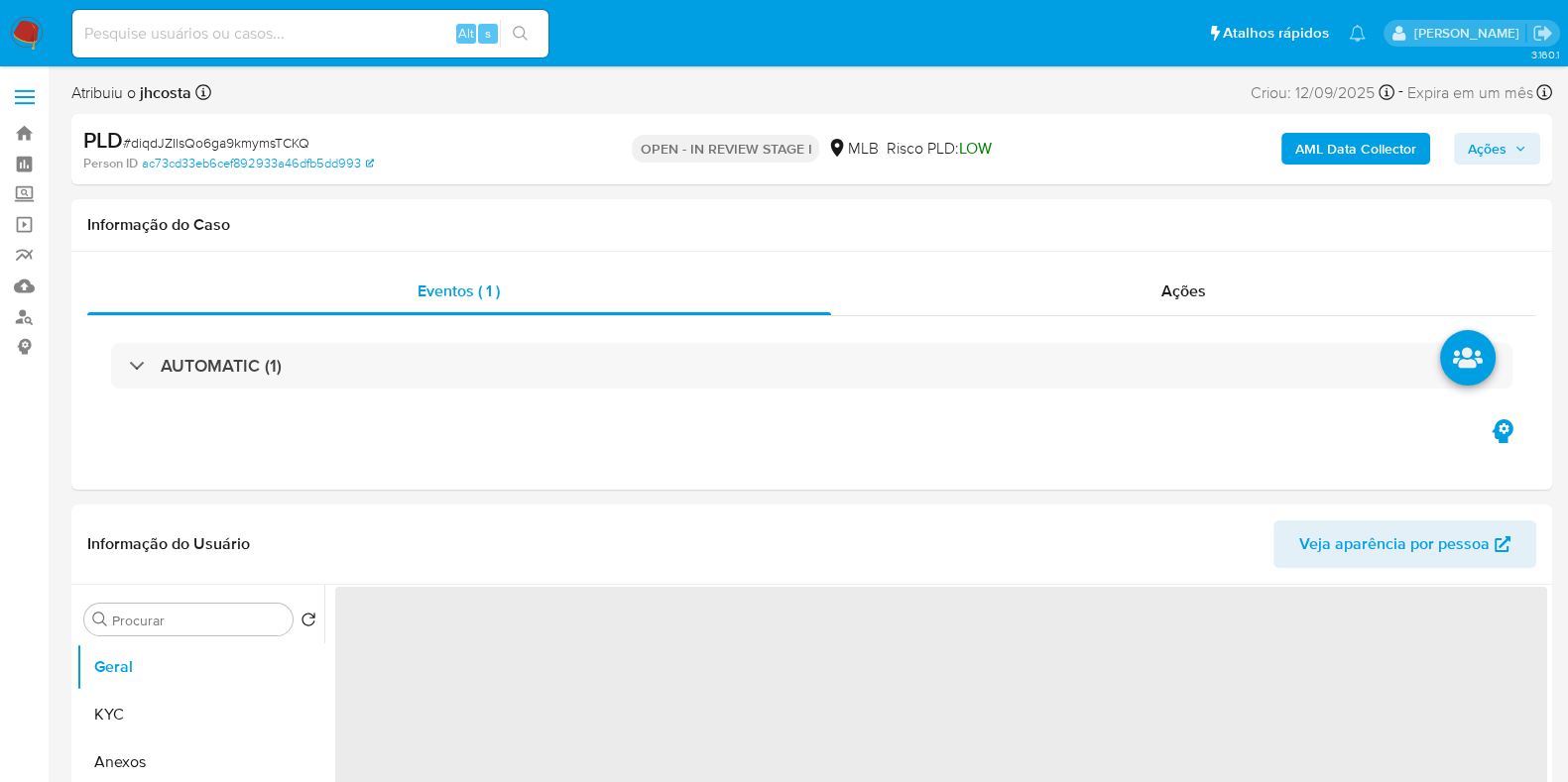
select select "10"
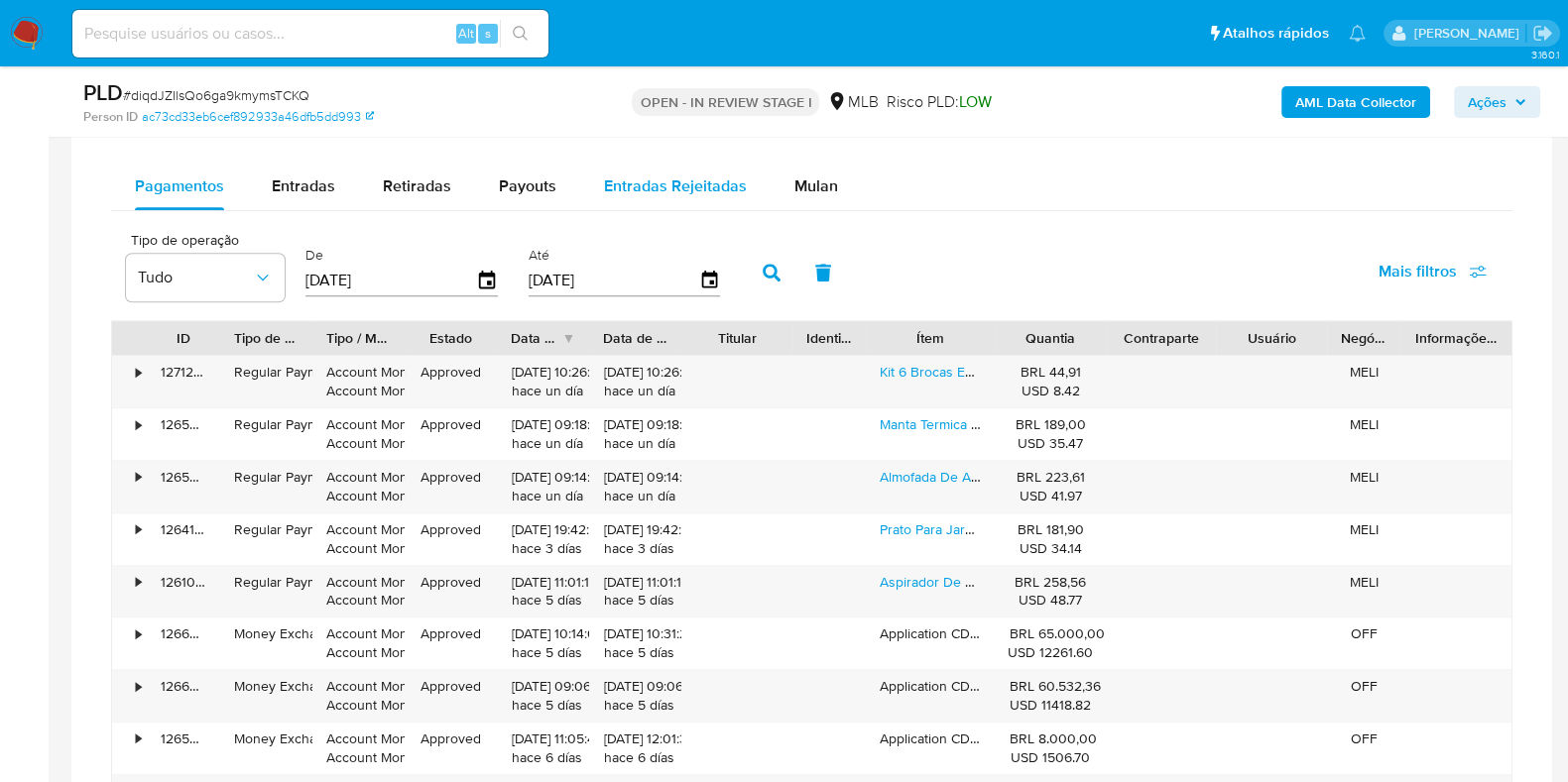
scroll to position [1363, 0]
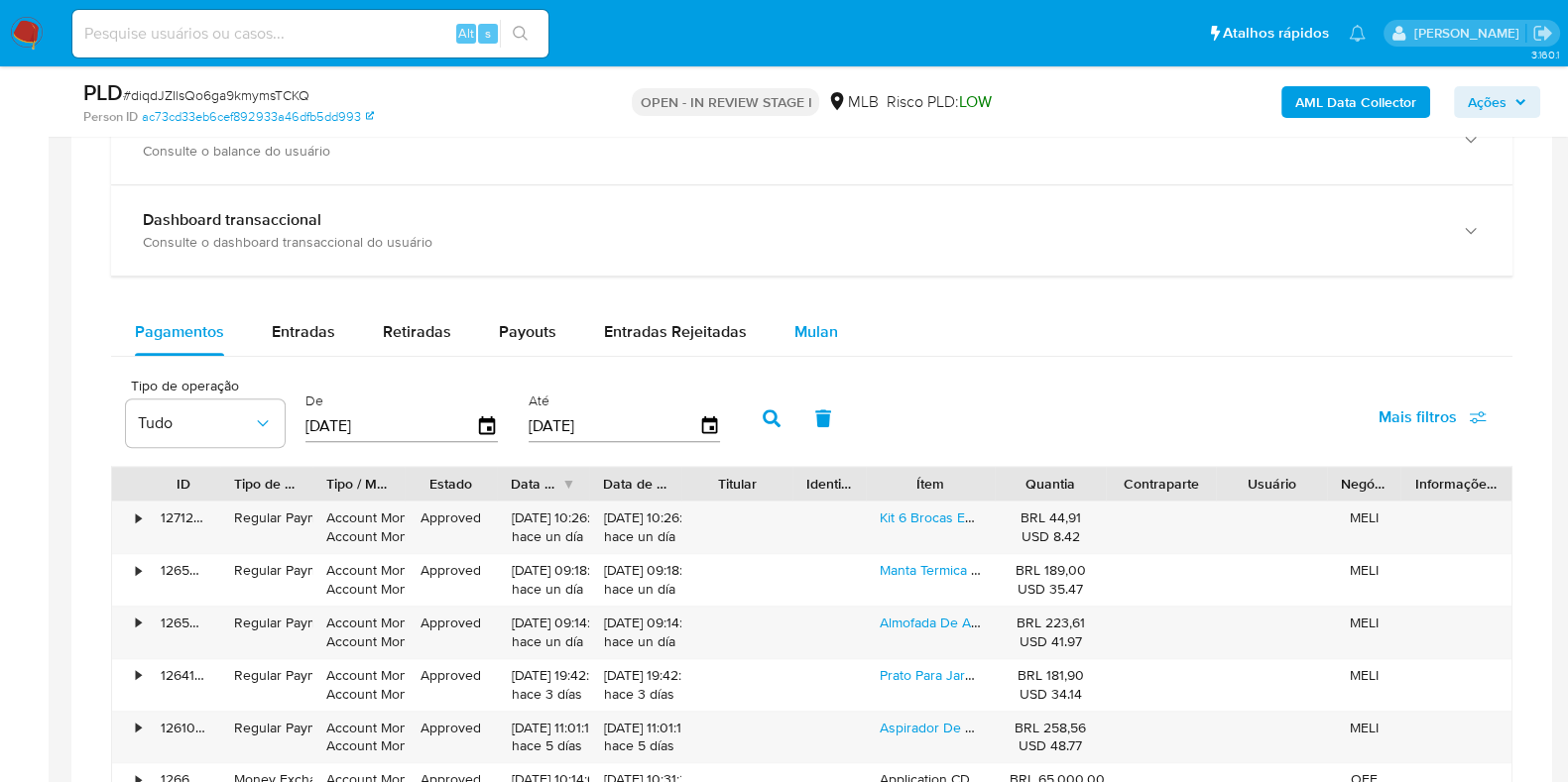
click at [794, 314] on div "Mulan" at bounding box center [816, 332] width 44 height 48
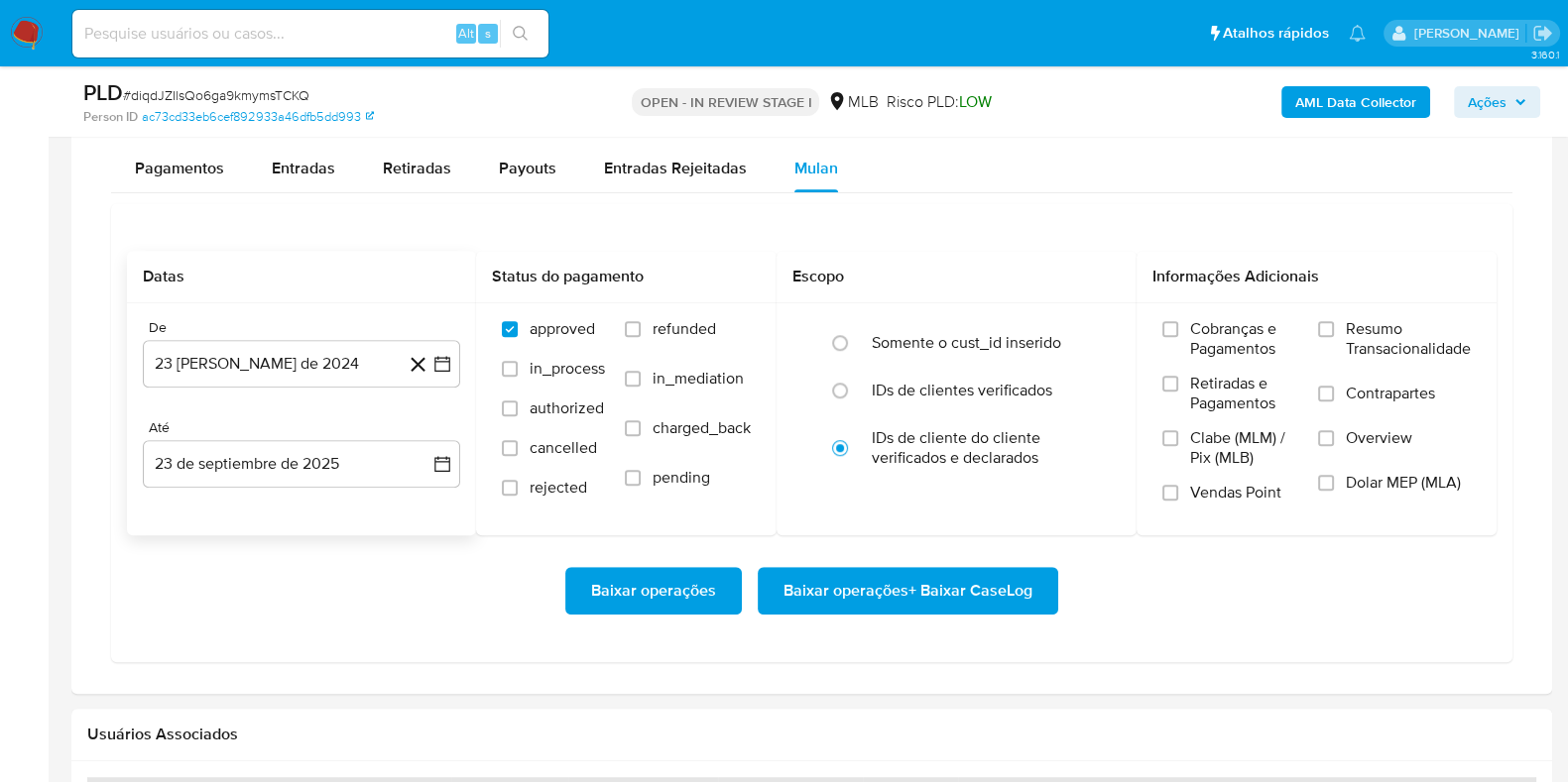
scroll to position [1611, 0]
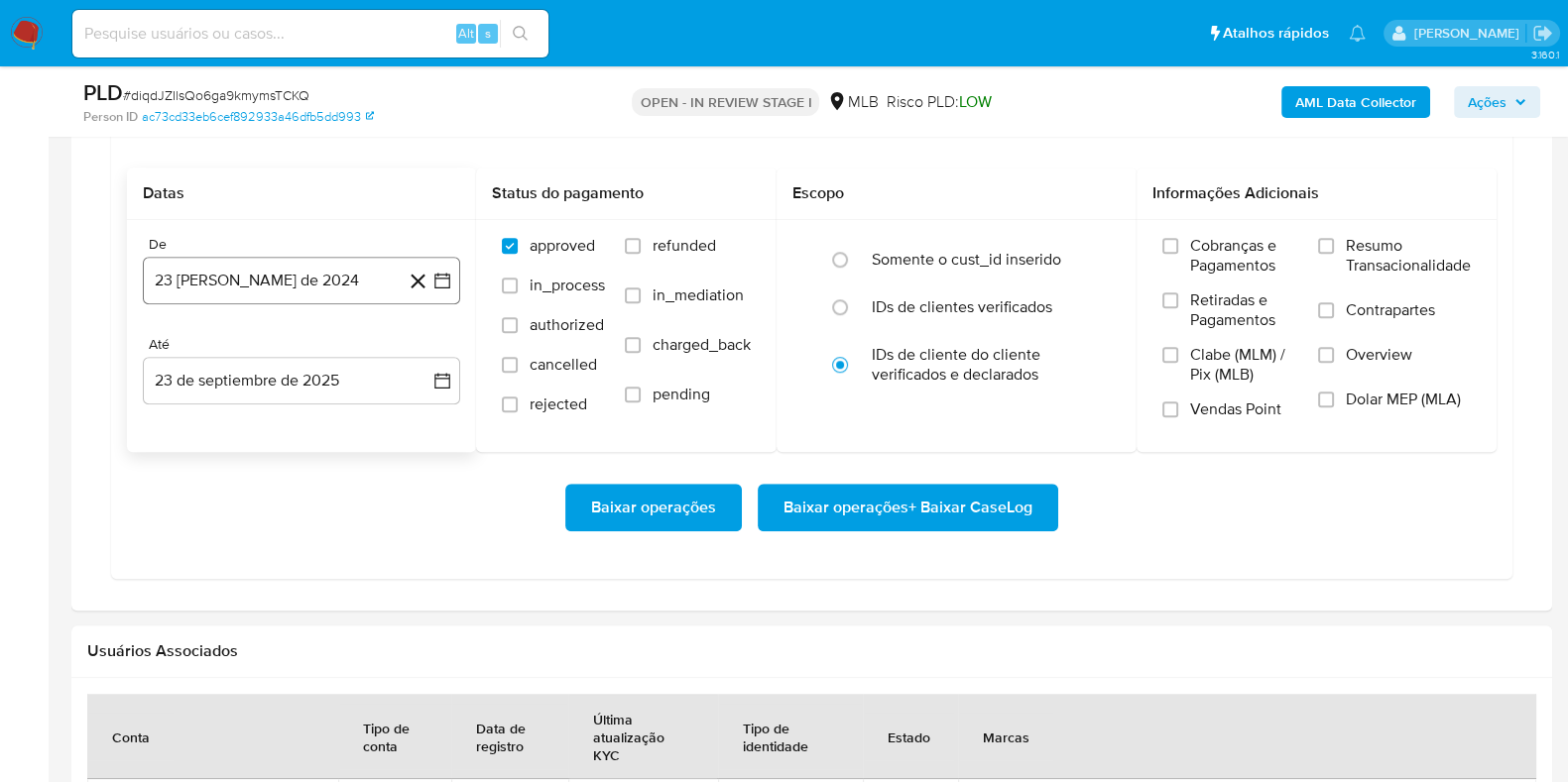
click at [280, 281] on button "23 [PERSON_NAME] de 2024" at bounding box center [301, 280] width 317 height 48
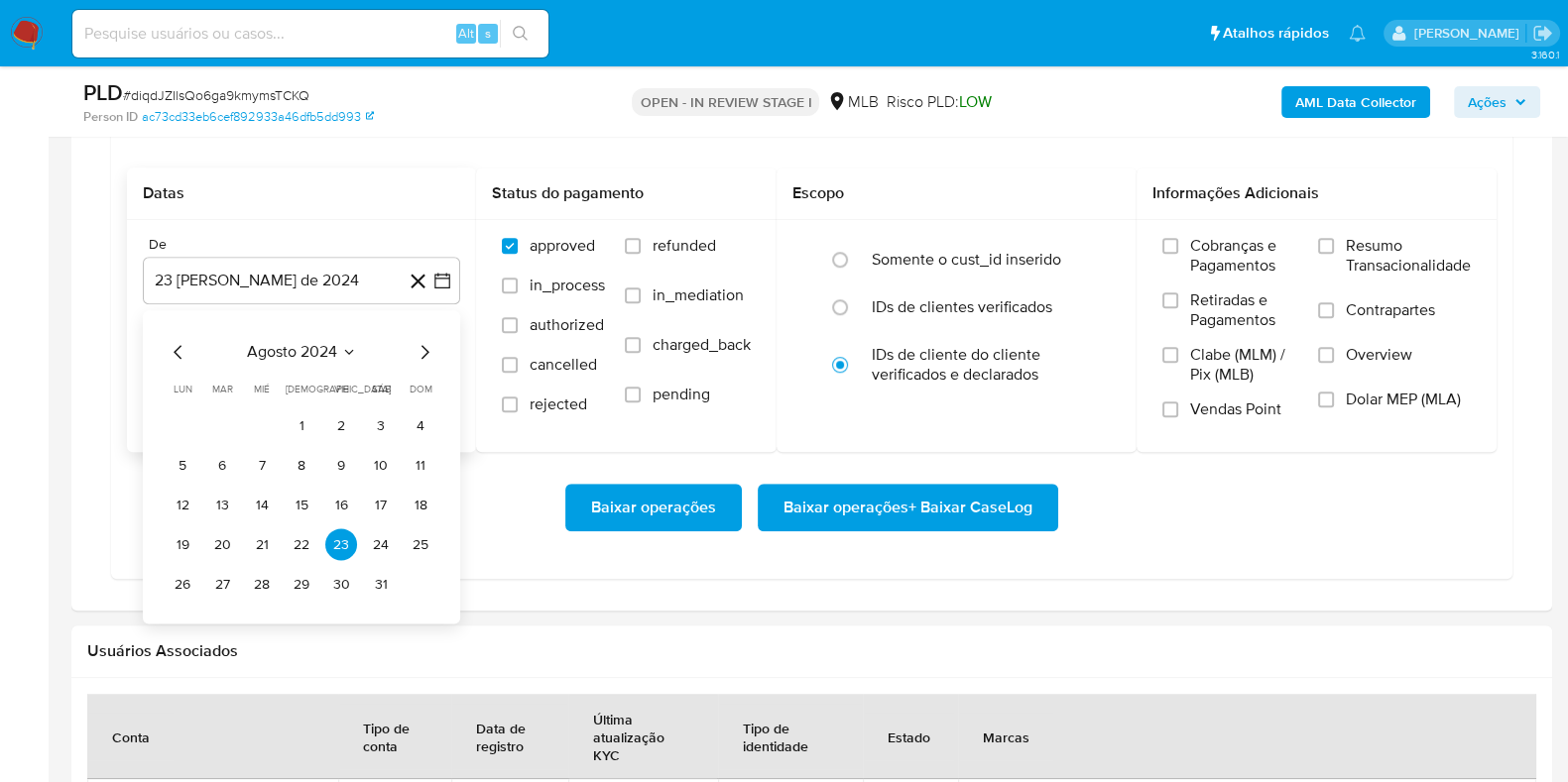
click at [311, 348] on span "agosto 2024" at bounding box center [291, 353] width 90 height 20
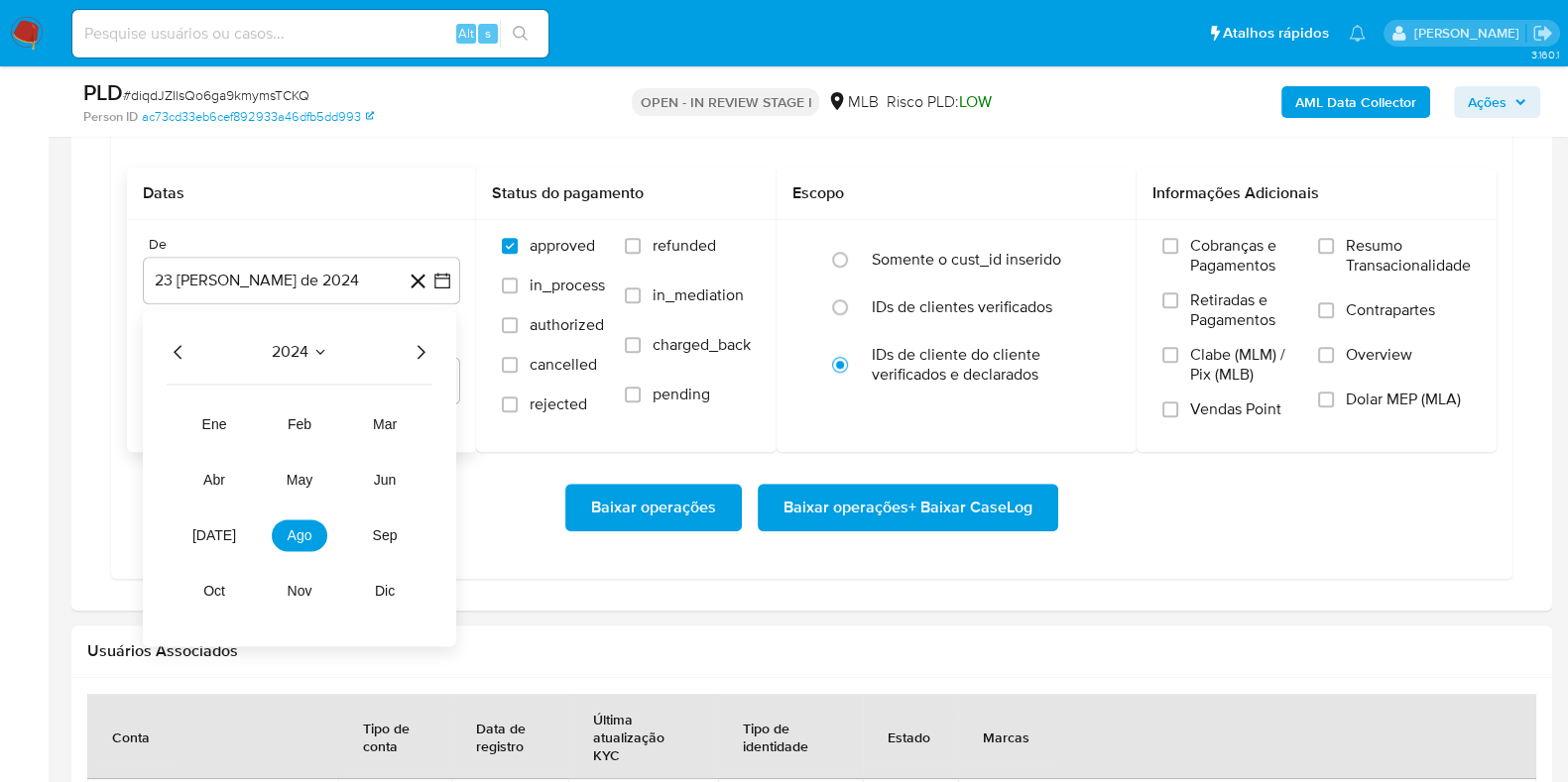
drag, startPoint x: 423, startPoint y: 344, endPoint x: 348, endPoint y: 454, distance: 133.1
click at [423, 345] on icon "Año siguiente" at bounding box center [420, 353] width 24 height 24
click at [294, 536] on span "ago" at bounding box center [299, 537] width 25 height 16
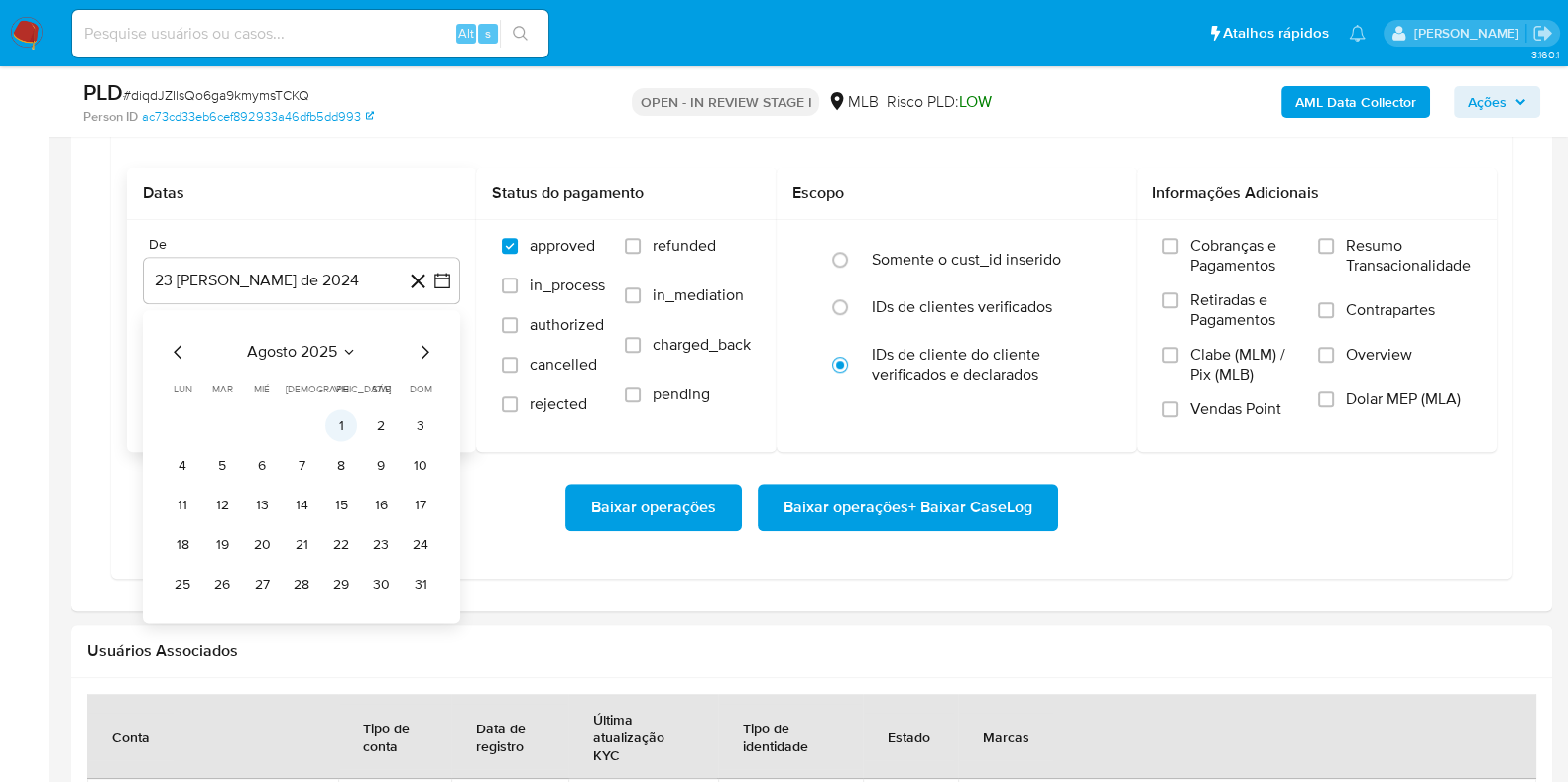
click at [337, 414] on button "1" at bounding box center [341, 426] width 32 height 32
click at [1347, 251] on span "Resumo Transacionalidade" at bounding box center [1408, 256] width 125 height 40
click at [1333, 251] on input "Resumo Transacionalidade" at bounding box center [1326, 246] width 16 height 16
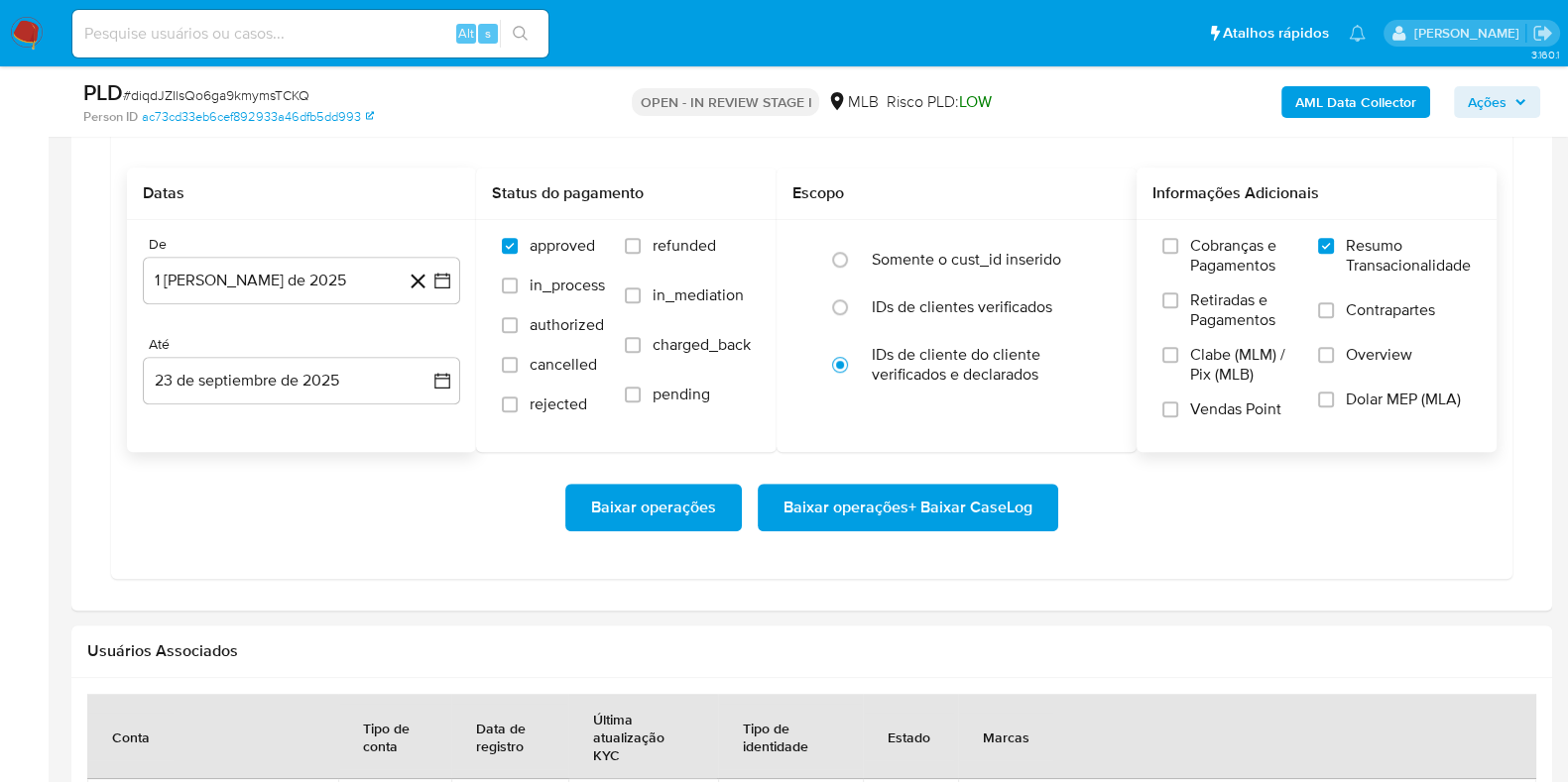
click at [974, 500] on span "Baixar operações + Baixar CaseLog" at bounding box center [907, 508] width 248 height 44
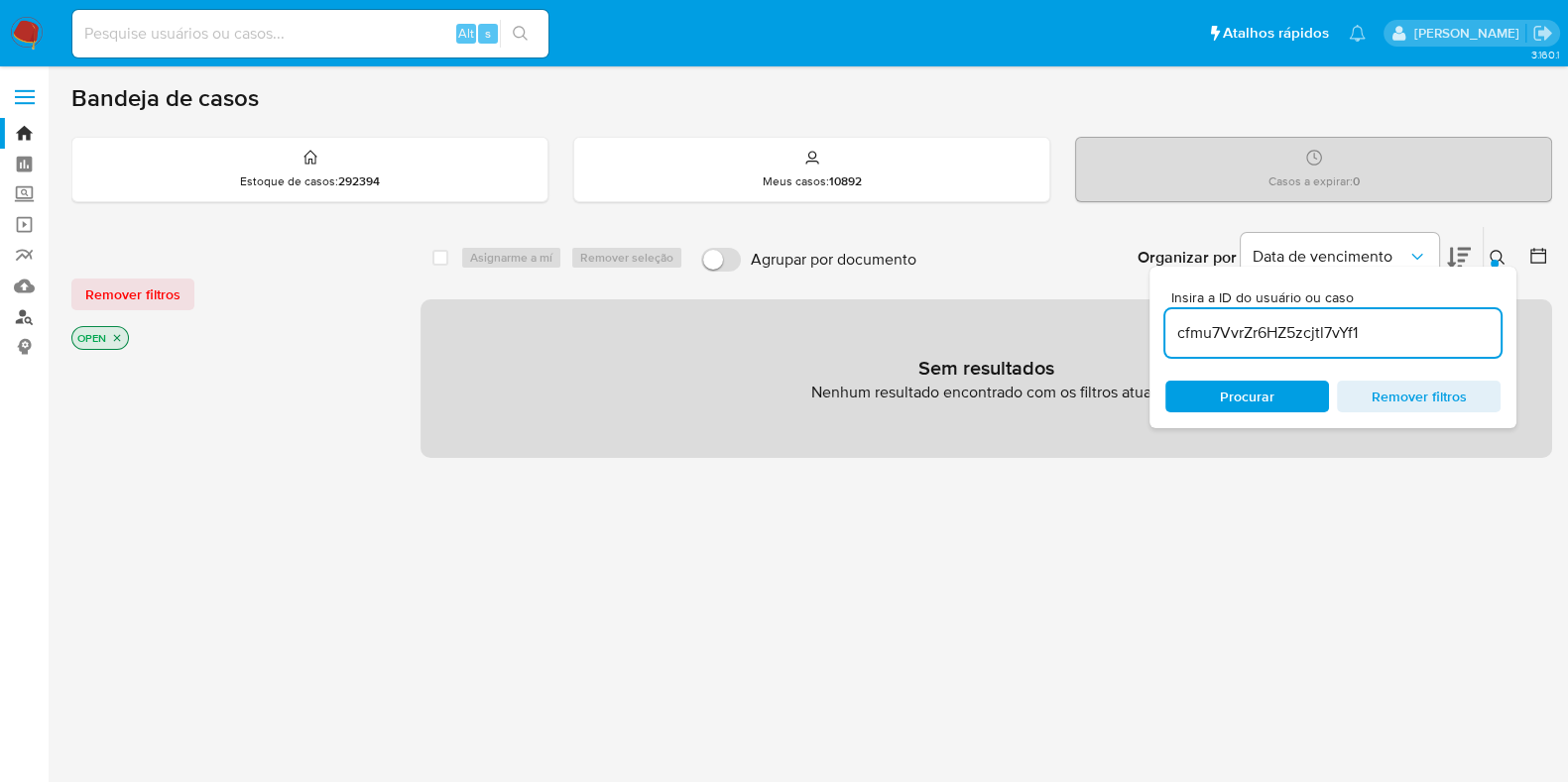
click at [19, 322] on link "Localizador de pessoas" at bounding box center [118, 316] width 236 height 31
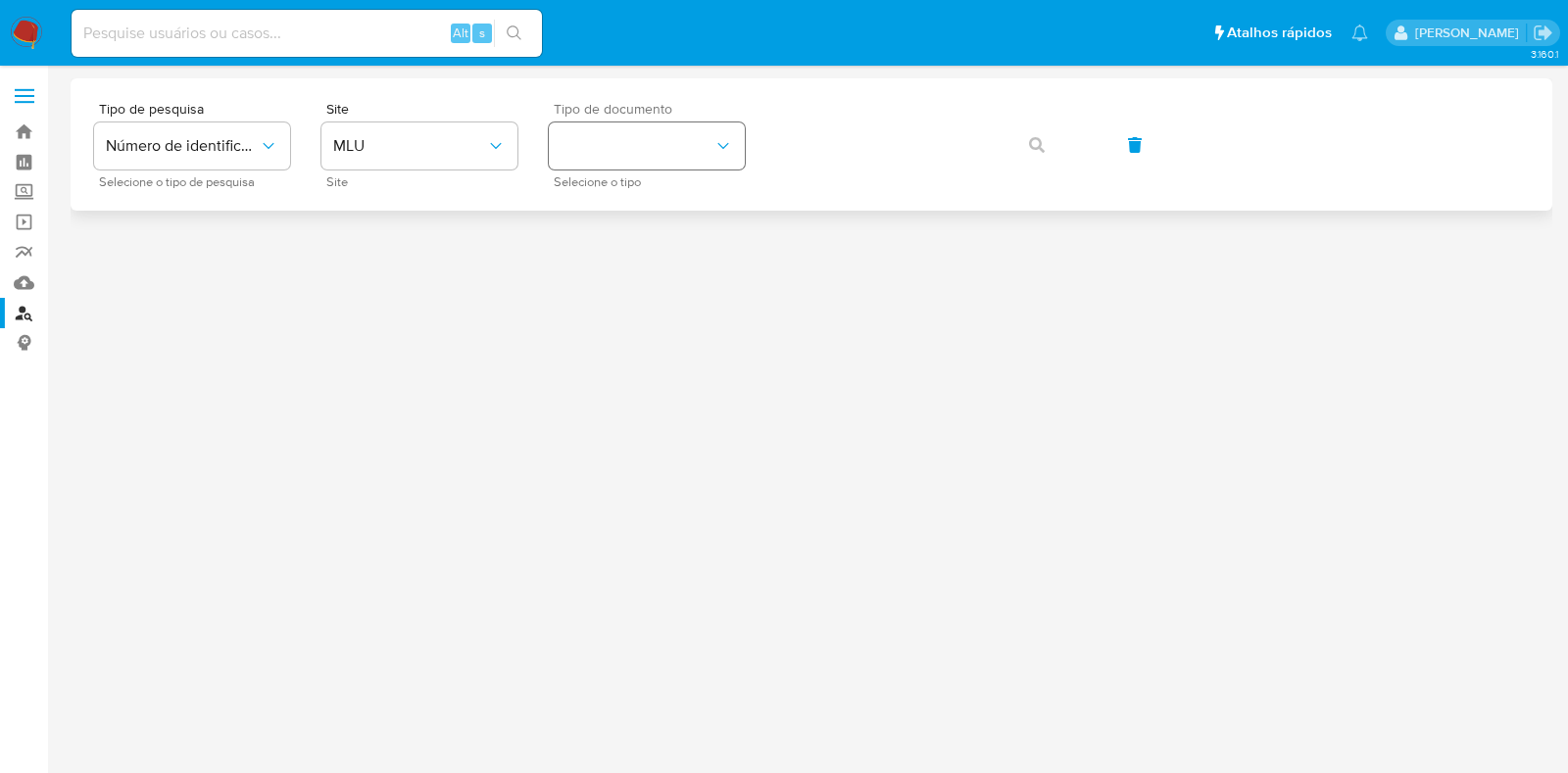
click at [686, 152] on button "identificationType" at bounding box center [647, 146] width 196 height 47
click at [469, 144] on span "MLU" at bounding box center [409, 146] width 153 height 20
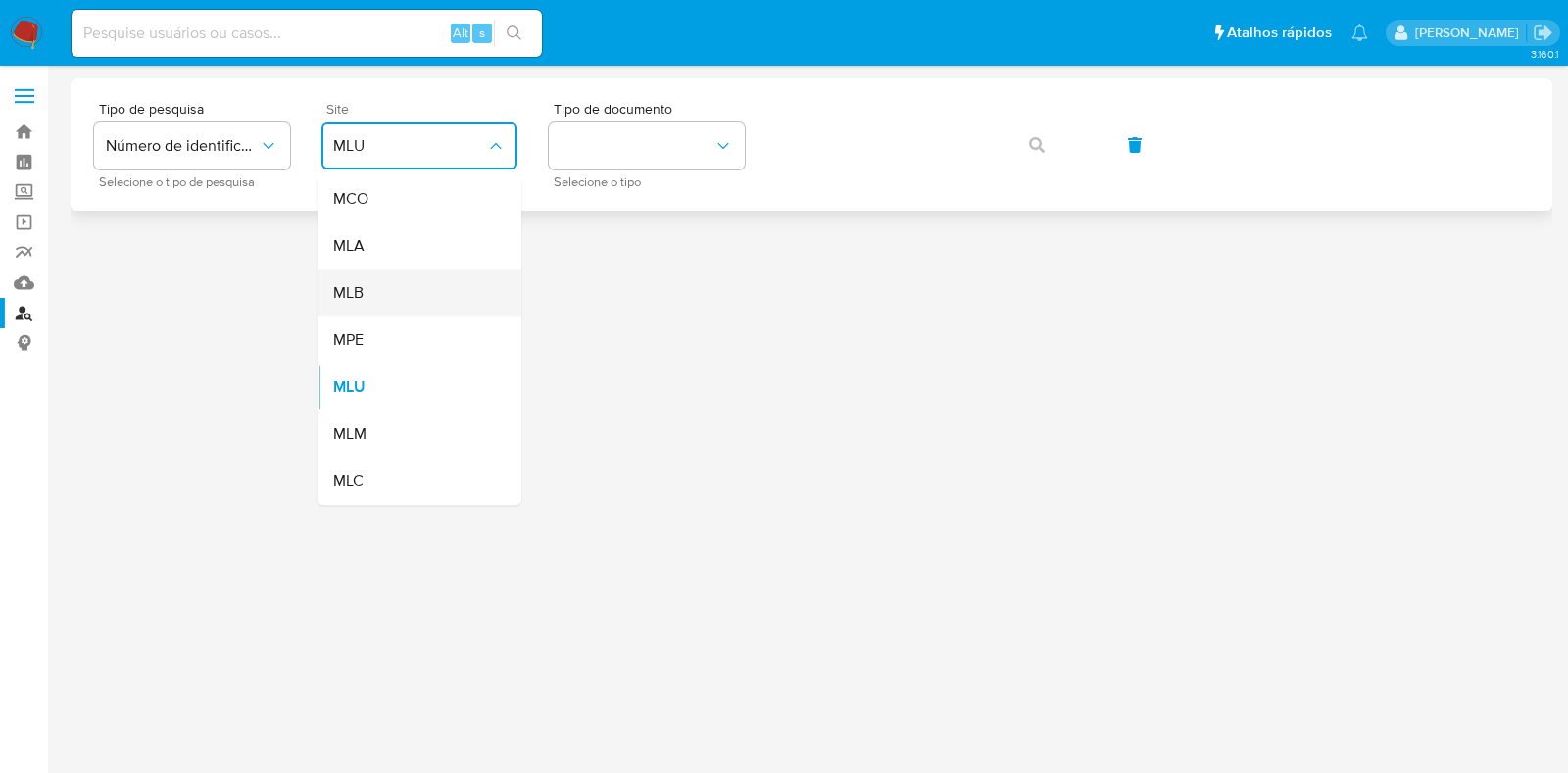
click at [425, 297] on div "MLB" at bounding box center [413, 293] width 161 height 47
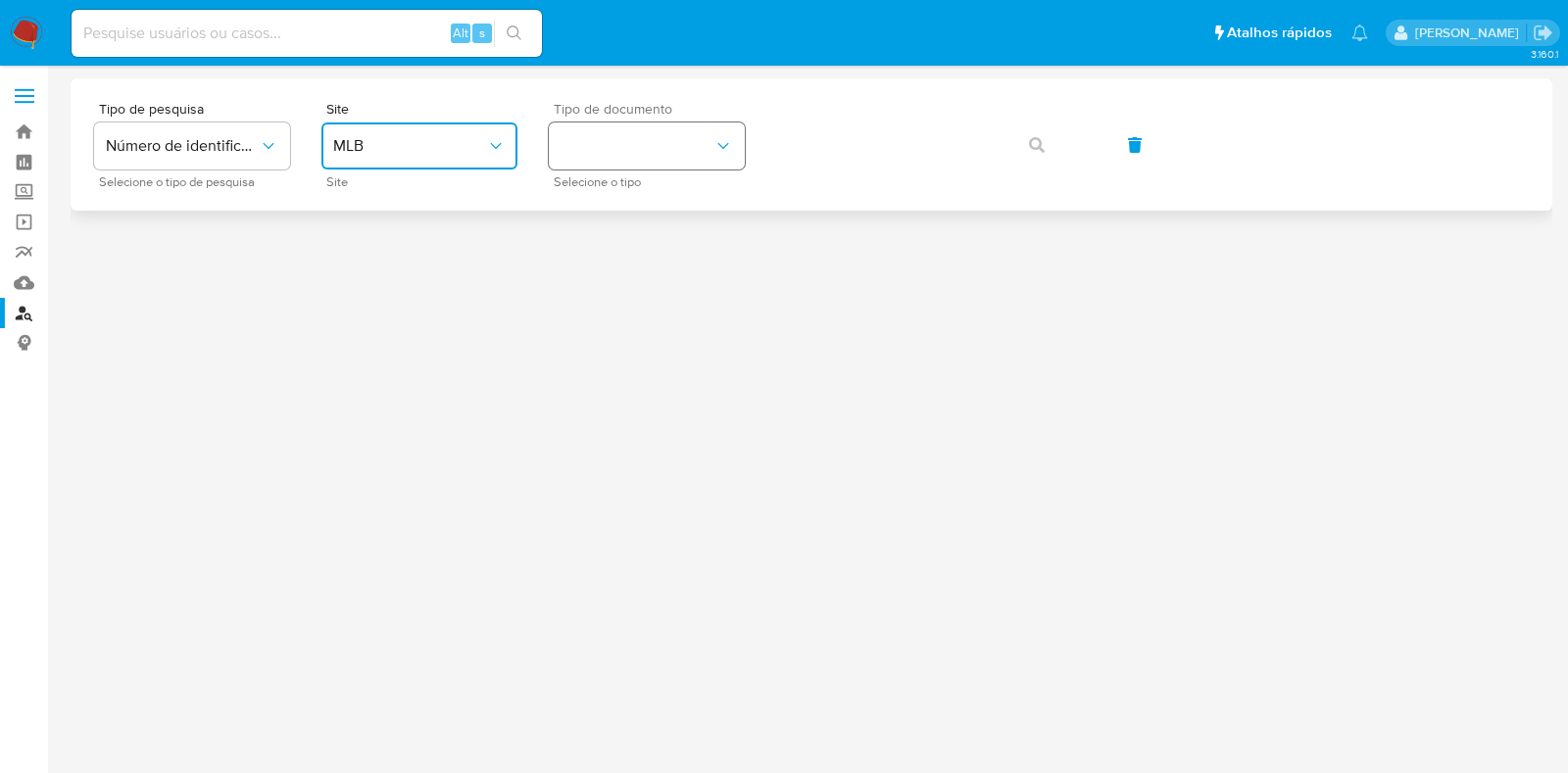
click at [658, 151] on button "identificationType" at bounding box center [647, 146] width 196 height 47
click at [652, 263] on div "CPF CPF" at bounding box center [641, 275] width 161 height 67
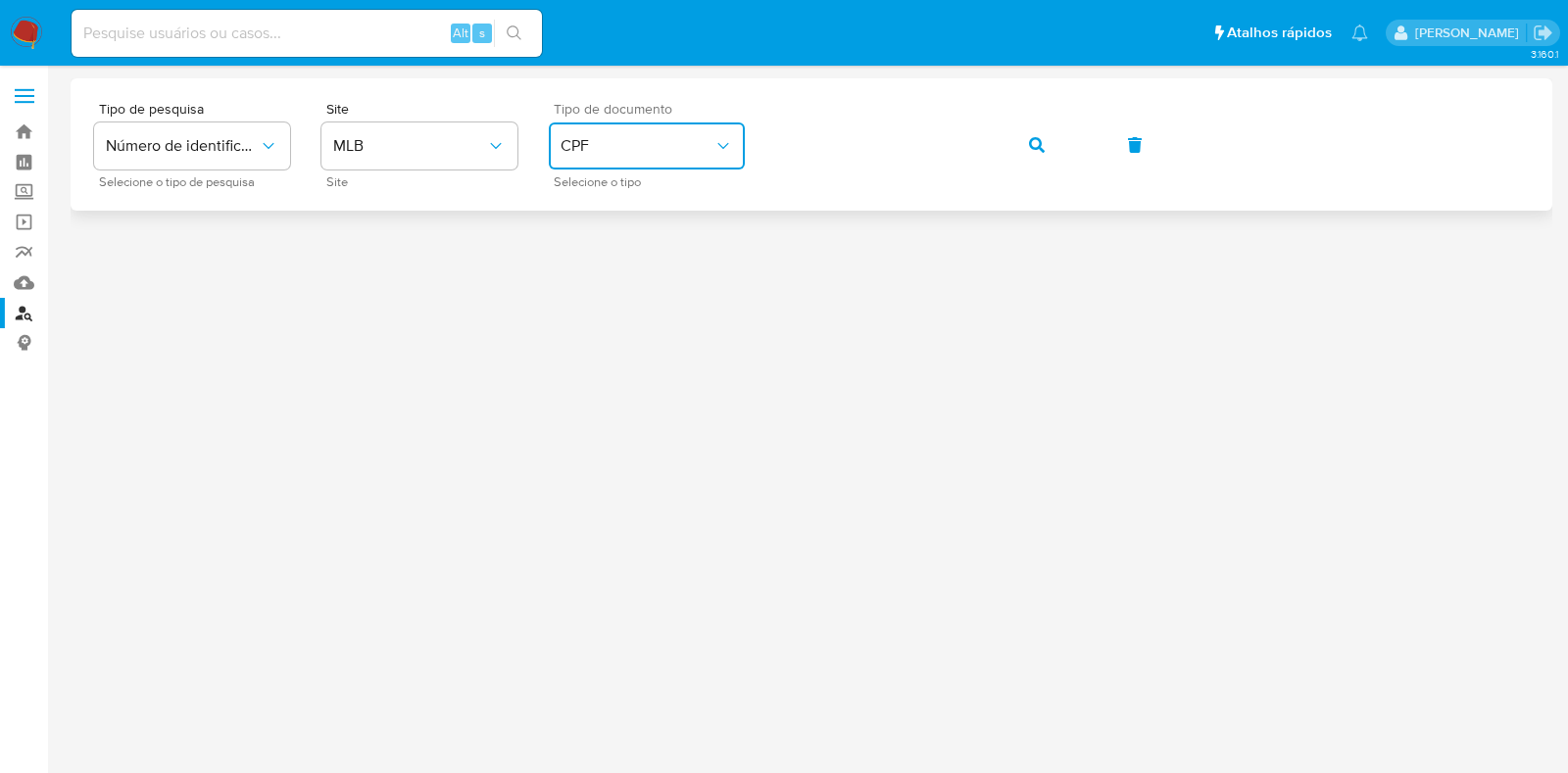
click at [1049, 140] on button "button" at bounding box center [1037, 145] width 67 height 47
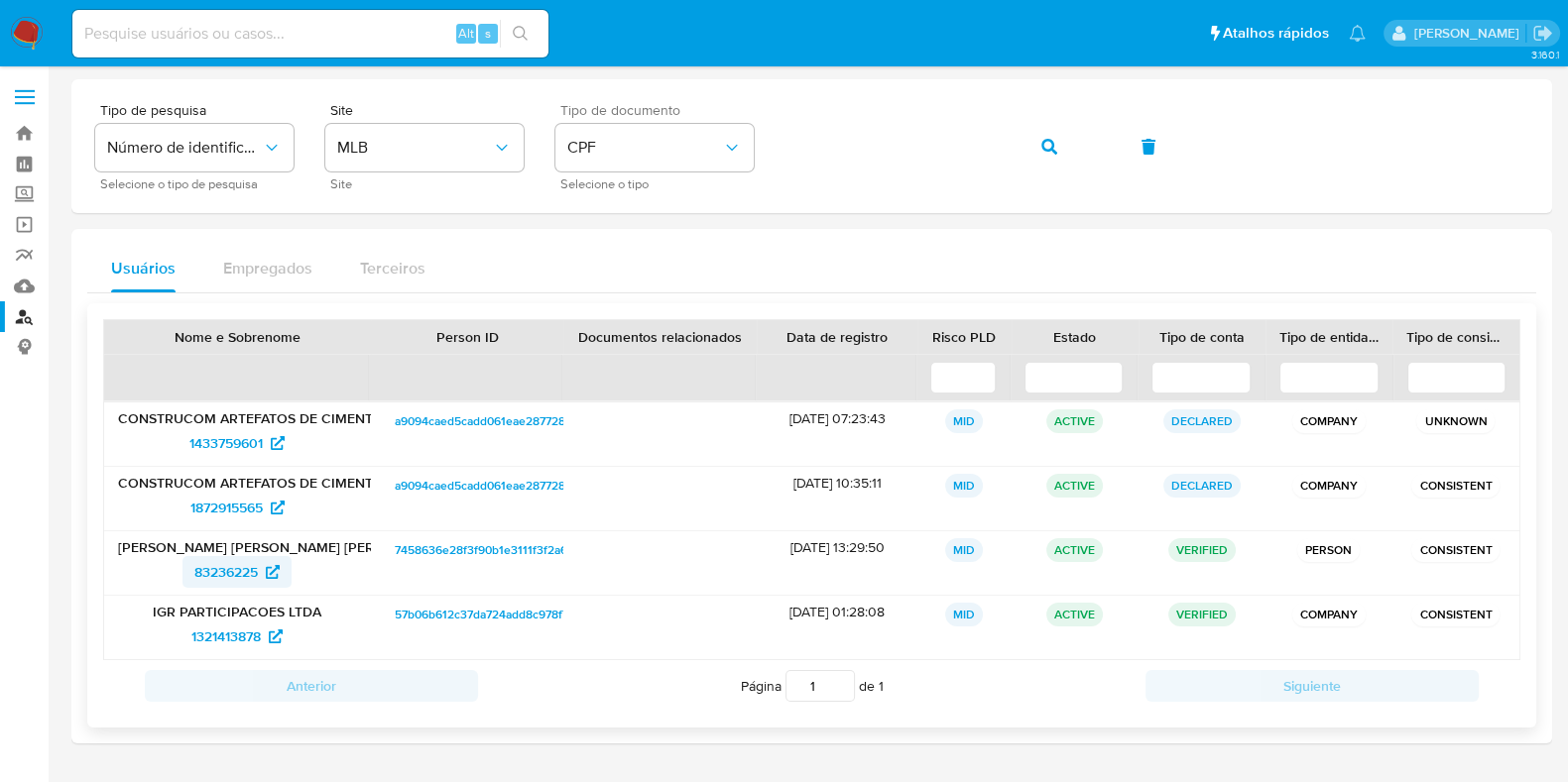
click at [200, 576] on span "83236225" at bounding box center [227, 572] width 64 height 32
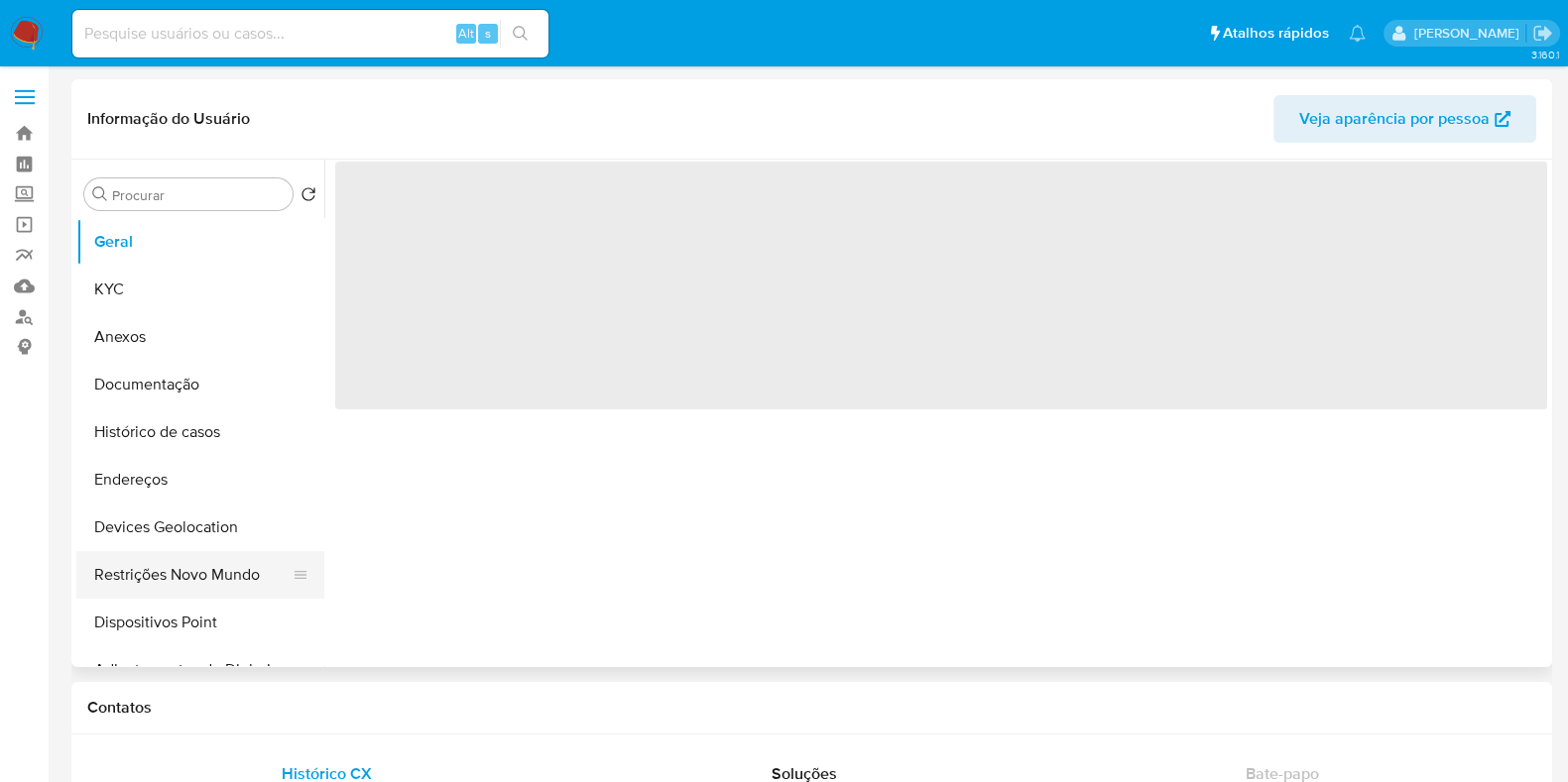
select select "10"
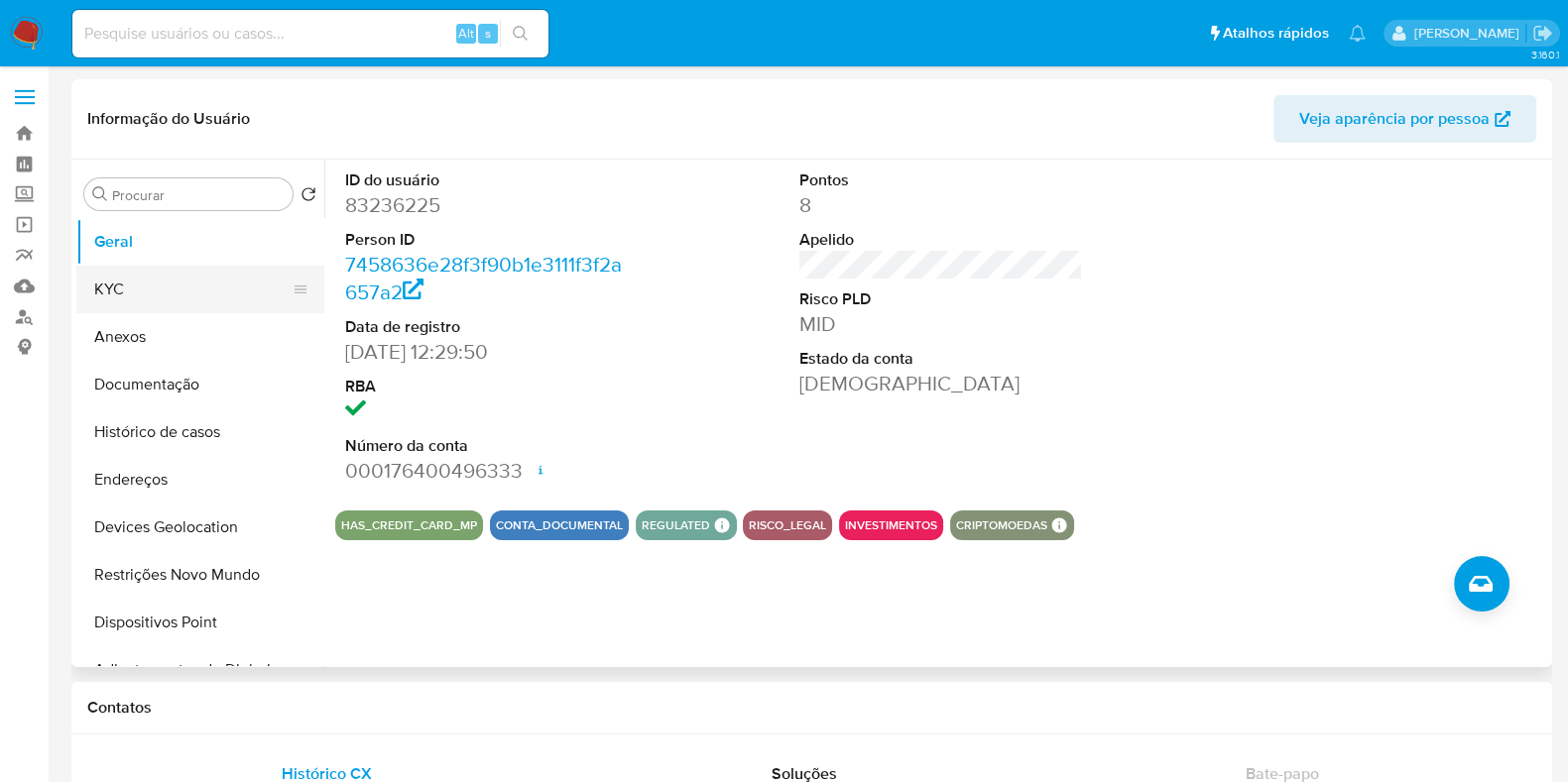
click at [132, 291] on button "KYC" at bounding box center [193, 289] width 233 height 48
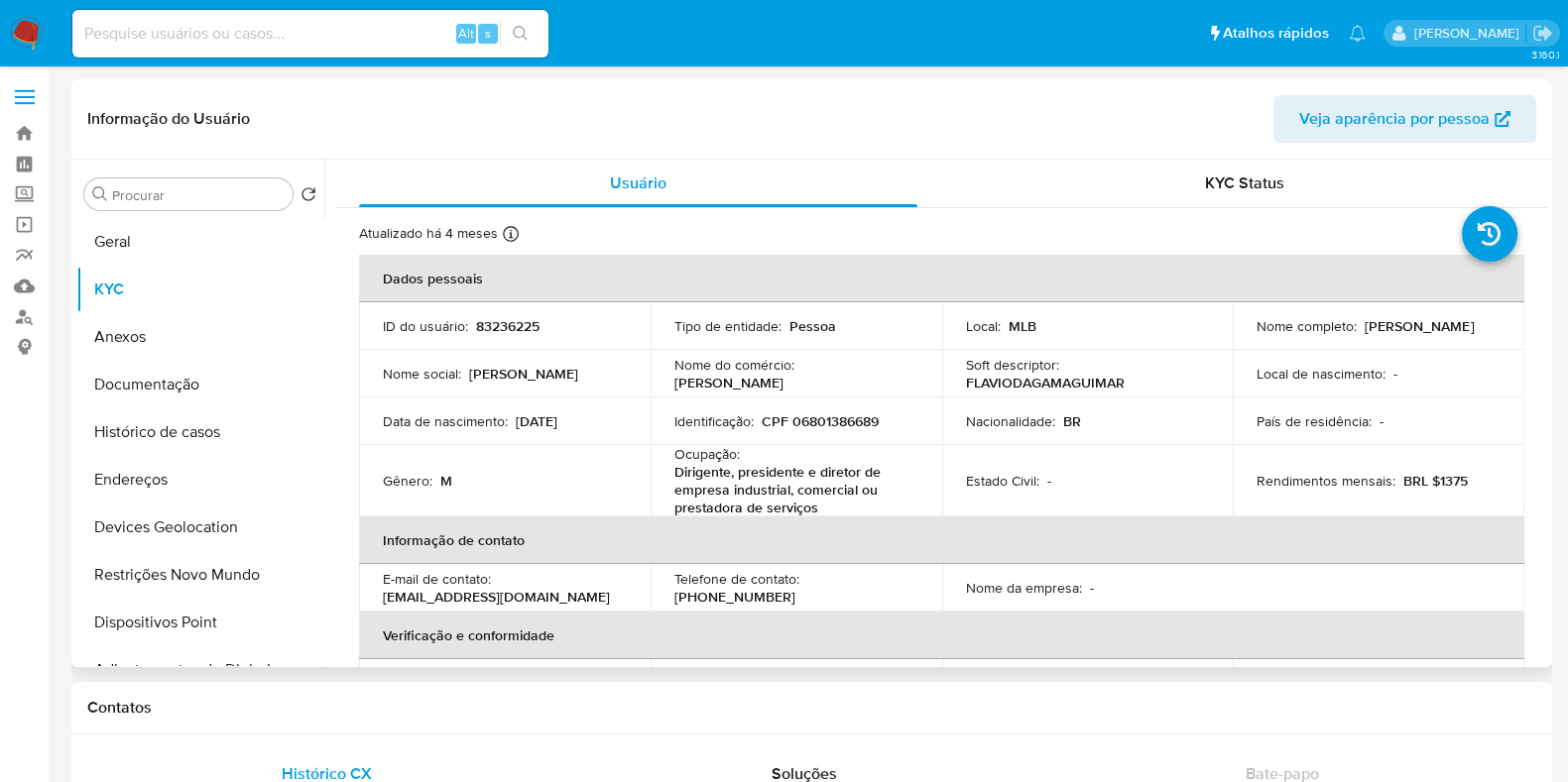
click at [557, 421] on p "[DATE]" at bounding box center [537, 421] width 42 height 18
click at [557, 417] on p "[DATE]" at bounding box center [537, 421] width 42 height 18
click at [557, 416] on p "[DATE]" at bounding box center [537, 421] width 42 height 18
click at [213, 381] on button "Documentação" at bounding box center [193, 385] width 233 height 48
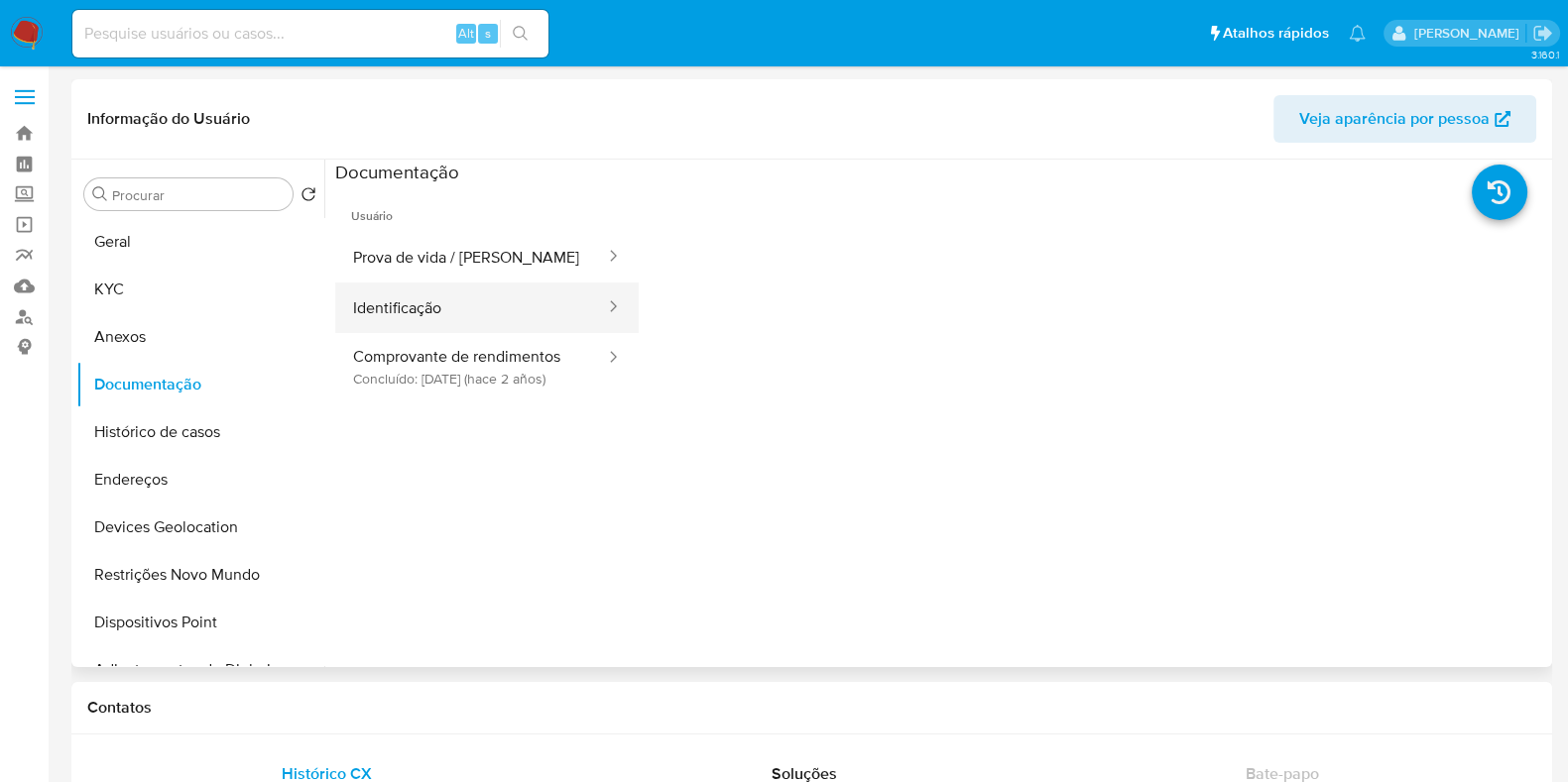
click at [529, 305] on button "Identificação" at bounding box center [470, 307] width 271 height 51
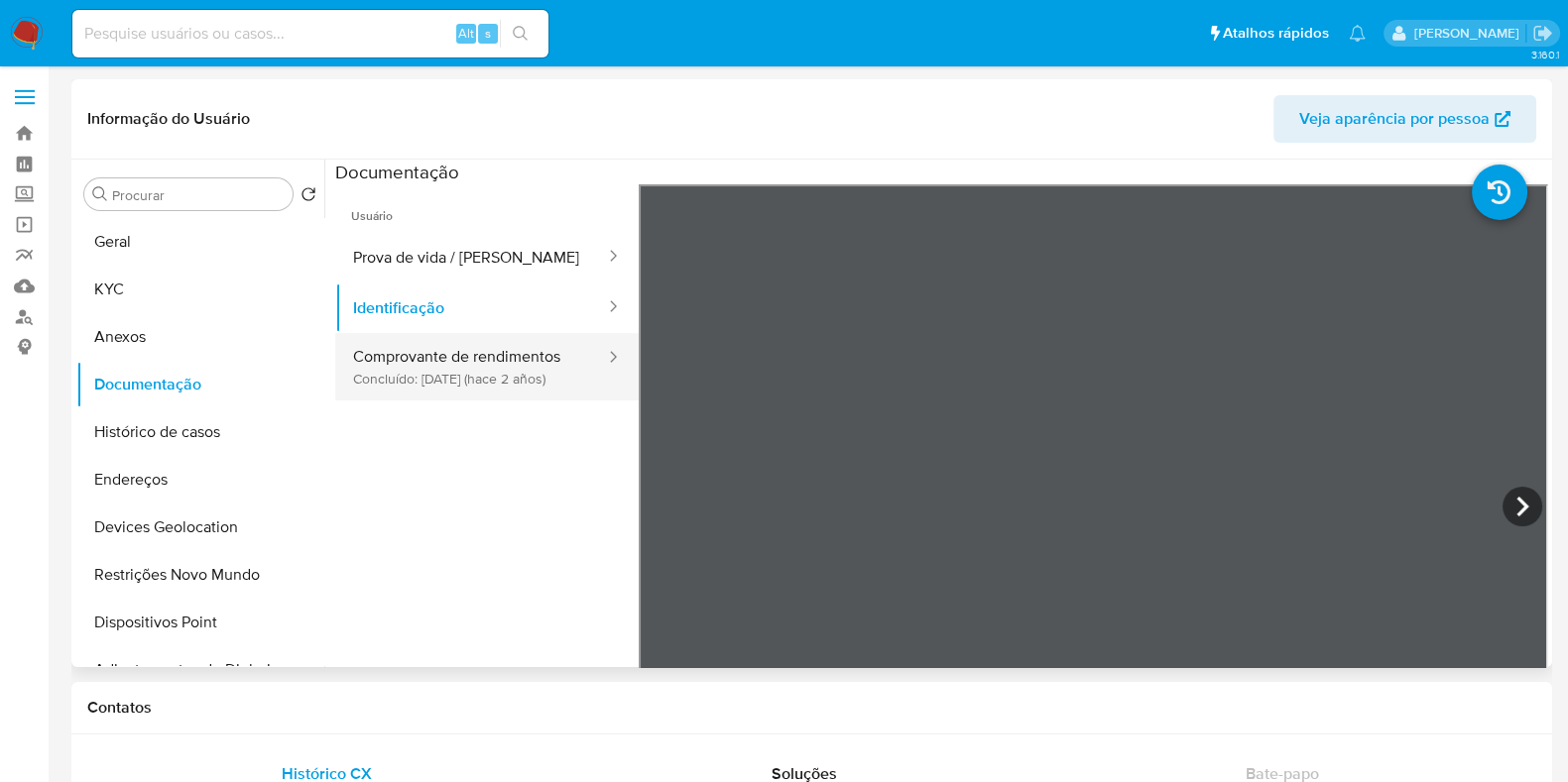
click at [503, 385] on button "Comprovante de rendimentos Concluído: [DATE] (hace 2 años)" at bounding box center [470, 367] width 271 height 68
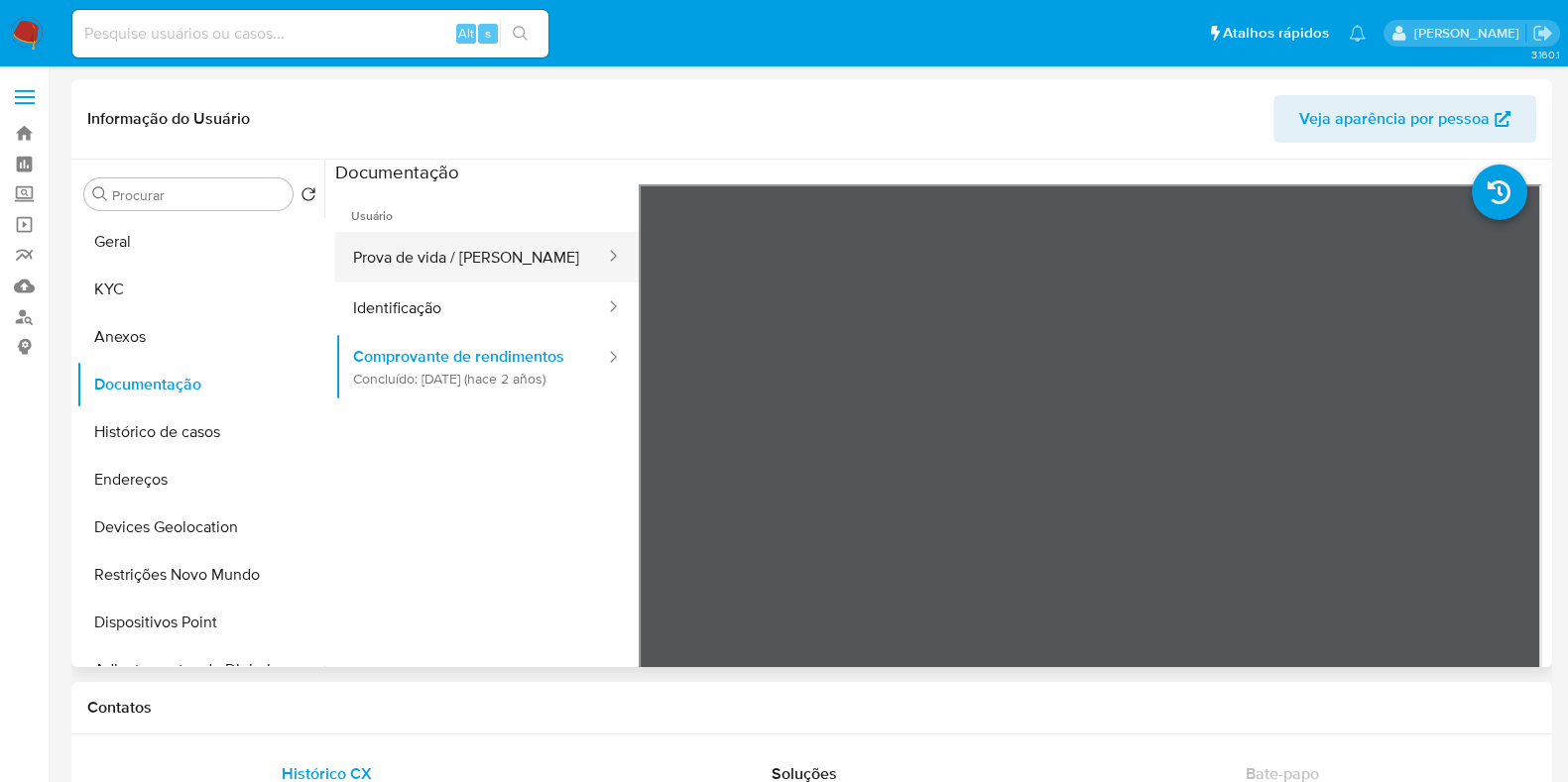
click at [503, 256] on button "Prova de vida / [PERSON_NAME]" at bounding box center [470, 257] width 271 height 51
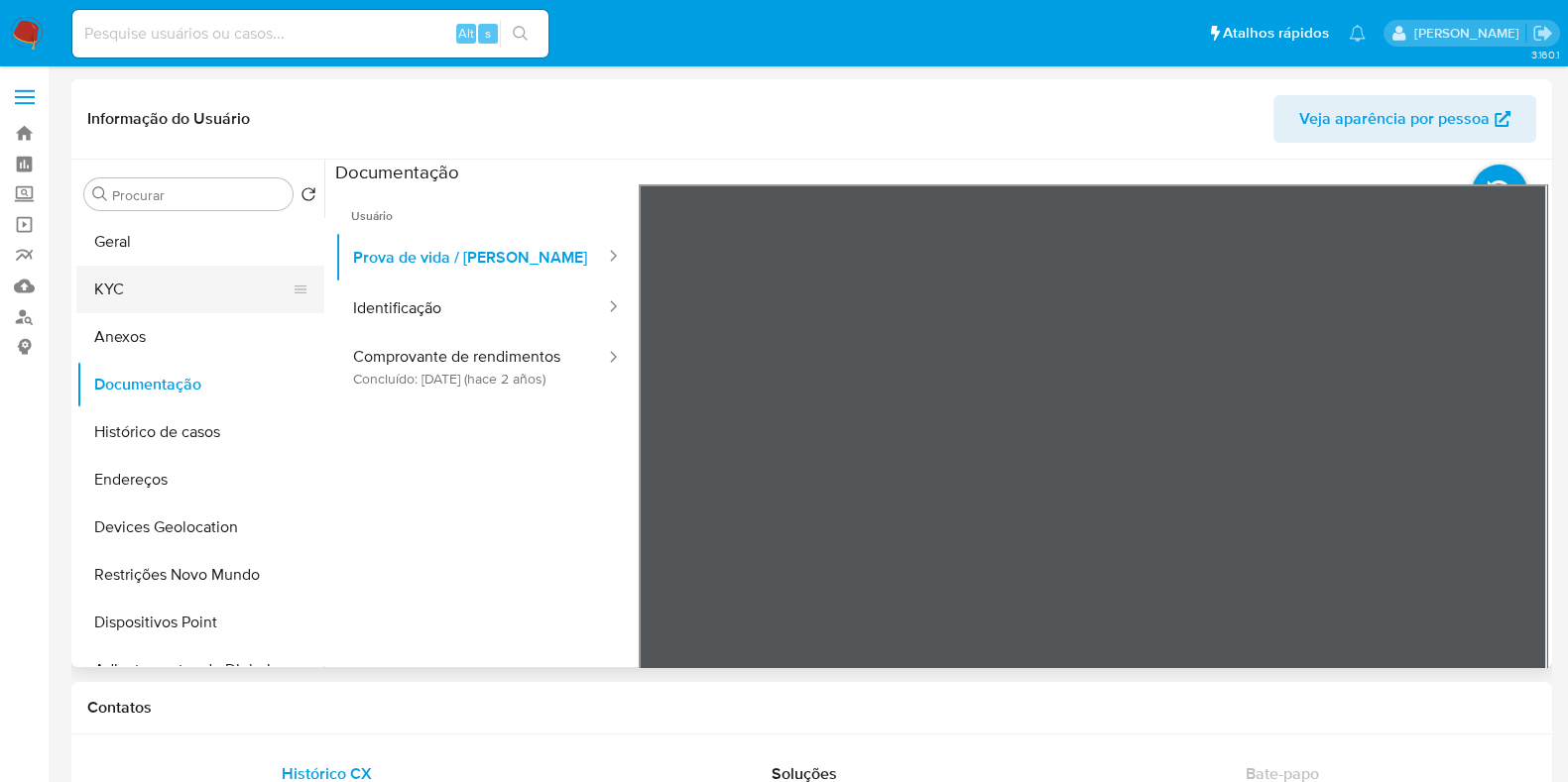
click at [179, 274] on button "KYC" at bounding box center [193, 289] width 233 height 48
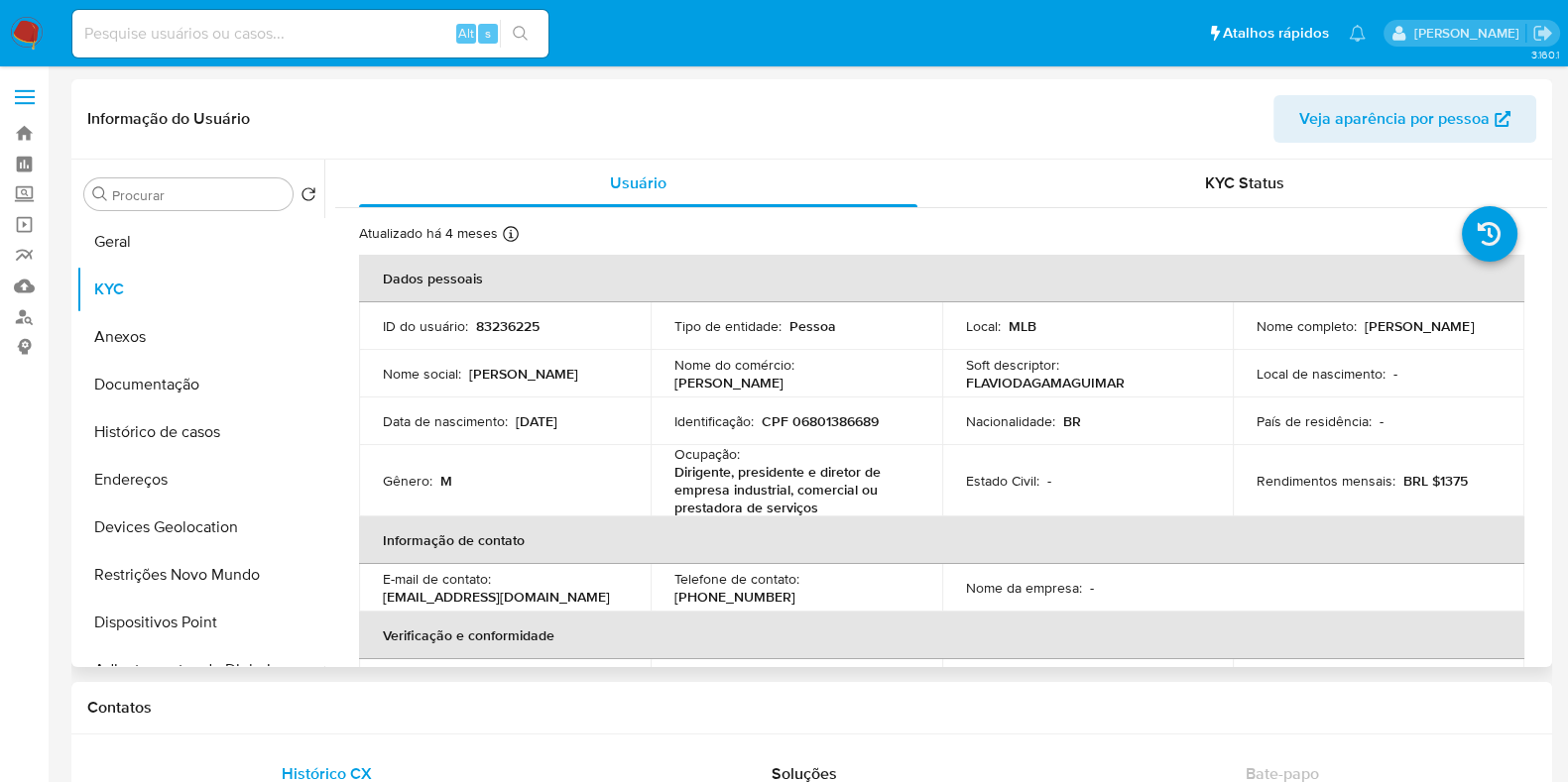
click at [850, 415] on p "CPF 06801386689" at bounding box center [820, 421] width 117 height 18
copy p "06801386689"
